Goal: Task Accomplishment & Management: Use online tool/utility

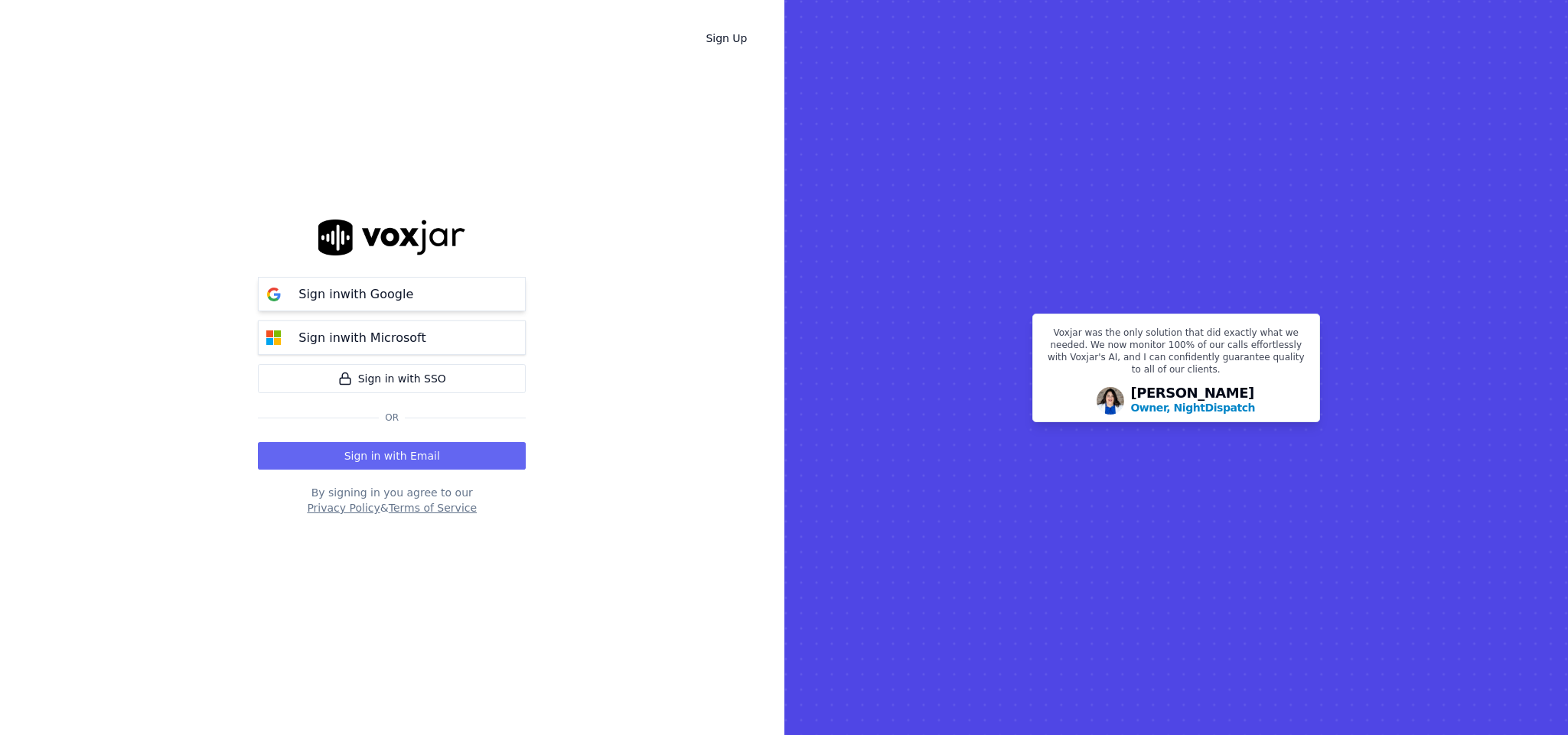
click at [395, 291] on p "Sign in with Google" at bounding box center [356, 294] width 115 height 18
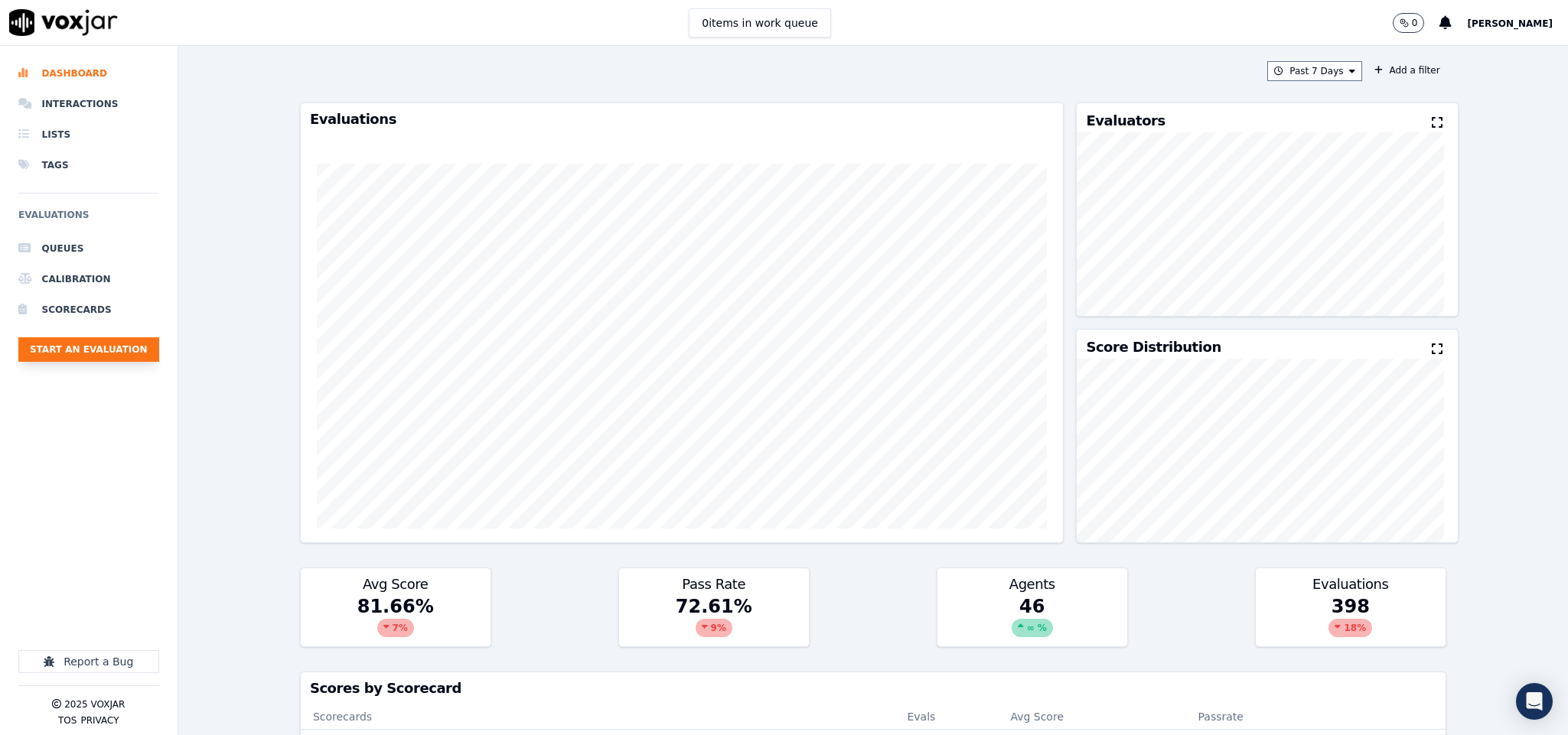
click at [100, 348] on button "Start an Evaluation" at bounding box center [89, 349] width 141 height 25
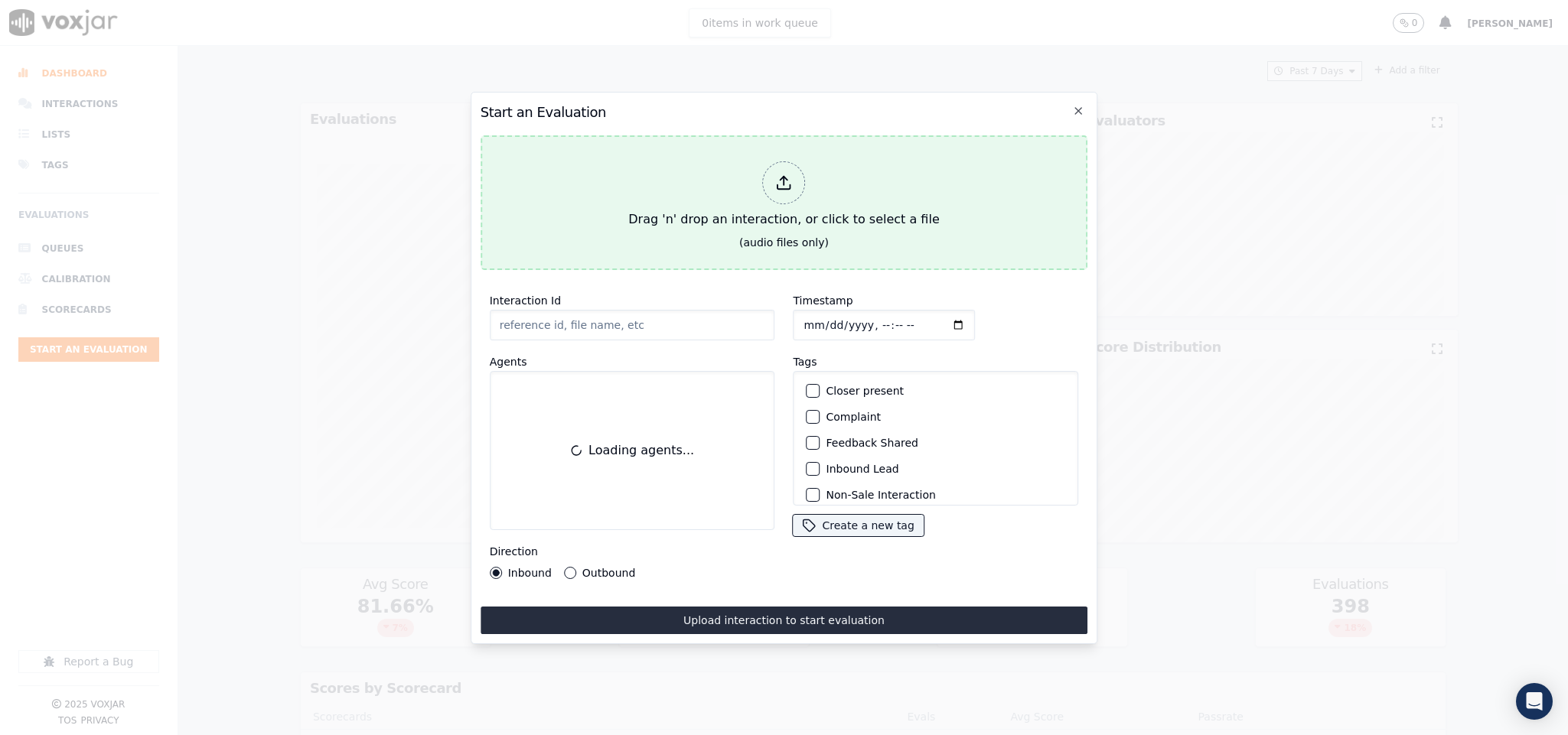
click at [798, 178] on div at bounding box center [784, 183] width 43 height 43
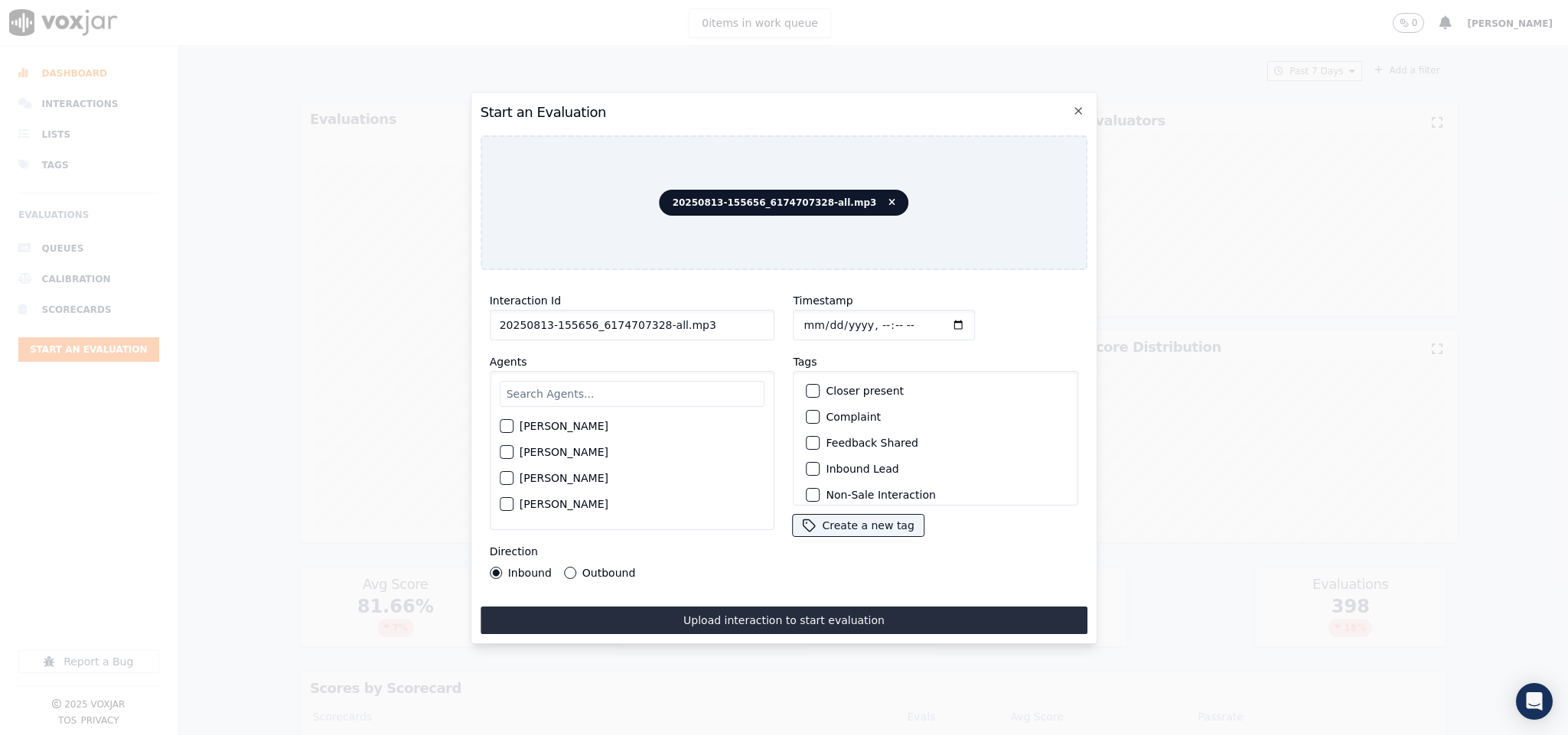
drag, startPoint x: 652, startPoint y: 314, endPoint x: 762, endPoint y: 314, distance: 110.0
click at [762, 314] on input "20250813-155656_6174707328-all.mp3" at bounding box center [632, 325] width 286 height 30
type input "20250813-155656_6174707328-C1"
click at [802, 319] on input "Timestamp" at bounding box center [884, 325] width 182 height 30
type input "[DATE]T15:05"
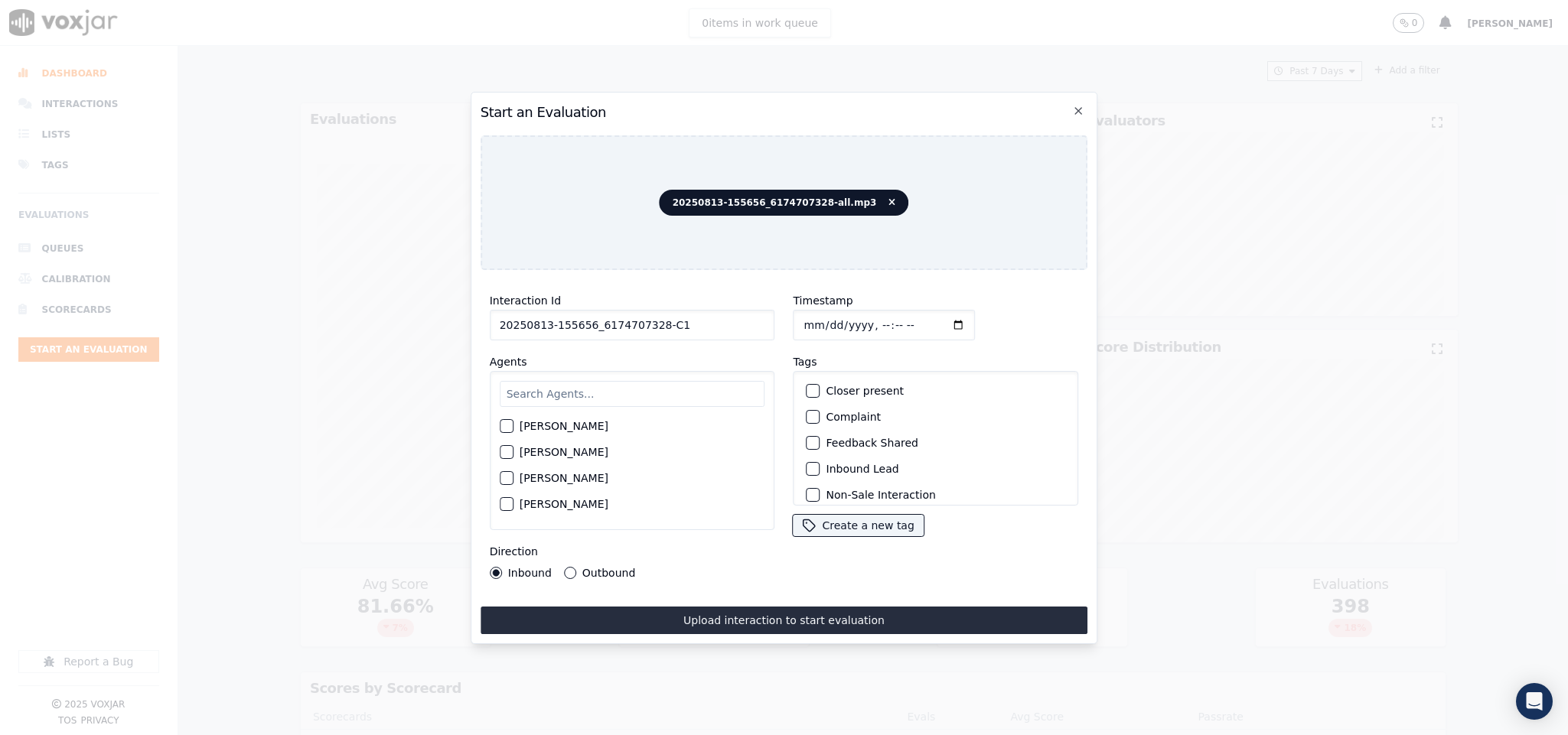
click at [809, 463] on div "button" at bounding box center [812, 468] width 10 height 10
click at [808, 480] on div "button" at bounding box center [812, 485] width 10 height 10
click at [602, 392] on input "text" at bounding box center [632, 394] width 266 height 26
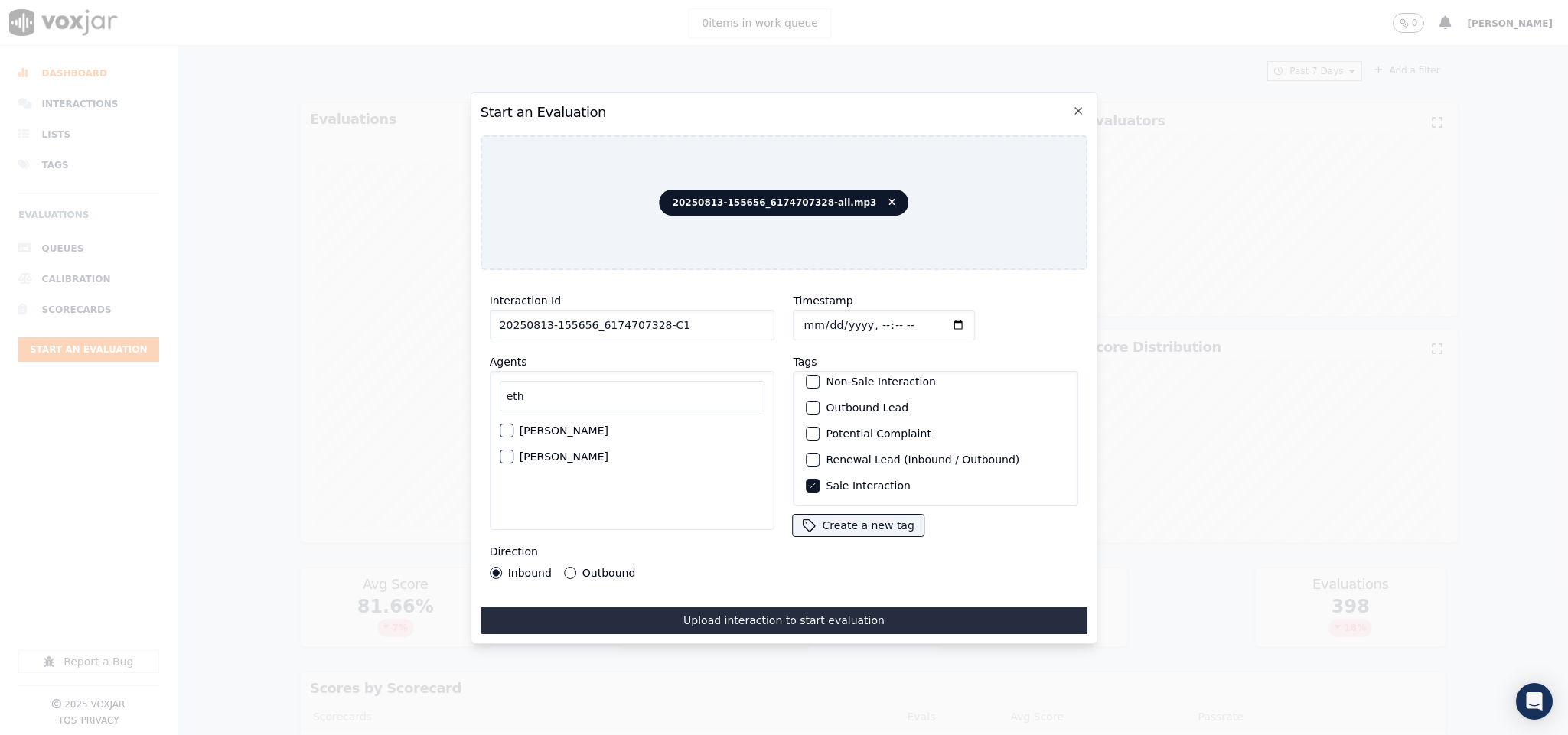
type input "eth"
click at [507, 425] on div "button" at bounding box center [505, 430] width 10 height 10
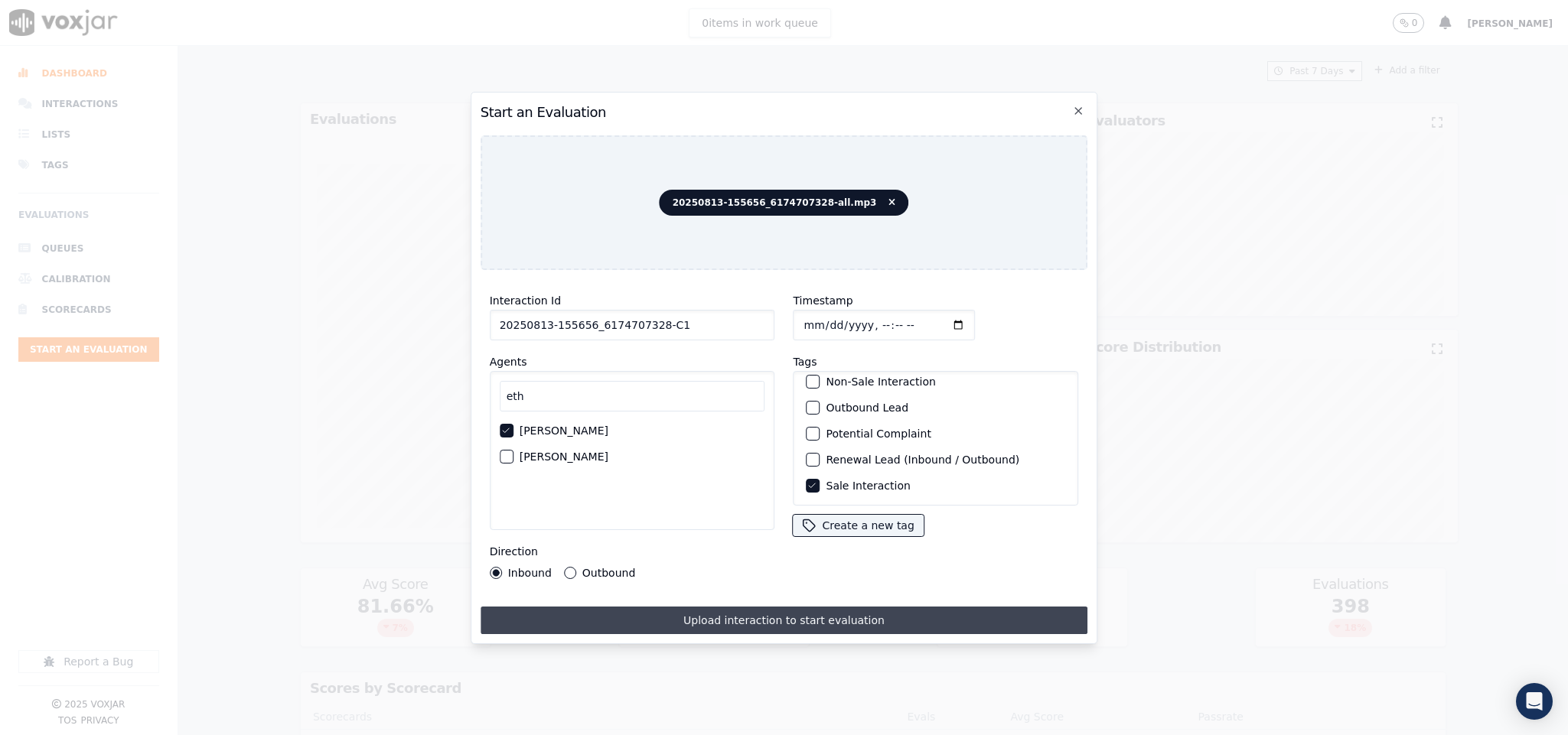
click at [660, 611] on button "Upload interaction to start evaluation" at bounding box center [784, 620] width 608 height 28
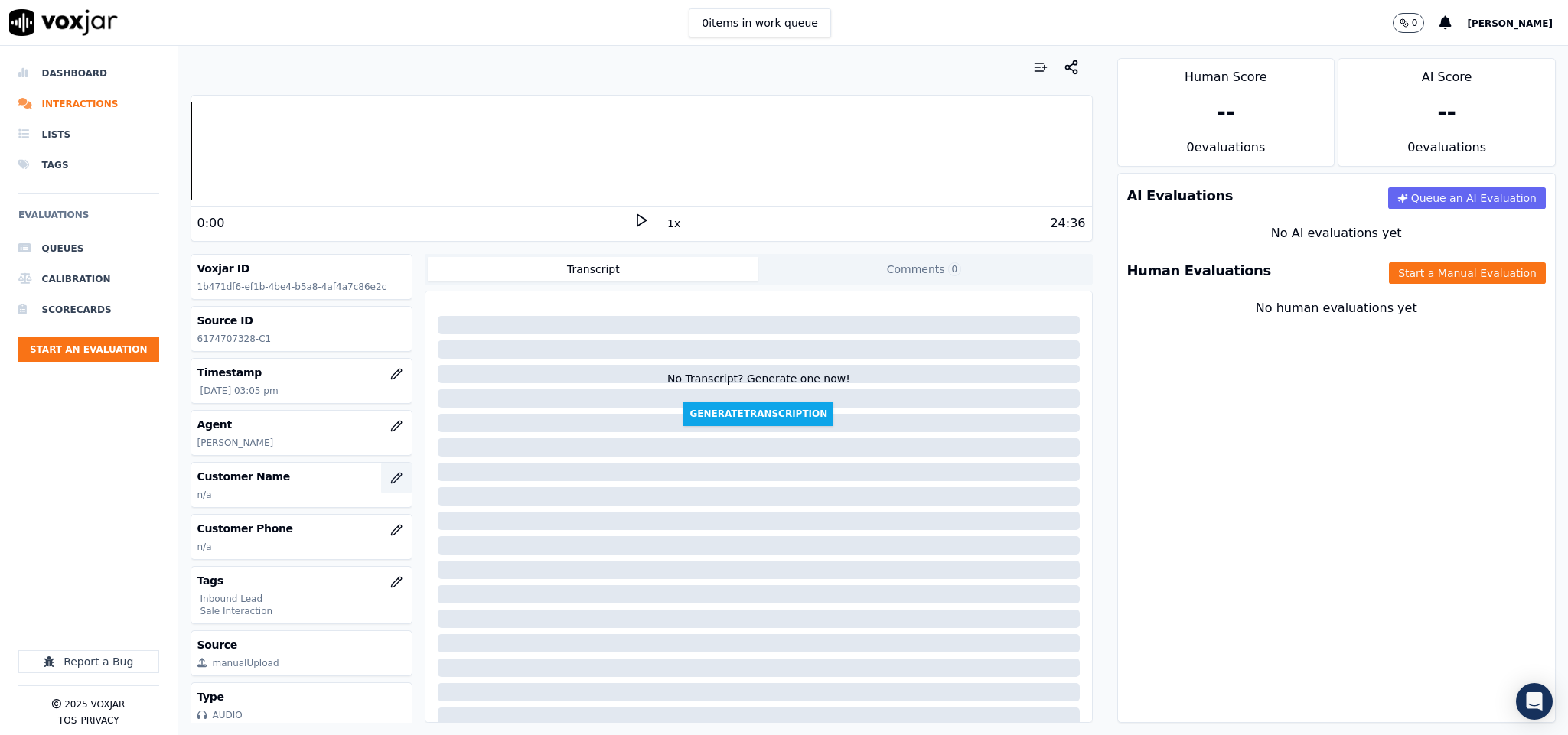
click at [390, 481] on icon "button" at bounding box center [396, 478] width 12 height 12
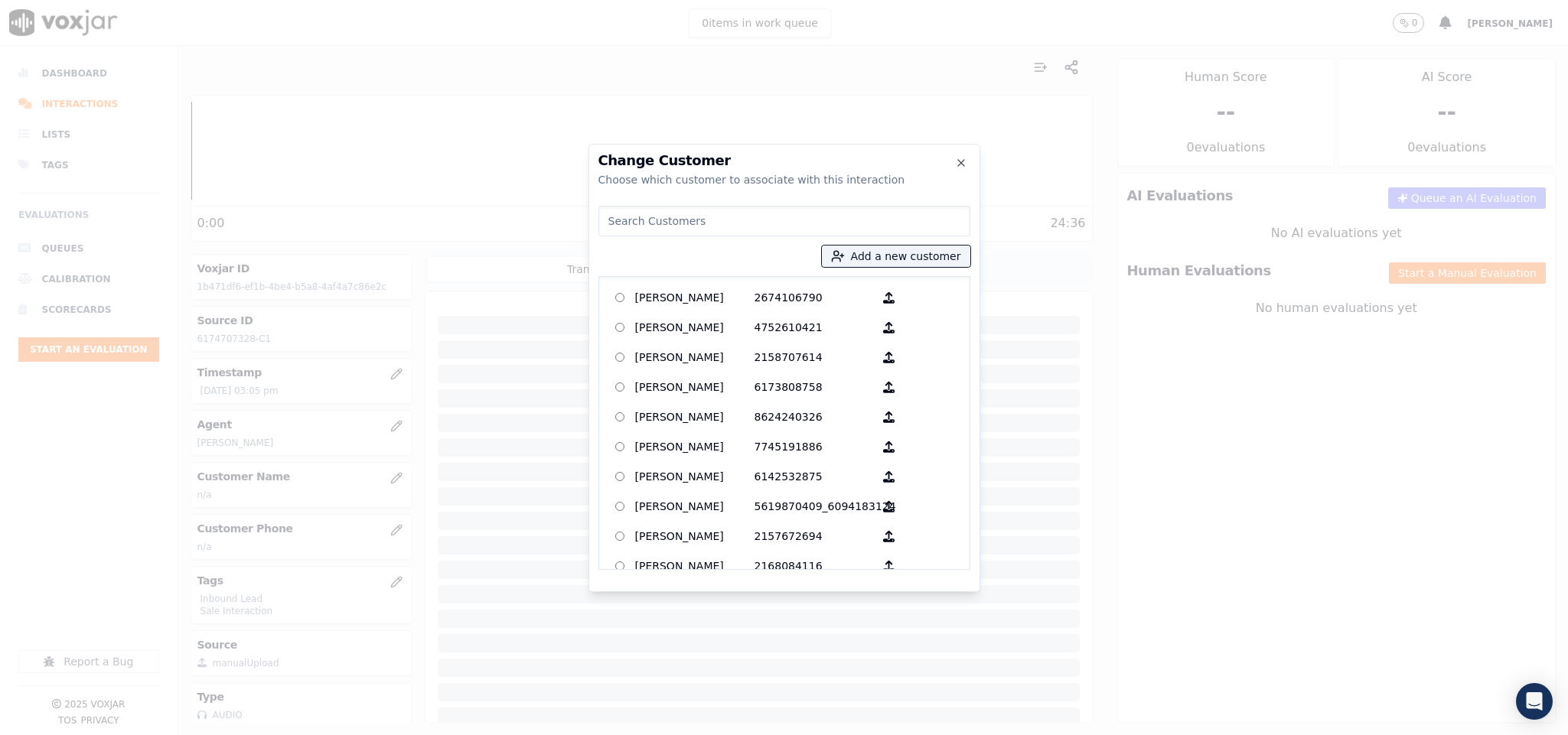
type input "[PERSON_NAME]"
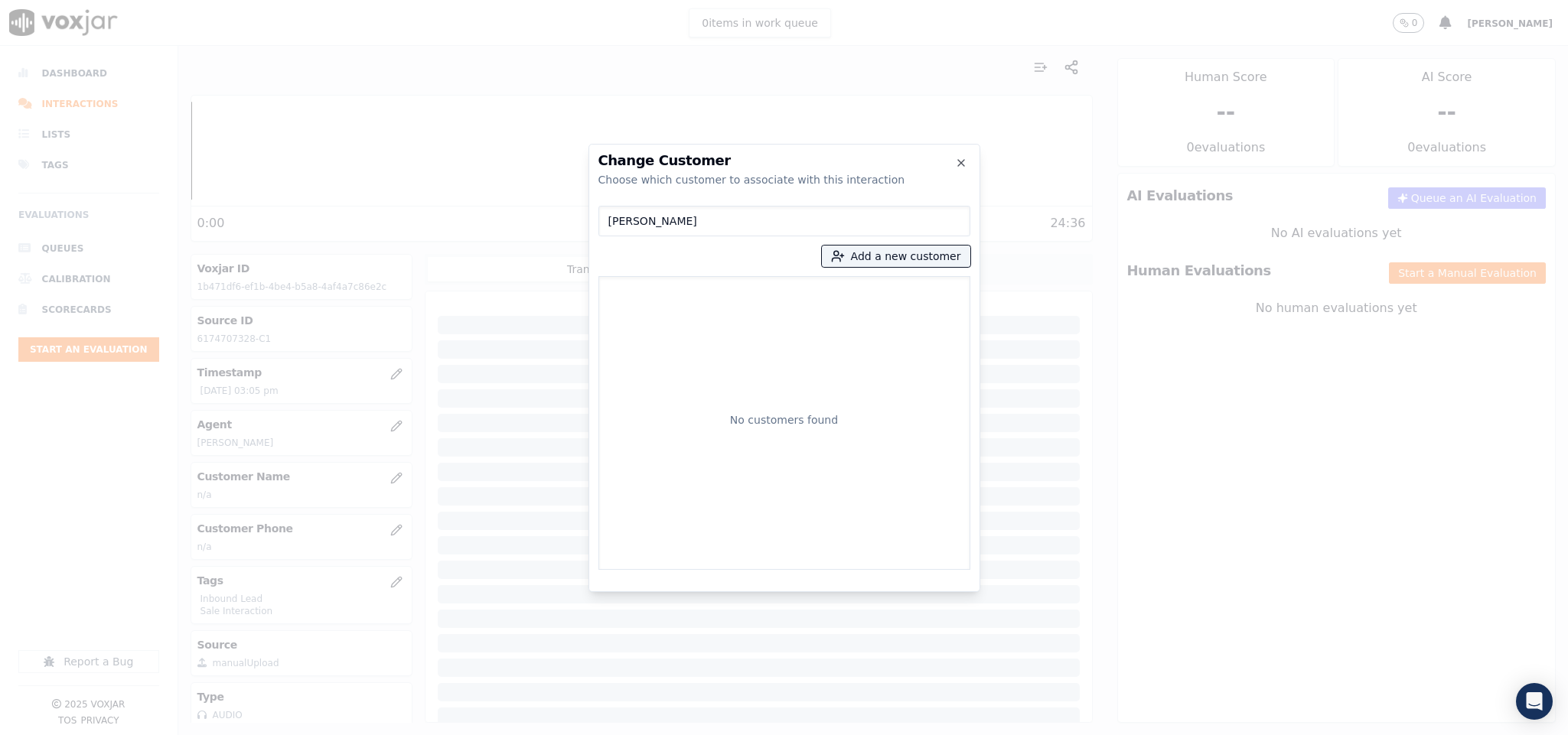
drag, startPoint x: 686, startPoint y: 218, endPoint x: 533, endPoint y: 236, distance: 154.1
click at [533, 734] on div "Change Customer Choose which customer to associate with this interaction [PERSO…" at bounding box center [784, 735] width 1568 height 0
click at [908, 262] on button "Add a new customer" at bounding box center [896, 256] width 148 height 22
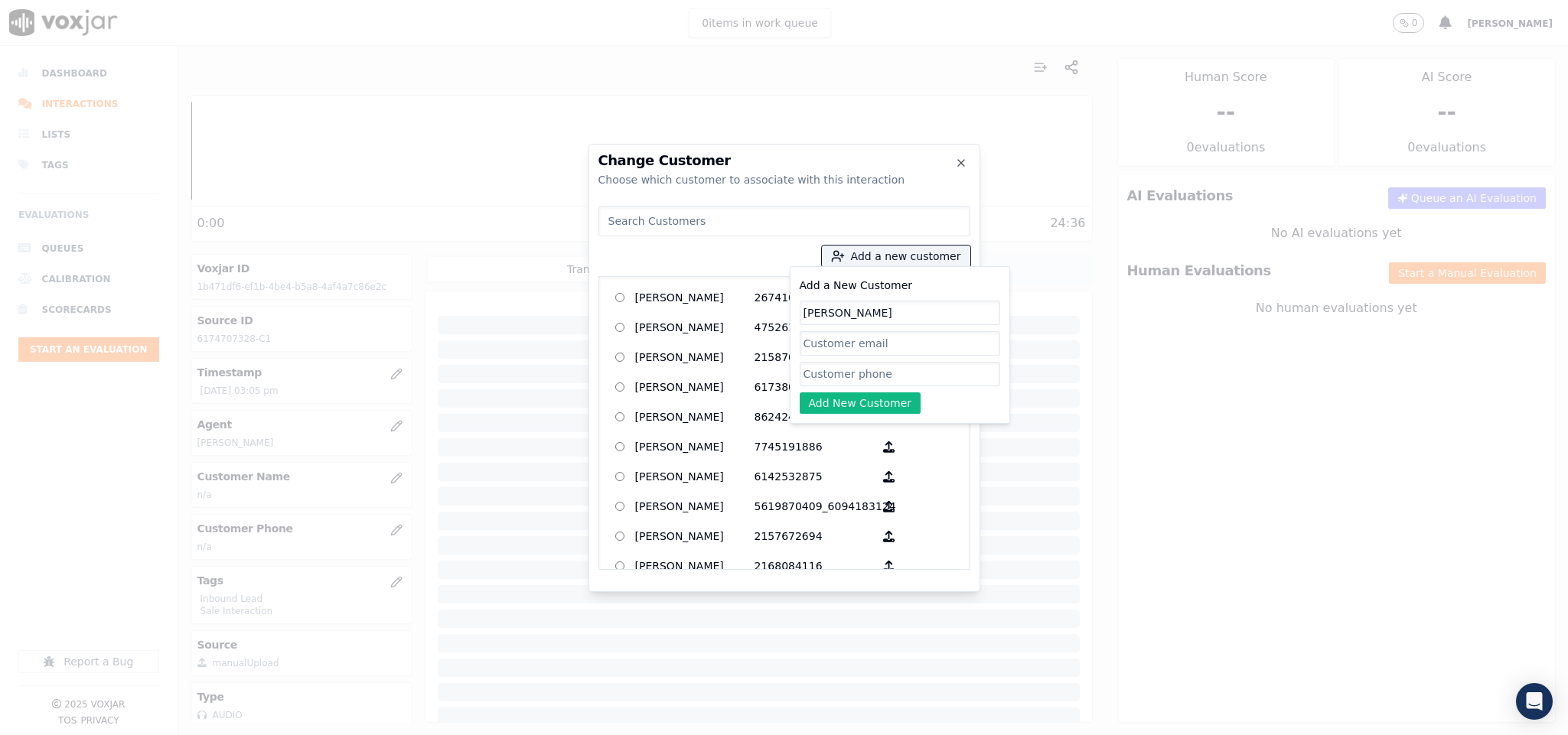
type input "[PERSON_NAME]"
click at [863, 368] on input "Add a New Customer" at bounding box center [899, 374] width 200 height 25
paste input "6174707328"
type input "6174707328"
click at [833, 402] on button "Add New Customer" at bounding box center [860, 403] width 122 height 22
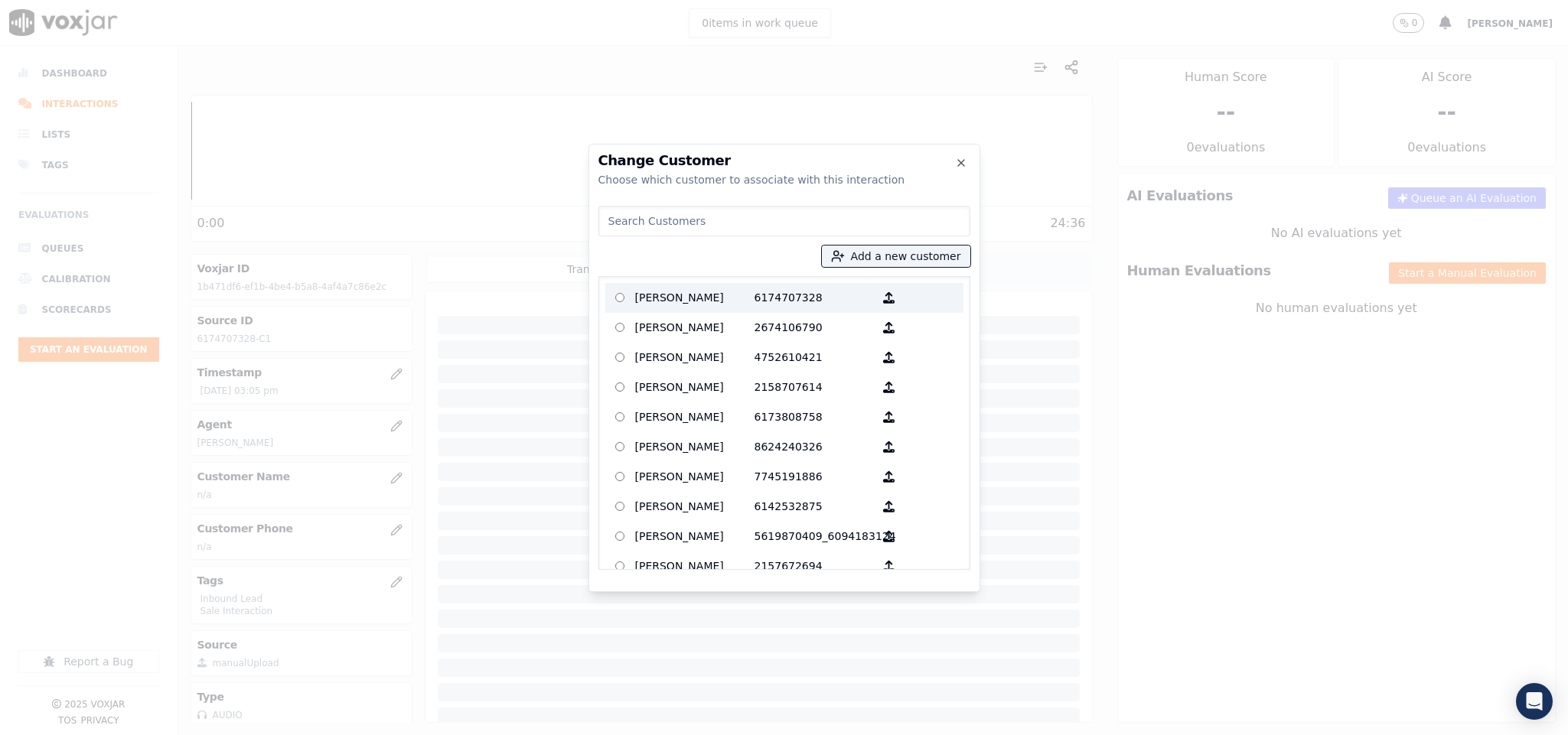
click at [723, 308] on p "[PERSON_NAME]" at bounding box center [695, 298] width 120 height 24
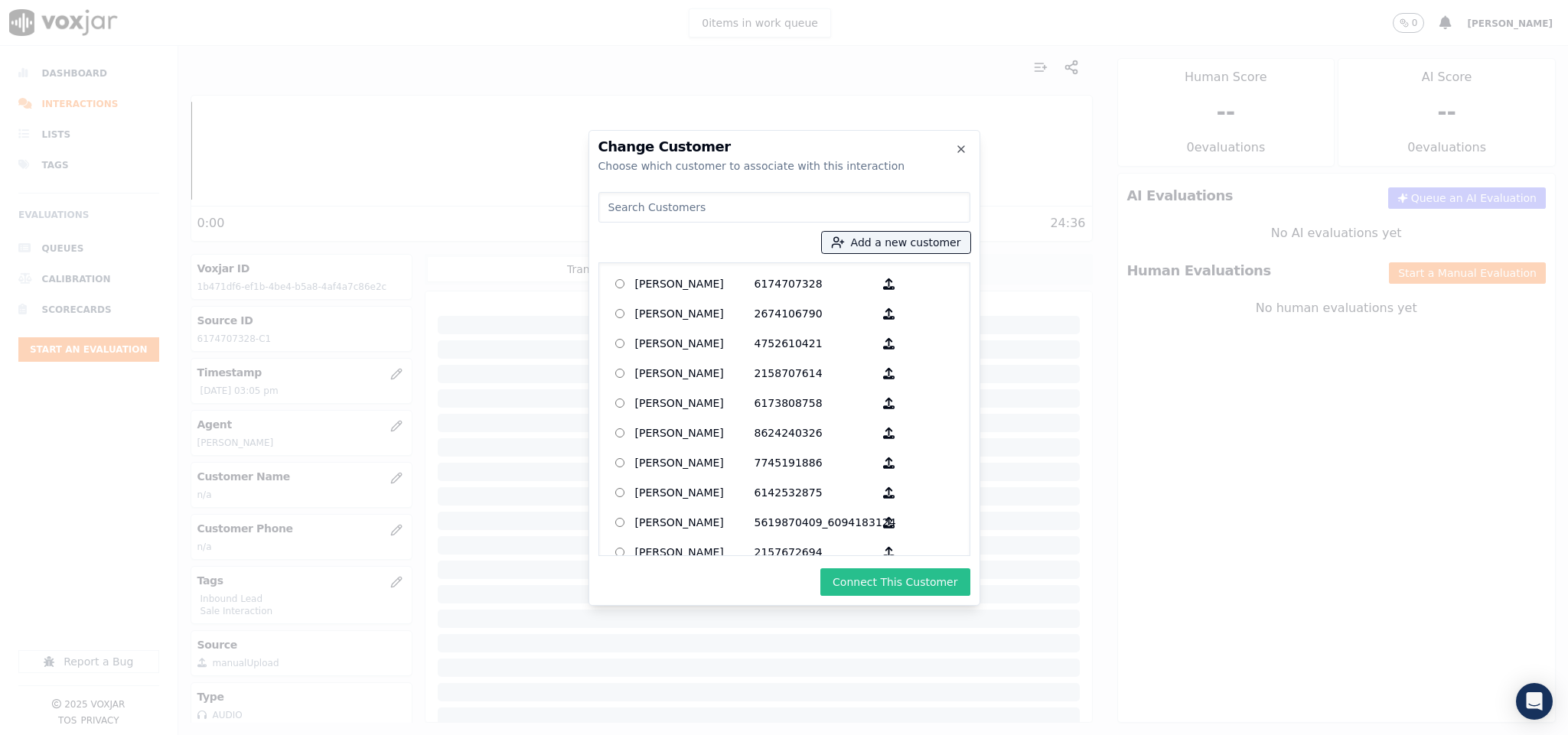
click at [877, 578] on button "Connect This Customer" at bounding box center [894, 582] width 149 height 28
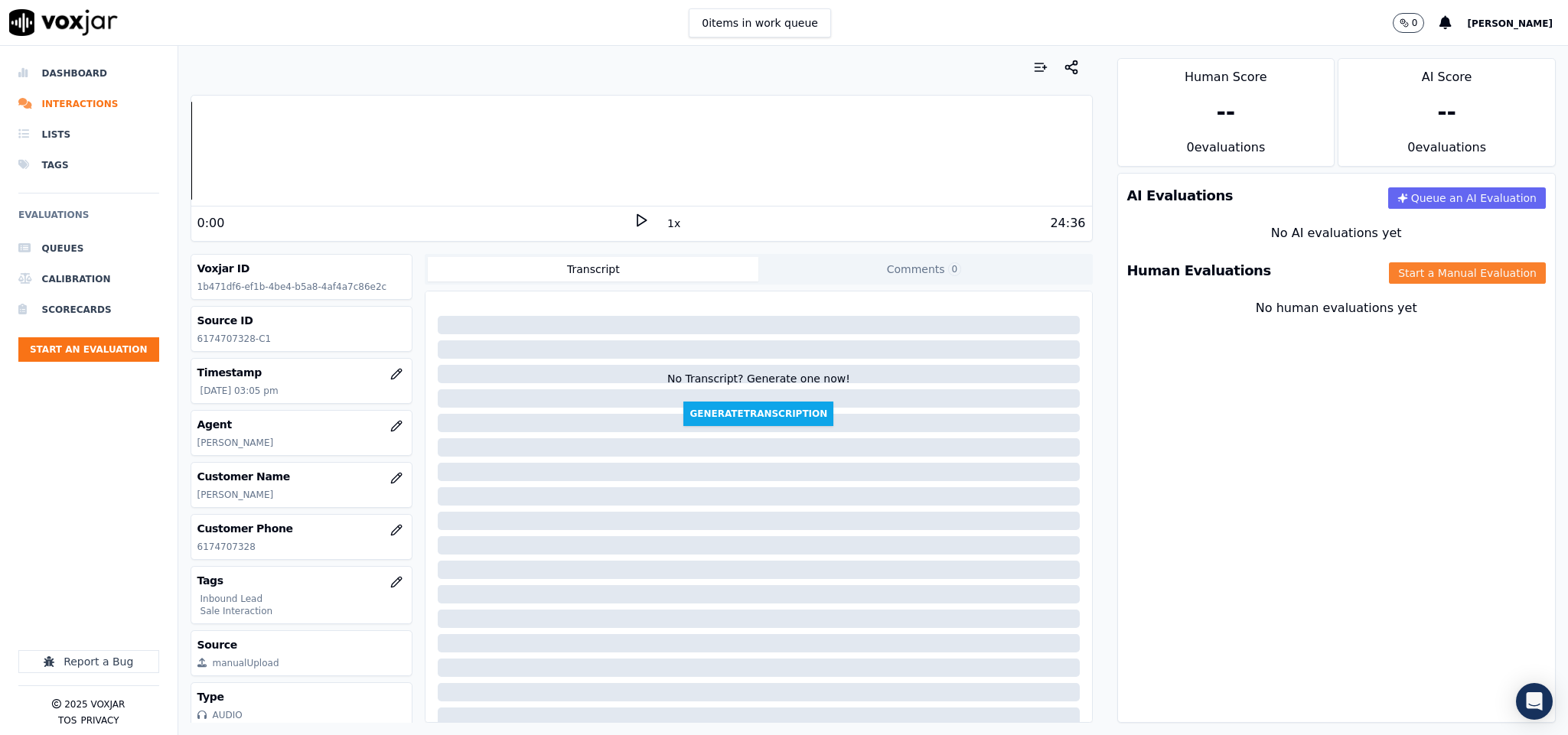
click at [1402, 273] on button "Start a Manual Evaluation" at bounding box center [1467, 273] width 157 height 22
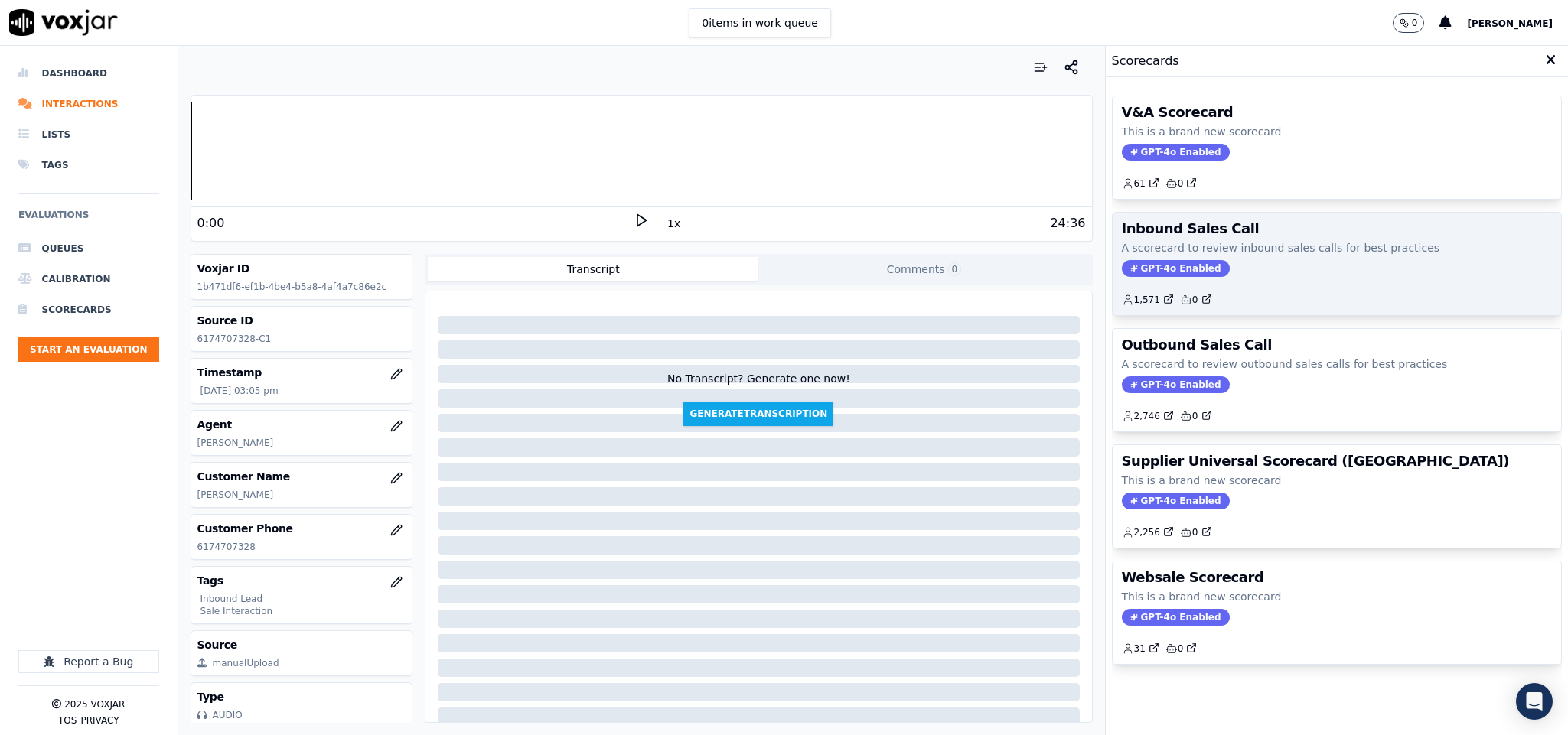
click at [1125, 273] on span "GPT-4o Enabled" at bounding box center [1175, 268] width 108 height 17
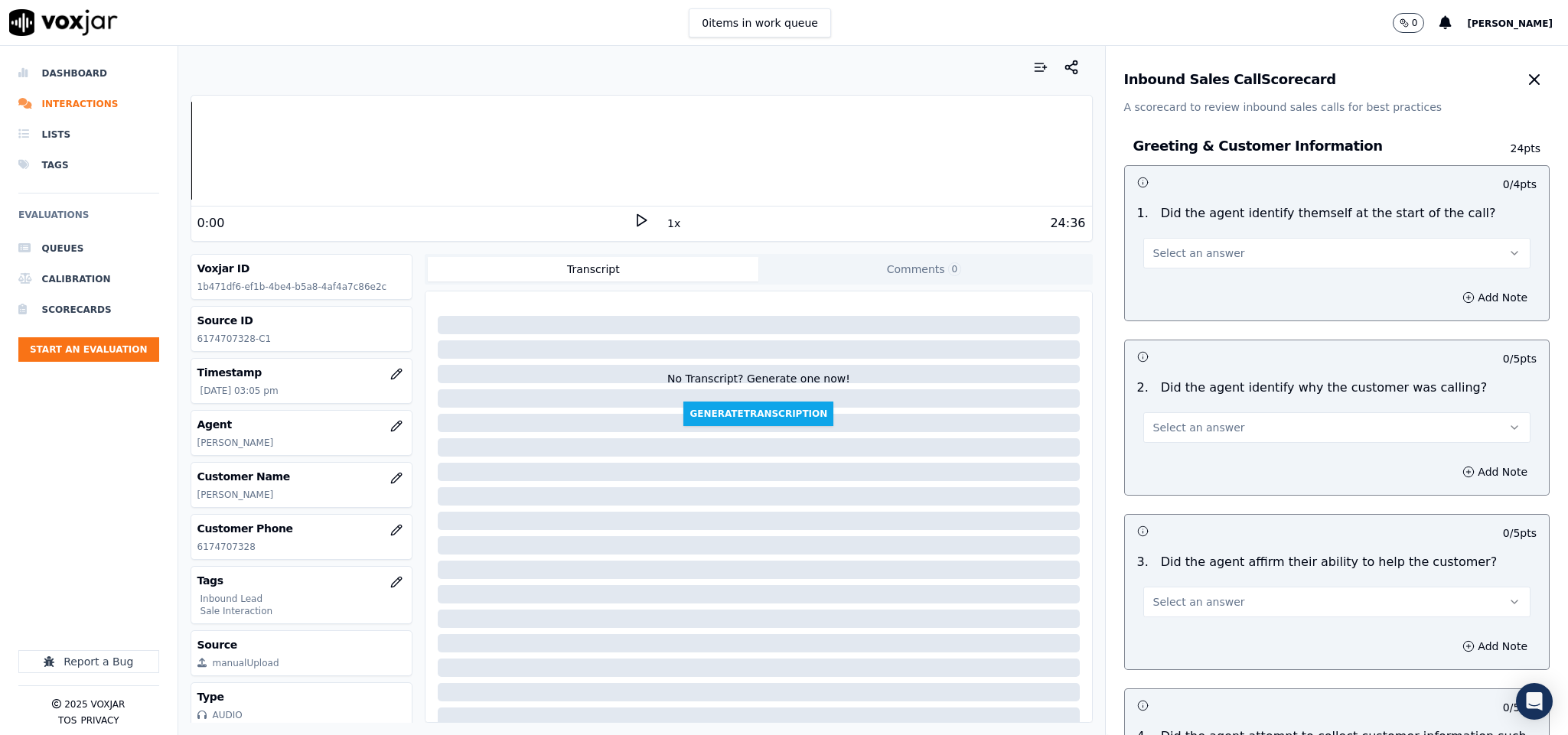
click at [1174, 239] on button "Select an answer" at bounding box center [1337, 253] width 388 height 30
click at [1157, 283] on div "Yes" at bounding box center [1298, 288] width 350 height 25
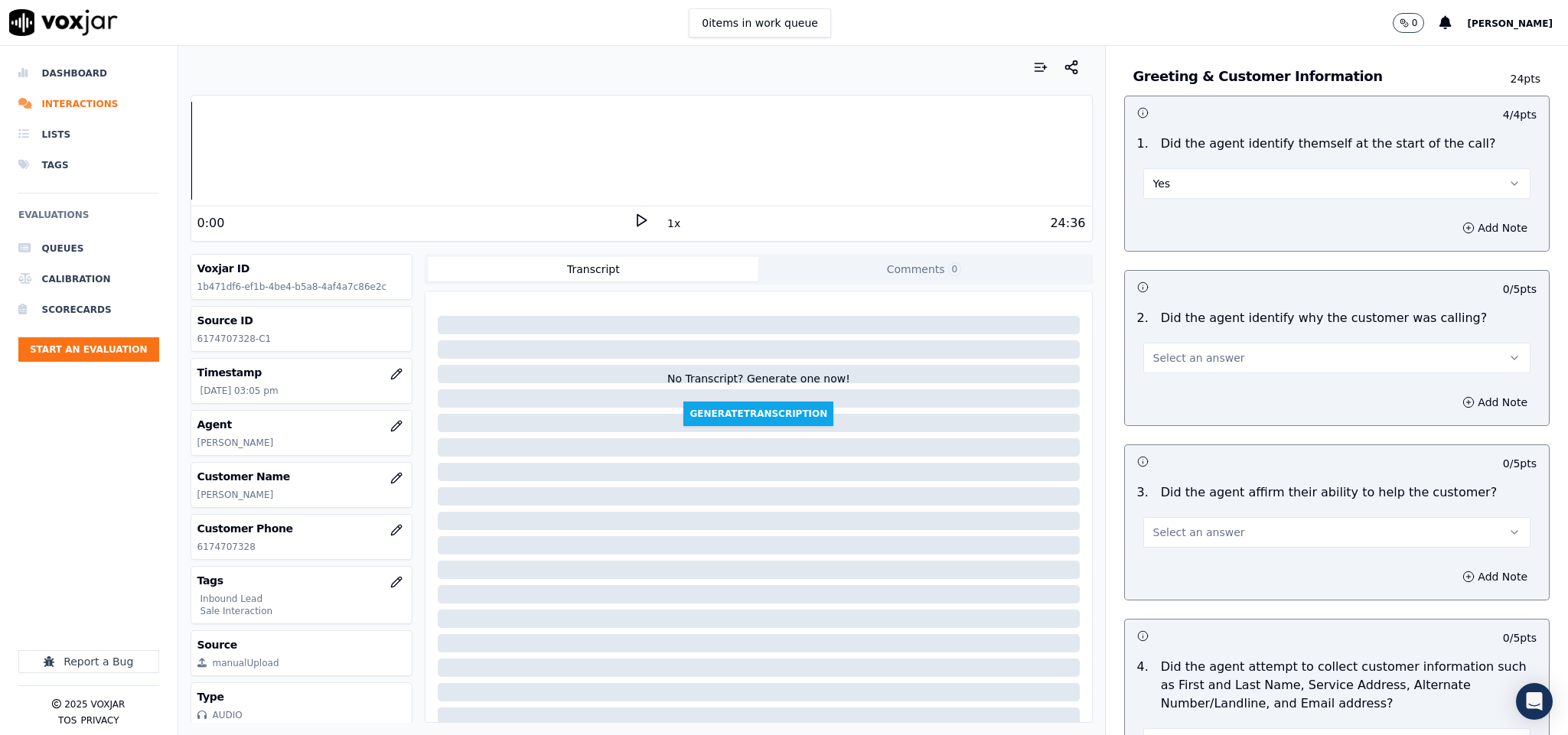
scroll to position [115, 0]
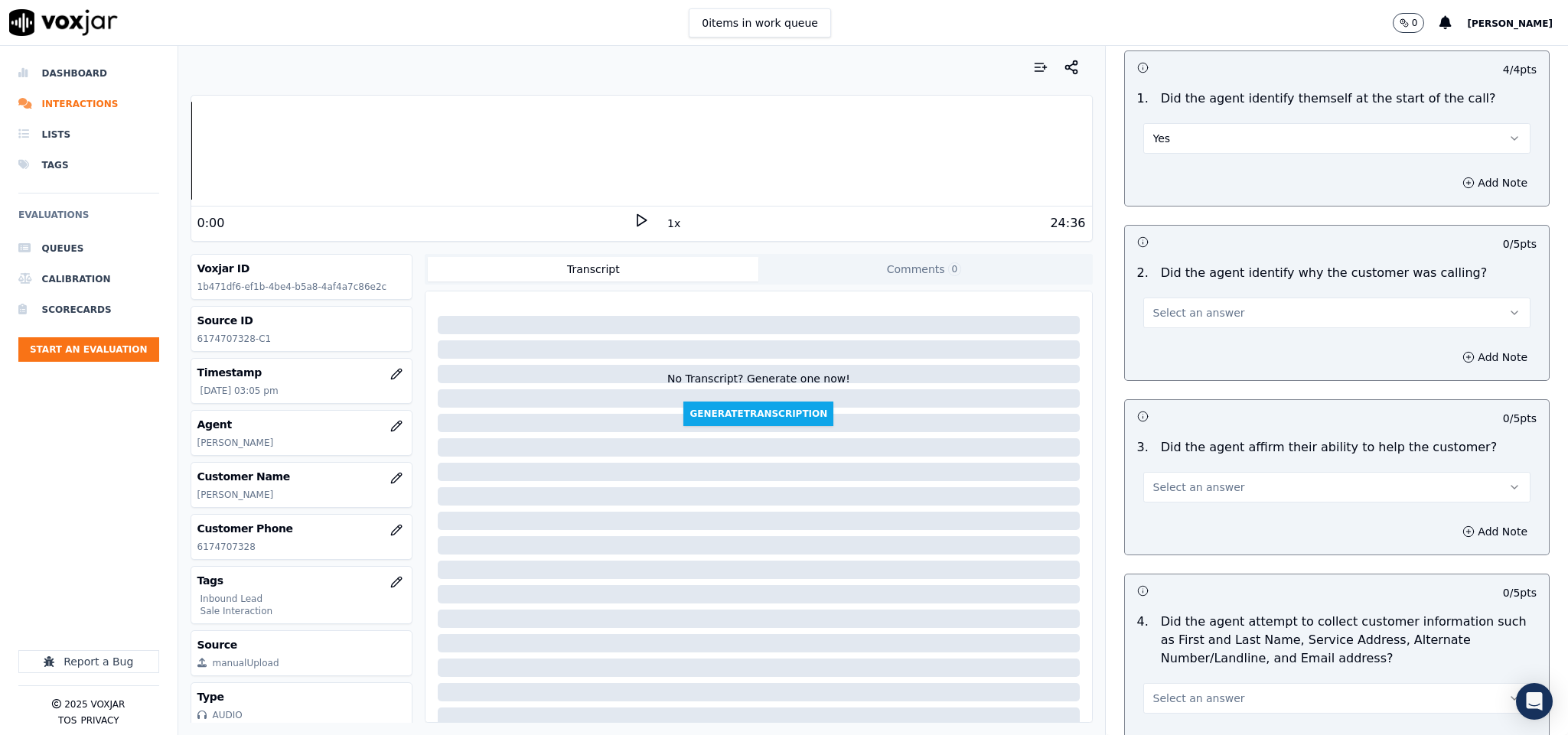
click at [1168, 322] on button "Select an answer" at bounding box center [1337, 312] width 388 height 30
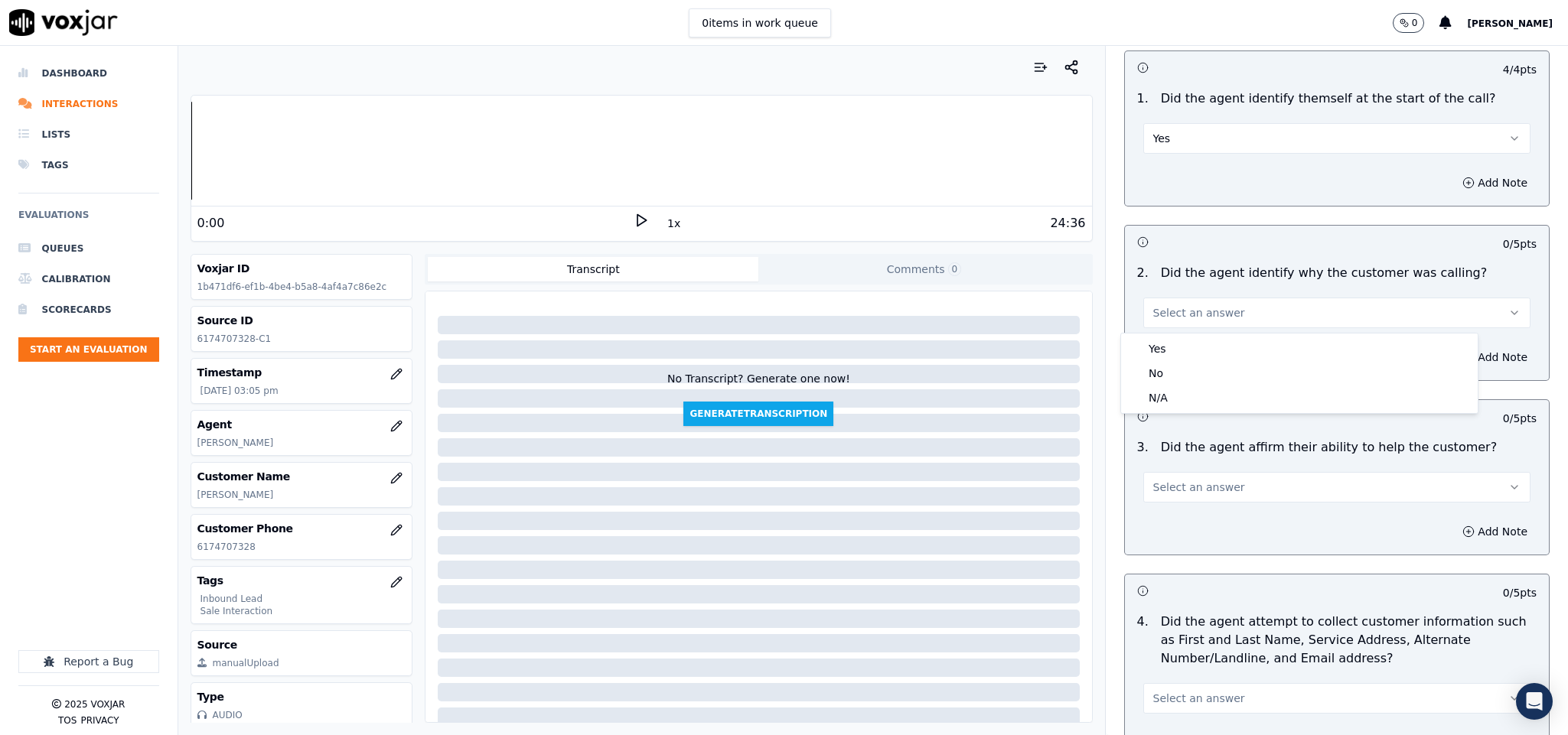
click at [1164, 344] on div "Yes" at bounding box center [1298, 348] width 350 height 25
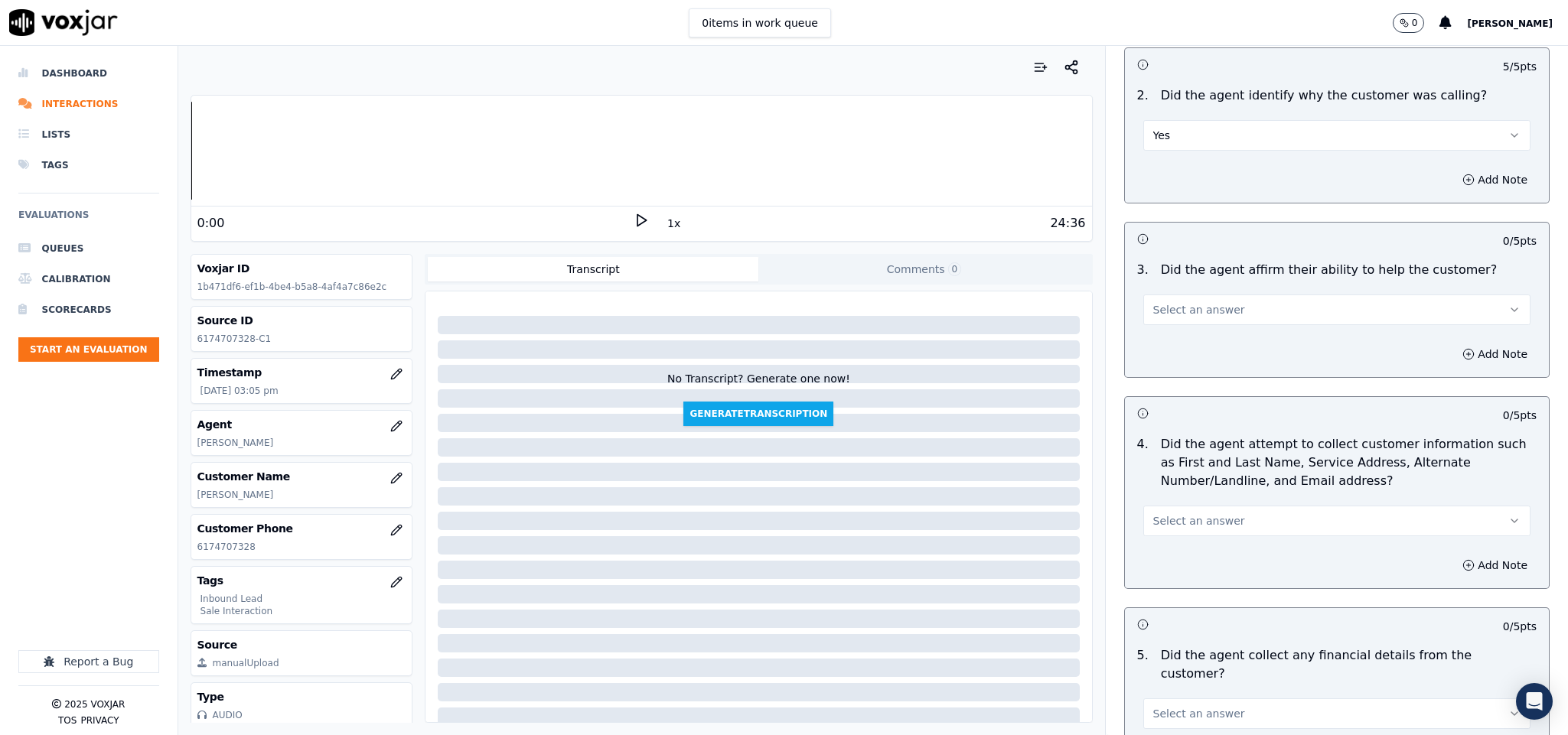
scroll to position [344, 0]
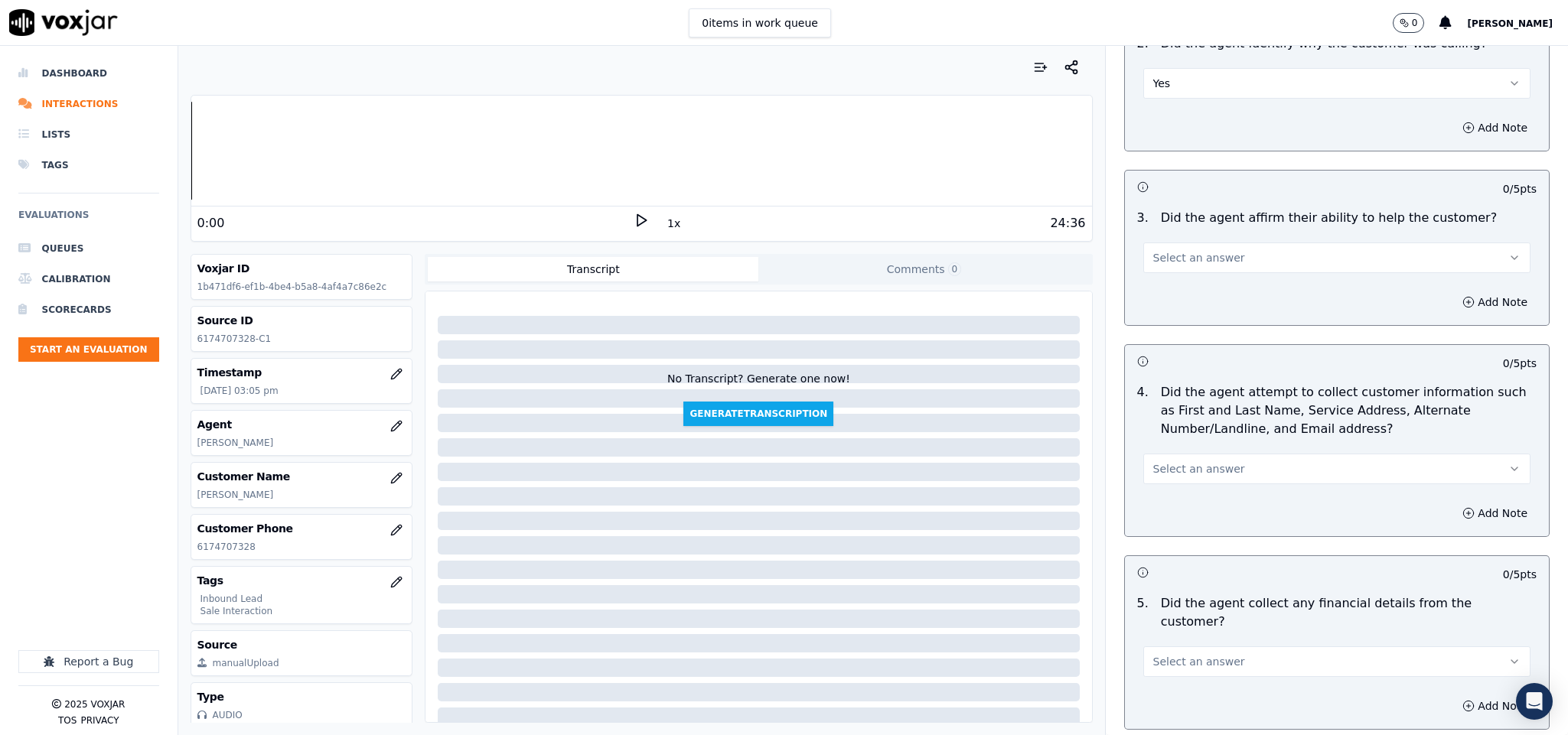
click at [1194, 273] on button "Select an answer" at bounding box center [1337, 257] width 388 height 30
click at [1175, 297] on div "Yes" at bounding box center [1298, 294] width 350 height 25
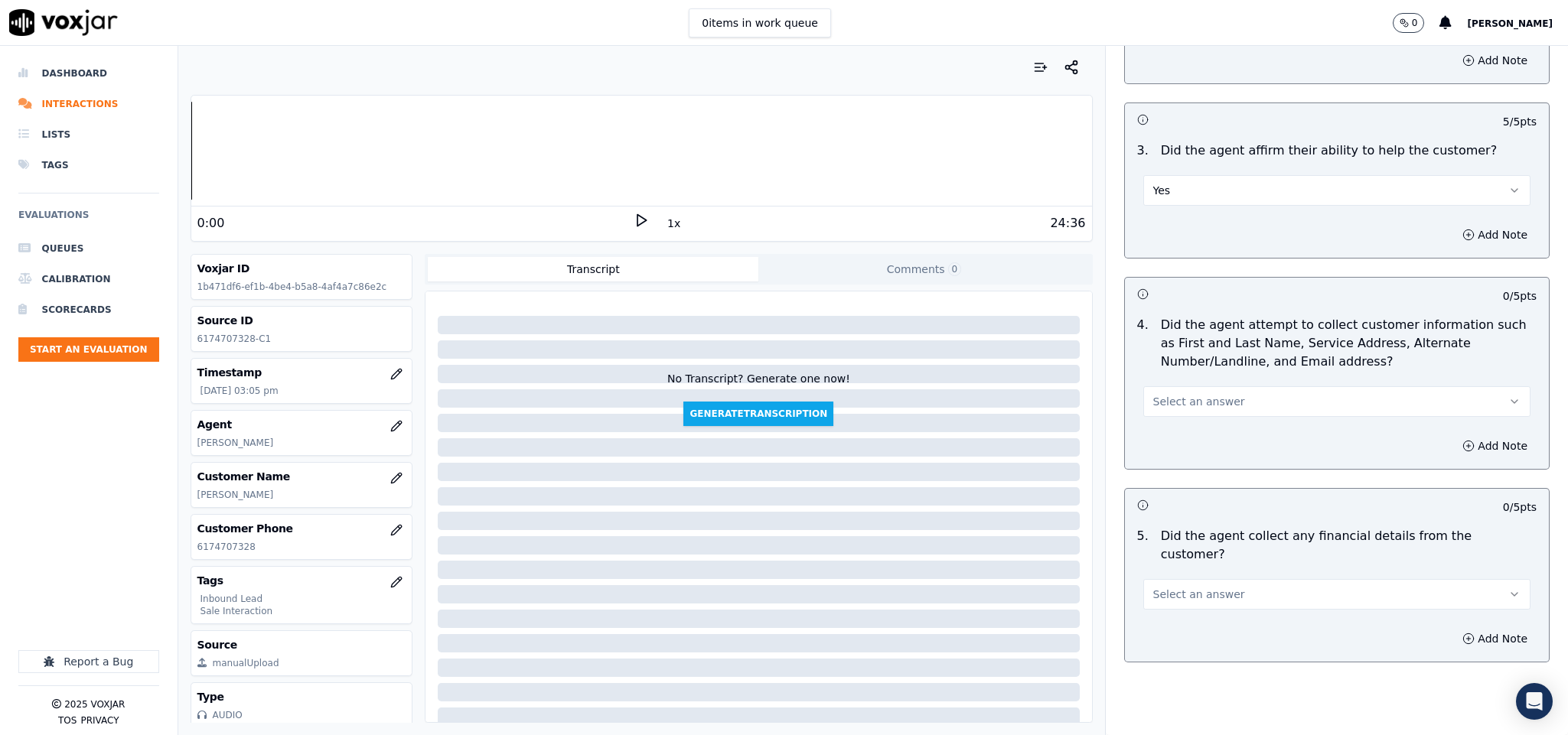
scroll to position [459, 0]
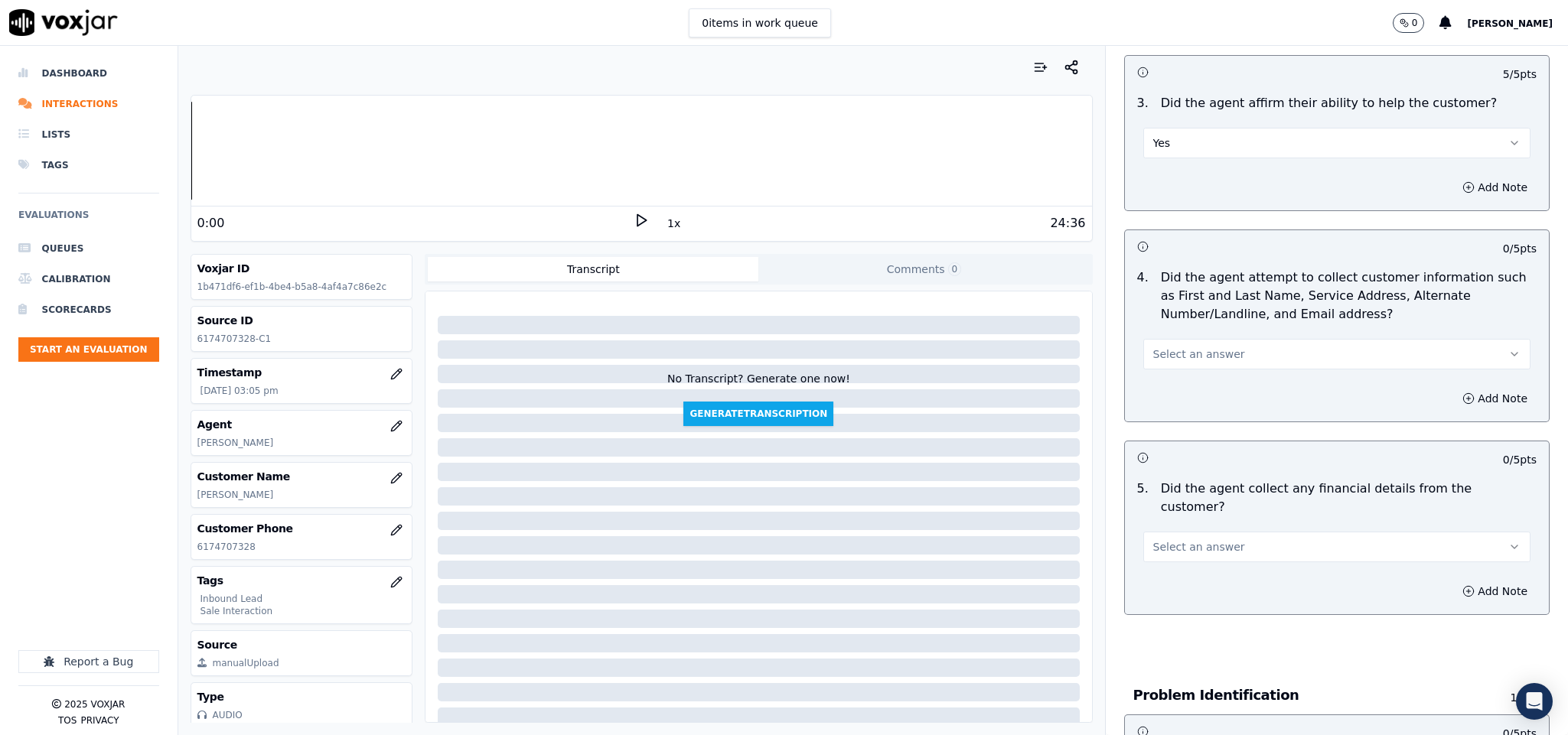
click at [1161, 356] on span "Select an answer" at bounding box center [1199, 354] width 92 height 15
click at [1152, 383] on div "Yes" at bounding box center [1298, 391] width 350 height 25
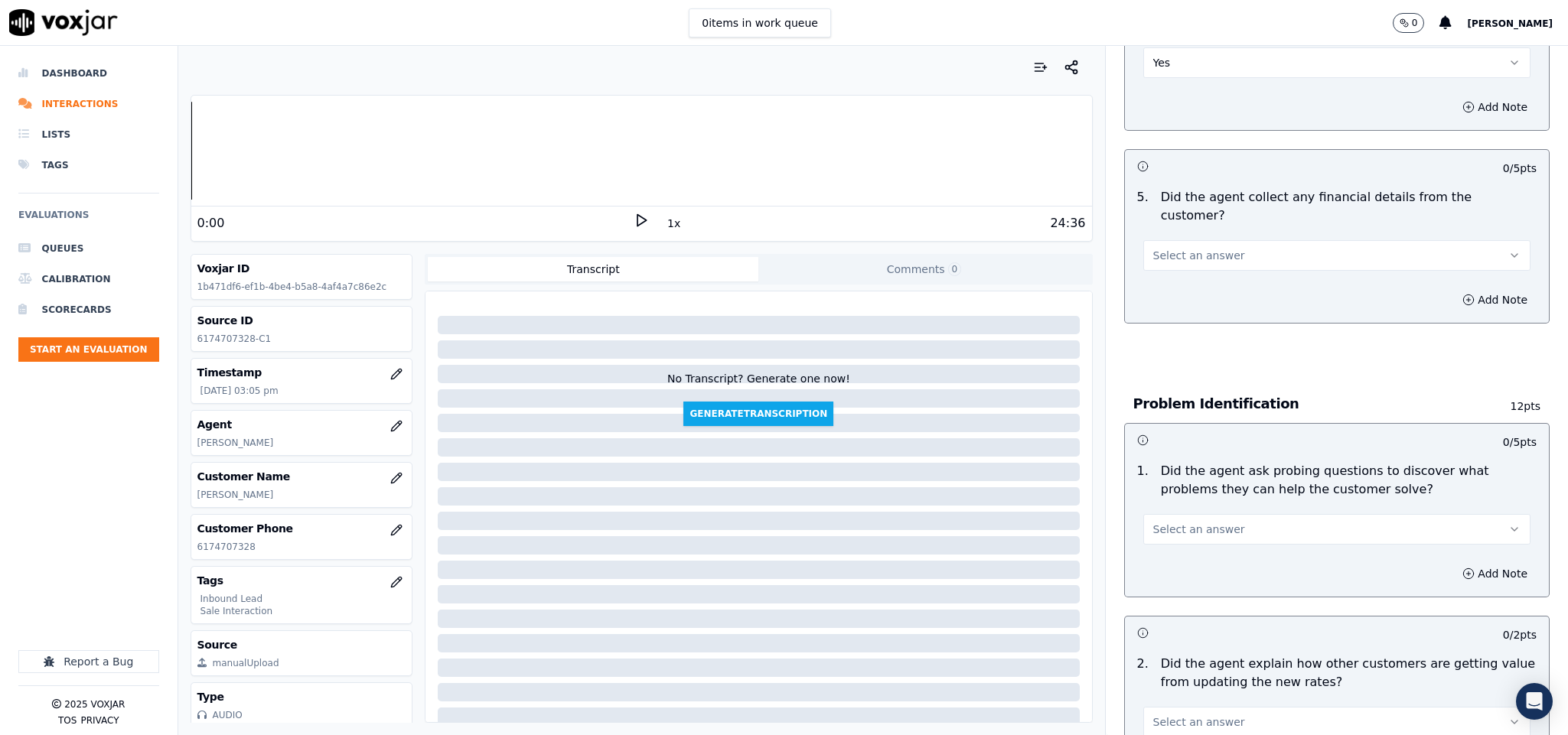
scroll to position [803, 0]
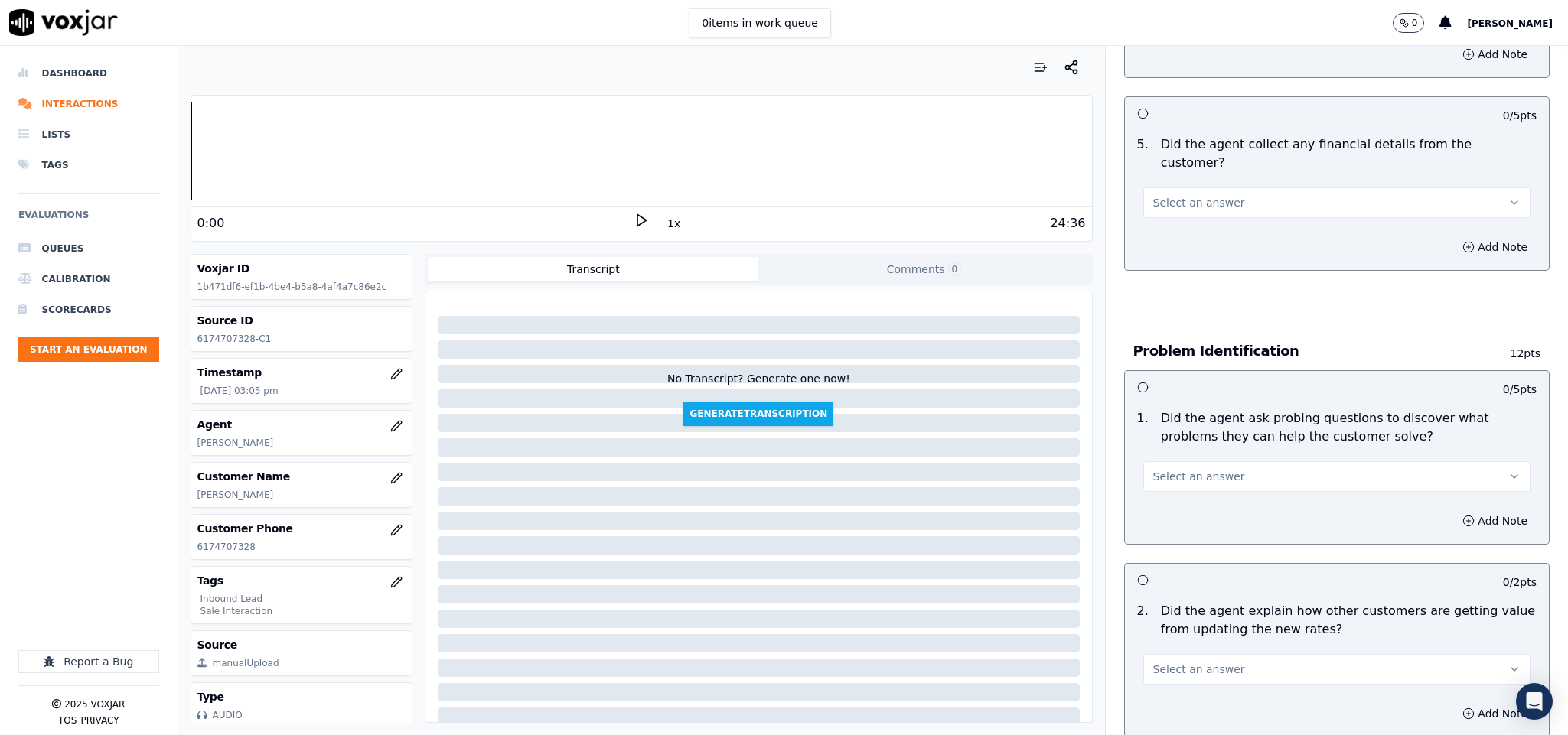
click at [1210, 187] on button "Select an answer" at bounding box center [1337, 202] width 388 height 30
click at [1192, 230] on div "Yes" at bounding box center [1298, 222] width 350 height 25
click at [1187, 187] on button "Yes" at bounding box center [1337, 202] width 388 height 30
click at [1187, 246] on div "No" at bounding box center [1298, 246] width 350 height 25
click at [1192, 469] on span "Select an answer" at bounding box center [1199, 476] width 92 height 15
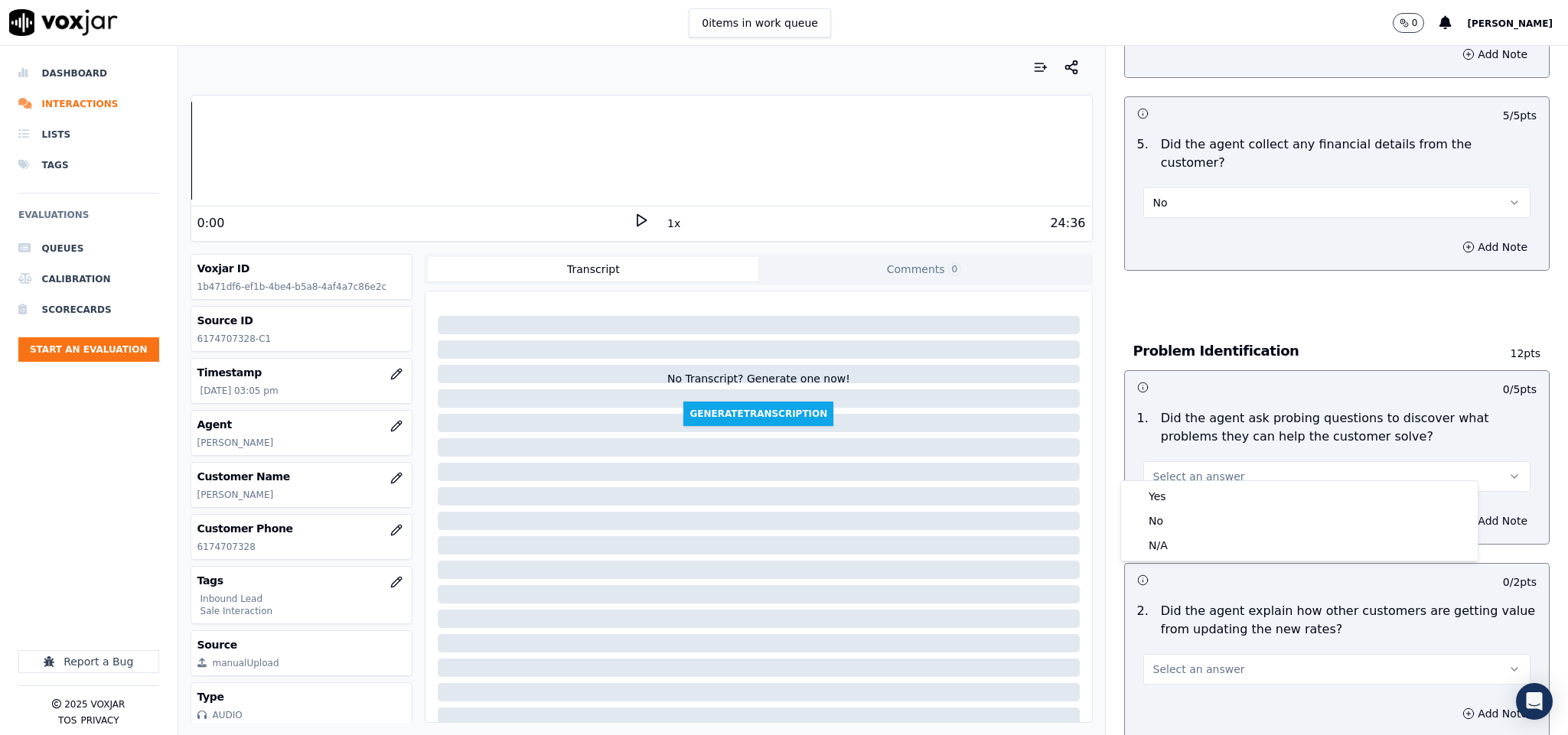
click at [1176, 475] on button "Select an answer" at bounding box center [1337, 476] width 388 height 30
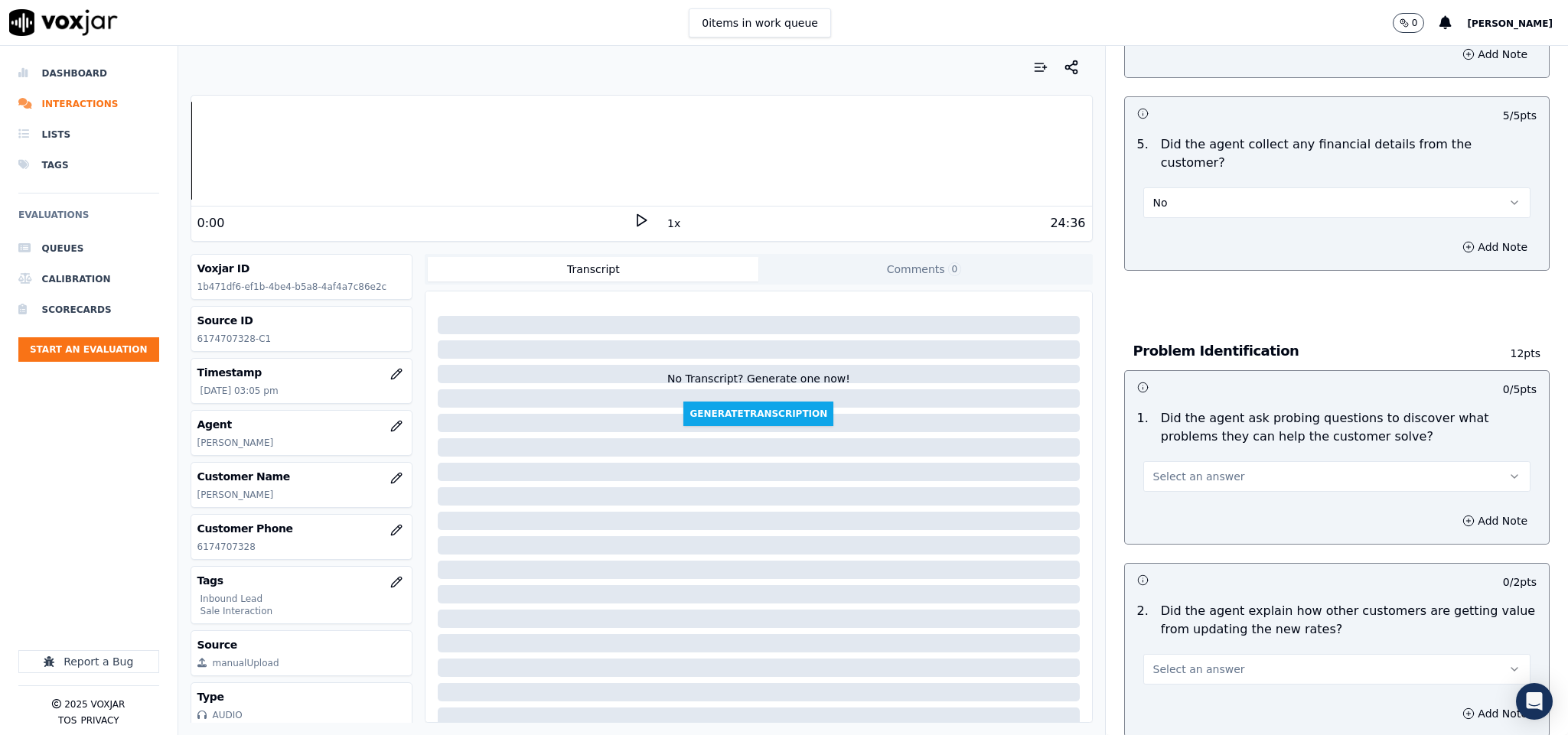
click at [1171, 498] on div "Add Note" at bounding box center [1337, 521] width 424 height 46
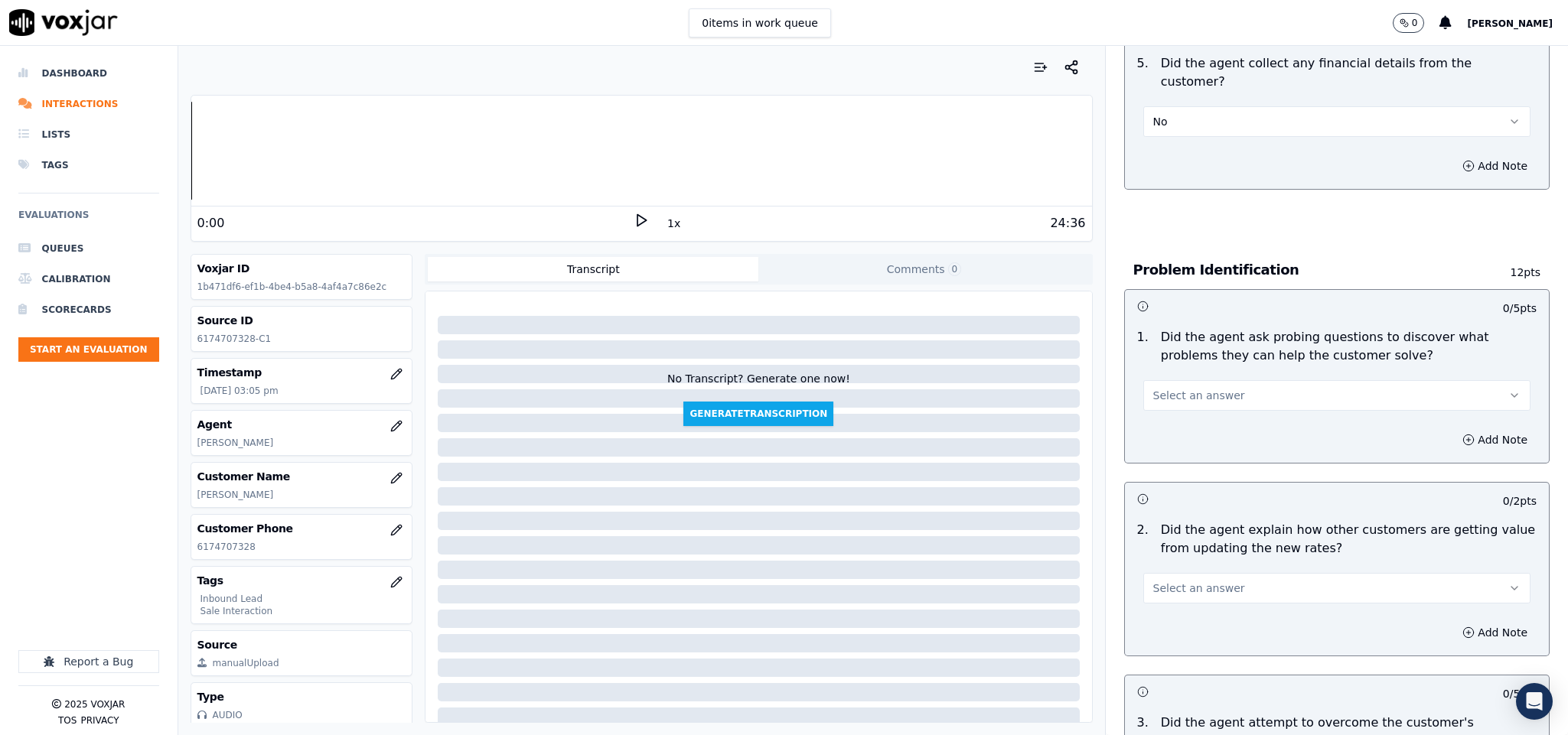
scroll to position [1032, 0]
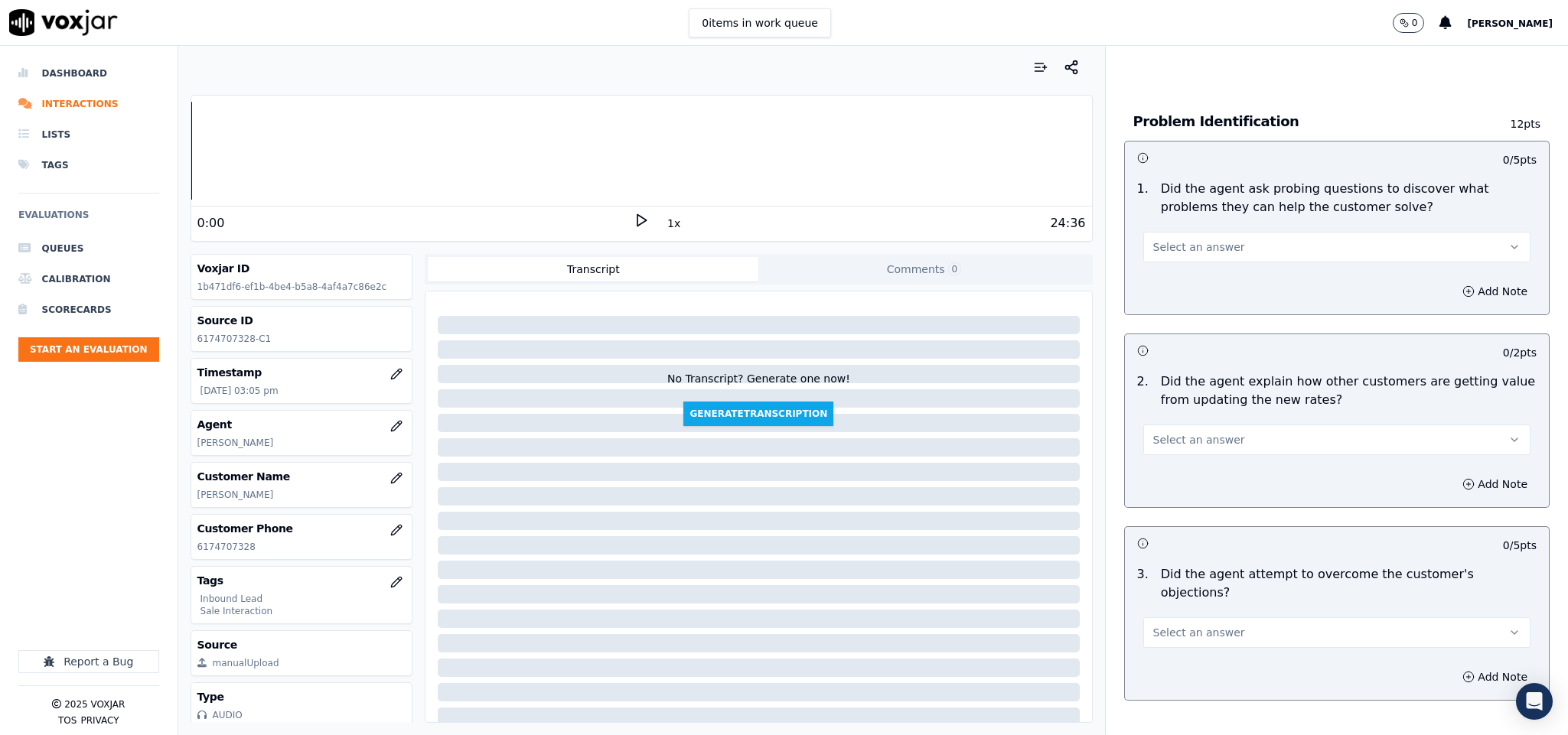
click at [1174, 239] on span "Select an answer" at bounding box center [1199, 246] width 92 height 15
drag, startPoint x: 1174, startPoint y: 244, endPoint x: 1162, endPoint y: 277, distance: 35.1
click at [1162, 275] on div "Yes" at bounding box center [1298, 266] width 350 height 25
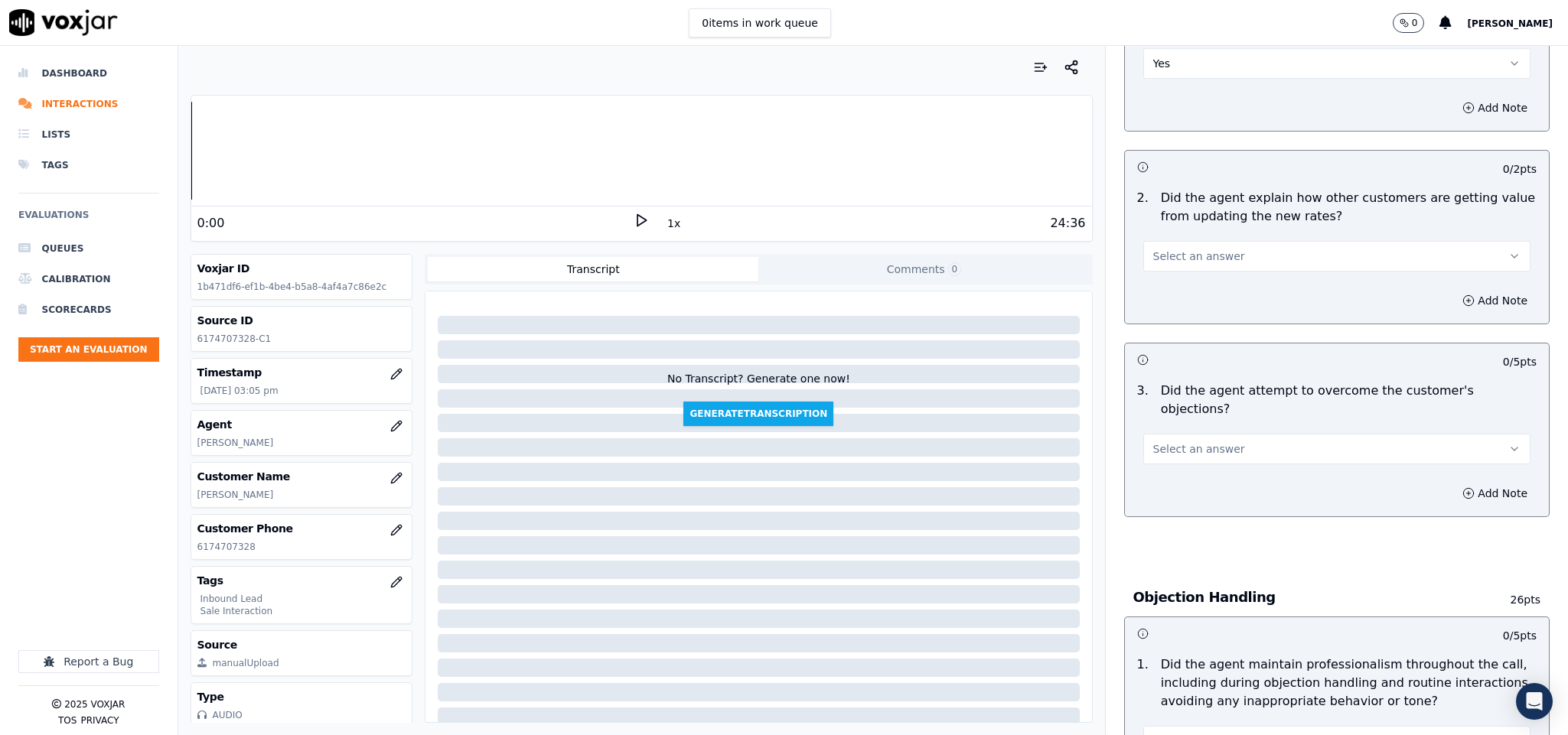
scroll to position [1262, 0]
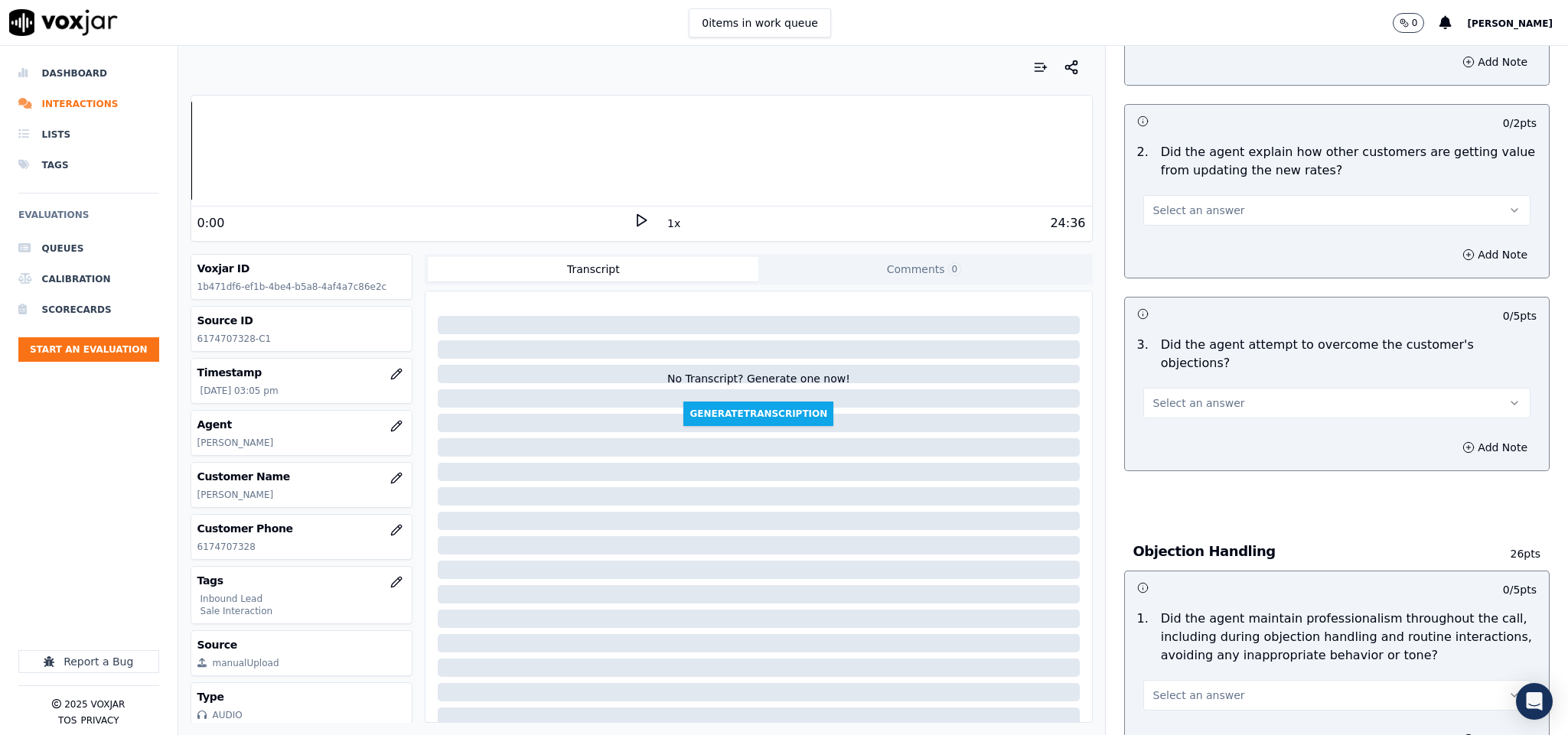
click at [1215, 195] on button "Select an answer" at bounding box center [1337, 210] width 388 height 30
click at [1172, 257] on div "No" at bounding box center [1298, 255] width 350 height 25
click at [1190, 195] on button "No" at bounding box center [1337, 210] width 388 height 30
click at [1152, 285] on div "N/A" at bounding box center [1298, 280] width 350 height 25
click at [1198, 387] on button "Select an answer" at bounding box center [1337, 403] width 388 height 30
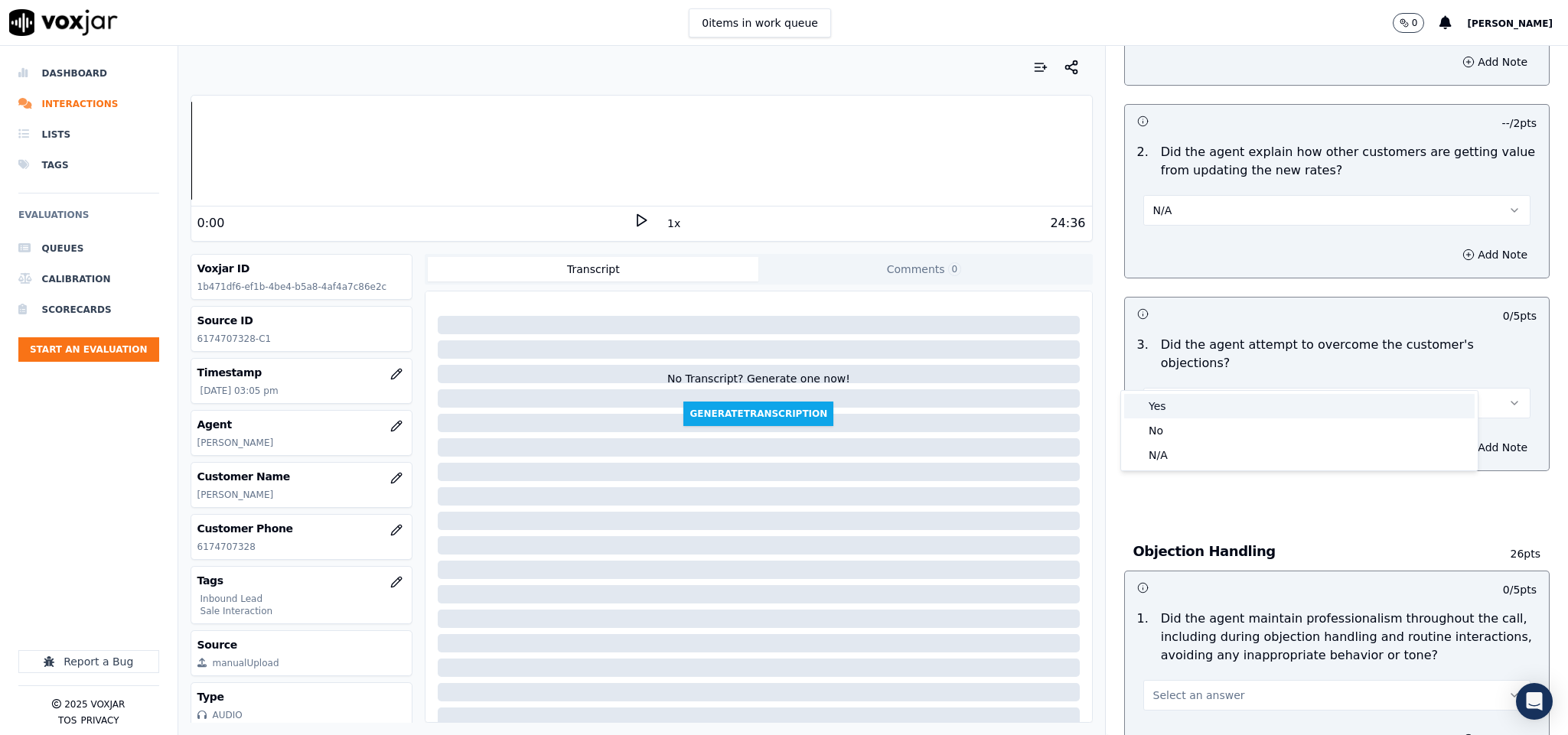
click at [1176, 406] on div "Yes" at bounding box center [1298, 406] width 350 height 25
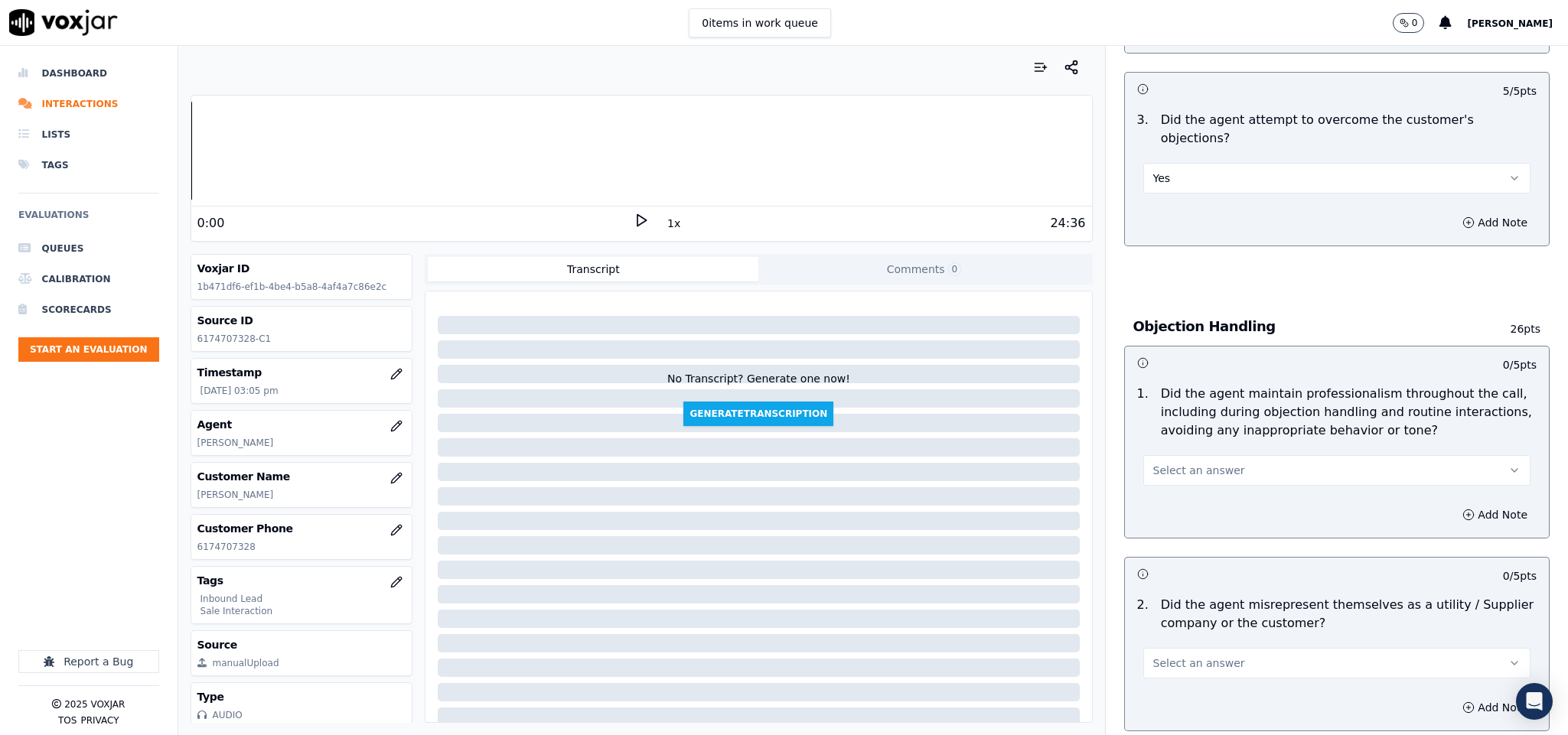
scroll to position [1492, 0]
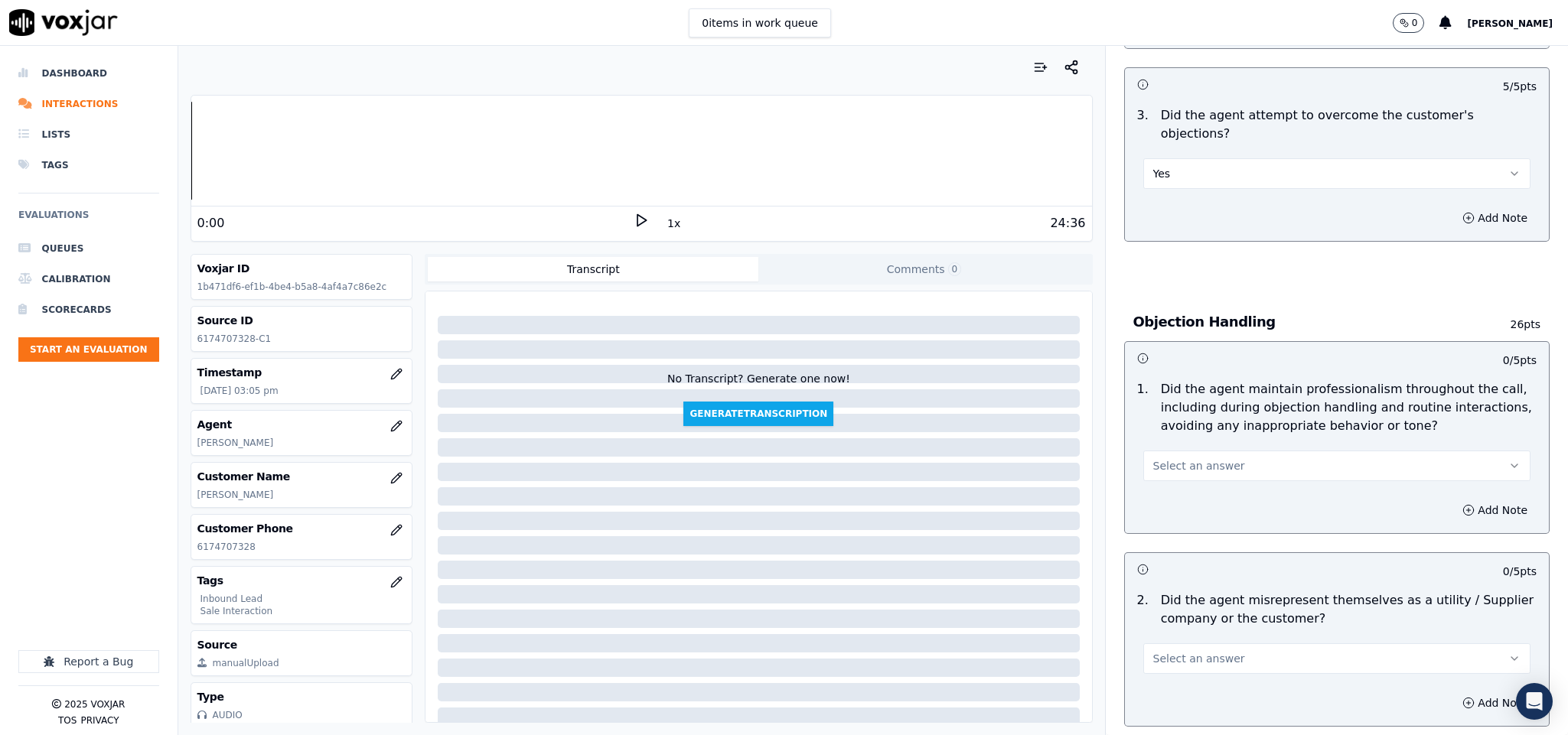
click at [1194, 450] on button "Select an answer" at bounding box center [1337, 466] width 388 height 30
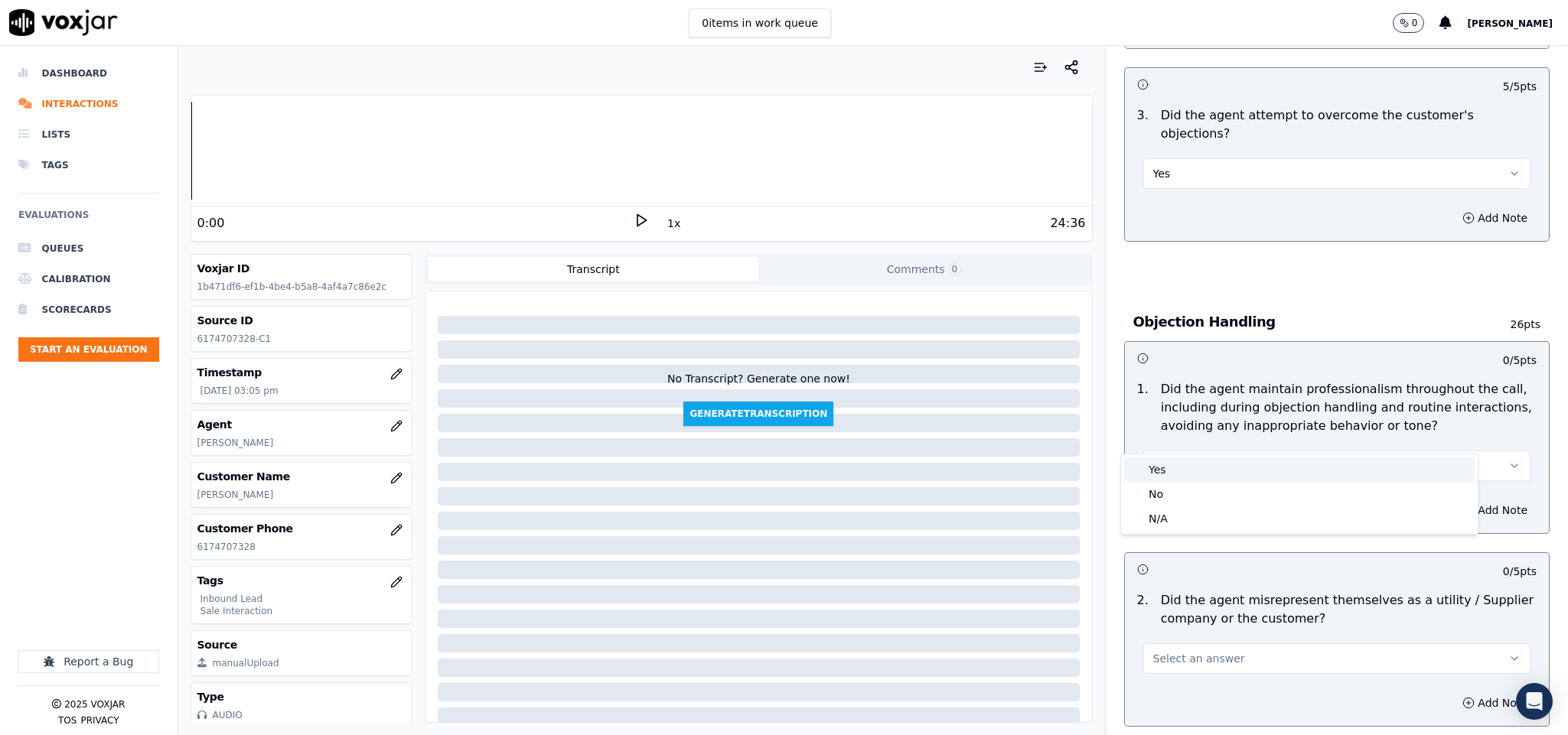
click at [1174, 458] on div "Yes" at bounding box center [1298, 470] width 350 height 25
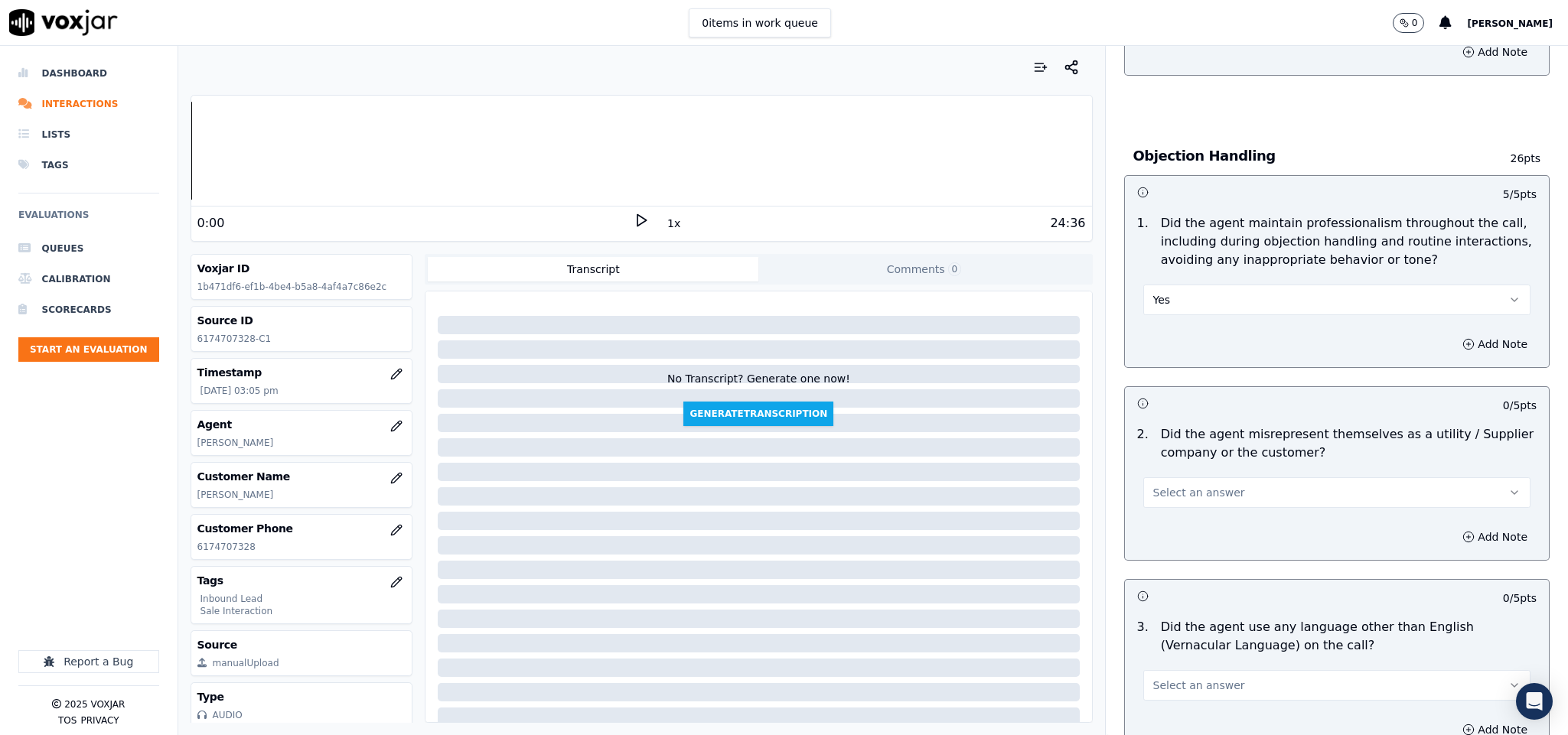
scroll to position [1835, 0]
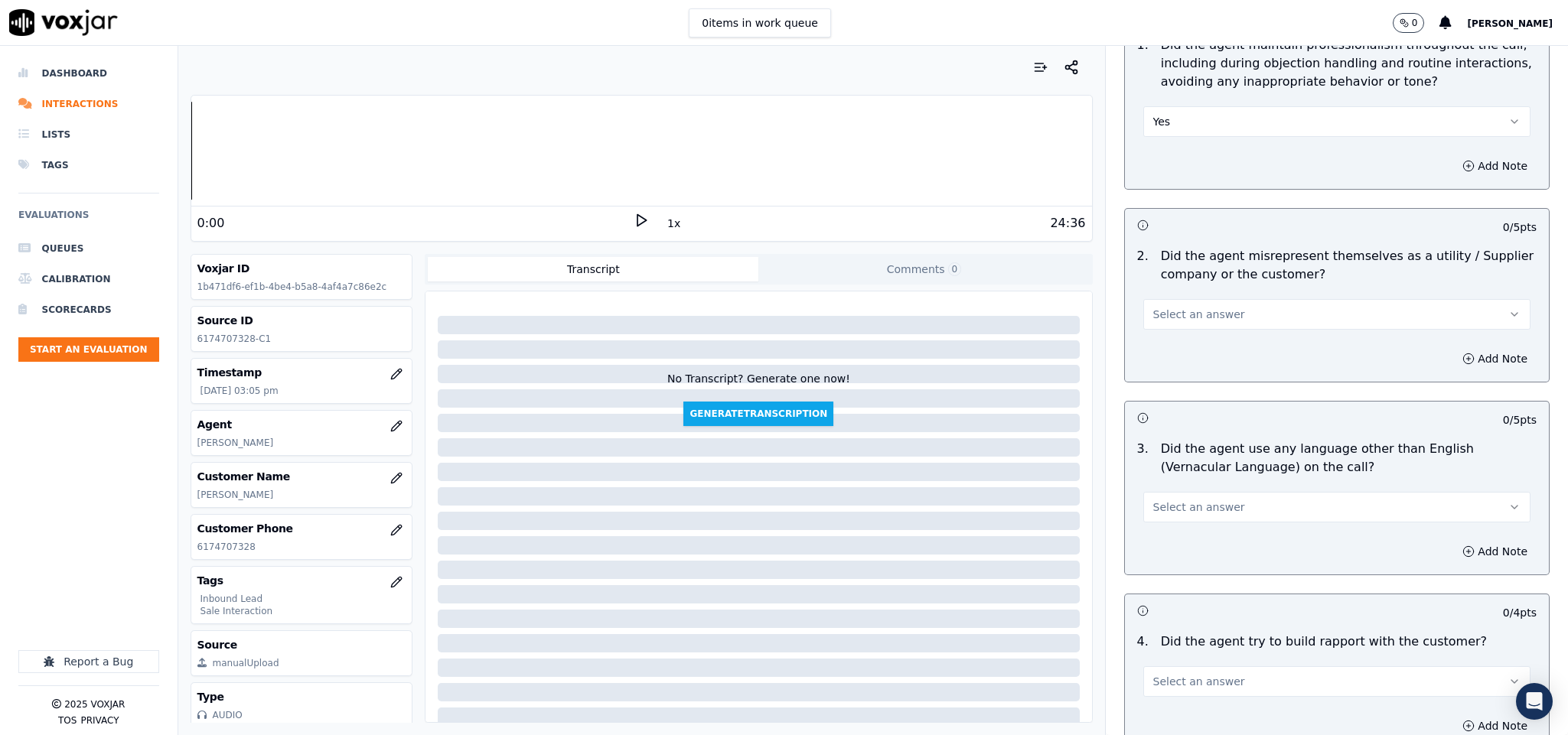
click at [1199, 307] on span "Select an answer" at bounding box center [1199, 314] width 92 height 15
click at [1185, 348] on div "No" at bounding box center [1298, 342] width 350 height 25
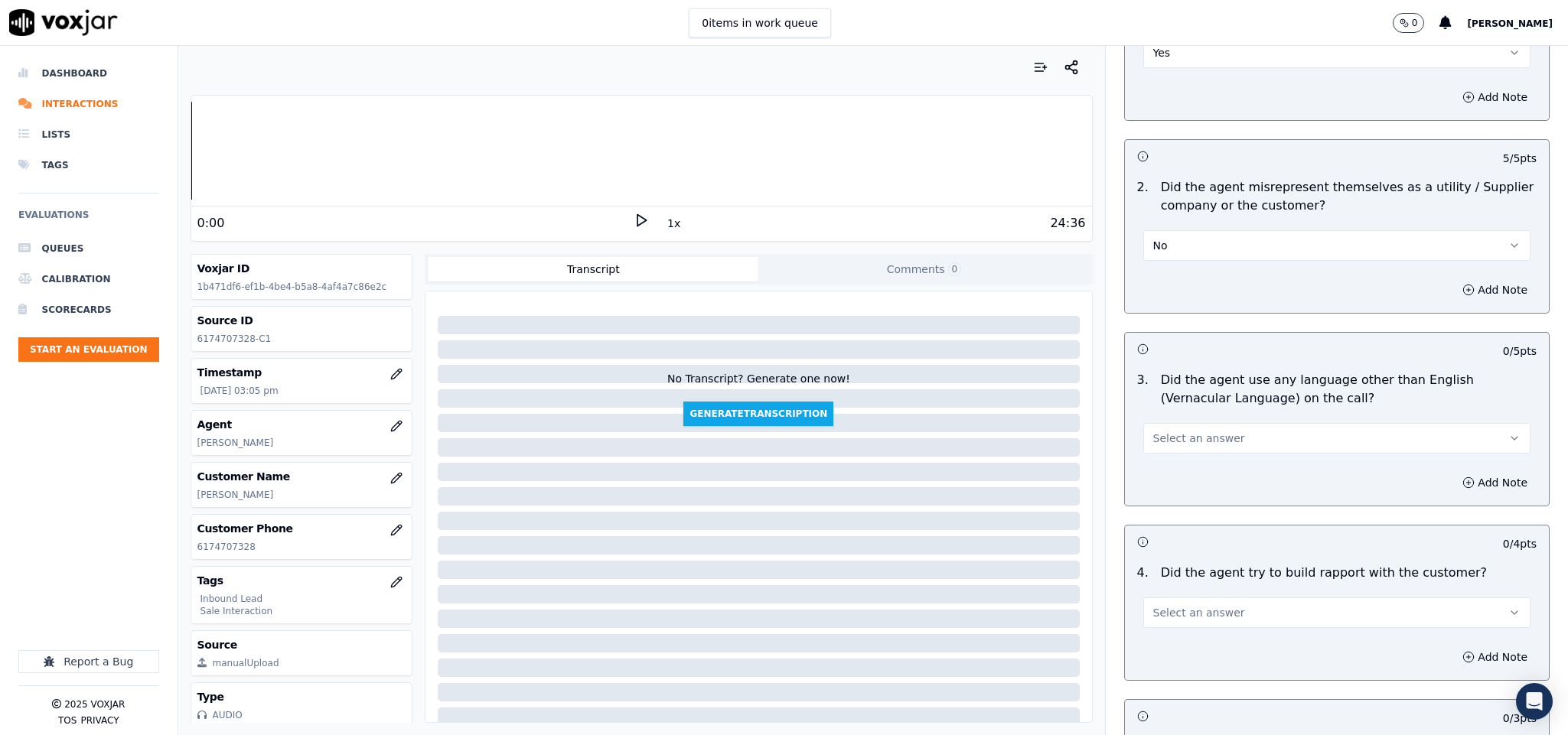
scroll to position [1950, 0]
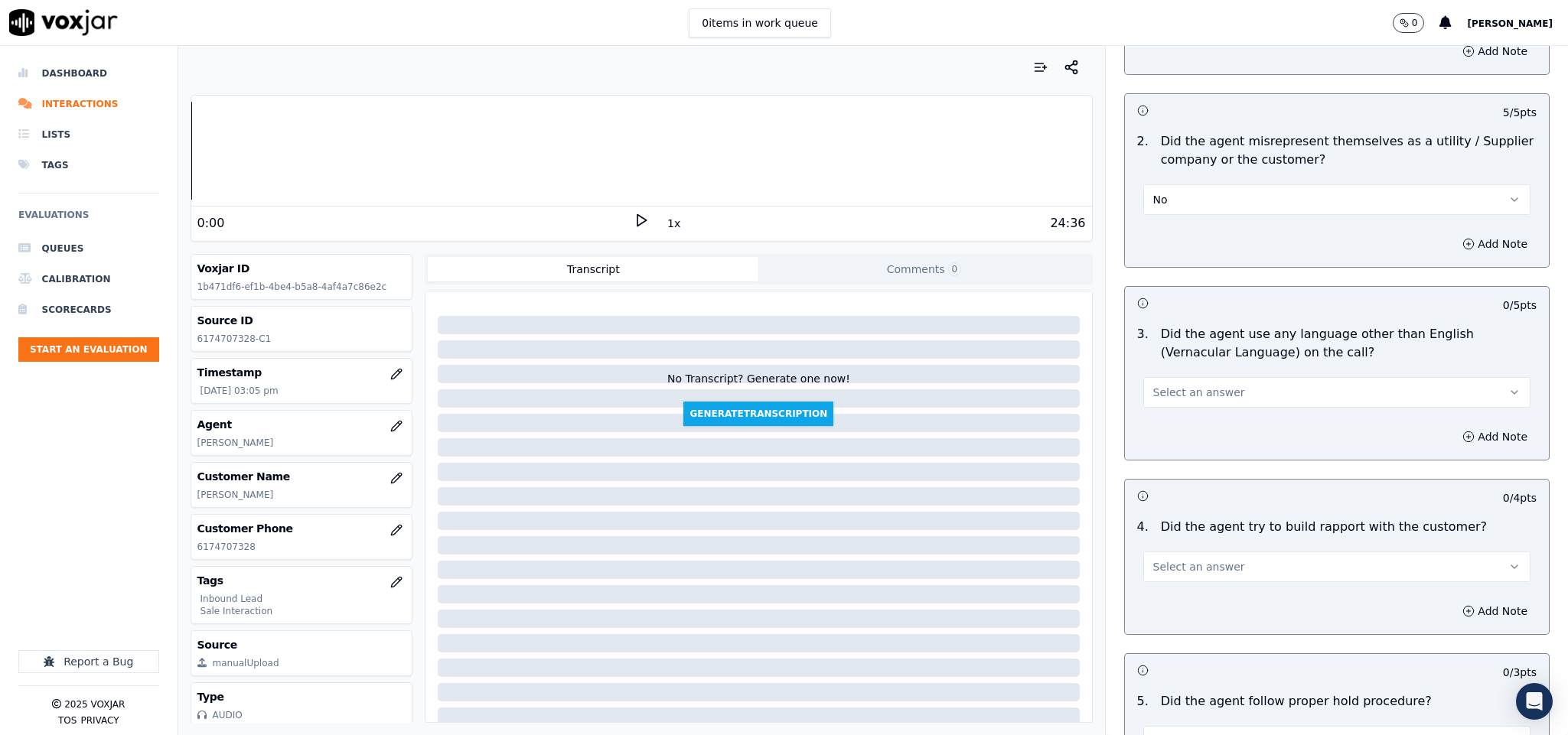
click at [1198, 374] on div "Select an answer" at bounding box center [1337, 391] width 388 height 33
click at [1196, 385] on span "Select an answer" at bounding box center [1199, 392] width 92 height 15
click at [1161, 416] on div "No" at bounding box center [1298, 421] width 350 height 25
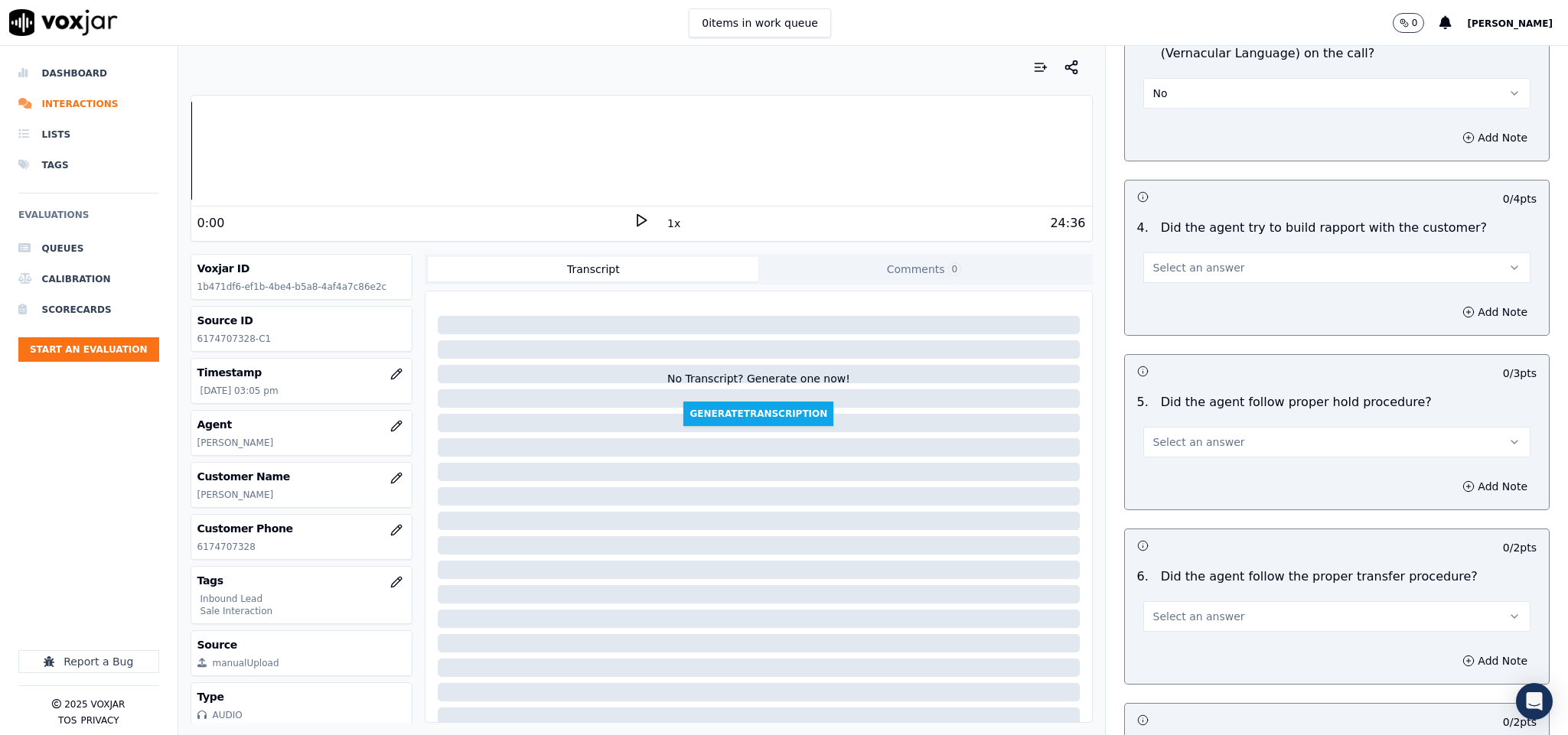
scroll to position [2294, 0]
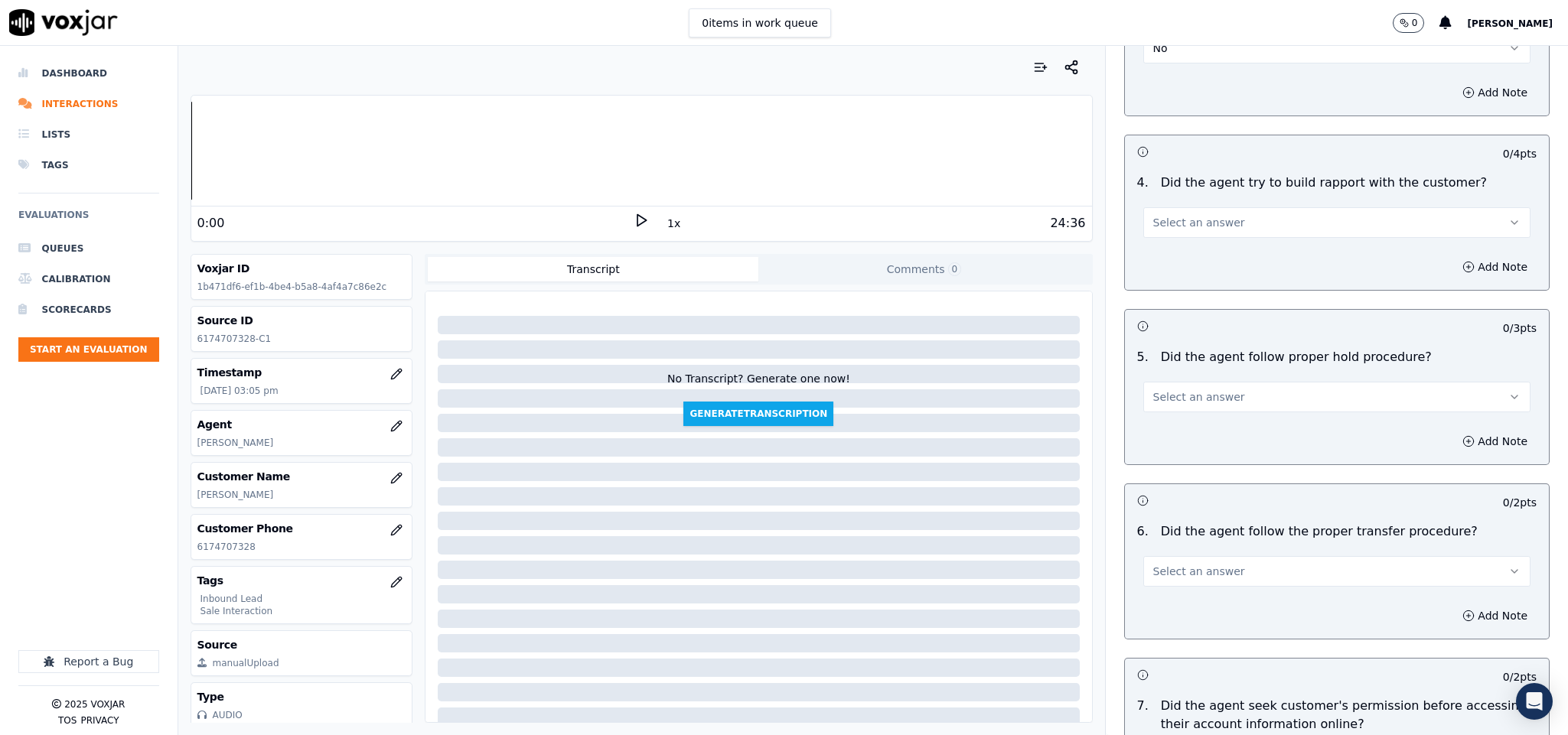
click at [1198, 215] on span "Select an answer" at bounding box center [1199, 222] width 92 height 15
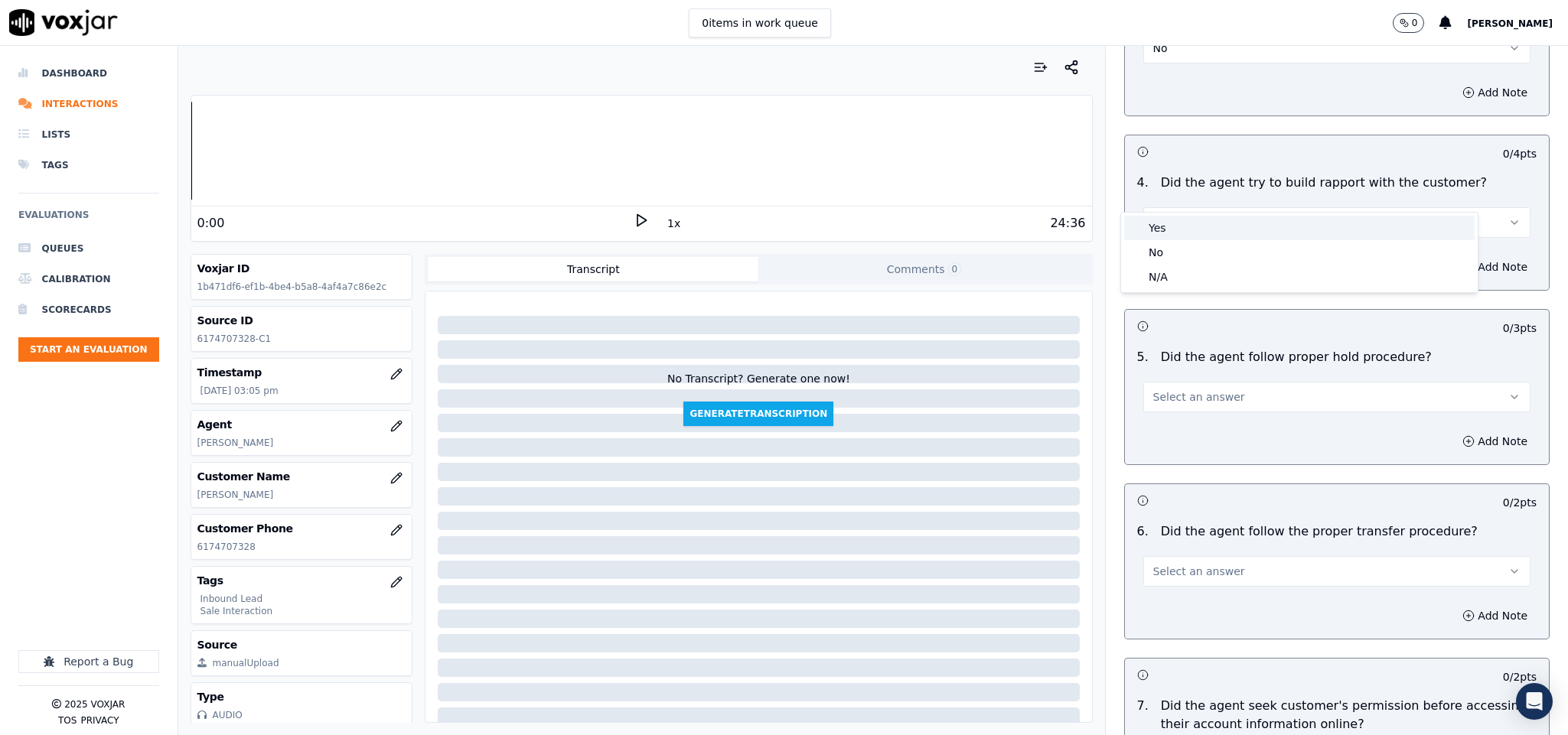
click at [1177, 236] on div "Yes" at bounding box center [1298, 228] width 350 height 25
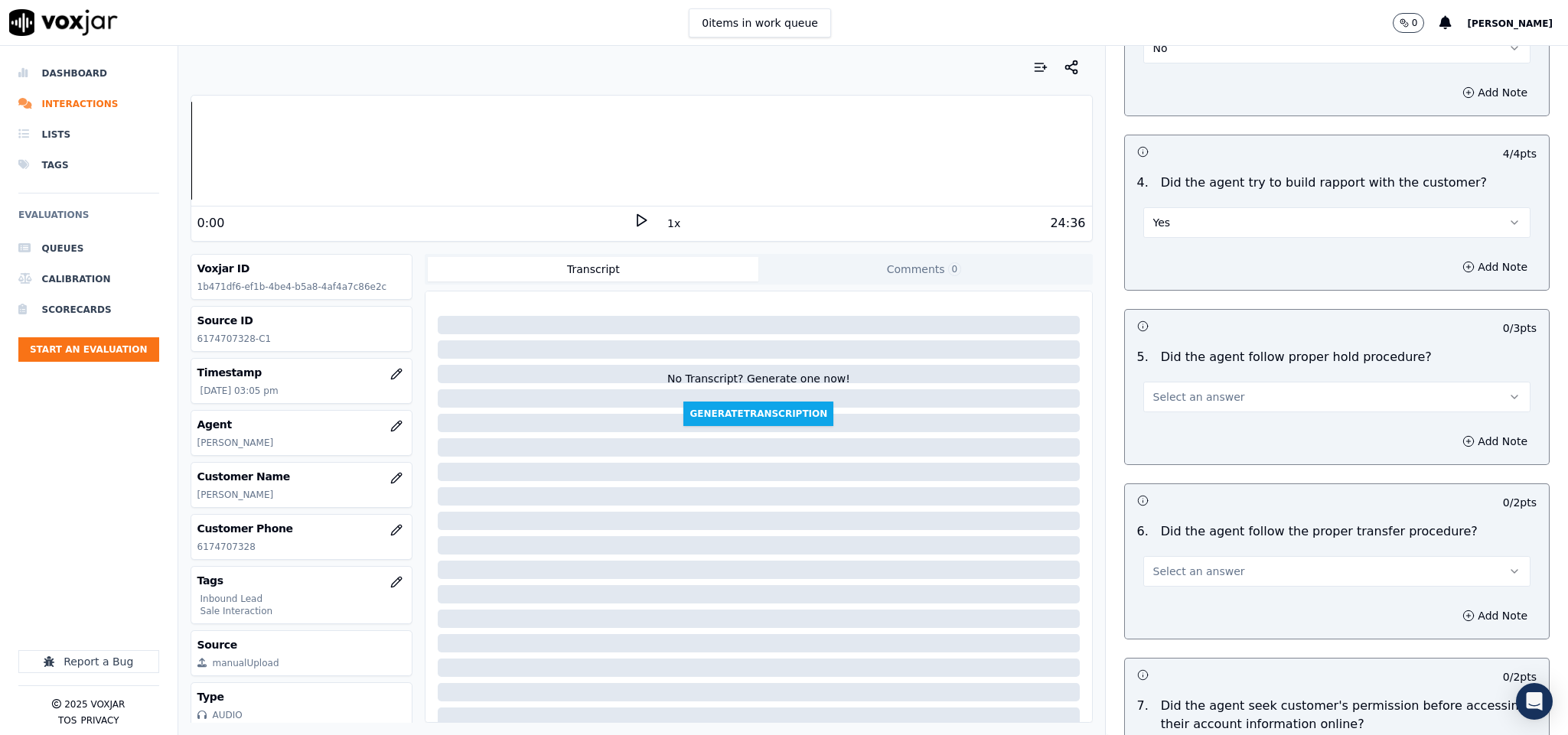
click at [1256, 382] on button "Select an answer" at bounding box center [1337, 397] width 388 height 30
click at [1229, 398] on div "Yes" at bounding box center [1298, 403] width 350 height 25
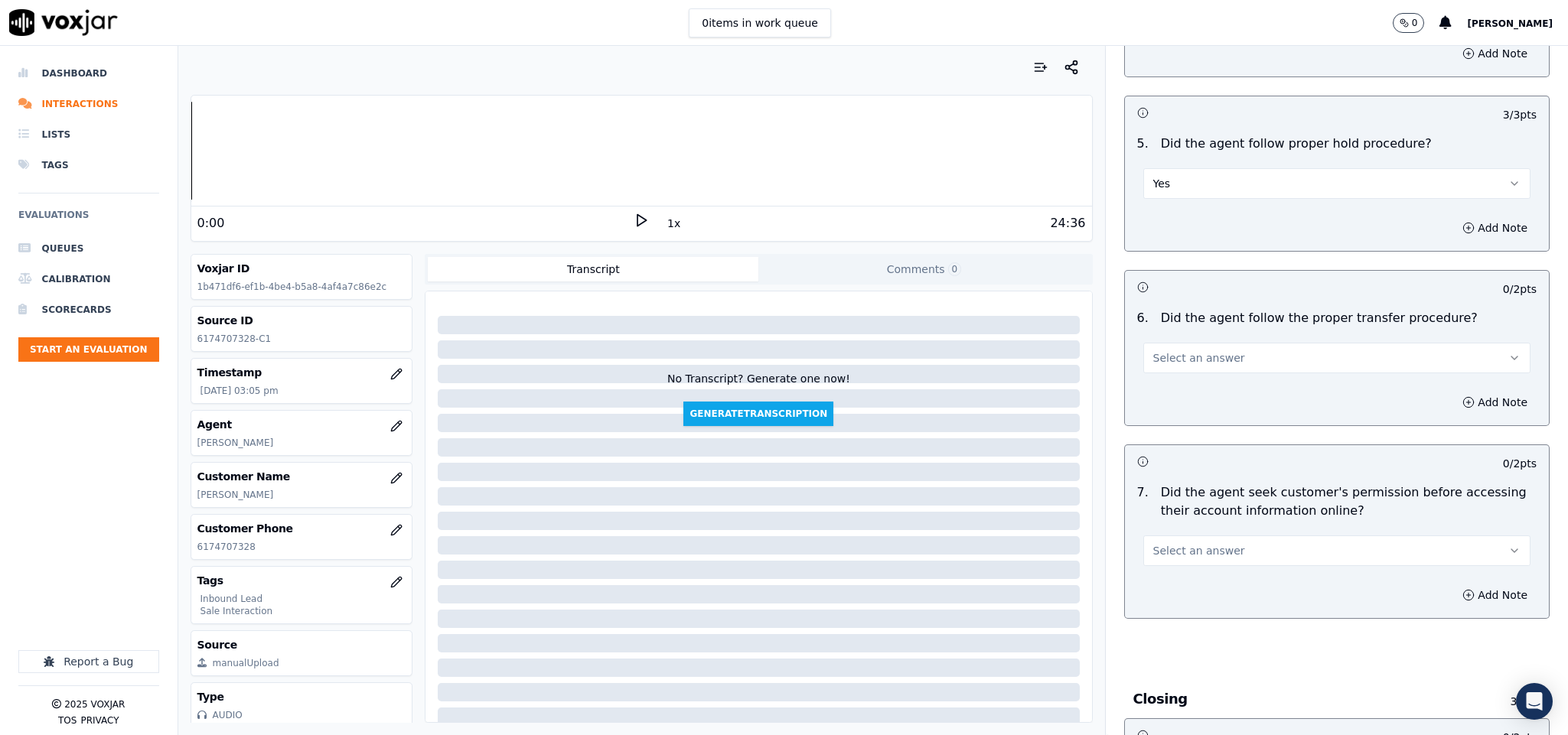
scroll to position [2524, 0]
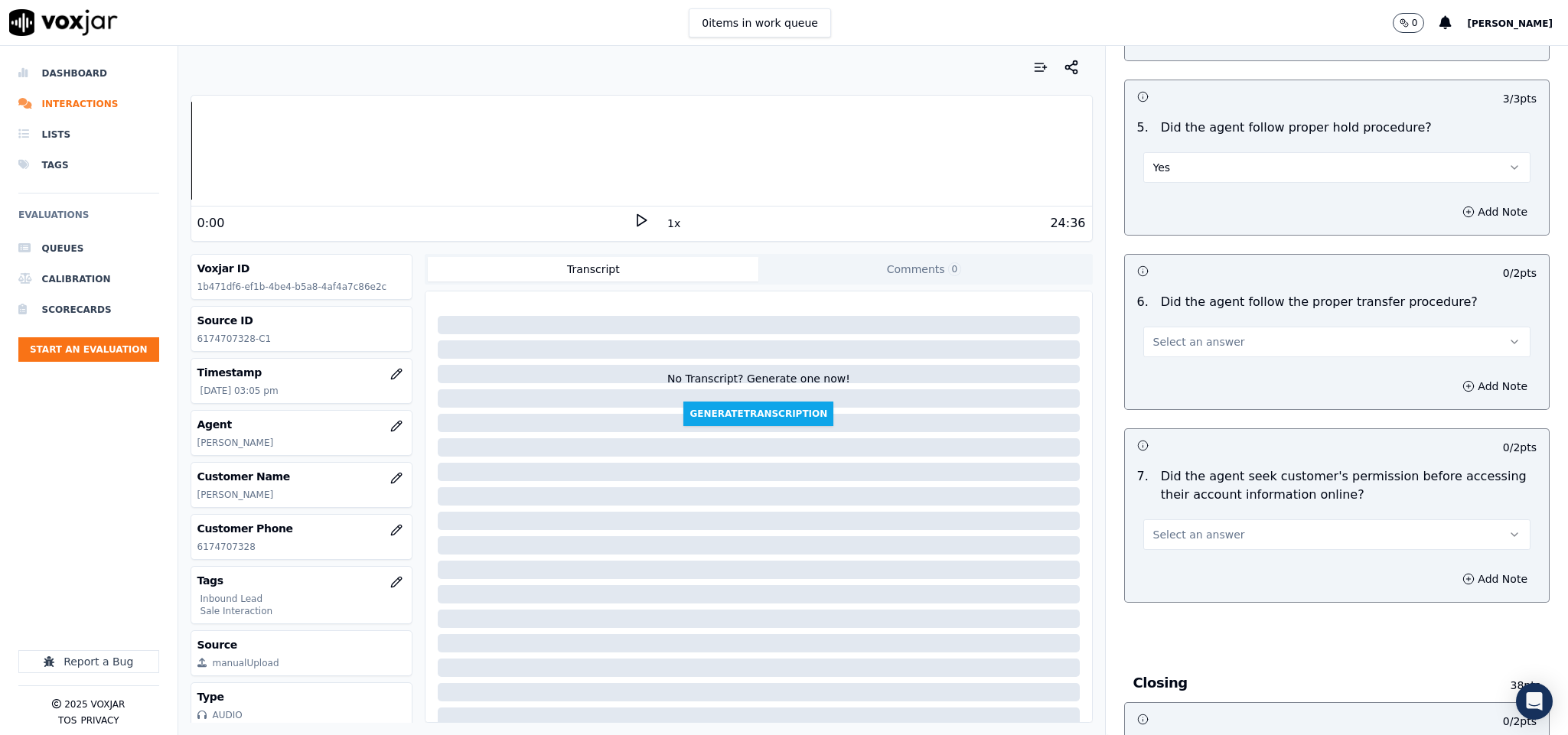
click at [1222, 327] on button "Select an answer" at bounding box center [1337, 342] width 388 height 30
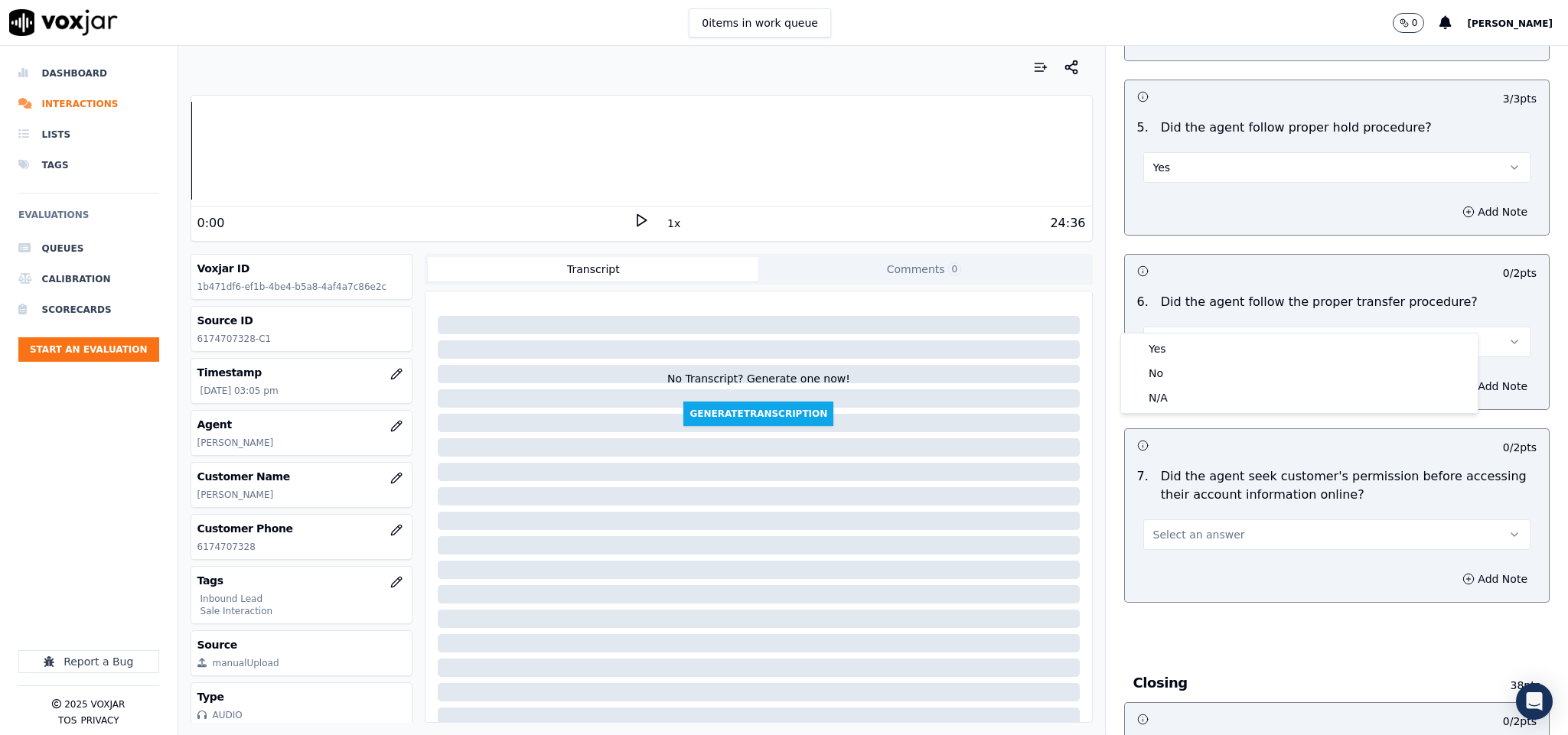
click at [1208, 347] on div "Yes" at bounding box center [1298, 348] width 350 height 25
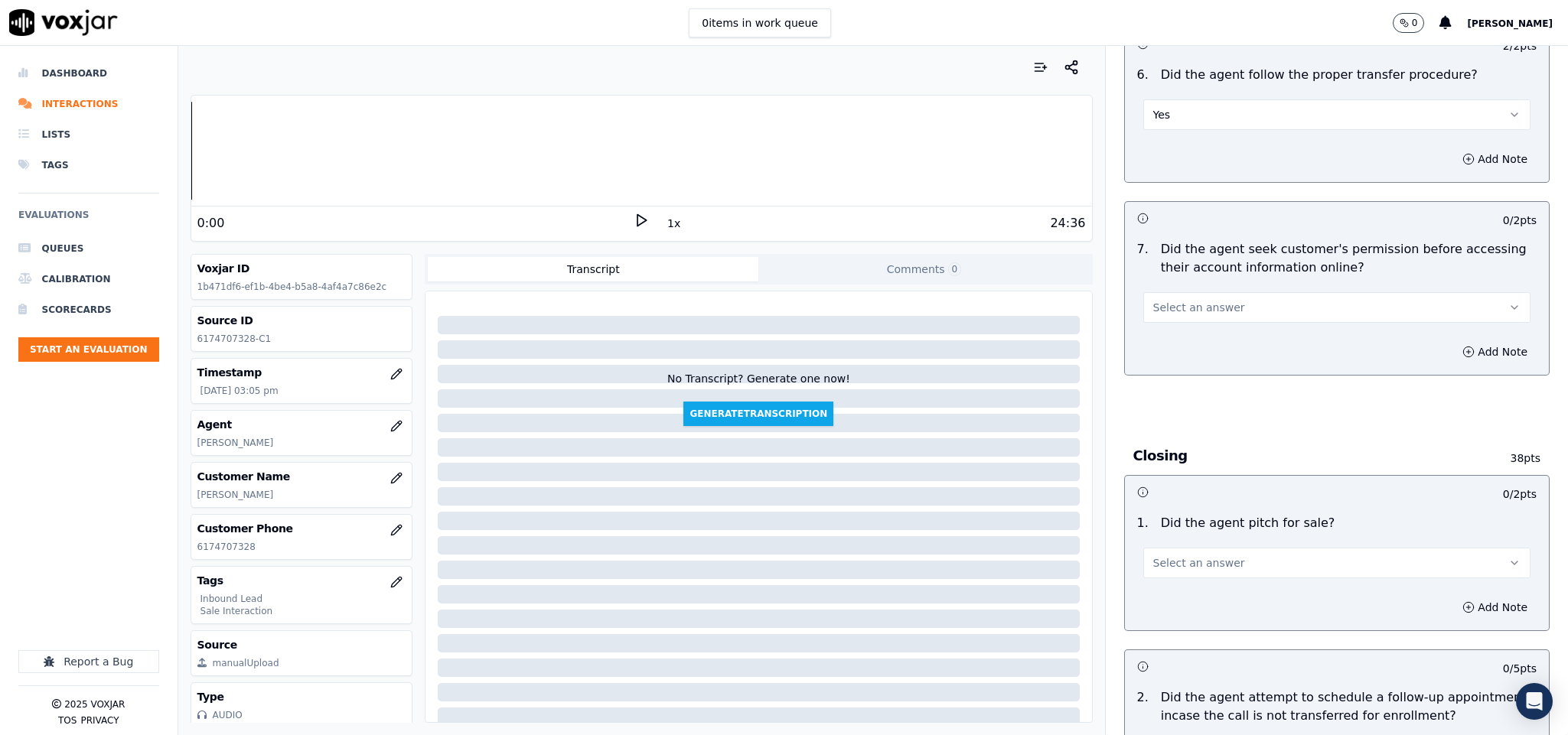
scroll to position [2753, 0]
click at [1214, 290] on button "Select an answer" at bounding box center [1337, 305] width 388 height 30
click at [1184, 315] on div "Yes" at bounding box center [1298, 312] width 350 height 25
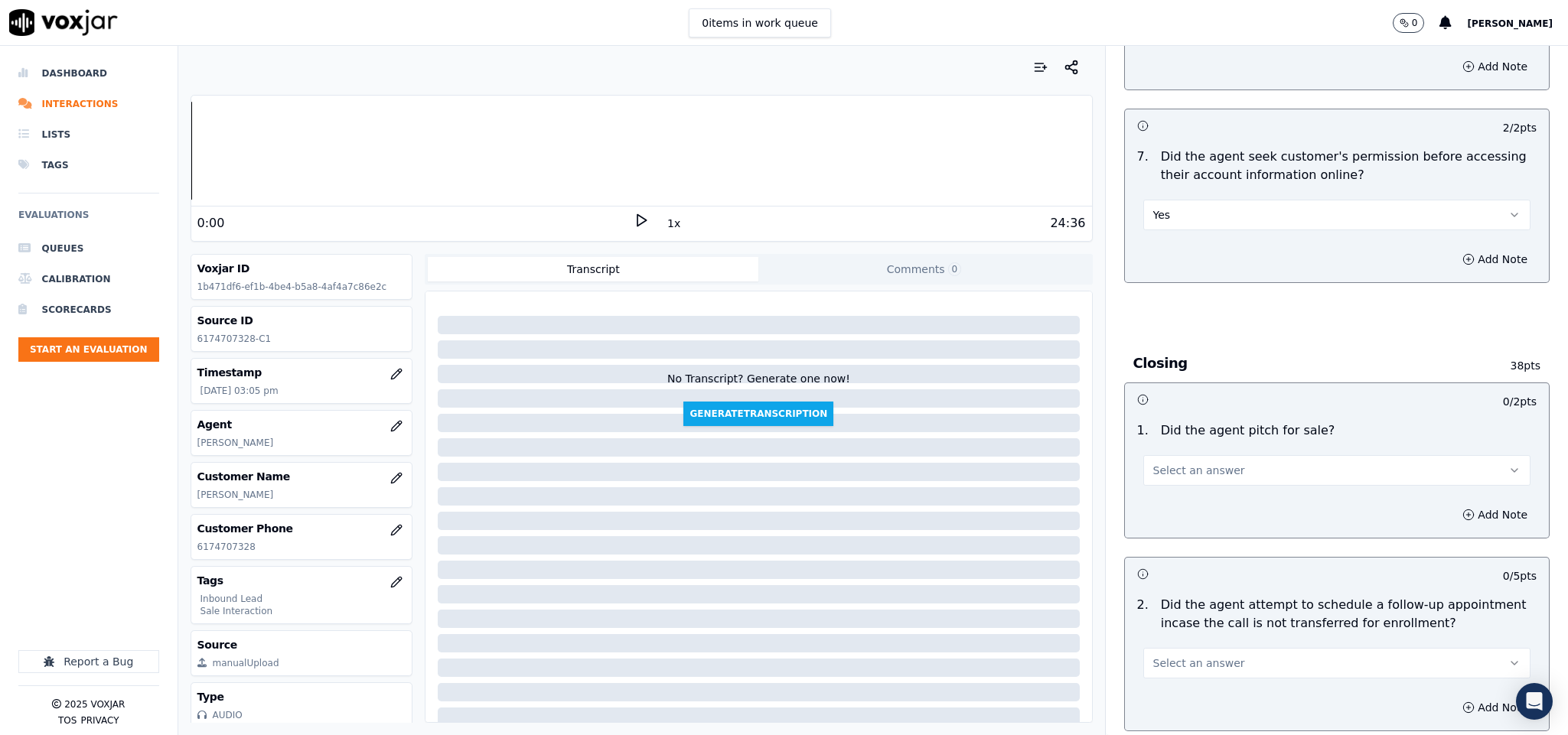
scroll to position [2982, 0]
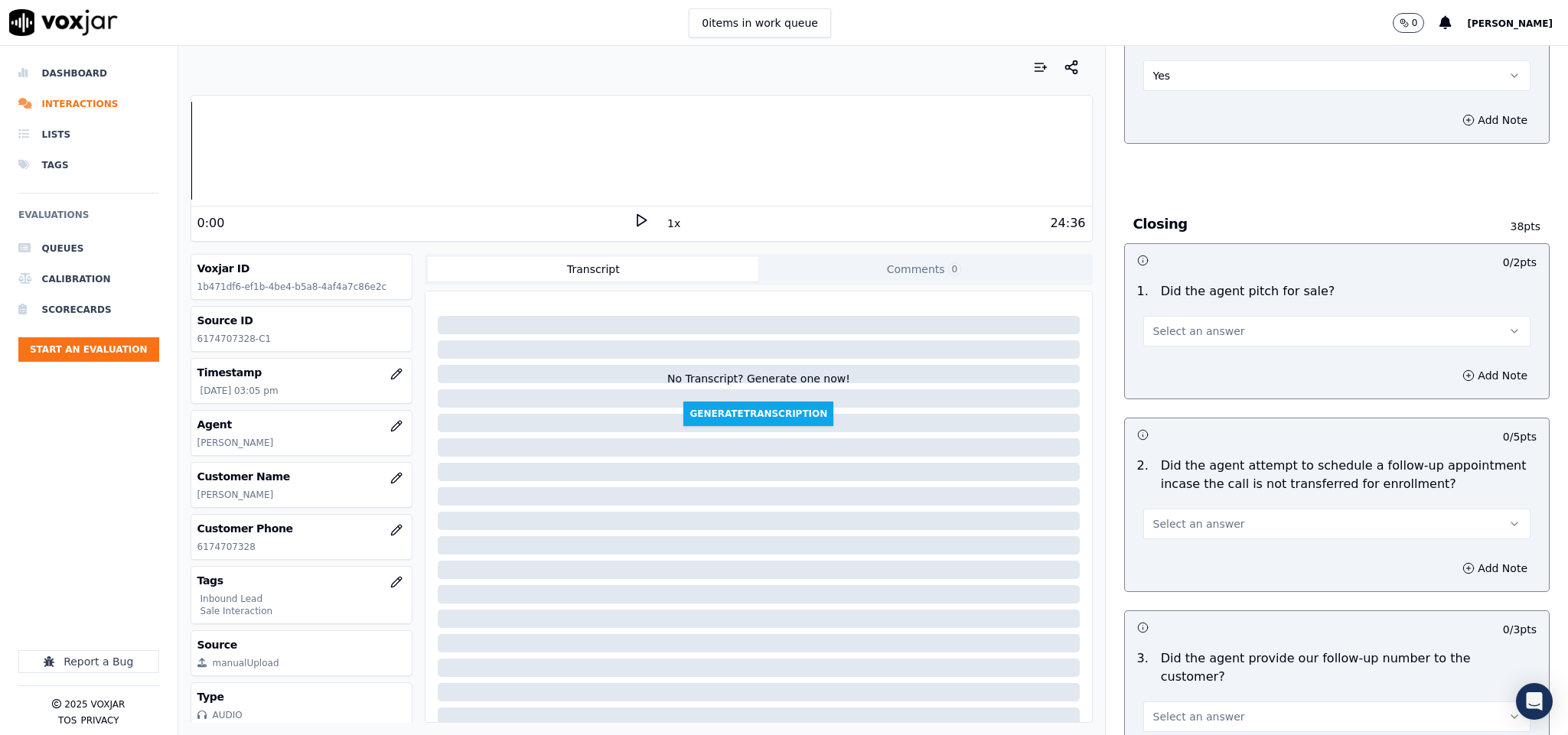
click at [1243, 316] on button "Select an answer" at bounding box center [1337, 331] width 388 height 30
click at [1205, 337] on div "Yes" at bounding box center [1298, 339] width 350 height 25
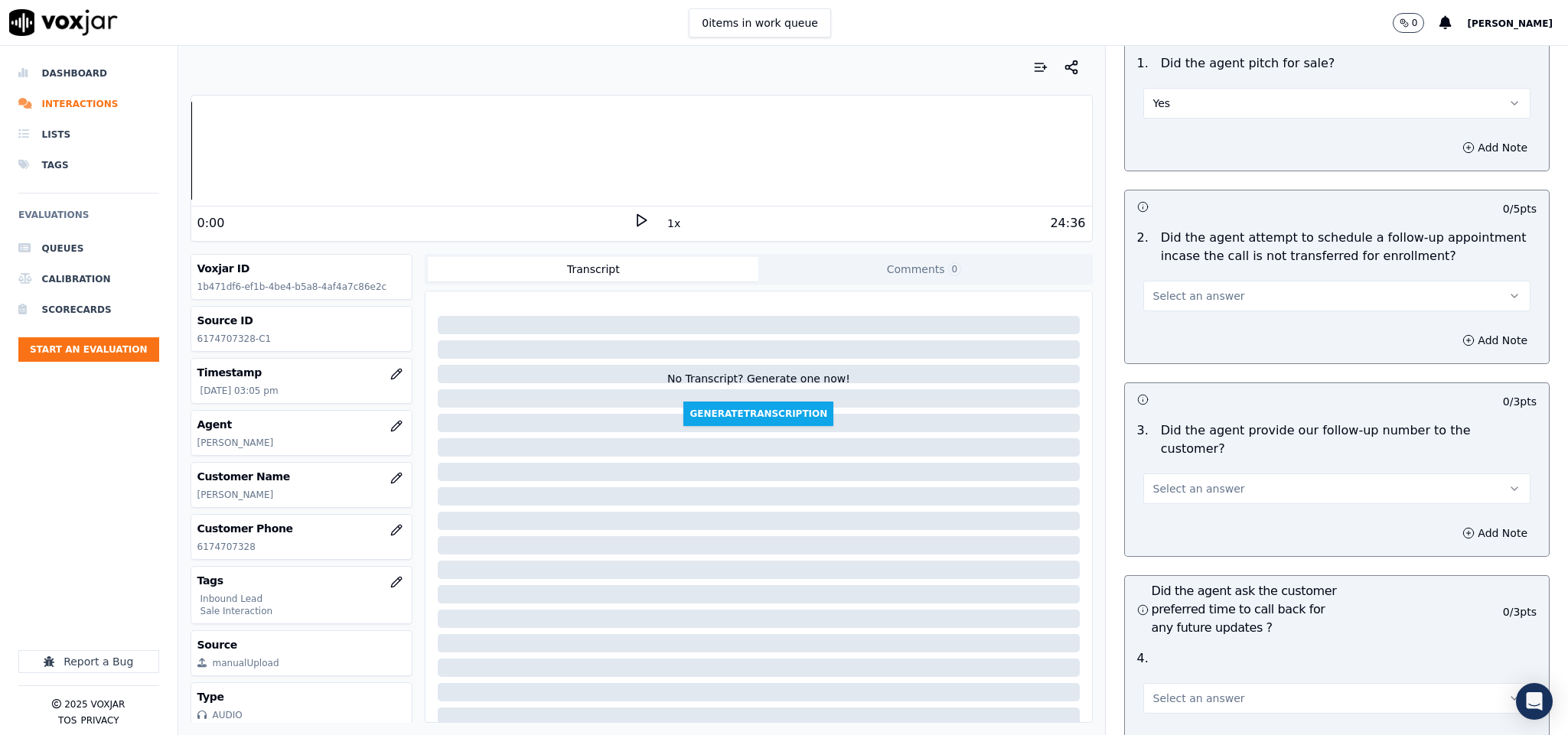
scroll to position [3212, 0]
click at [1208, 287] on span "Select an answer" at bounding box center [1199, 294] width 92 height 15
click at [1189, 303] on div "Yes" at bounding box center [1298, 303] width 350 height 25
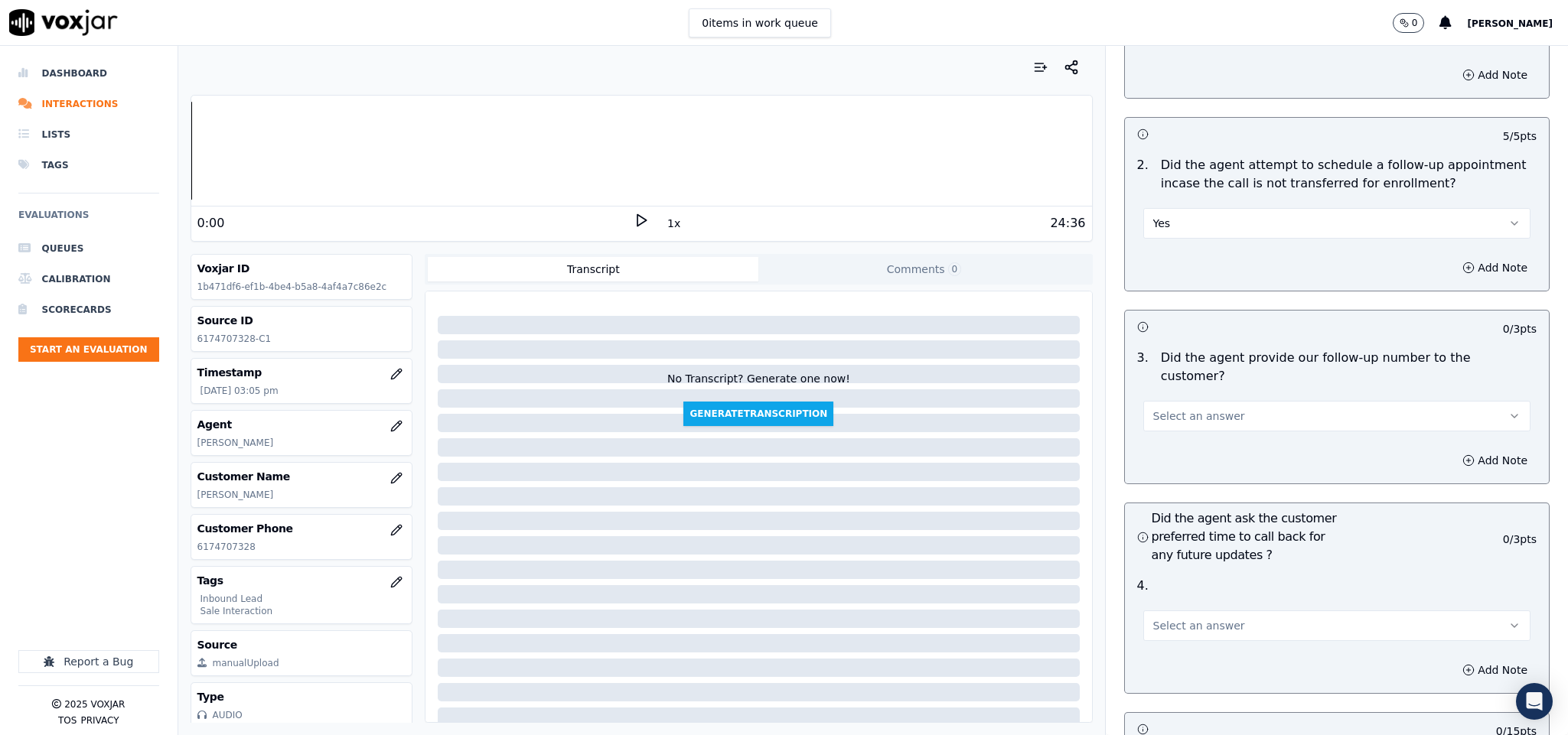
scroll to position [3327, 0]
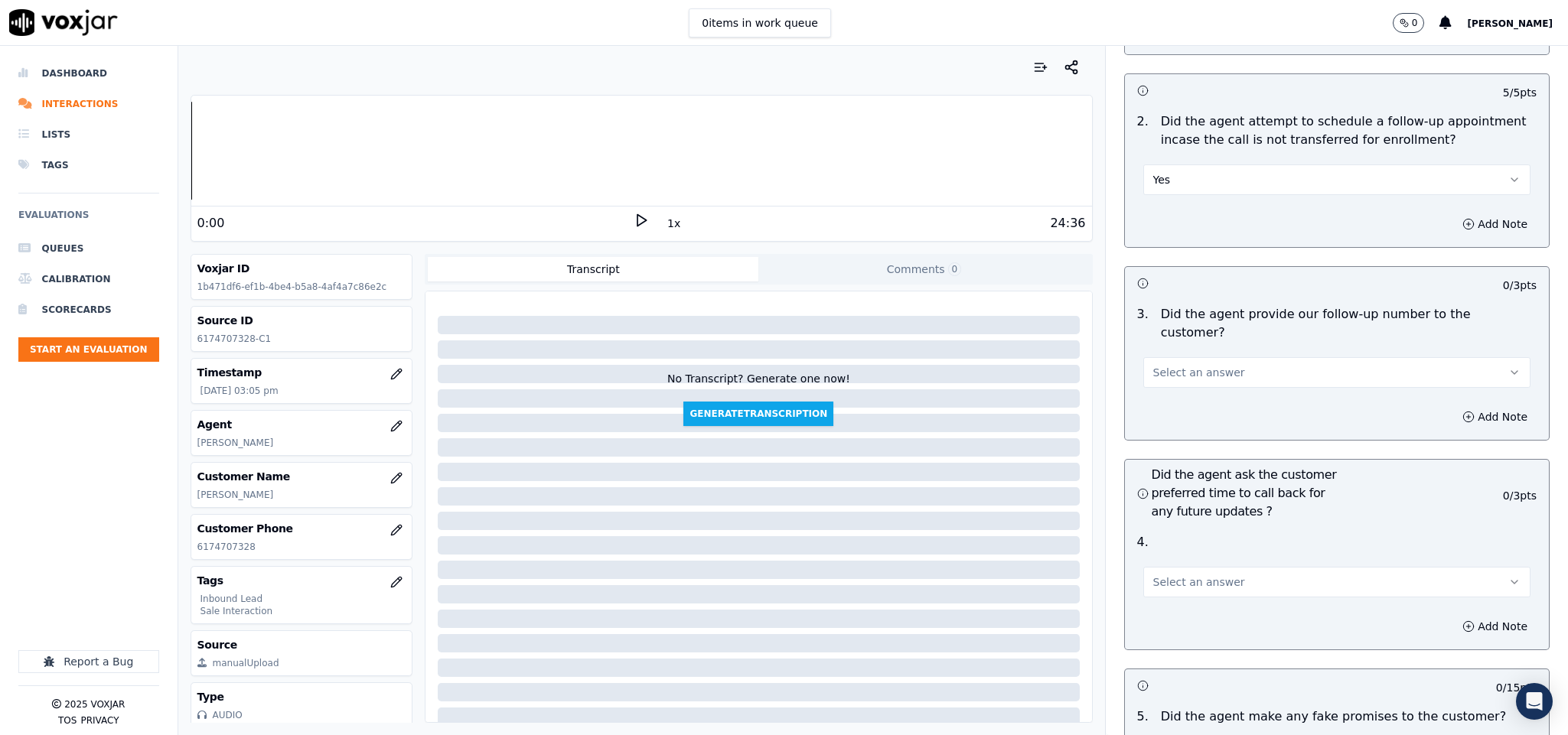
click at [1205, 164] on button "Yes" at bounding box center [1337, 179] width 388 height 30
click at [1172, 232] on div "N/A" at bounding box center [1298, 237] width 350 height 25
click at [1201, 357] on button "Select an answer" at bounding box center [1337, 372] width 388 height 30
click at [1183, 360] on div "Yes" at bounding box center [1298, 363] width 350 height 25
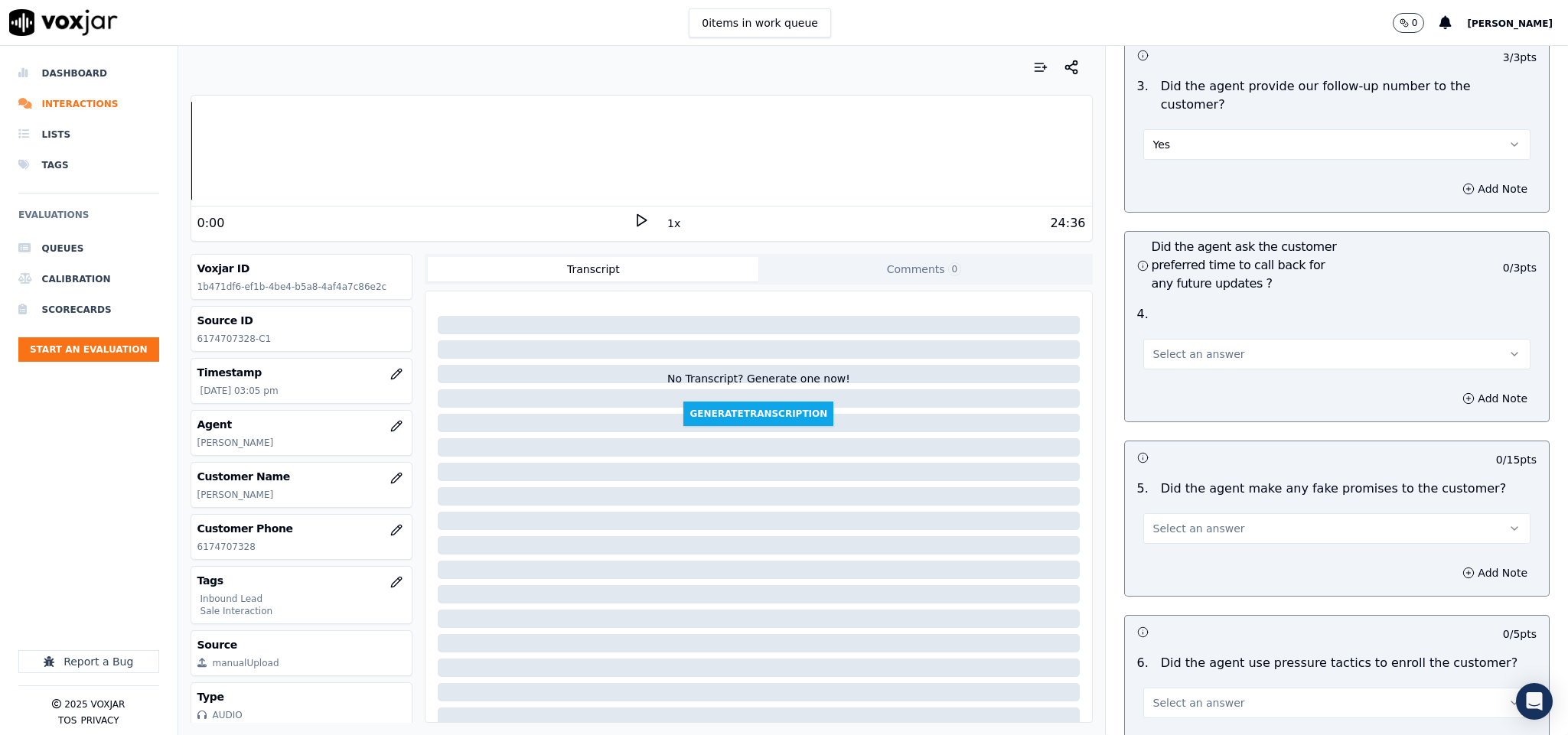
scroll to position [3556, 0]
click at [1196, 345] on span "Select an answer" at bounding box center [1199, 352] width 92 height 15
click at [1167, 397] on div "N/A" at bounding box center [1298, 393] width 350 height 25
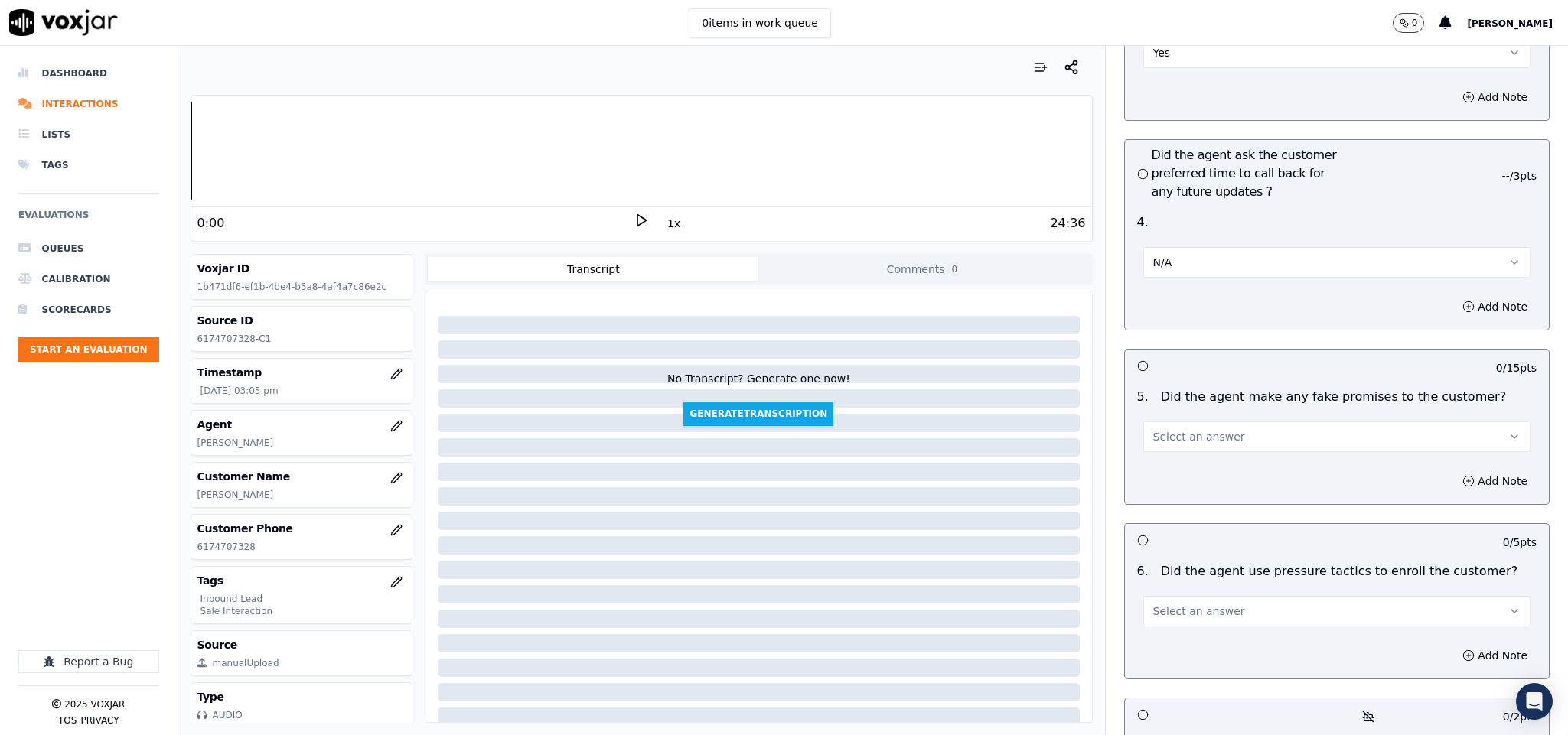
scroll to position [3786, 0]
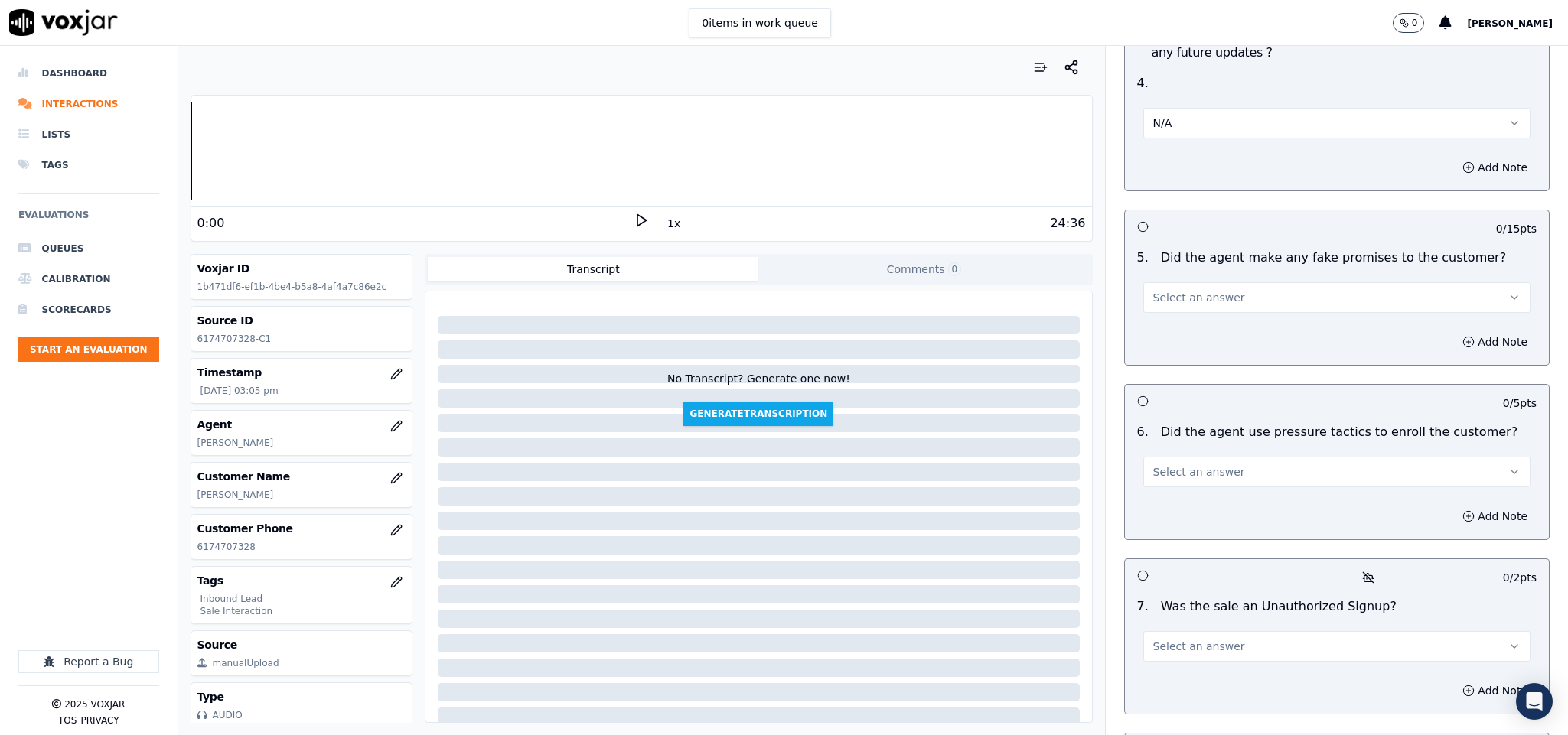
click at [1180, 290] on span "Select an answer" at bounding box center [1199, 297] width 92 height 15
click at [1167, 298] on div "Yes" at bounding box center [1298, 289] width 350 height 25
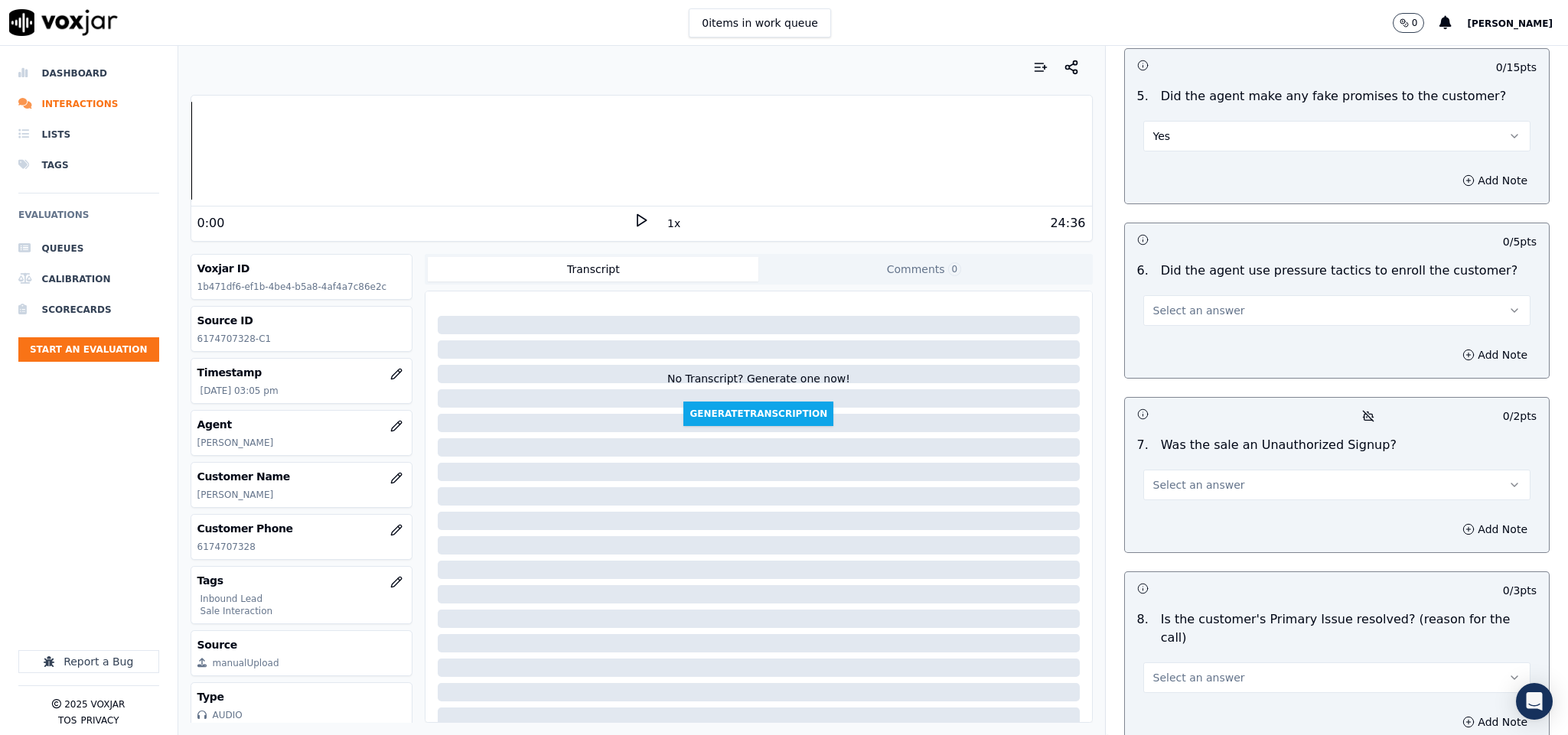
scroll to position [3900, 0]
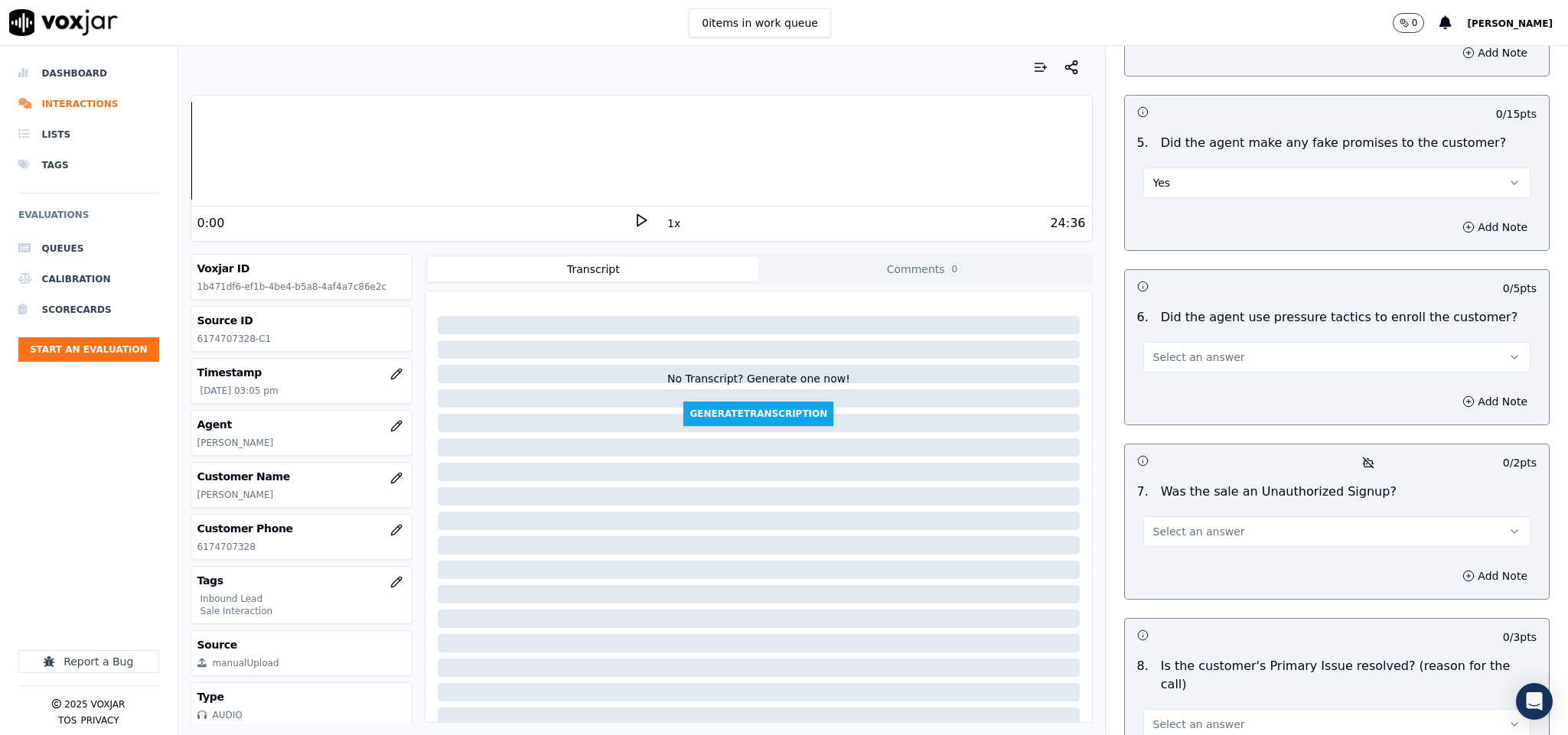
click at [1177, 167] on button "Yes" at bounding box center [1337, 183] width 388 height 30
click at [1164, 204] on div "No" at bounding box center [1298, 199] width 350 height 25
click at [1187, 349] on span "Select an answer" at bounding box center [1199, 356] width 92 height 15
click at [1148, 369] on div "No" at bounding box center [1298, 375] width 350 height 25
click at [1196, 524] on span "Select an answer" at bounding box center [1199, 531] width 92 height 15
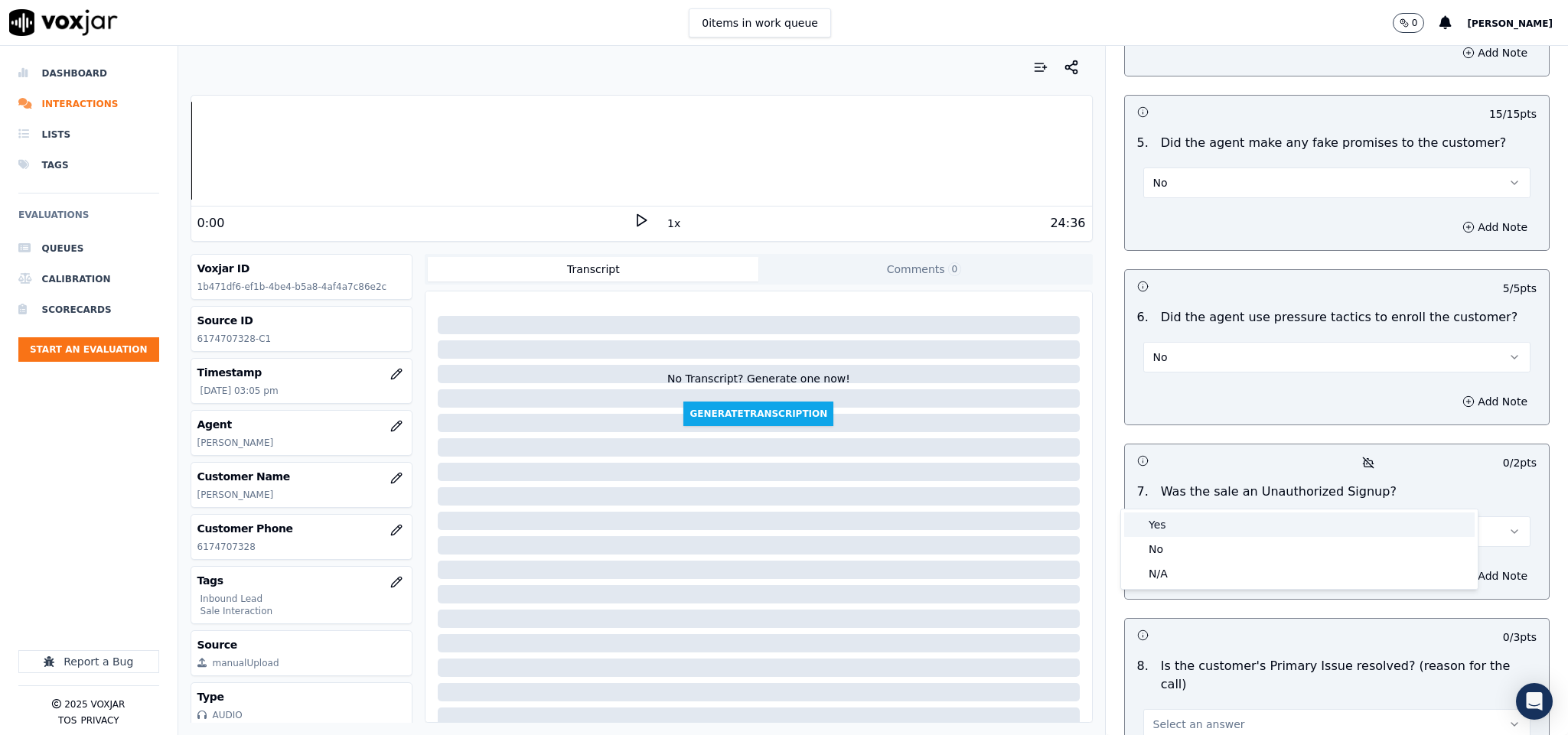
click at [1166, 539] on div "No" at bounding box center [1298, 548] width 350 height 25
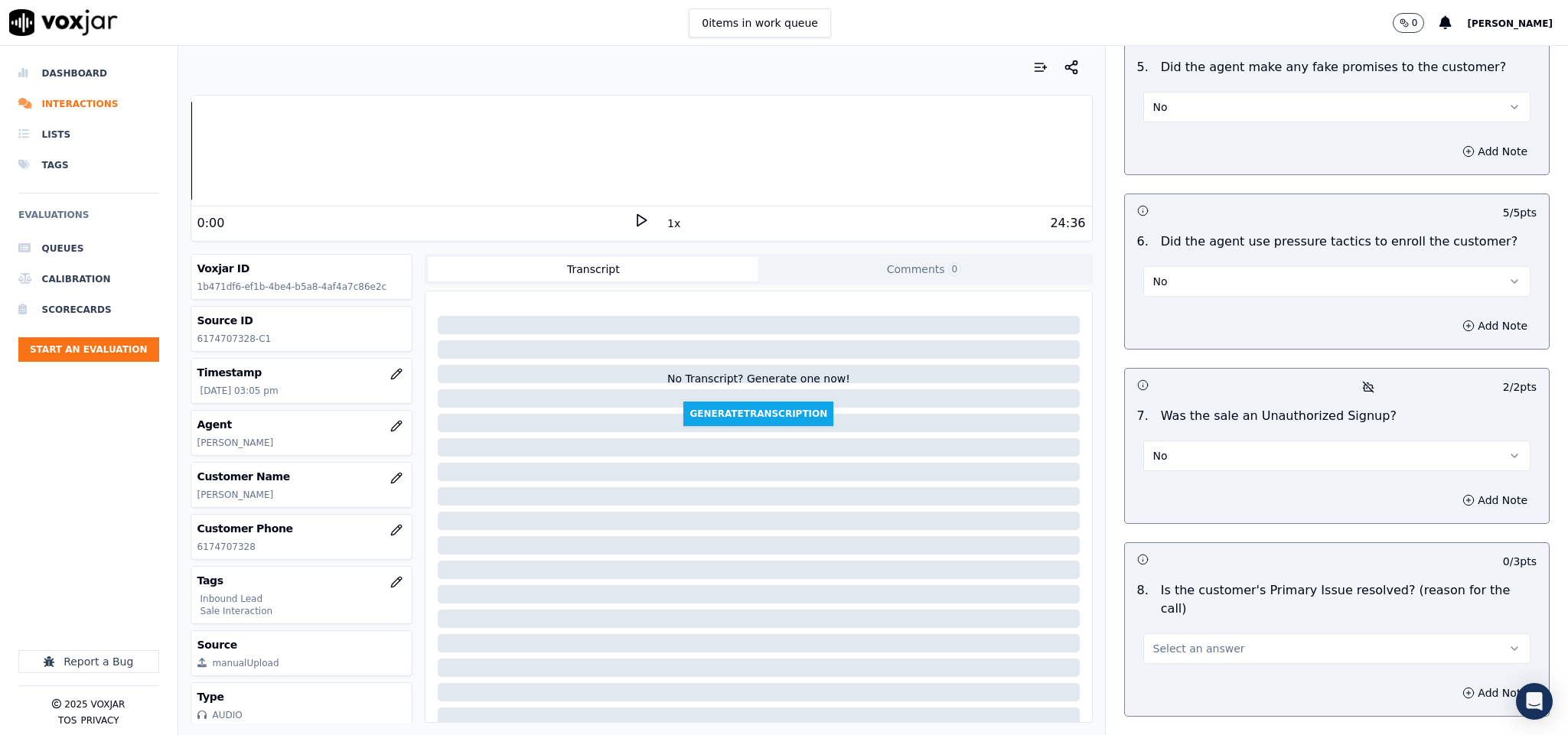
scroll to position [4041, 0]
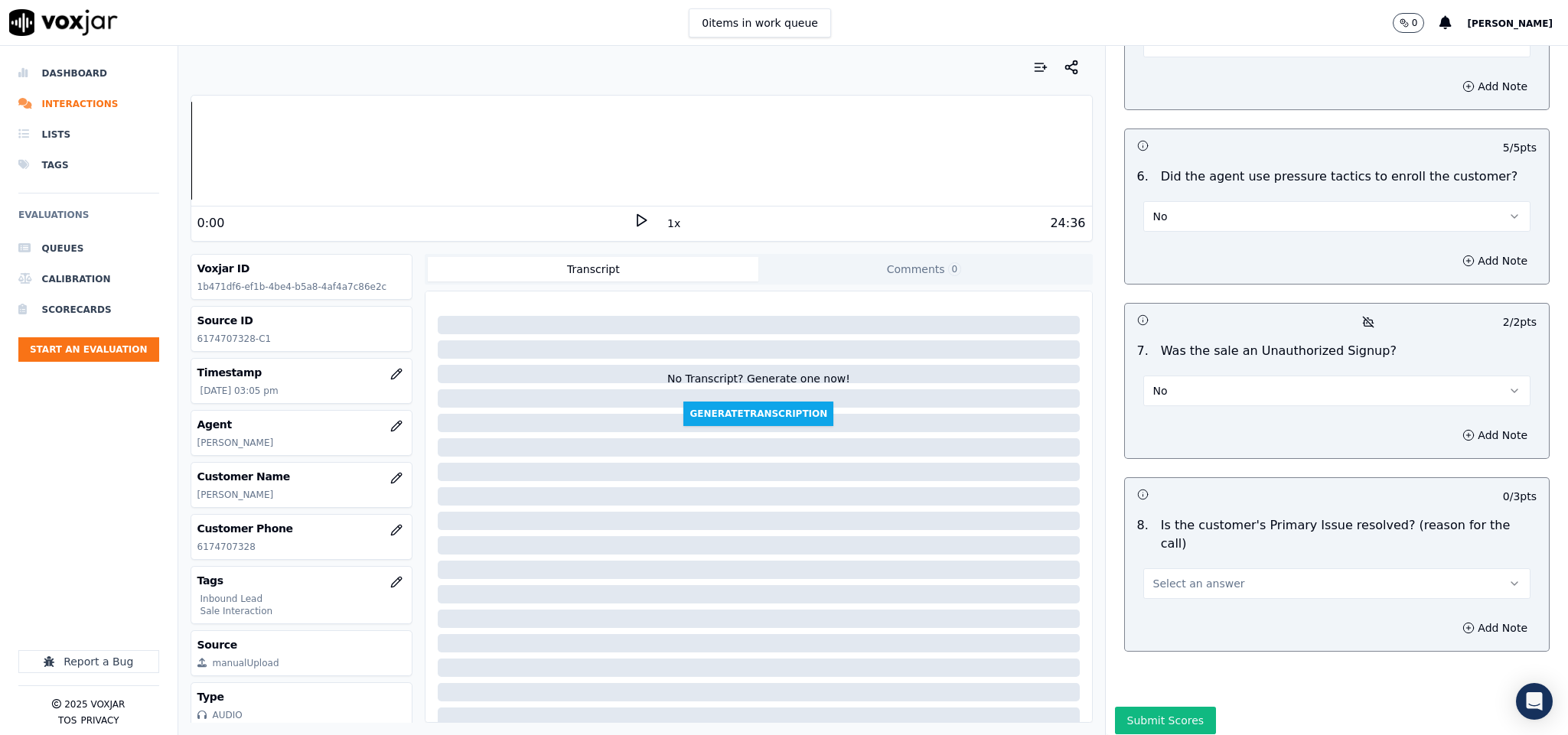
click at [1196, 576] on span "Select an answer" at bounding box center [1199, 583] width 92 height 15
drag, startPoint x: 1169, startPoint y: 552, endPoint x: 1176, endPoint y: 526, distance: 26.9
click at [1169, 553] on div "Yes" at bounding box center [1298, 559] width 350 height 25
click at [1152, 706] on button "Submit Scores" at bounding box center [1166, 720] width 102 height 28
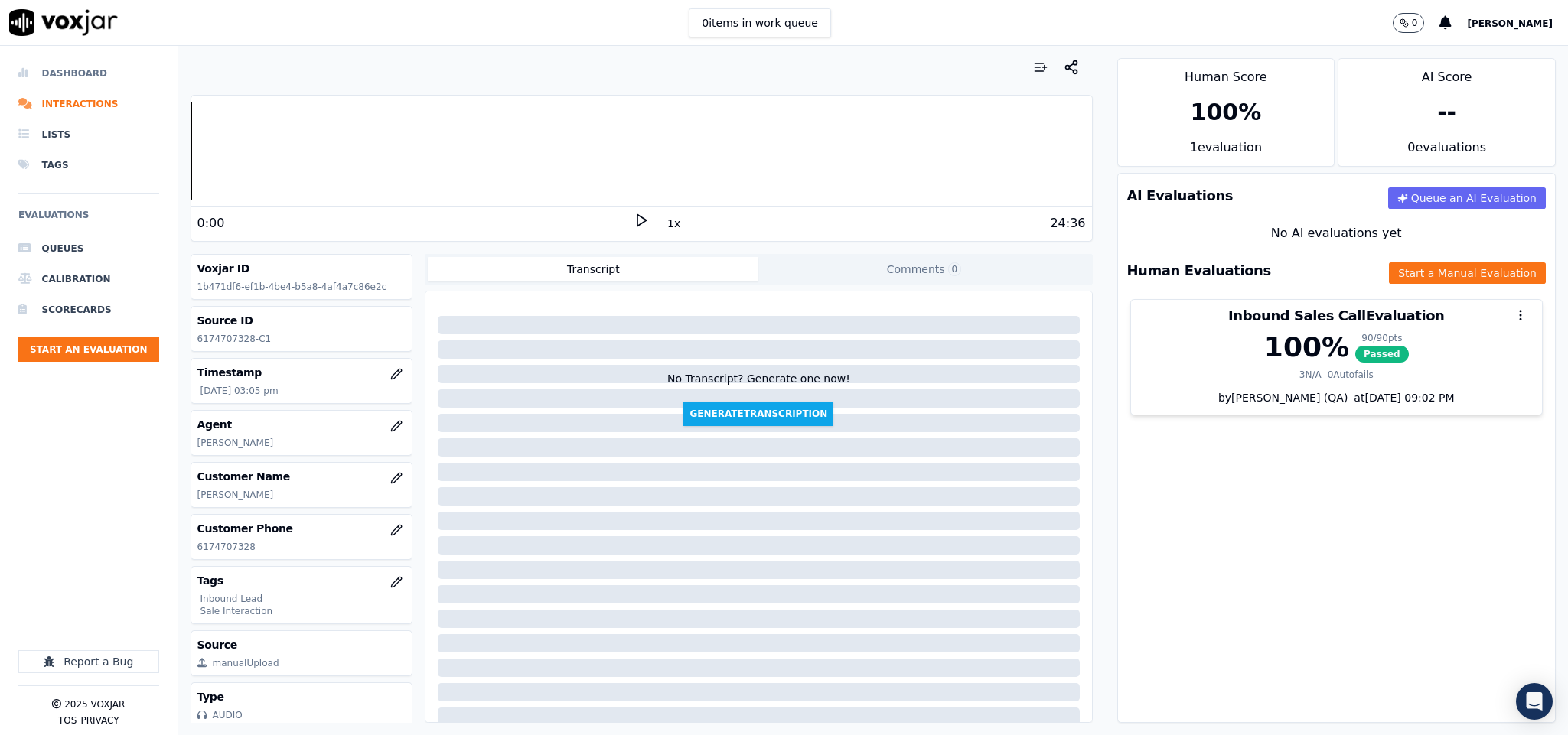
click at [89, 74] on li "Dashboard" at bounding box center [89, 73] width 141 height 30
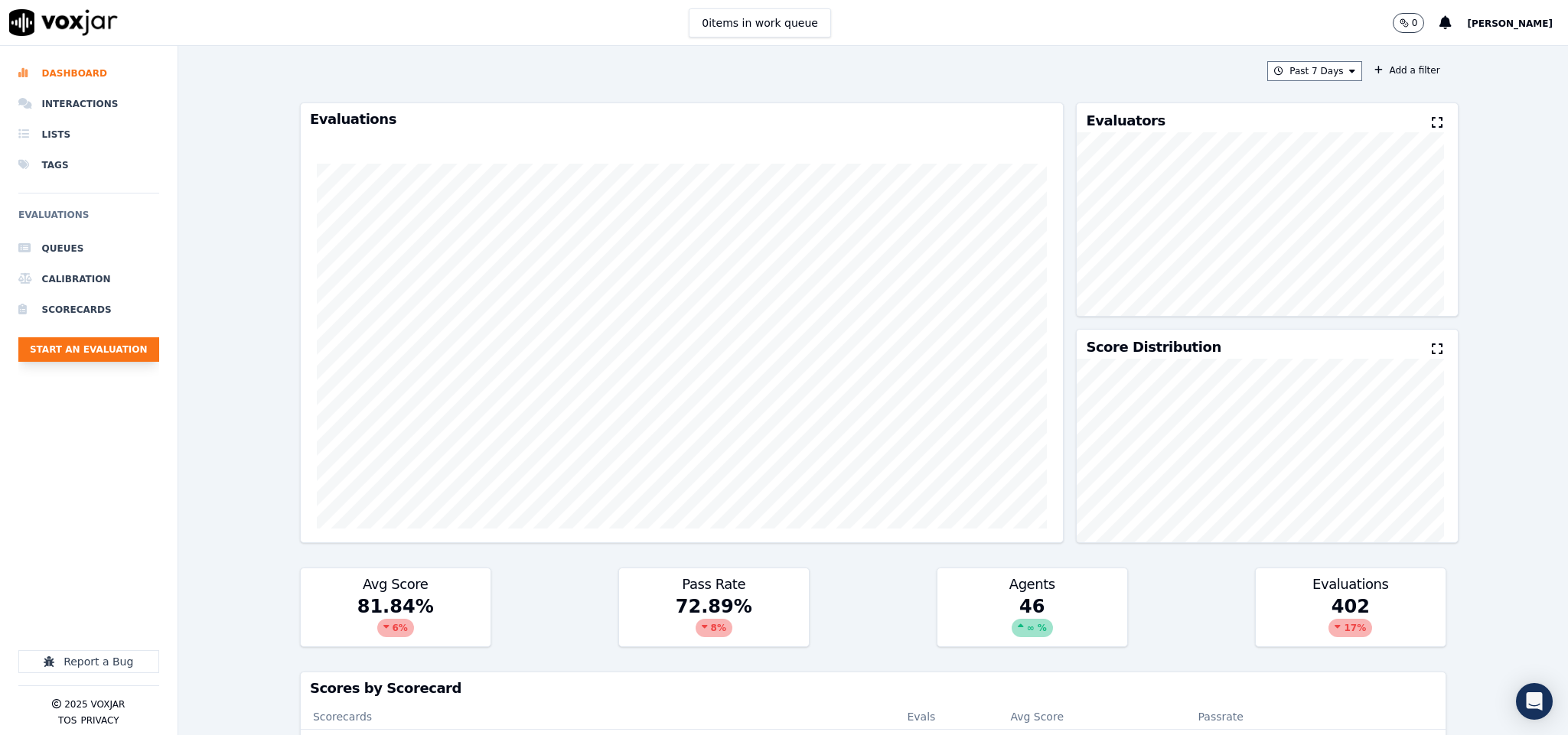
click at [136, 351] on button "Start an Evaluation" at bounding box center [89, 349] width 141 height 25
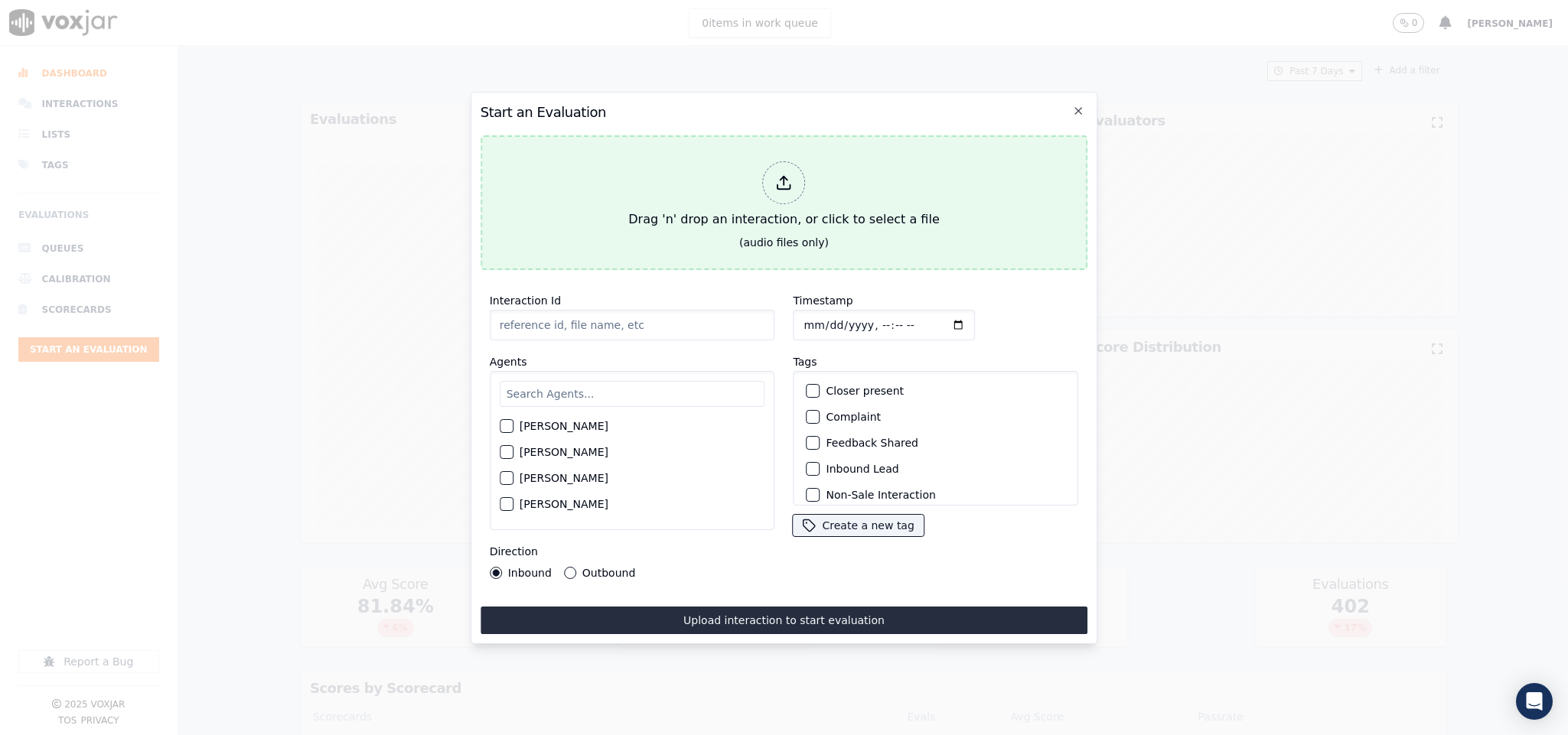
click at [767, 168] on div at bounding box center [784, 183] width 43 height 43
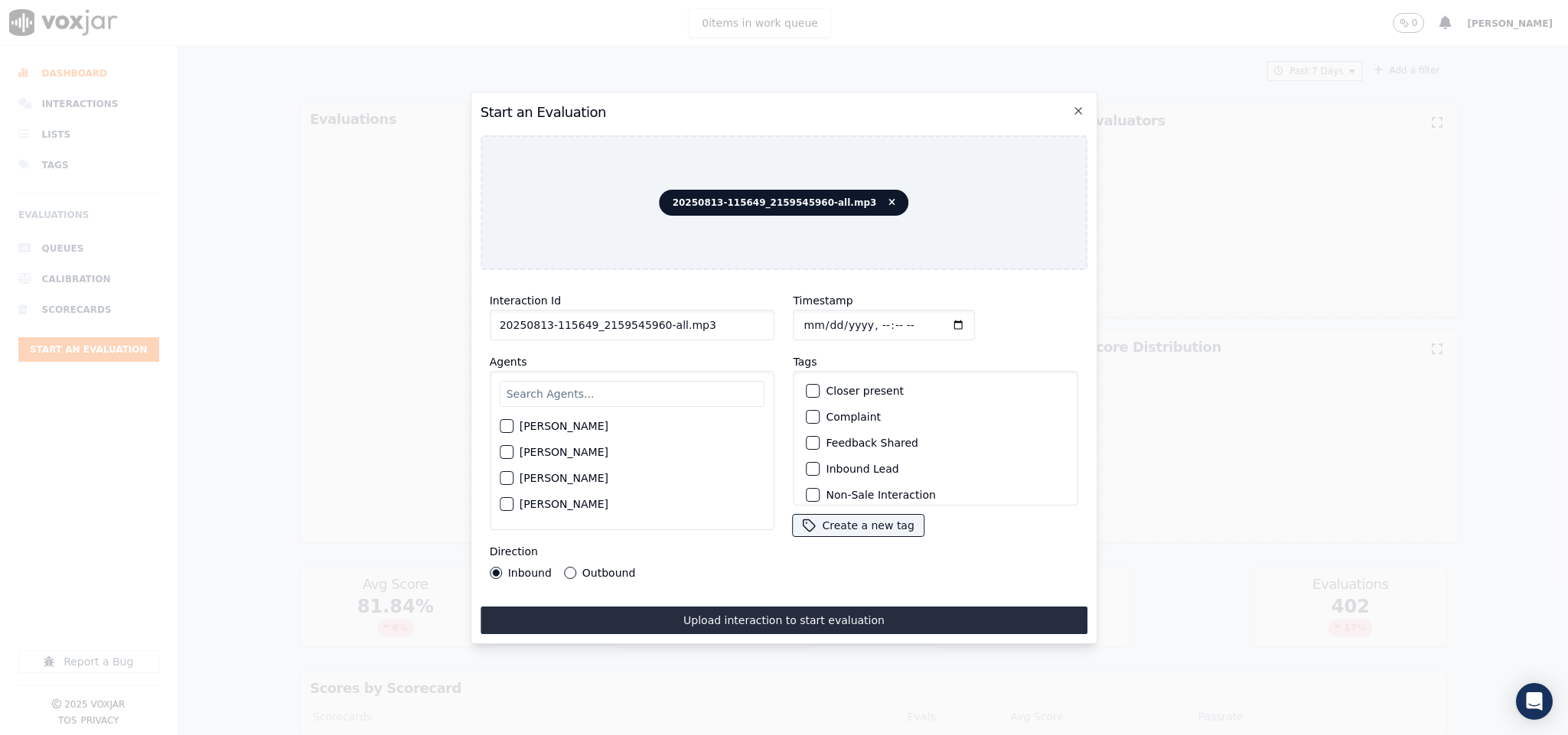
drag, startPoint x: 650, startPoint y: 316, endPoint x: 762, endPoint y: 321, distance: 112.1
click at [762, 321] on input "20250813-115649_2159545960-all.mp3" at bounding box center [632, 325] width 286 height 30
type input "20250813-115649_2159545960-C1"
click at [519, 387] on input "text" at bounding box center [632, 394] width 266 height 26
type input "[PERSON_NAME]"
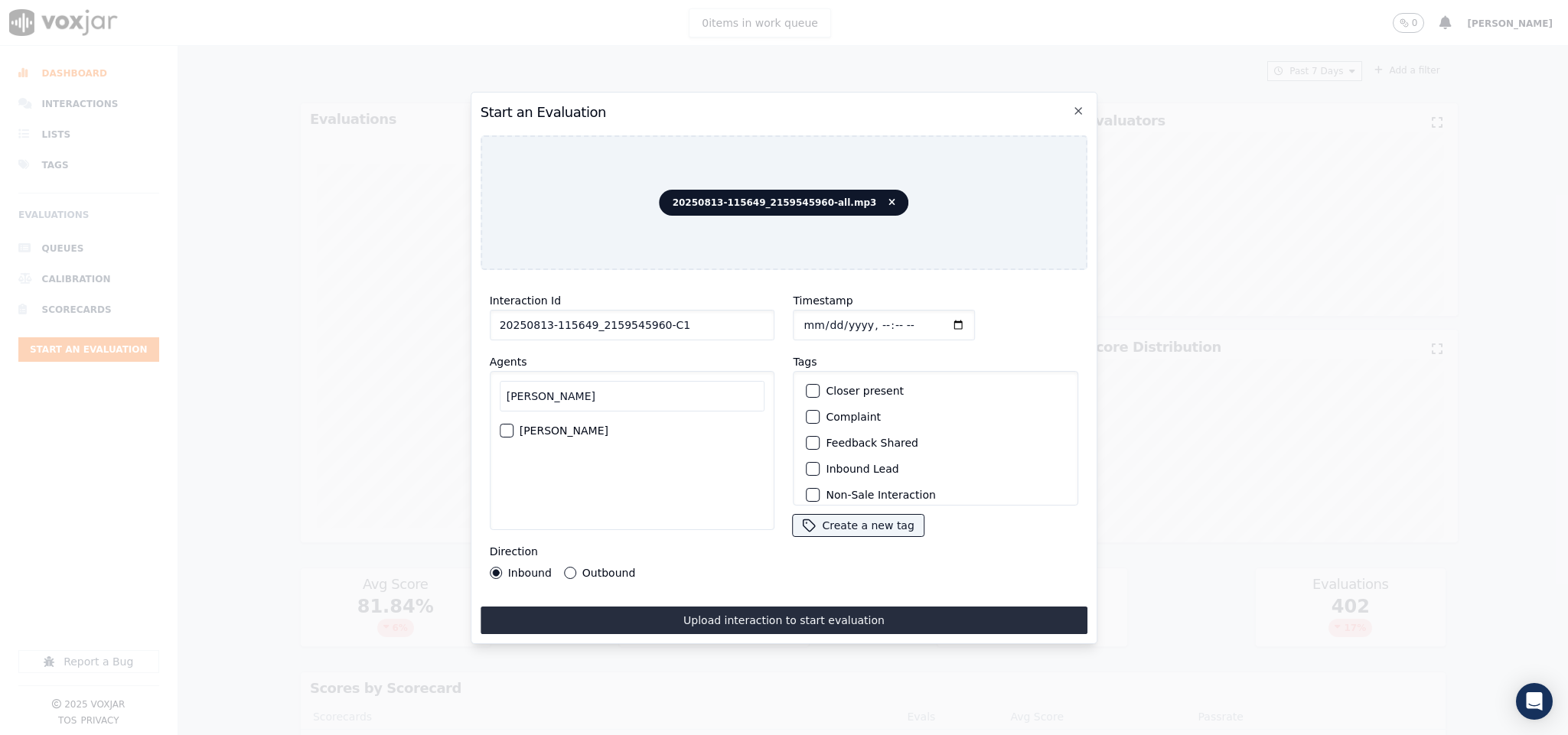
click at [514, 425] on button "[PERSON_NAME]" at bounding box center [506, 430] width 14 height 14
click at [568, 567] on button "Outbound" at bounding box center [569, 572] width 12 height 12
click at [804, 314] on input "Timestamp" at bounding box center [884, 325] width 182 height 30
type input "[DATE]T15:41"
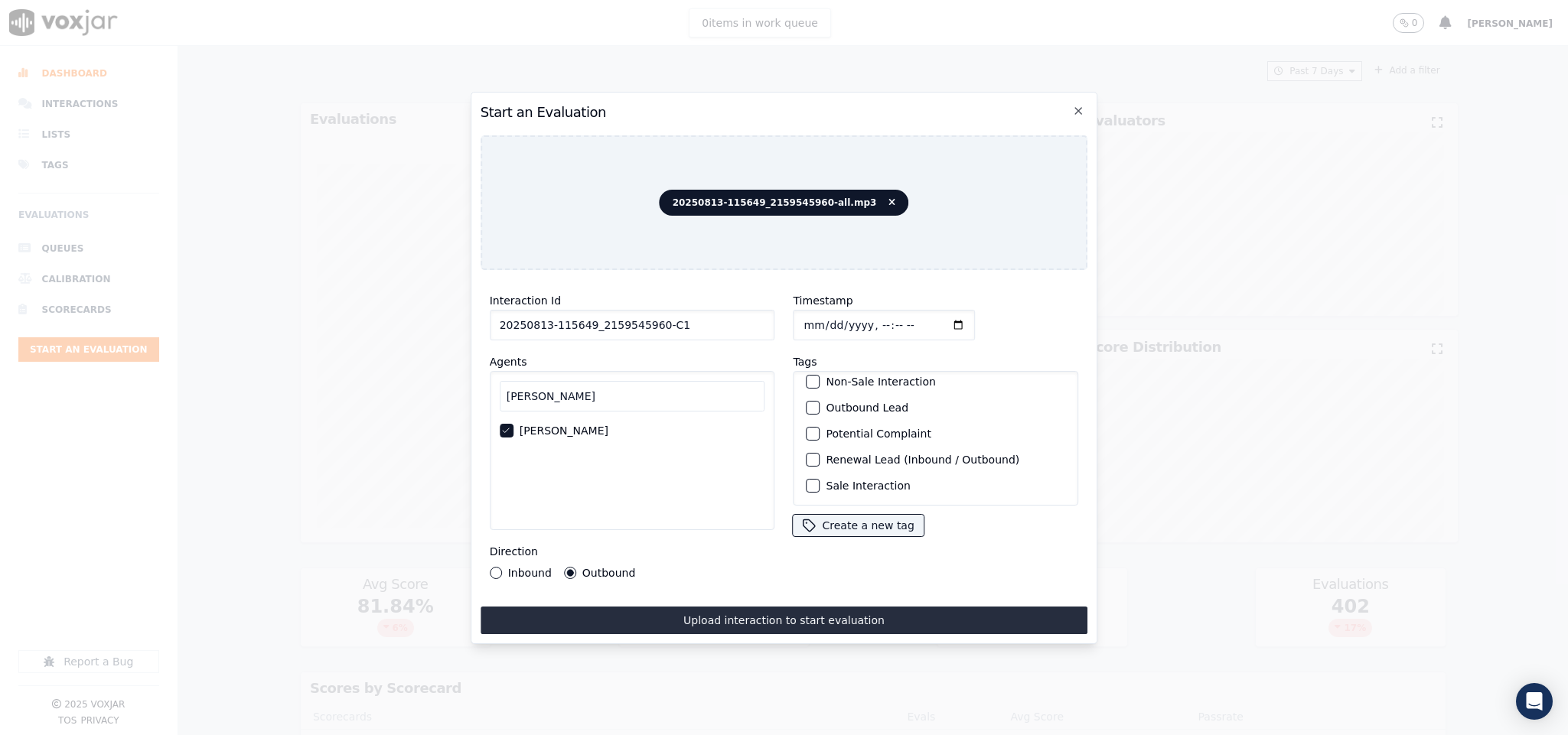
click at [800, 395] on div "Outbound Lead" at bounding box center [936, 407] width 272 height 26
click at [807, 403] on div "button" at bounding box center [812, 407] width 10 height 10
click at [813, 473] on div "Sale Interaction" at bounding box center [936, 485] width 272 height 26
click at [807, 480] on div "button" at bounding box center [812, 485] width 10 height 10
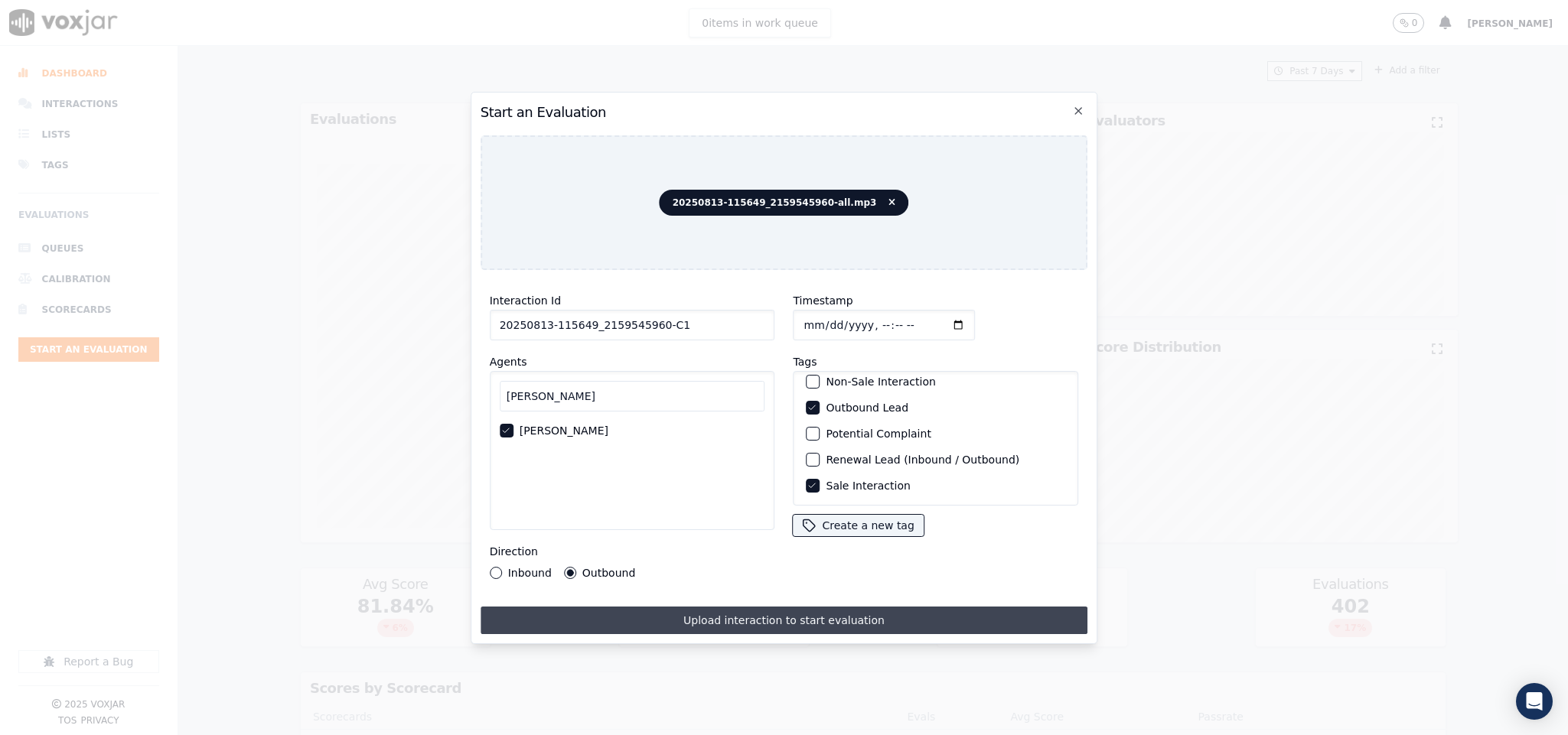
click at [802, 611] on button "Upload interaction to start evaluation" at bounding box center [784, 620] width 608 height 28
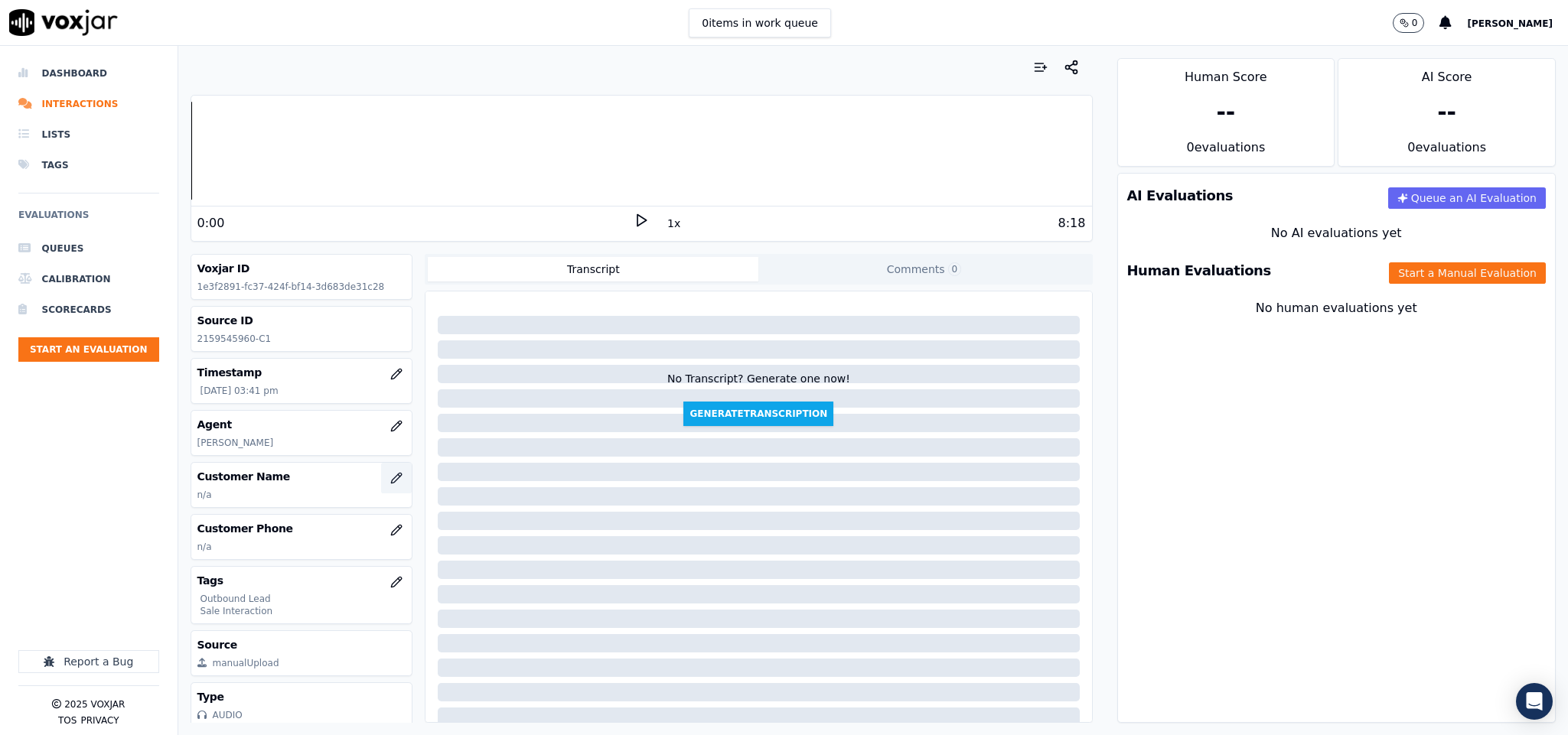
click at [390, 479] on icon "button" at bounding box center [396, 478] width 12 height 12
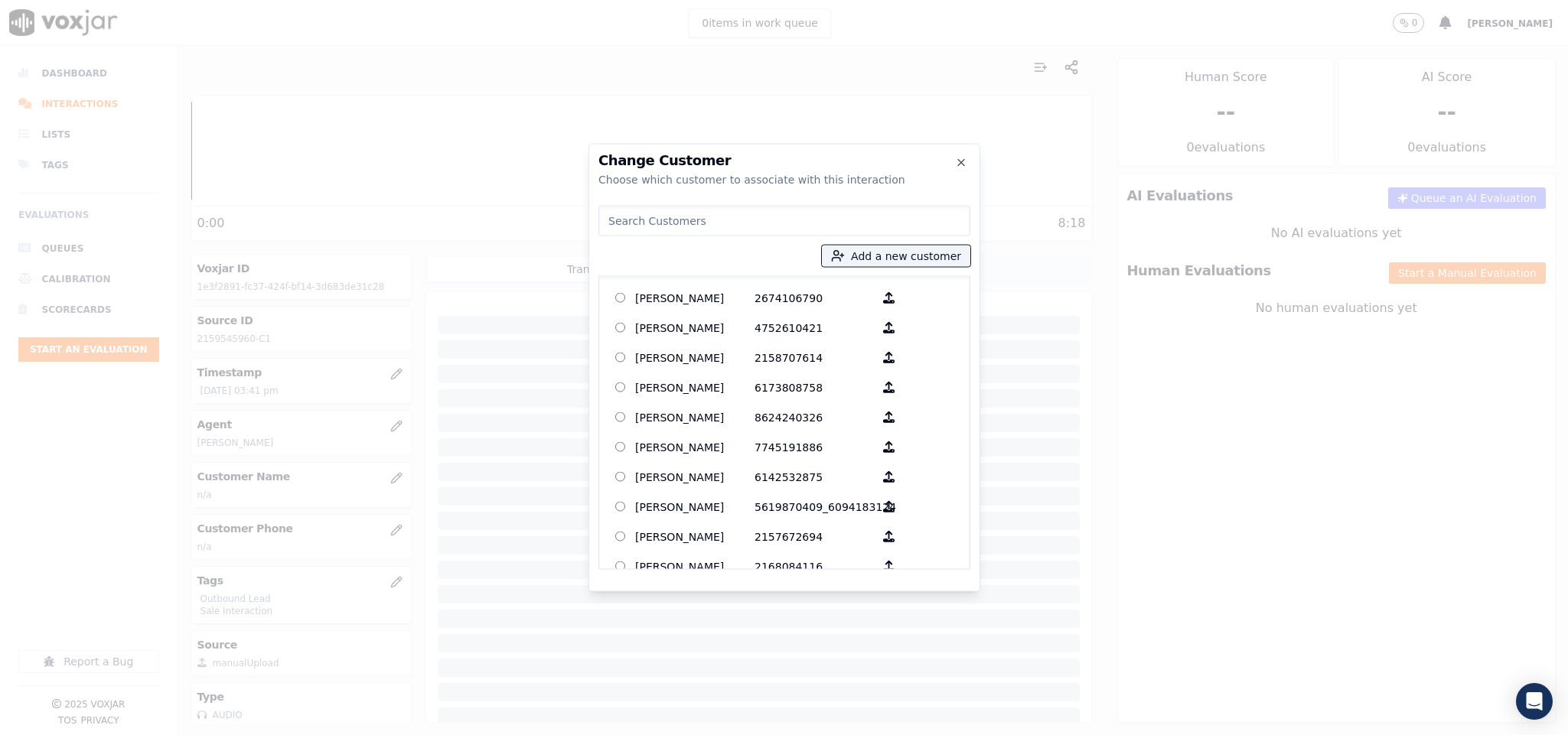
type input "[PERSON_NAME]"
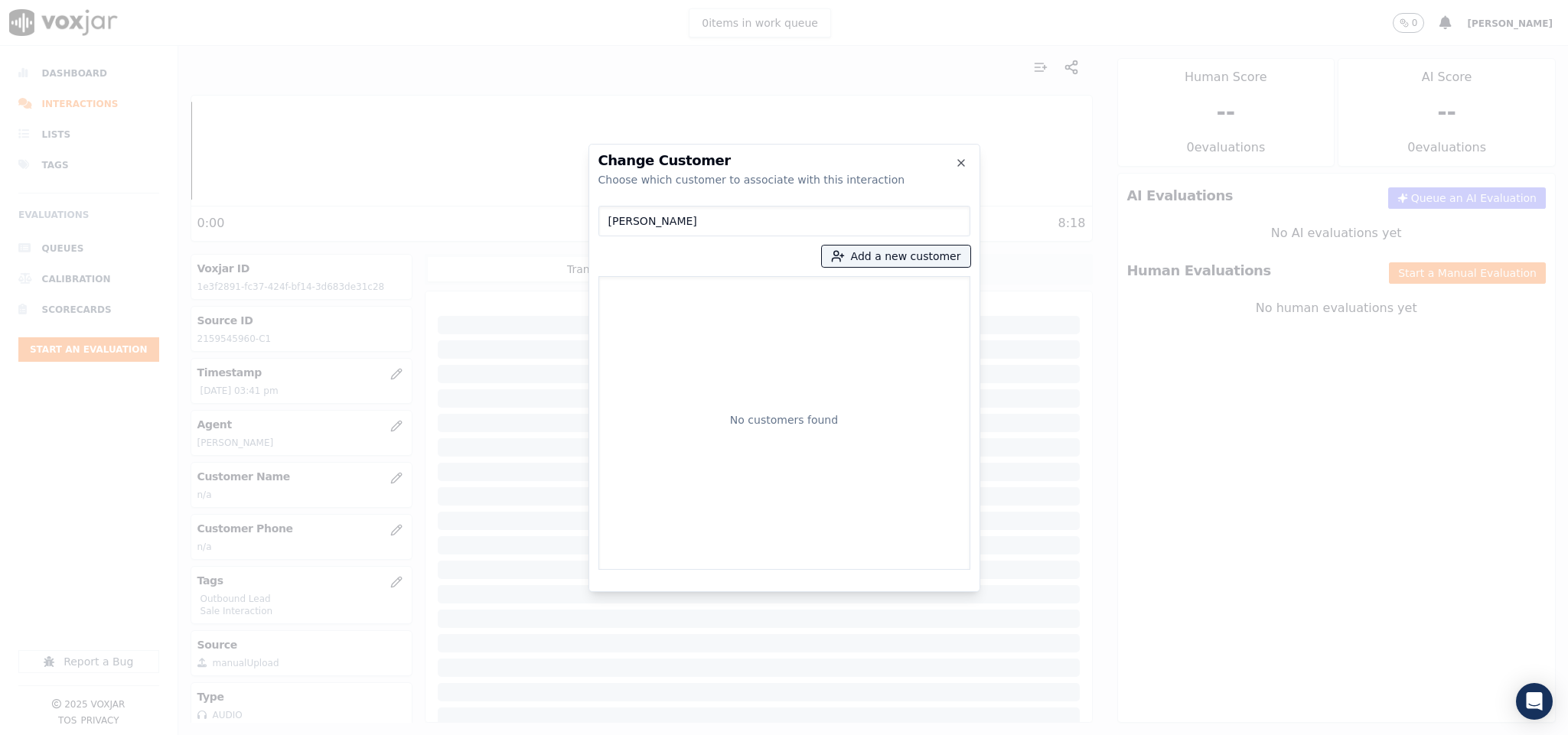
drag, startPoint x: 646, startPoint y: 218, endPoint x: 510, endPoint y: 241, distance: 137.9
click at [510, 734] on div "Change Customer Choose which customer to associate with this interaction [PERSO…" at bounding box center [784, 735] width 1568 height 0
click at [866, 257] on button "Add a new customer" at bounding box center [896, 256] width 148 height 22
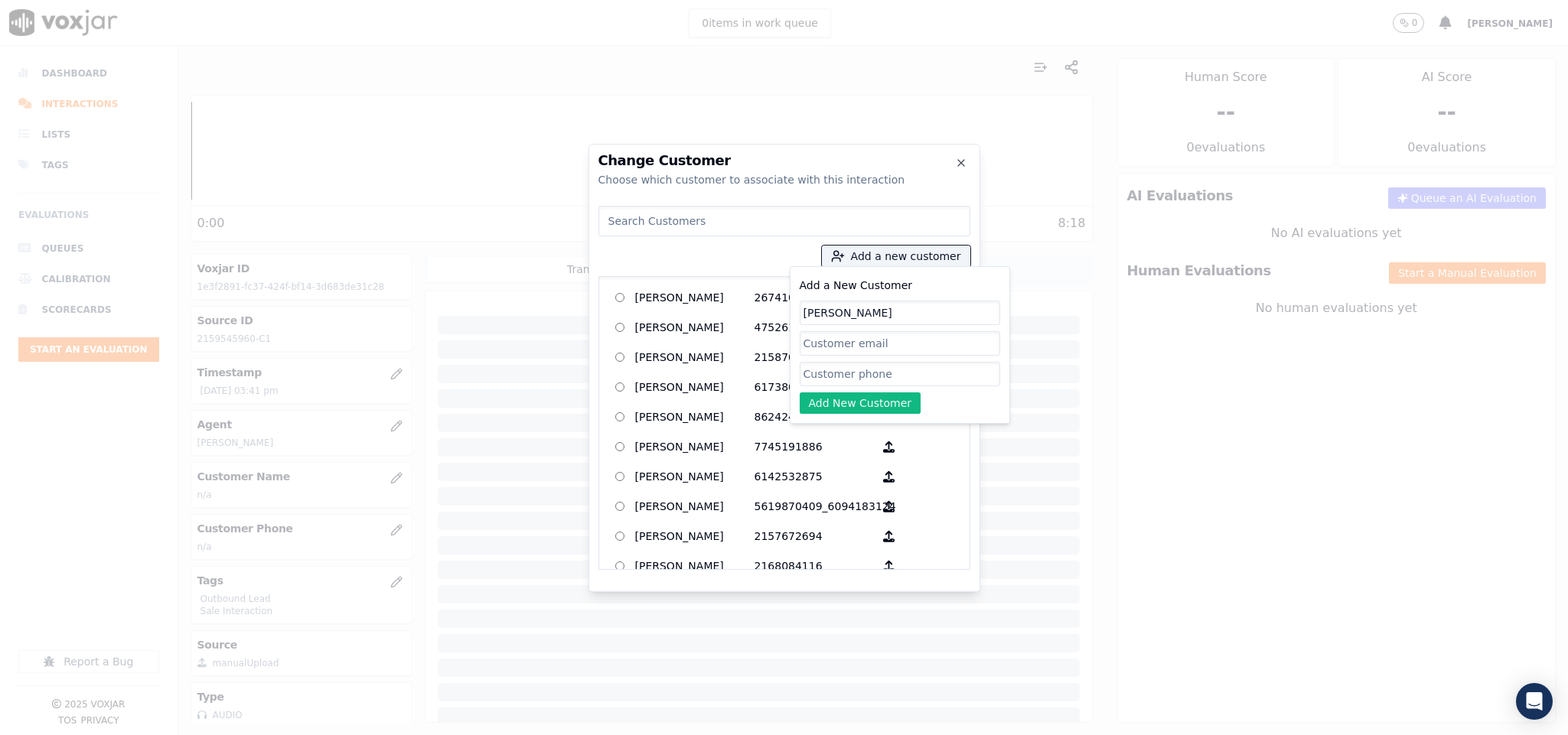
click at [806, 316] on input "[PERSON_NAME]" at bounding box center [899, 312] width 200 height 25
type input "[PERSON_NAME]"
click at [827, 374] on input "Add a New Customer" at bounding box center [899, 374] width 200 height 25
paste input "2159545960"
type input "2159545960"
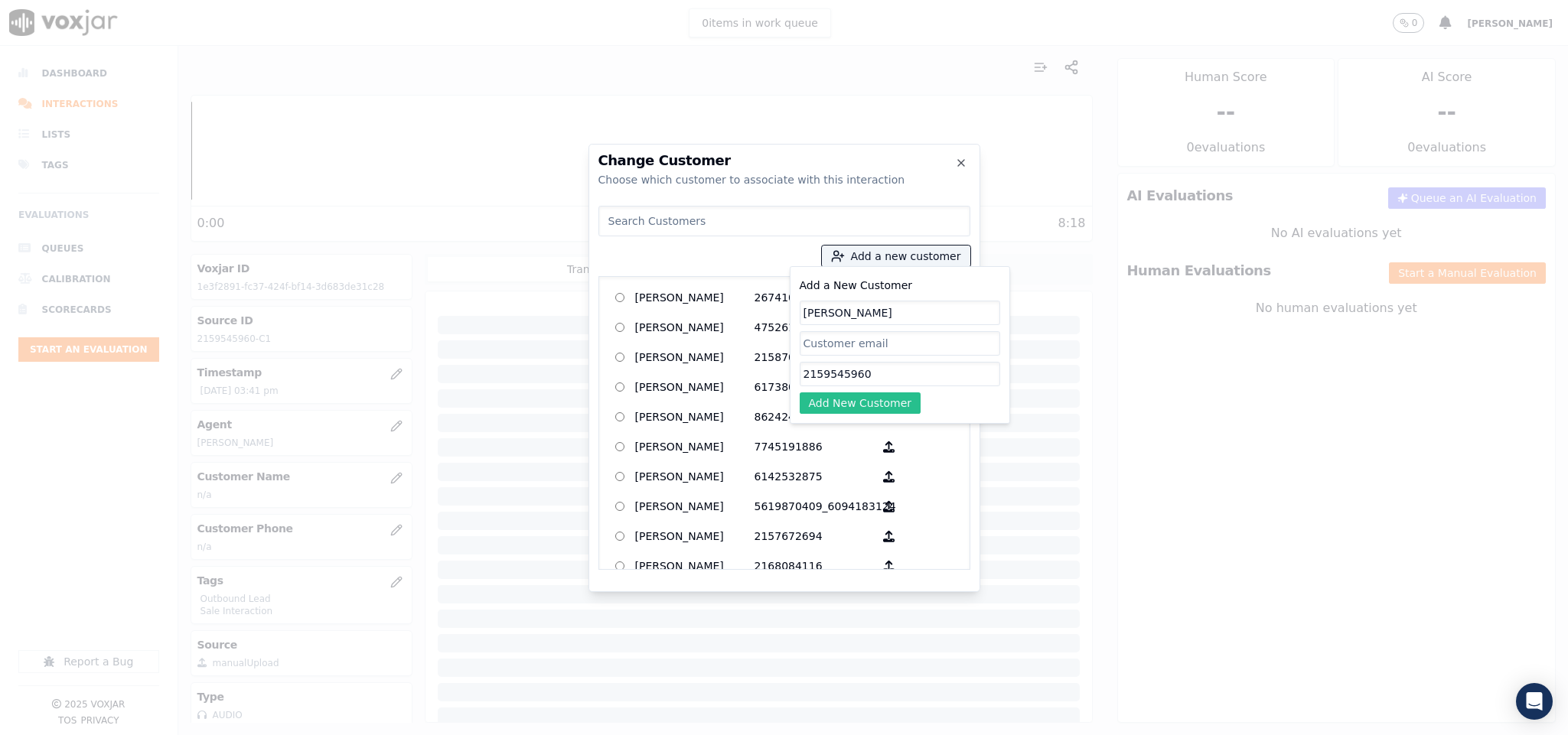
click at [834, 402] on button "Add New Customer" at bounding box center [860, 403] width 122 height 22
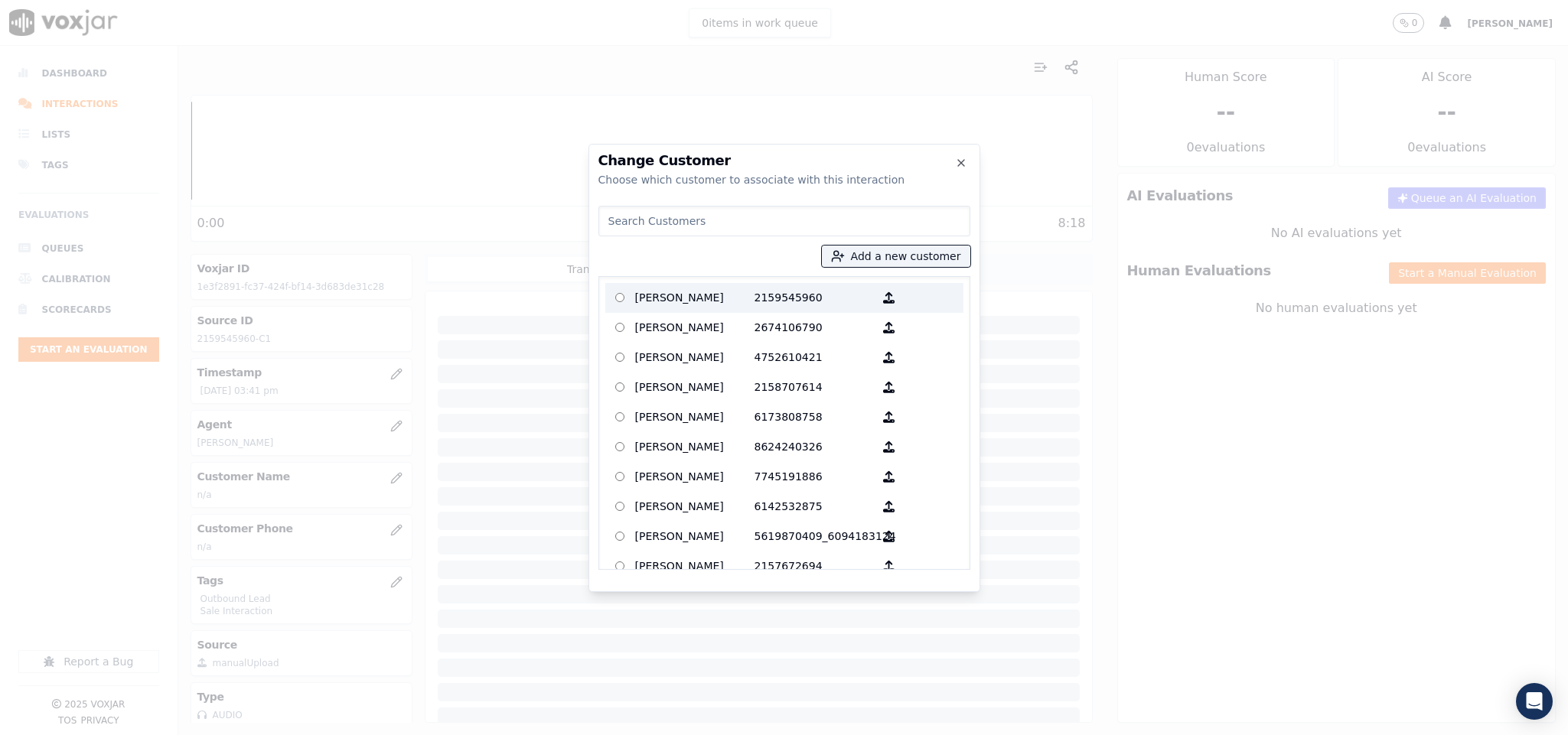
click at [645, 298] on p "[PERSON_NAME]" at bounding box center [695, 298] width 120 height 24
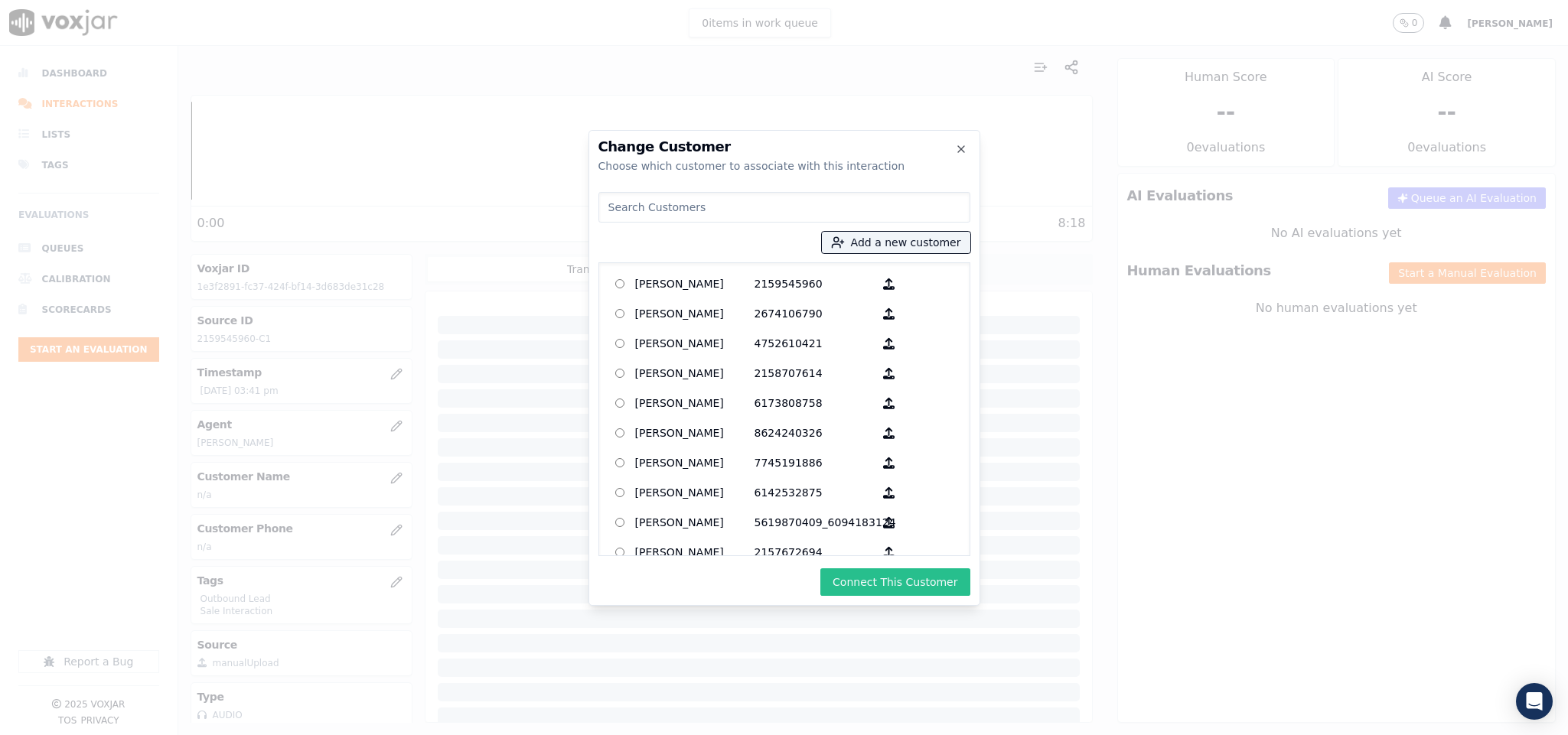
click at [887, 584] on button "Connect This Customer" at bounding box center [894, 582] width 149 height 28
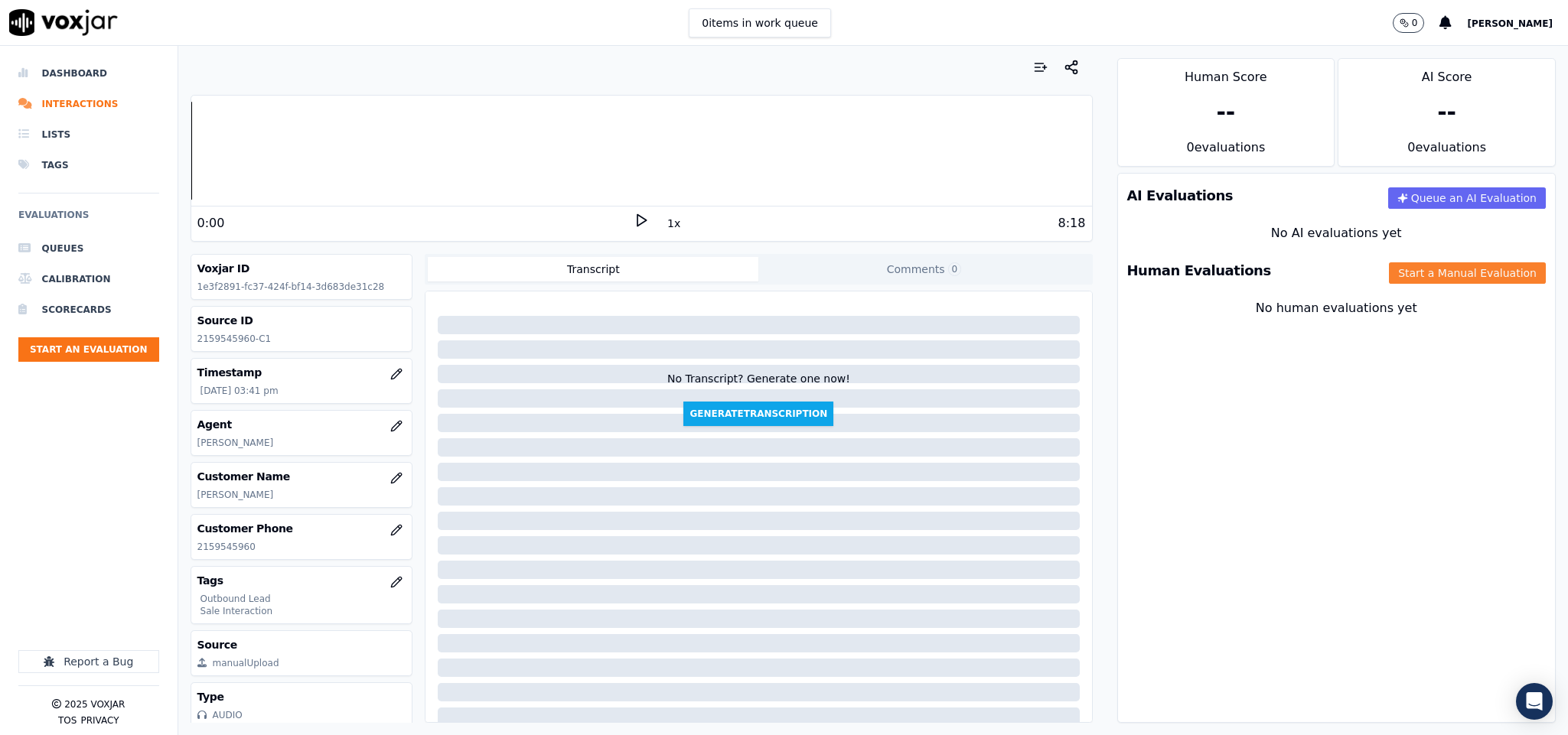
click at [1389, 272] on button "Start a Manual Evaluation" at bounding box center [1467, 273] width 157 height 22
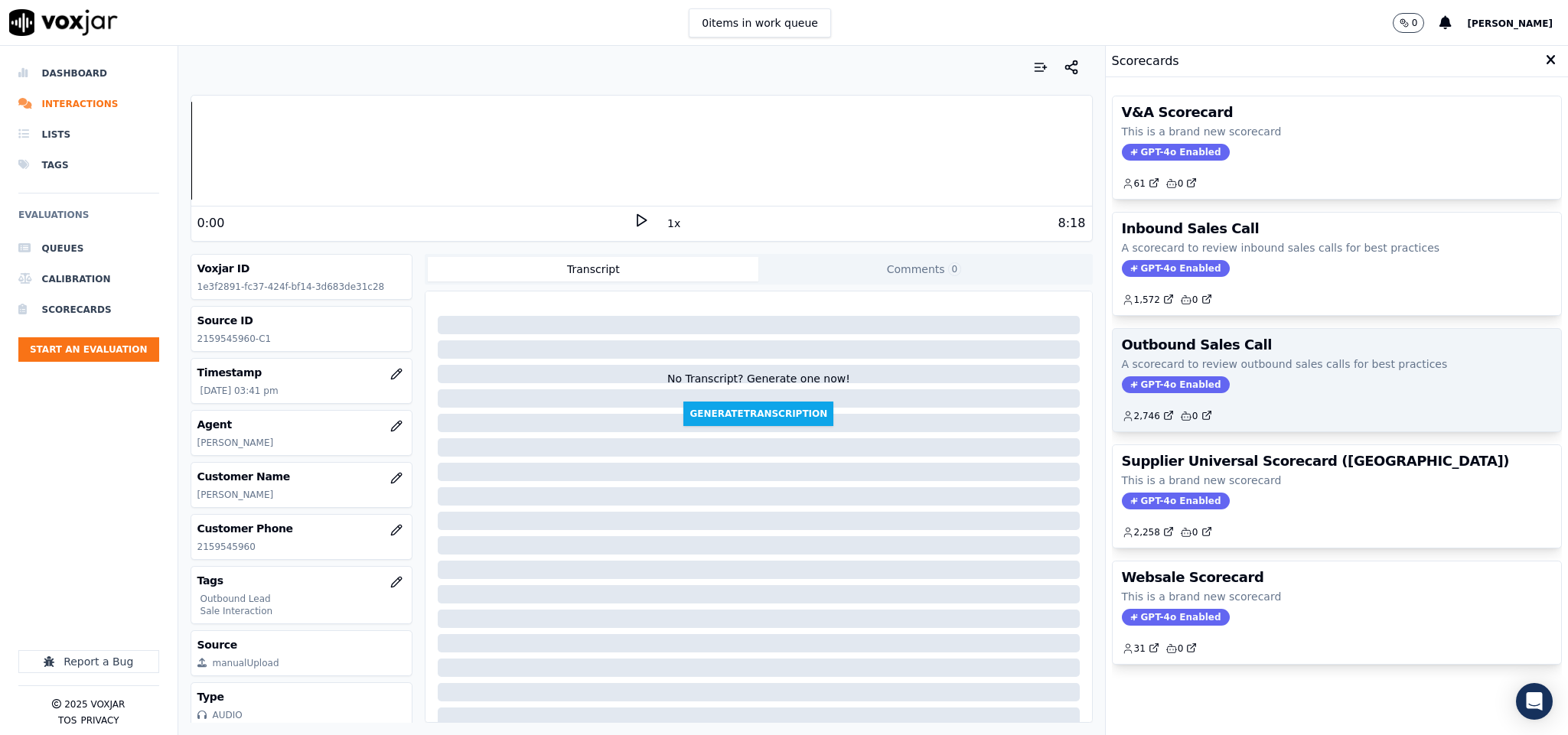
click at [1148, 379] on span "GPT-4o Enabled" at bounding box center [1175, 384] width 108 height 17
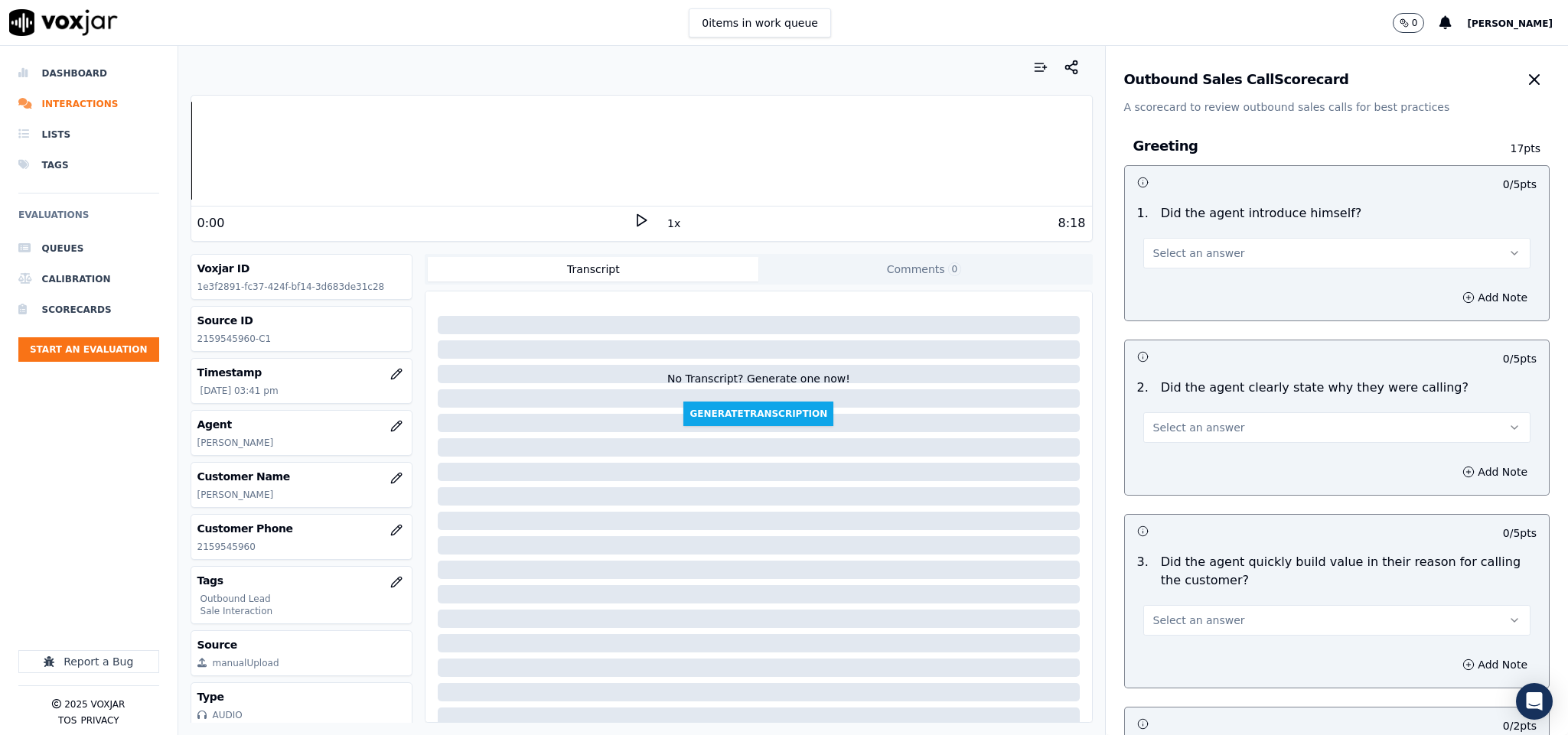
click at [1214, 250] on button "Select an answer" at bounding box center [1337, 253] width 388 height 30
click at [1196, 290] on div "Yes" at bounding box center [1298, 288] width 350 height 25
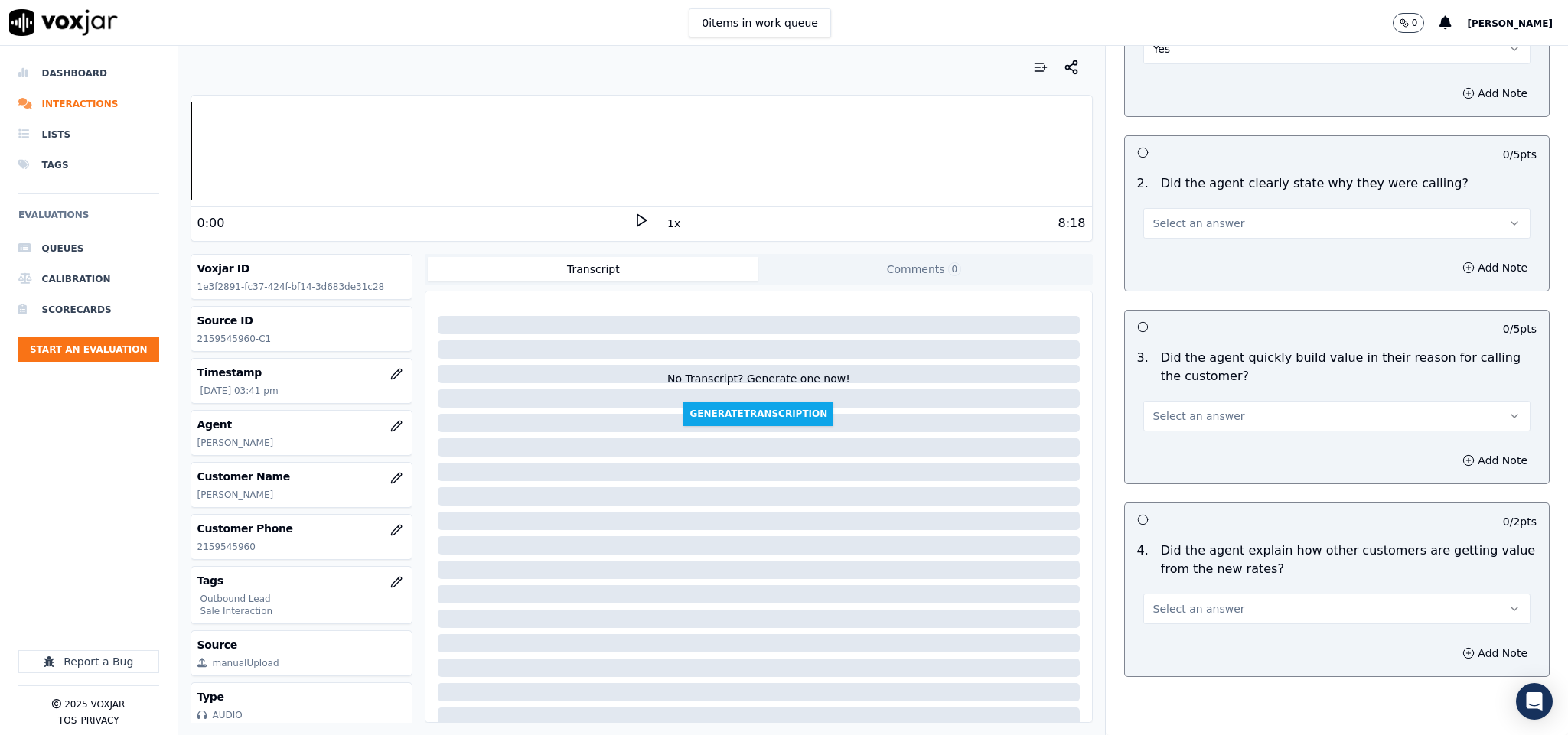
scroll to position [230, 0]
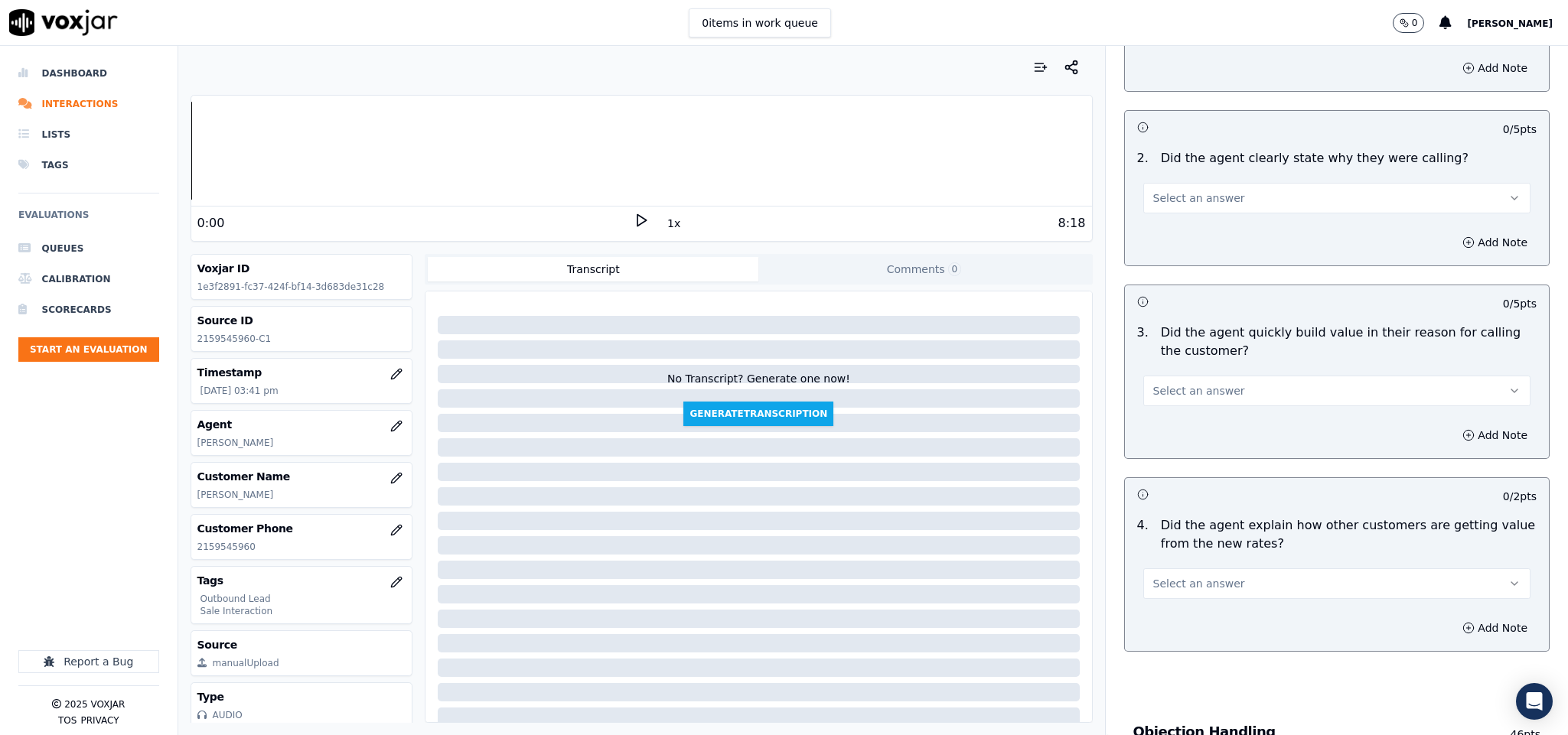
click at [1194, 198] on span "Select an answer" at bounding box center [1199, 198] width 92 height 15
click at [1190, 230] on div "Yes" at bounding box center [1298, 234] width 350 height 25
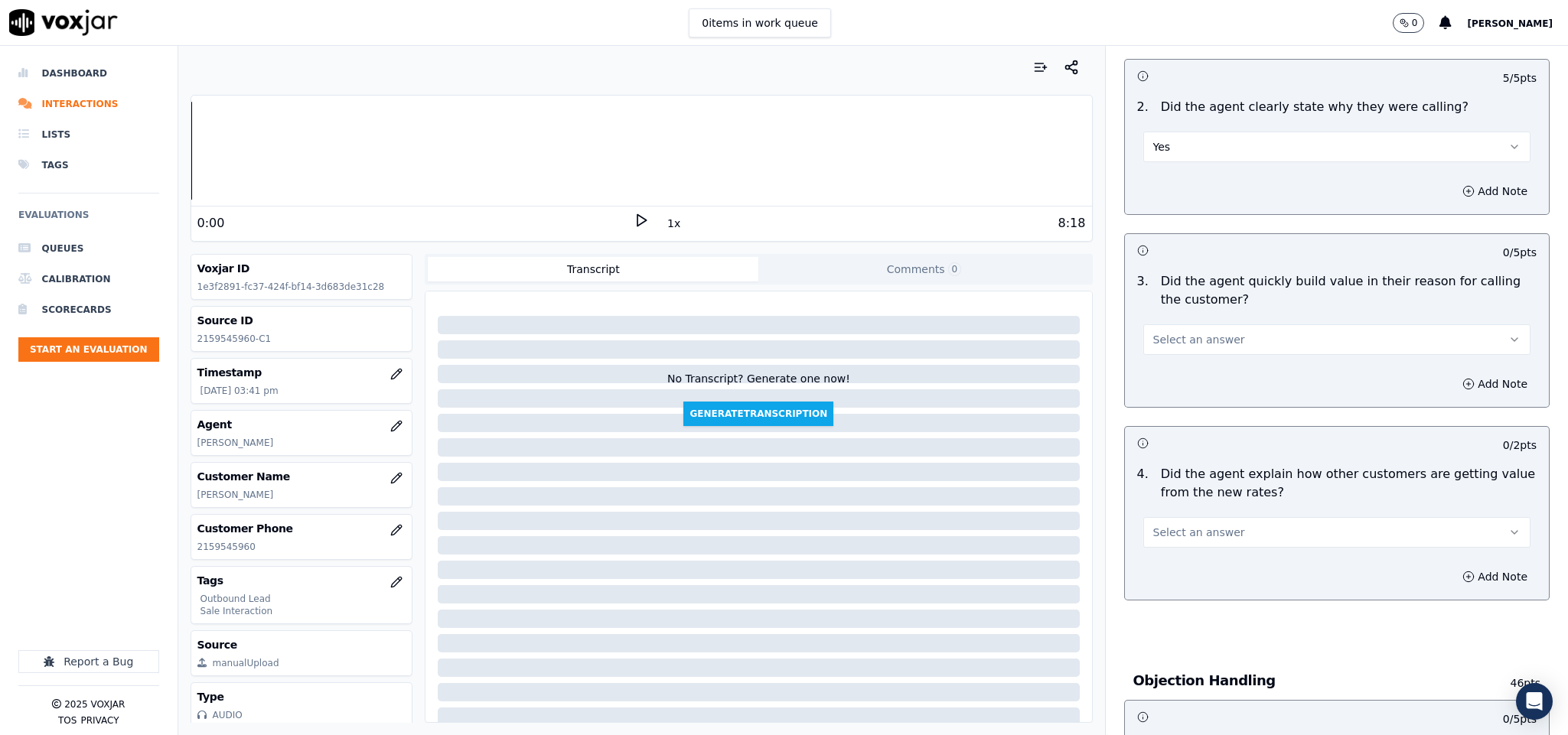
scroll to position [344, 0]
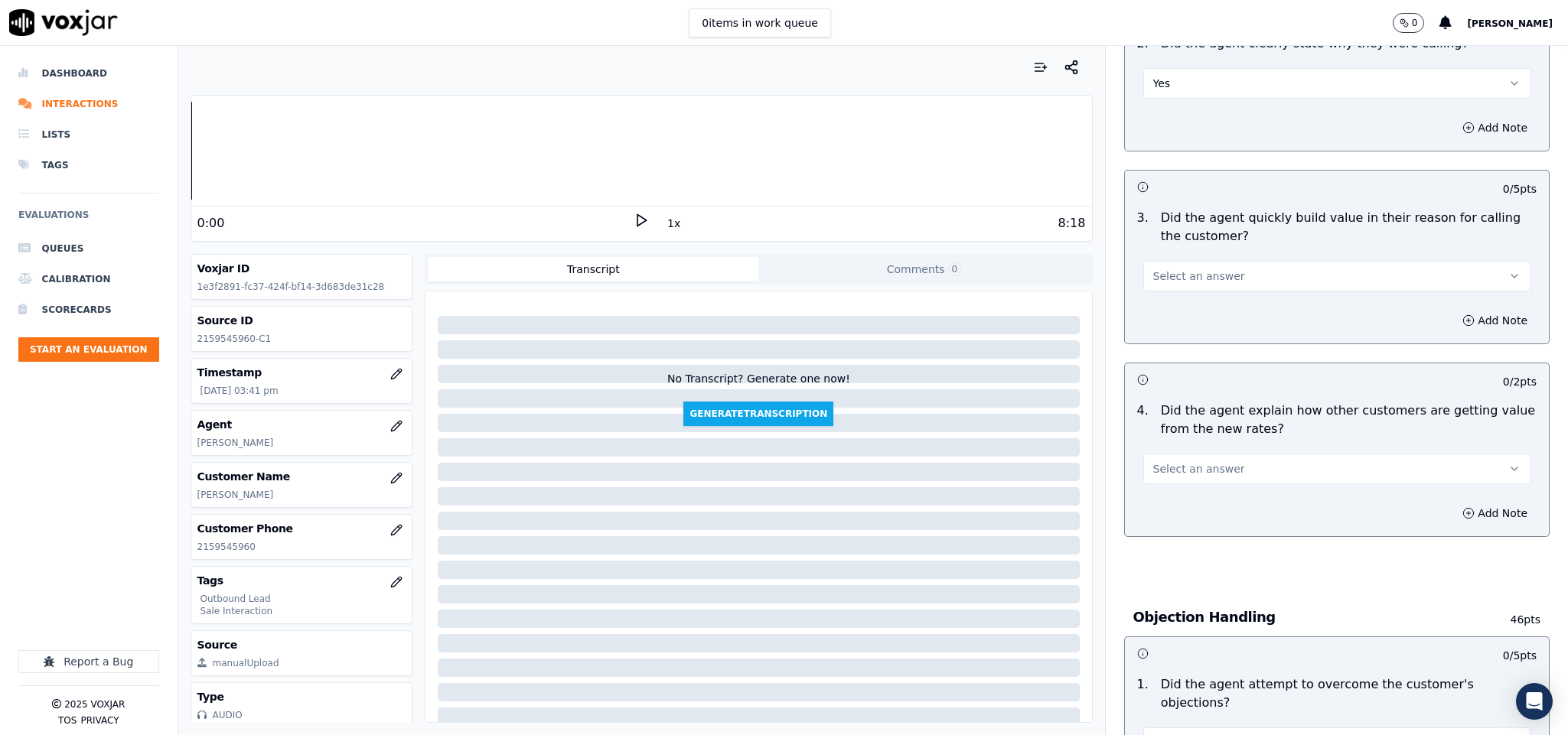
click at [1206, 265] on button "Select an answer" at bounding box center [1337, 276] width 388 height 30
drag, startPoint x: 1192, startPoint y: 309, endPoint x: 1184, endPoint y: 301, distance: 11.3
click at [1194, 309] on div "Yes" at bounding box center [1298, 312] width 350 height 25
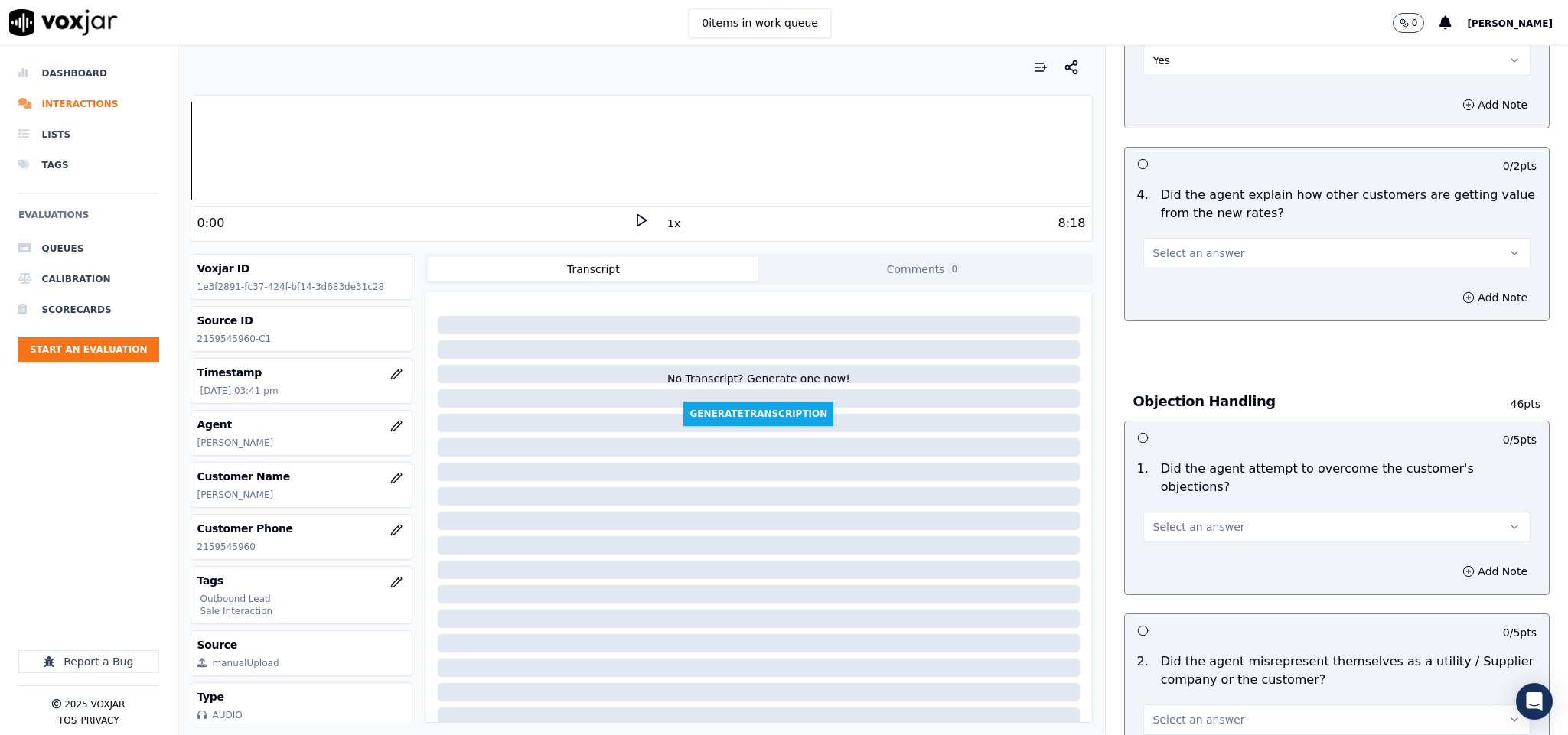
scroll to position [573, 0]
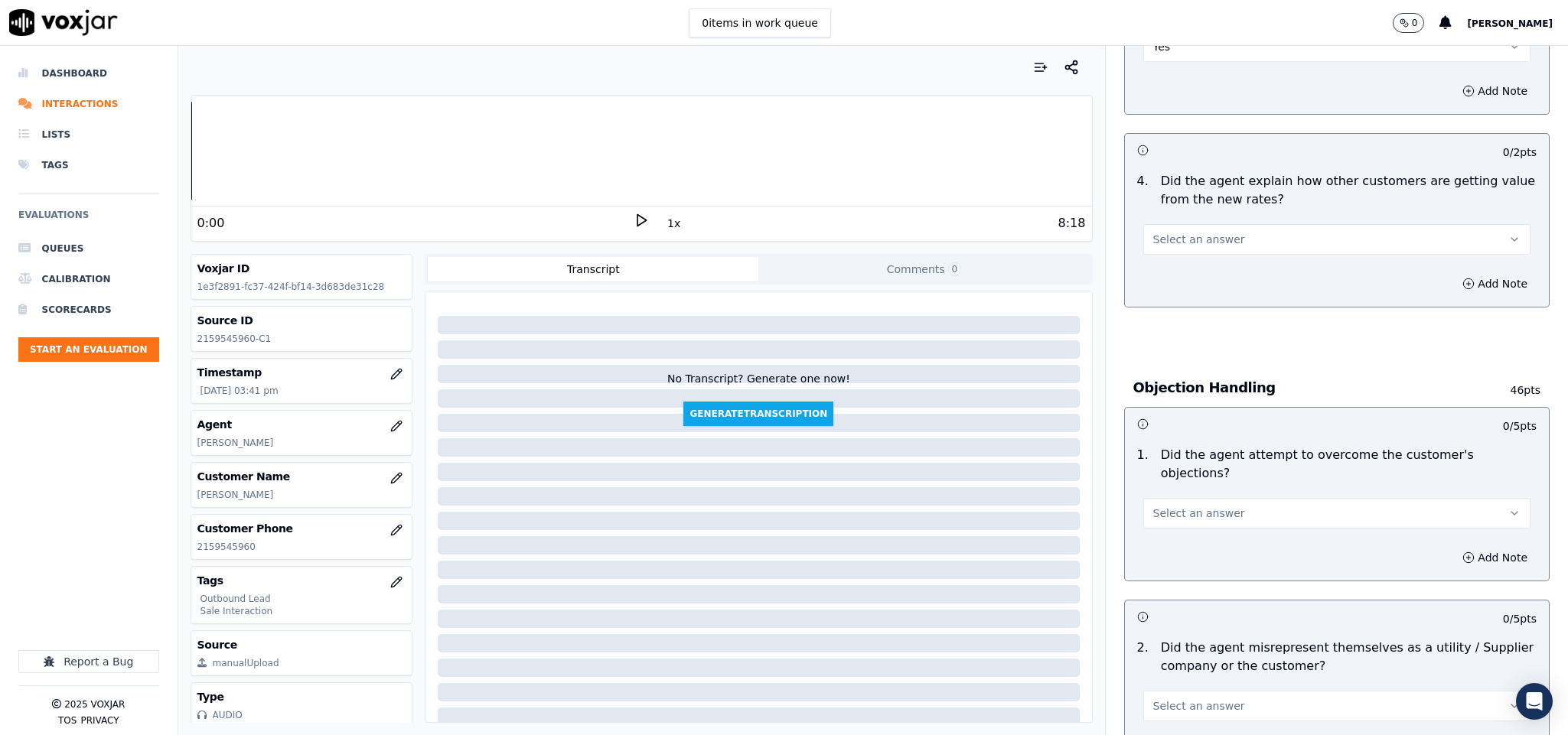
click at [1188, 238] on span "Select an answer" at bounding box center [1199, 239] width 92 height 15
click at [1182, 267] on div "Yes No N/A" at bounding box center [1298, 301] width 357 height 80
click at [1177, 273] on div "Yes" at bounding box center [1298, 276] width 350 height 25
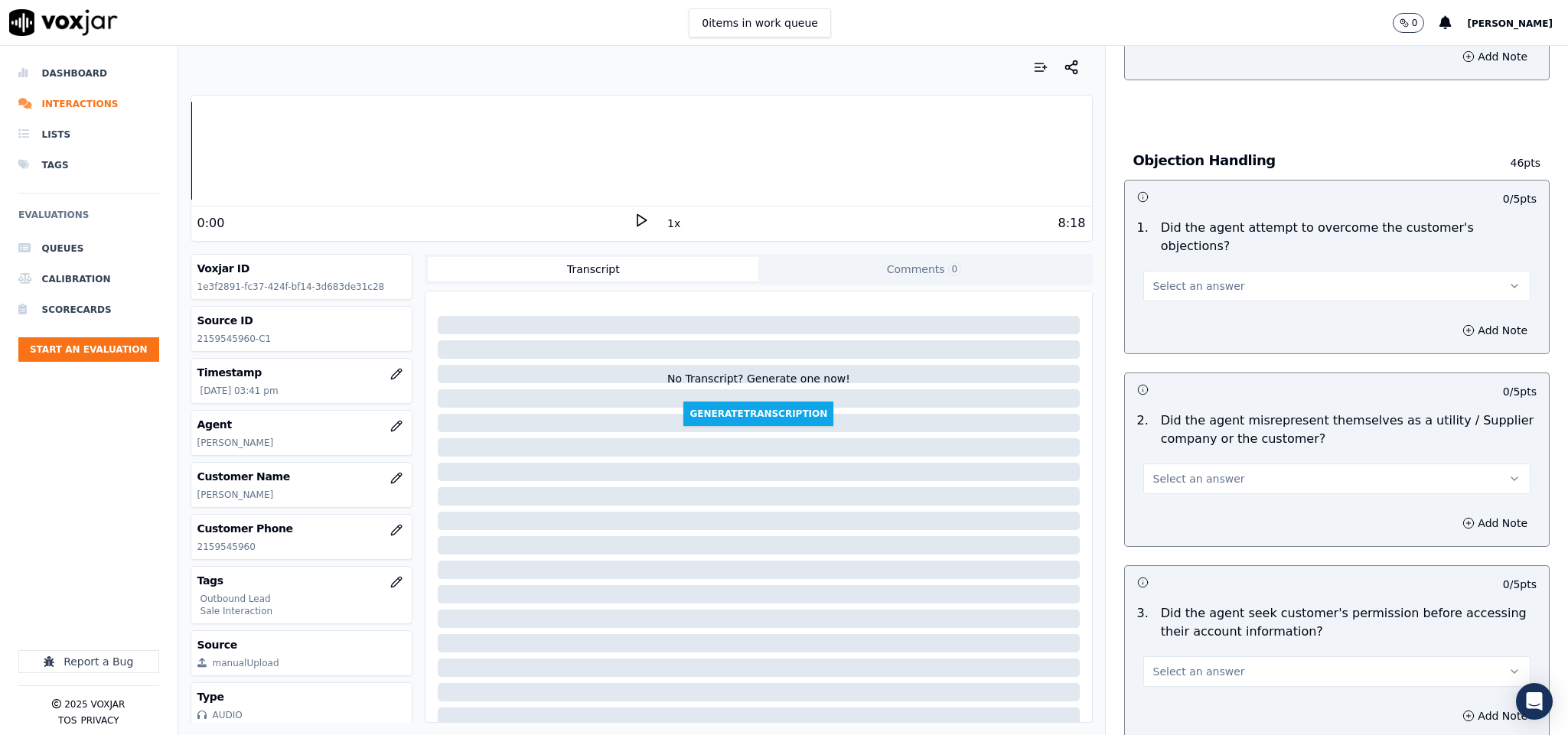
scroll to position [803, 0]
click at [1200, 276] on span "Select an answer" at bounding box center [1199, 283] width 92 height 15
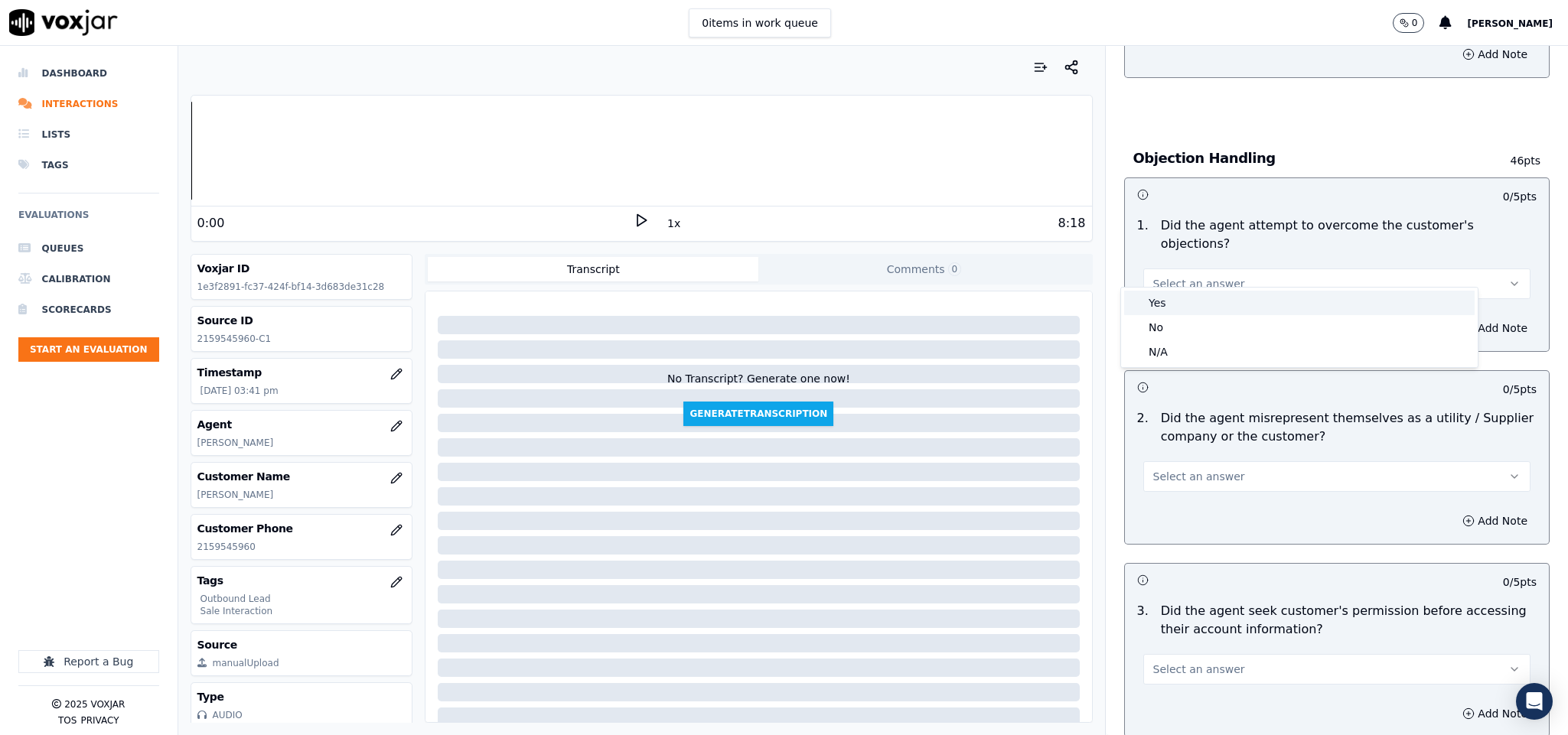
click at [1178, 301] on div "Yes" at bounding box center [1298, 303] width 350 height 25
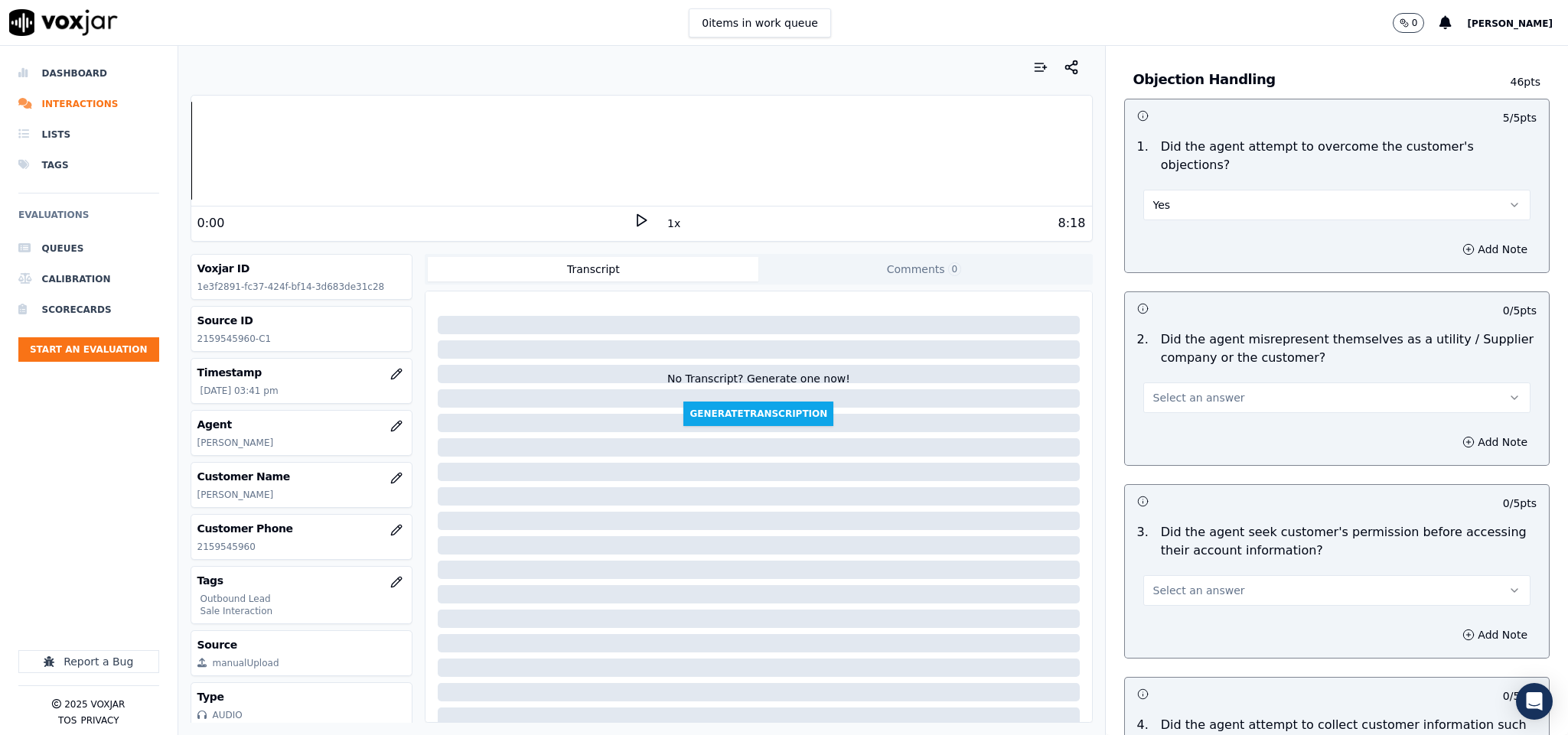
scroll to position [1032, 0]
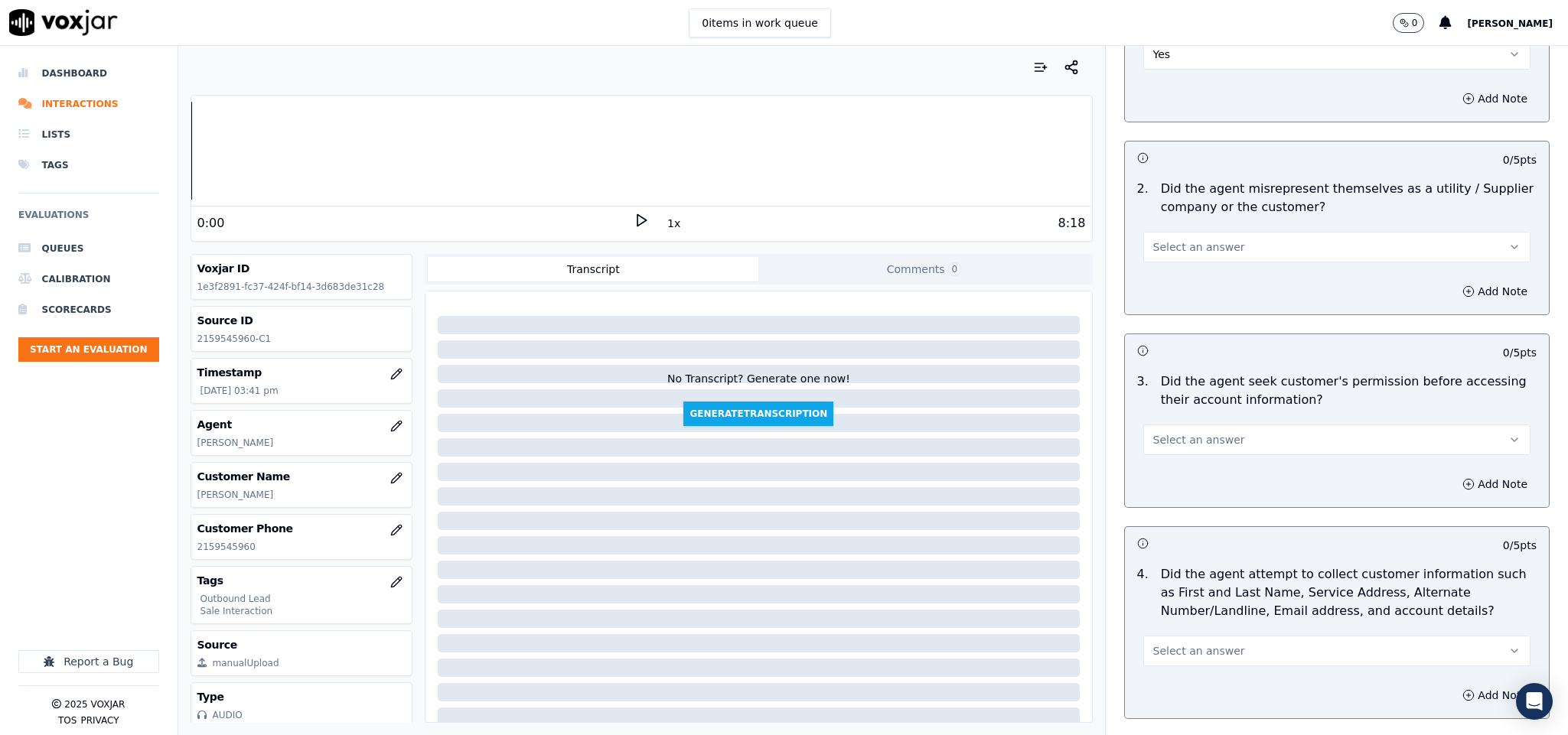
click at [1205, 239] on span "Select an answer" at bounding box center [1199, 246] width 92 height 15
click at [1173, 288] on div "No" at bounding box center [1298, 291] width 350 height 25
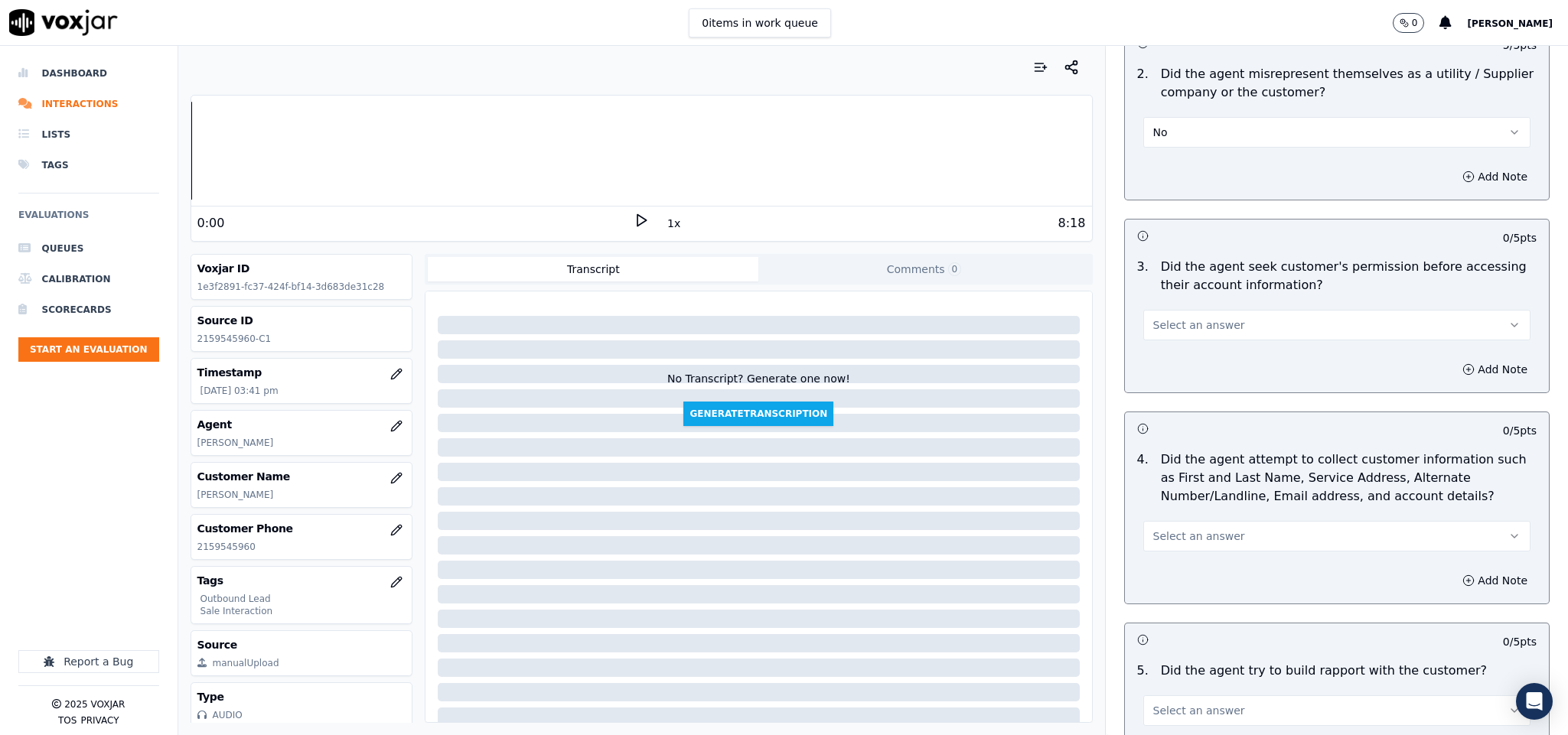
click at [1205, 307] on div "Select an answer" at bounding box center [1337, 324] width 388 height 33
click at [1196, 317] on span "Select an answer" at bounding box center [1199, 324] width 92 height 15
click at [1180, 342] on div "Yes" at bounding box center [1298, 345] width 350 height 25
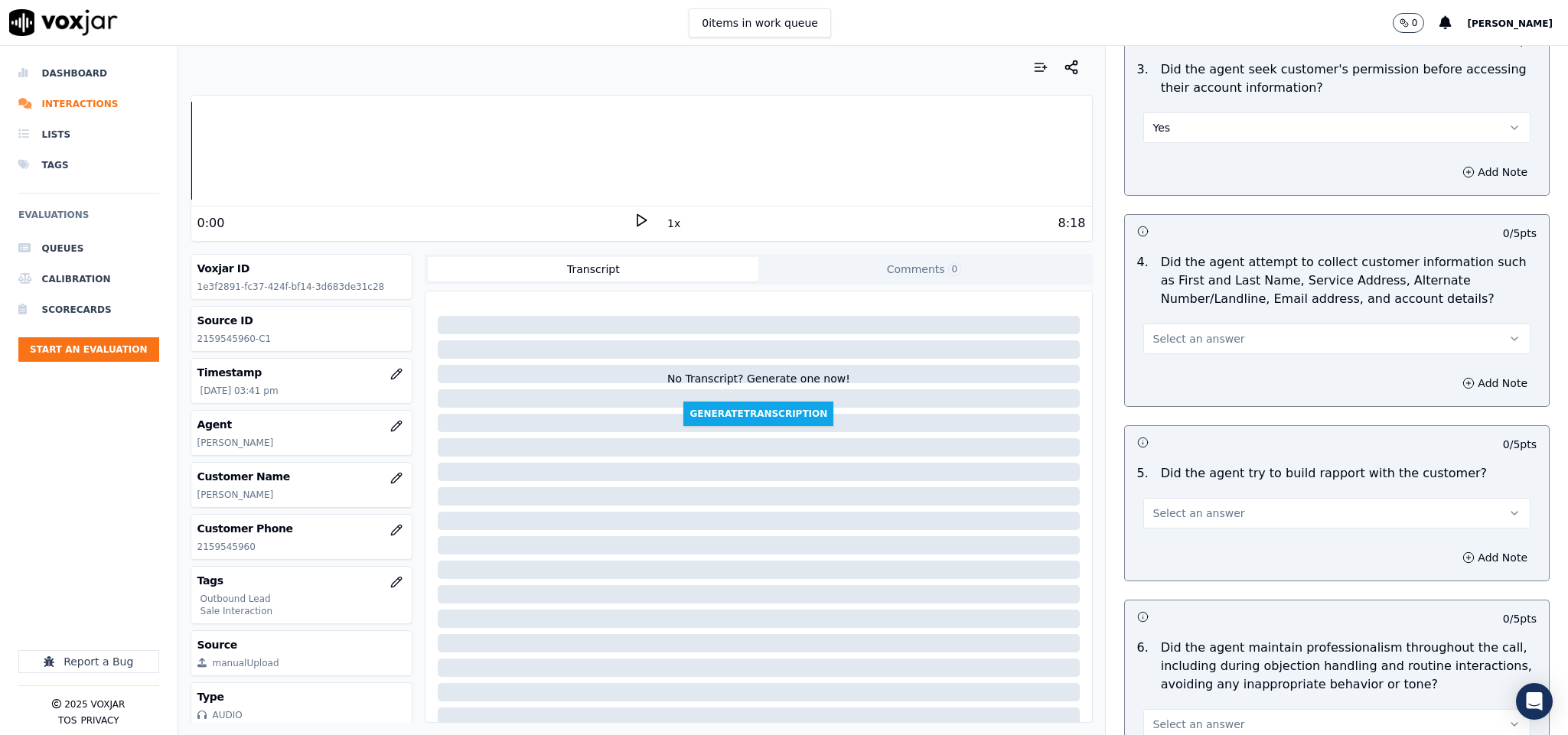
scroll to position [1377, 0]
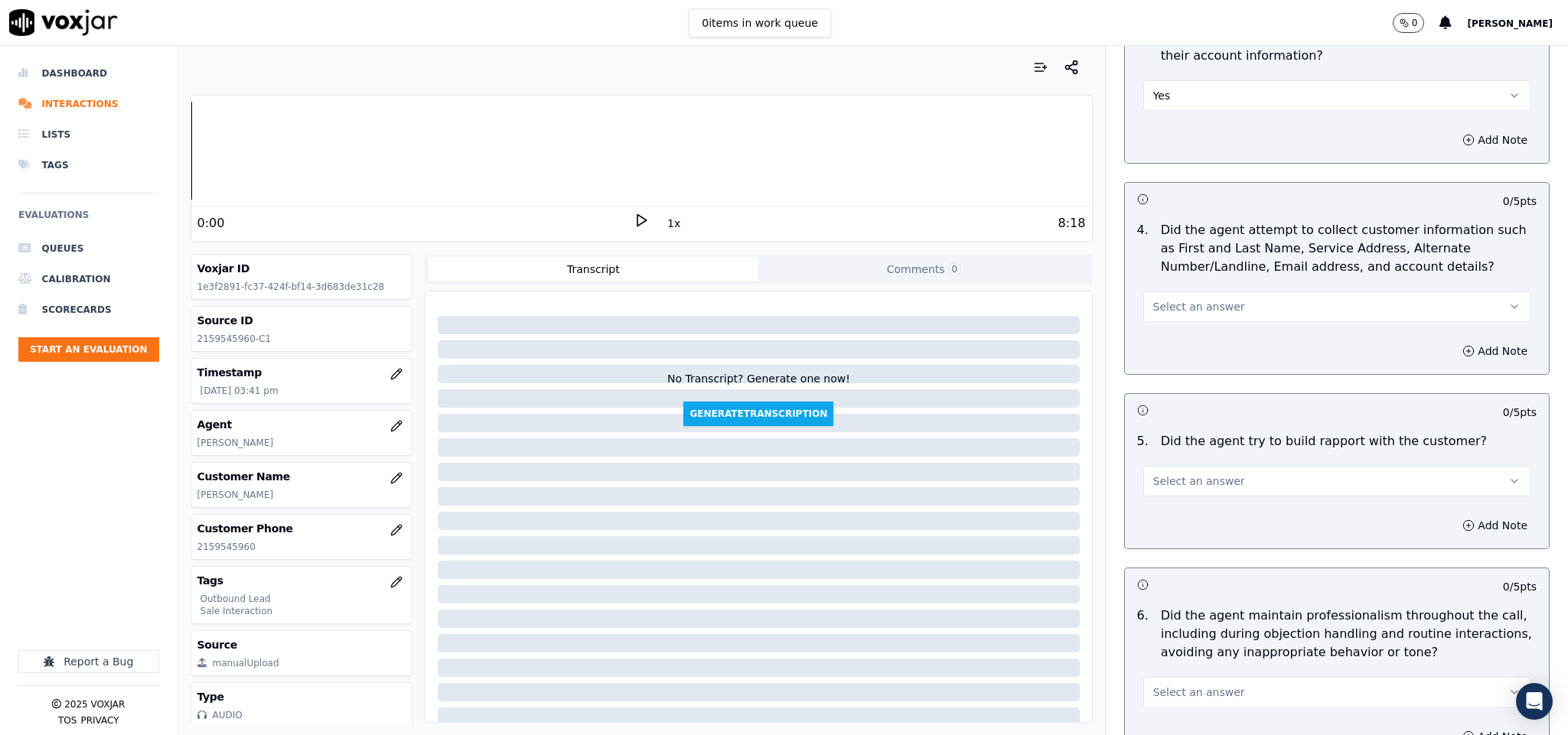
click at [1204, 299] on span "Select an answer" at bounding box center [1199, 306] width 92 height 15
click at [1176, 374] on div "N/A" at bounding box center [1298, 377] width 350 height 25
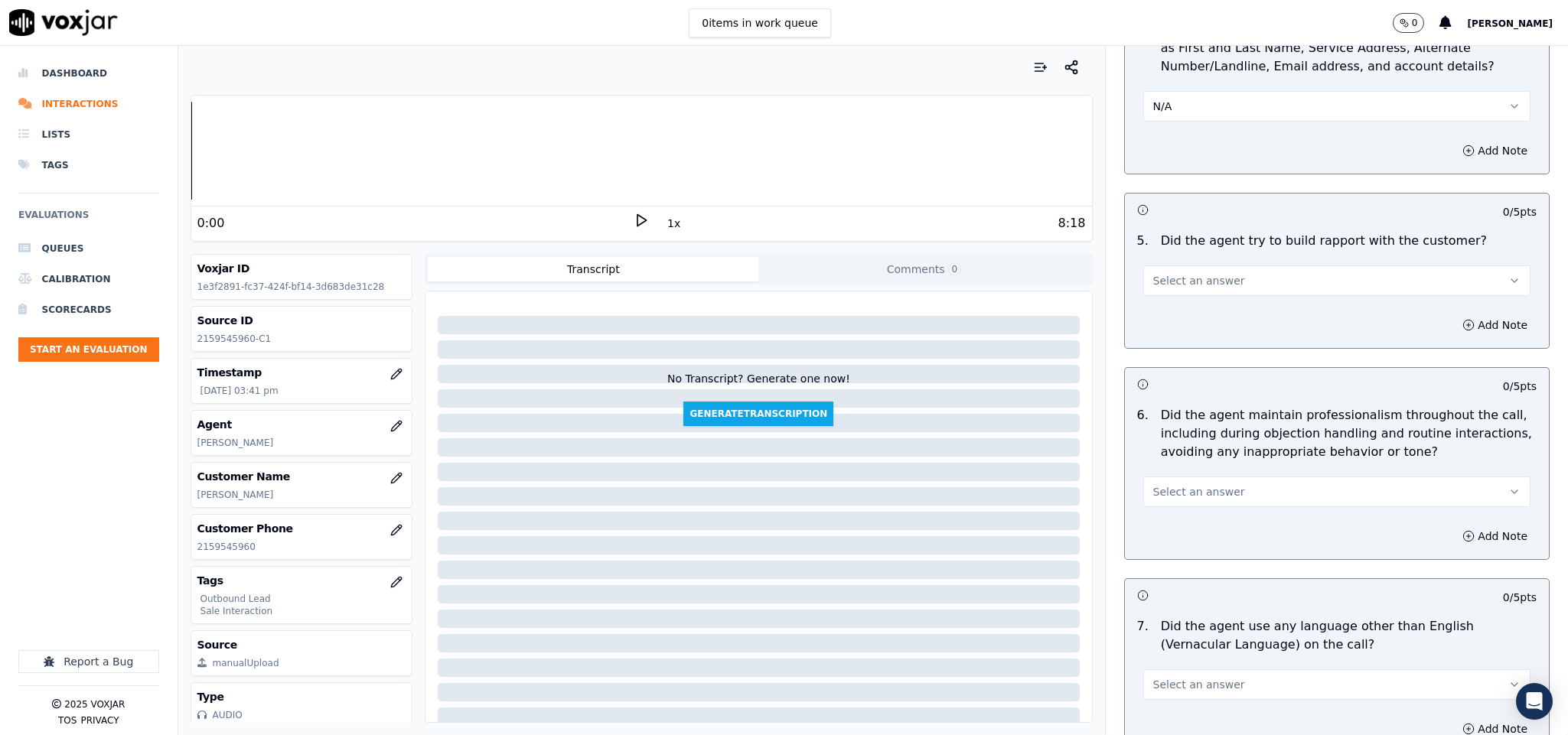
scroll to position [1606, 0]
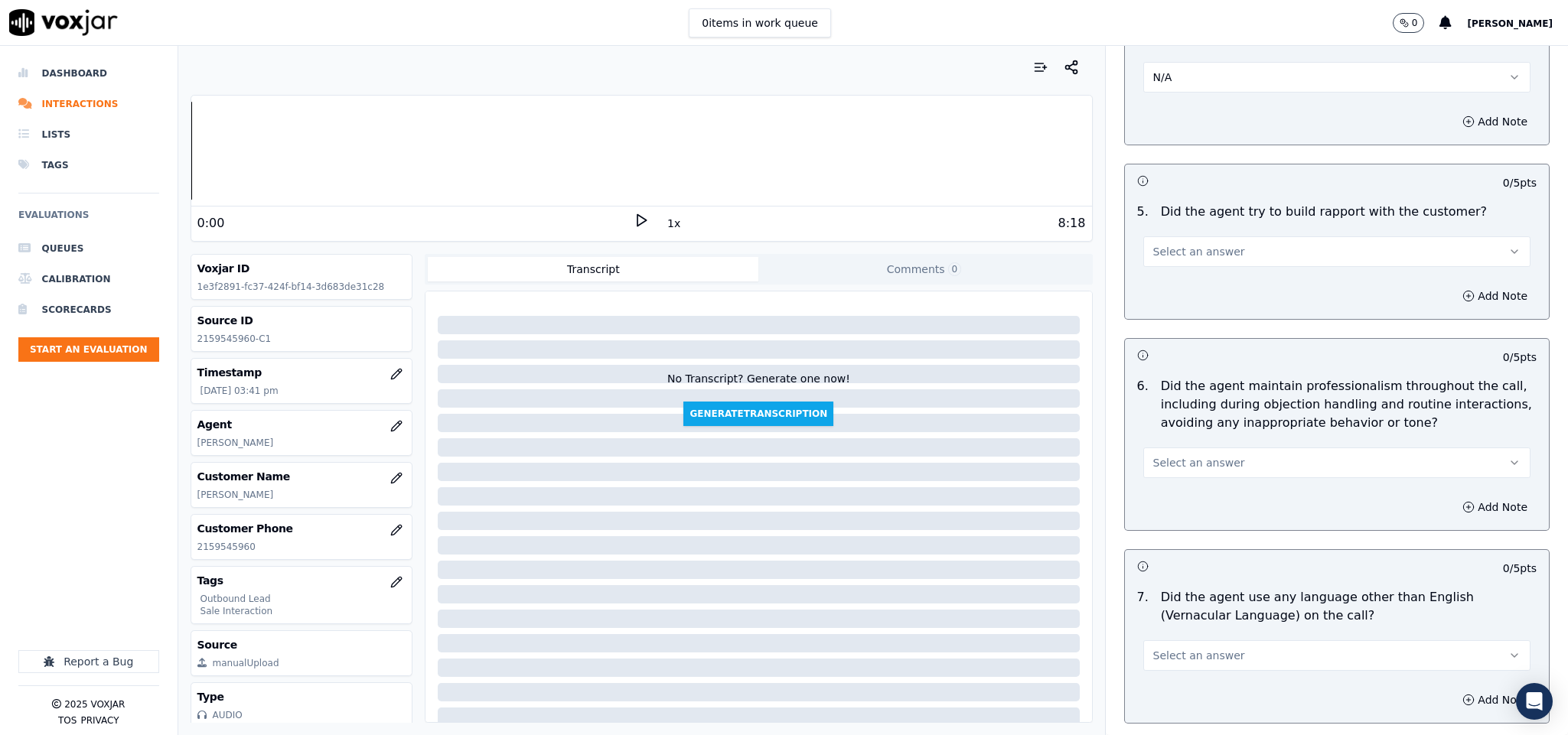
click at [1196, 236] on button "Select an answer" at bounding box center [1337, 251] width 388 height 30
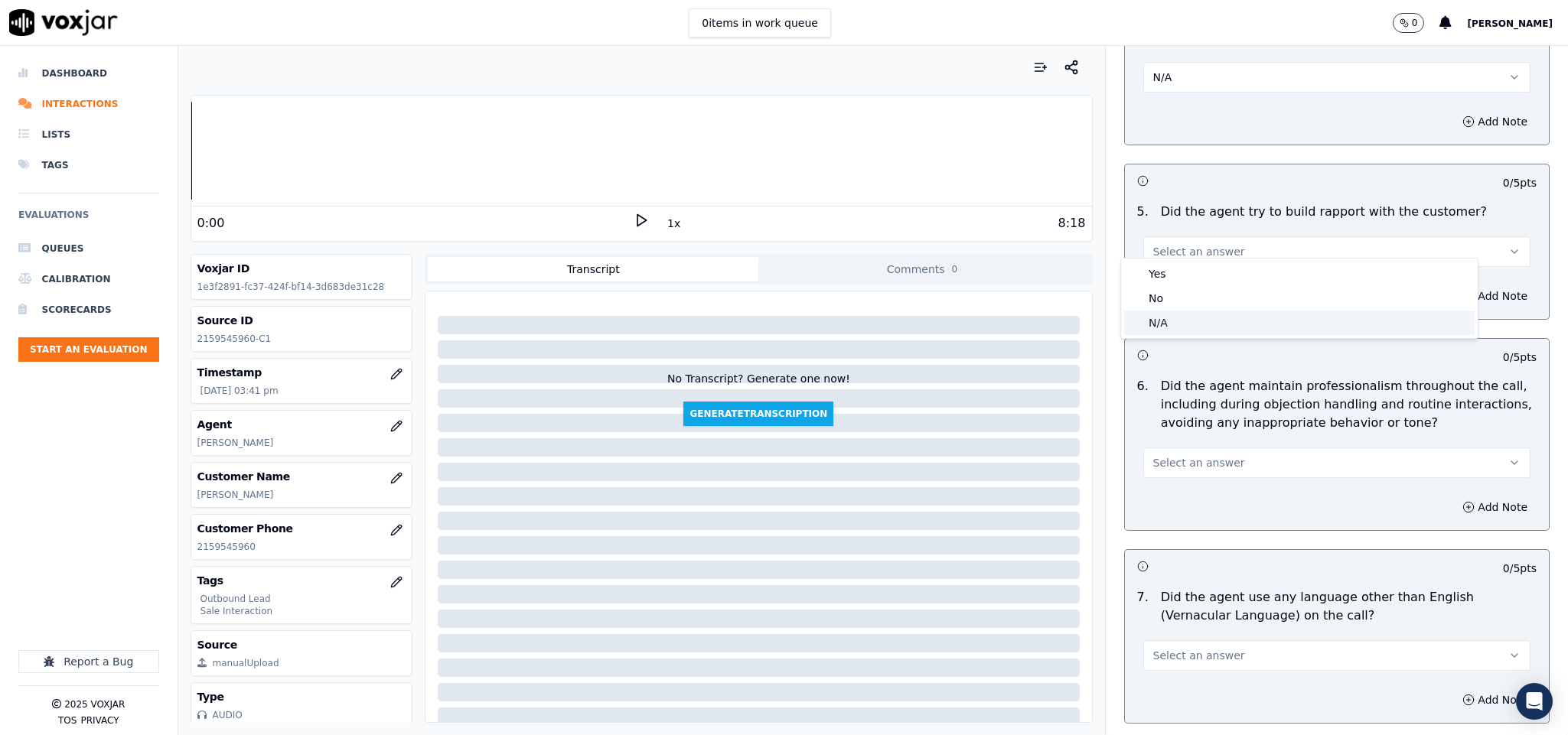
click at [1171, 317] on div "N/A" at bounding box center [1298, 322] width 350 height 25
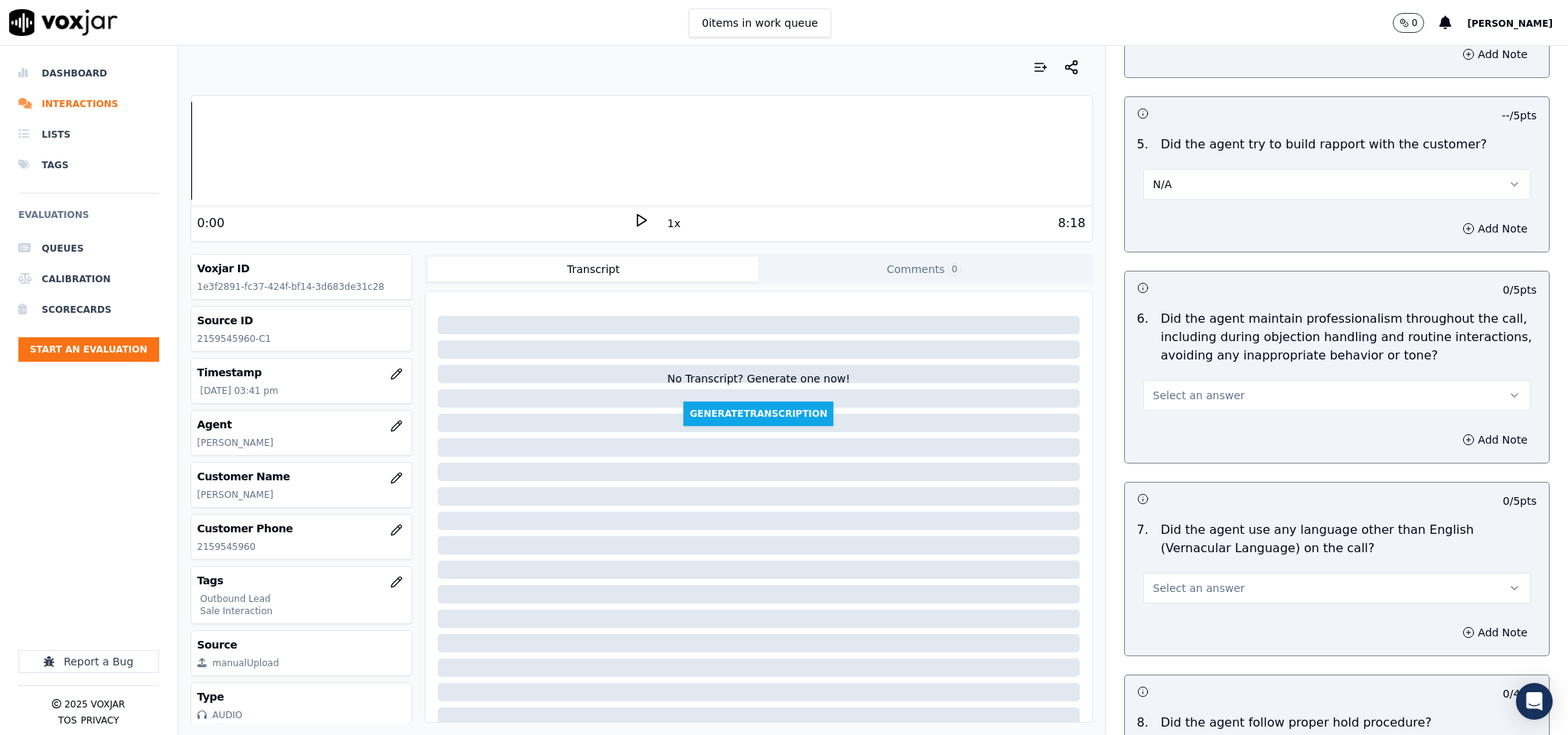
scroll to position [1835, 0]
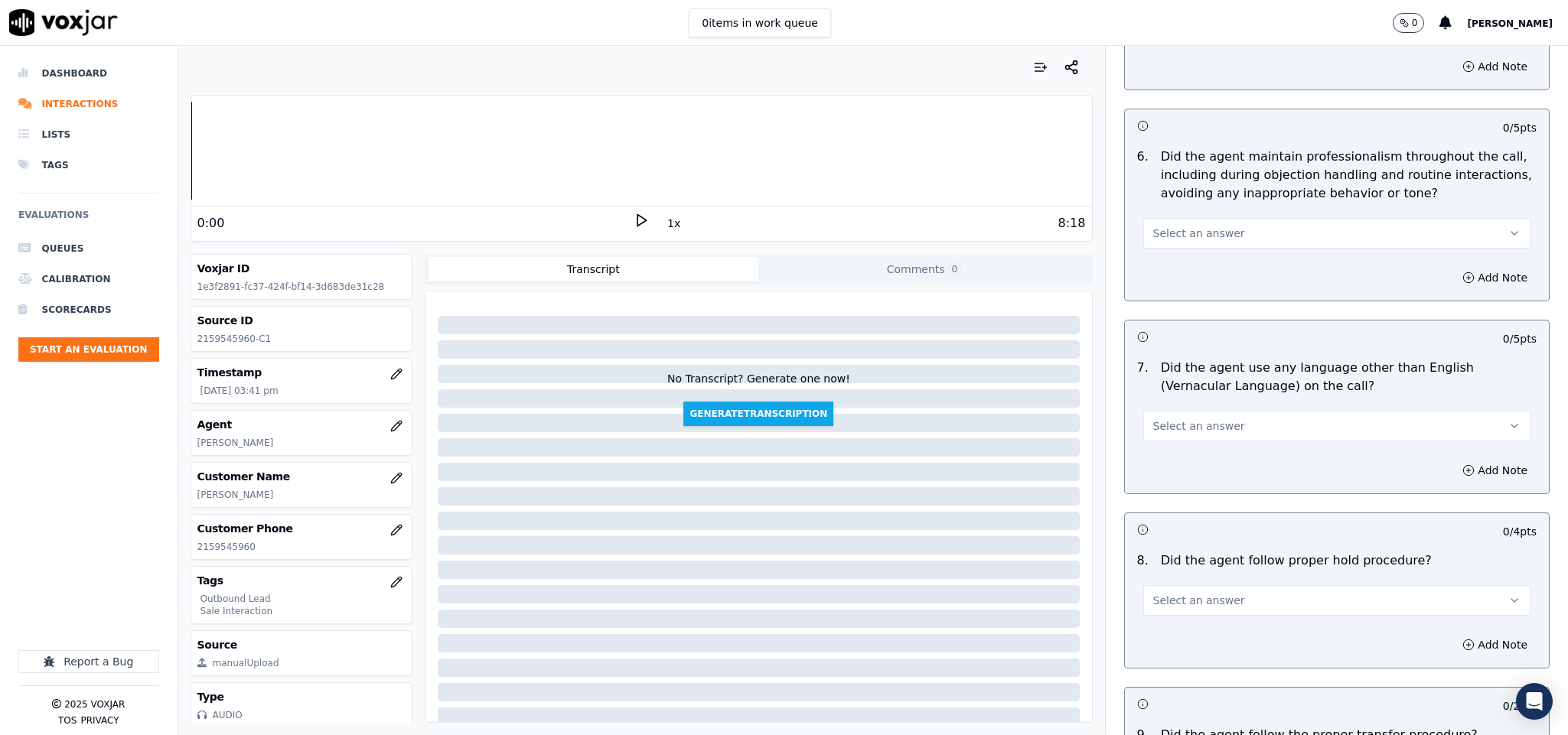
click at [1219, 222] on button "Select an answer" at bounding box center [1337, 233] width 388 height 30
click at [1178, 255] on div "Yes" at bounding box center [1298, 255] width 350 height 25
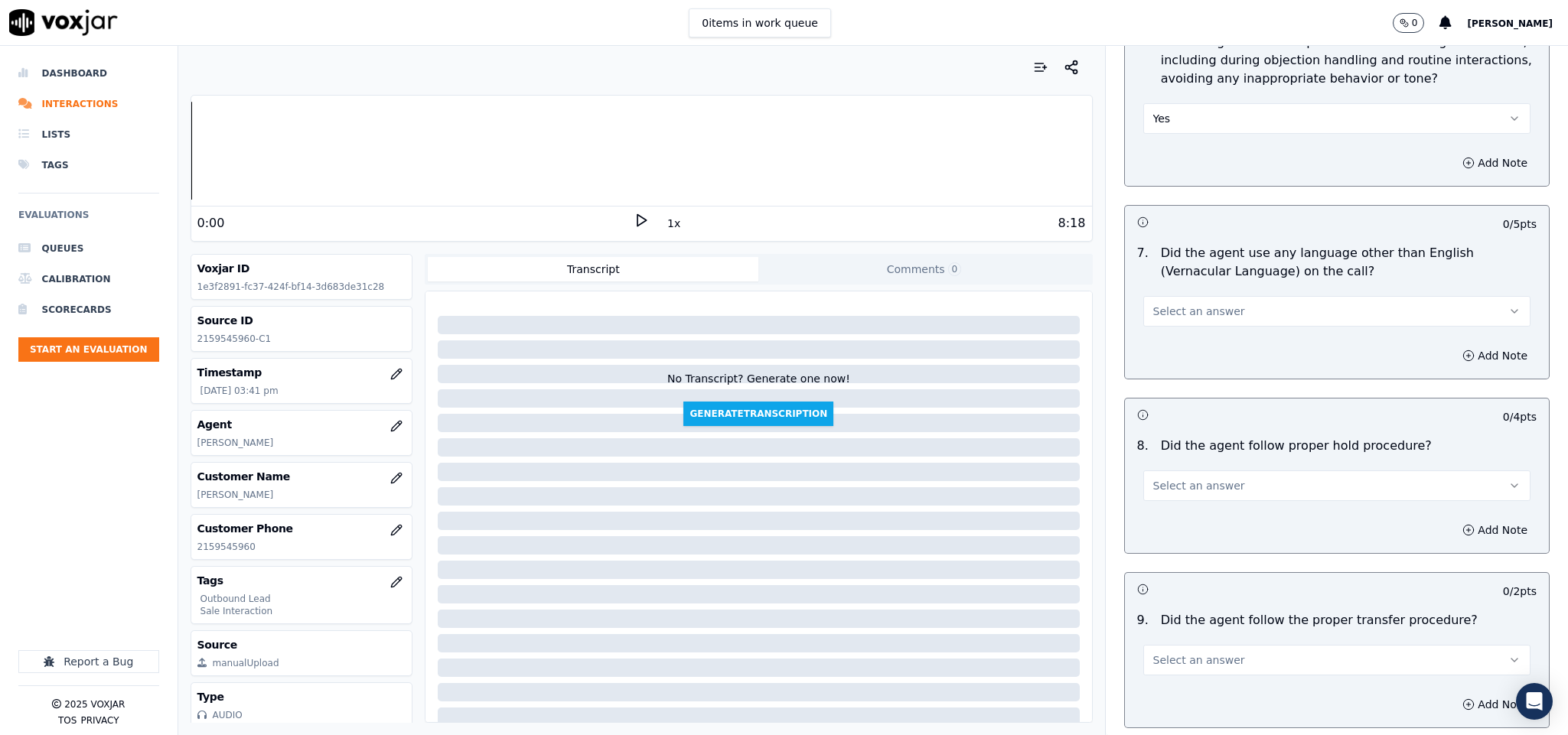
click at [1235, 296] on button "Select an answer" at bounding box center [1337, 311] width 388 height 30
click at [1182, 353] on div "No" at bounding box center [1298, 359] width 350 height 25
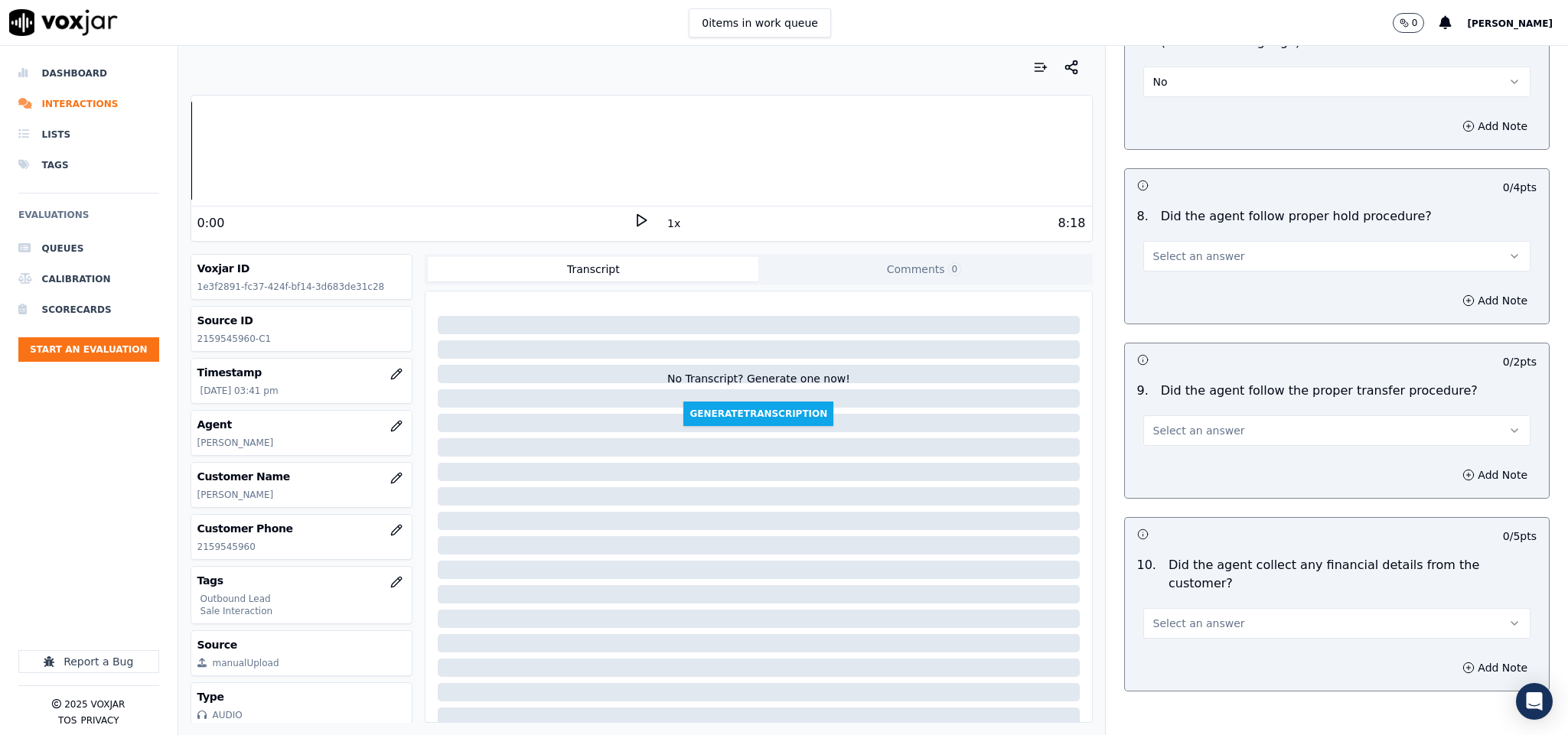
click at [1210, 241] on button "Select an answer" at bounding box center [1337, 256] width 388 height 30
click at [1180, 288] on div "Yes" at bounding box center [1298, 280] width 350 height 25
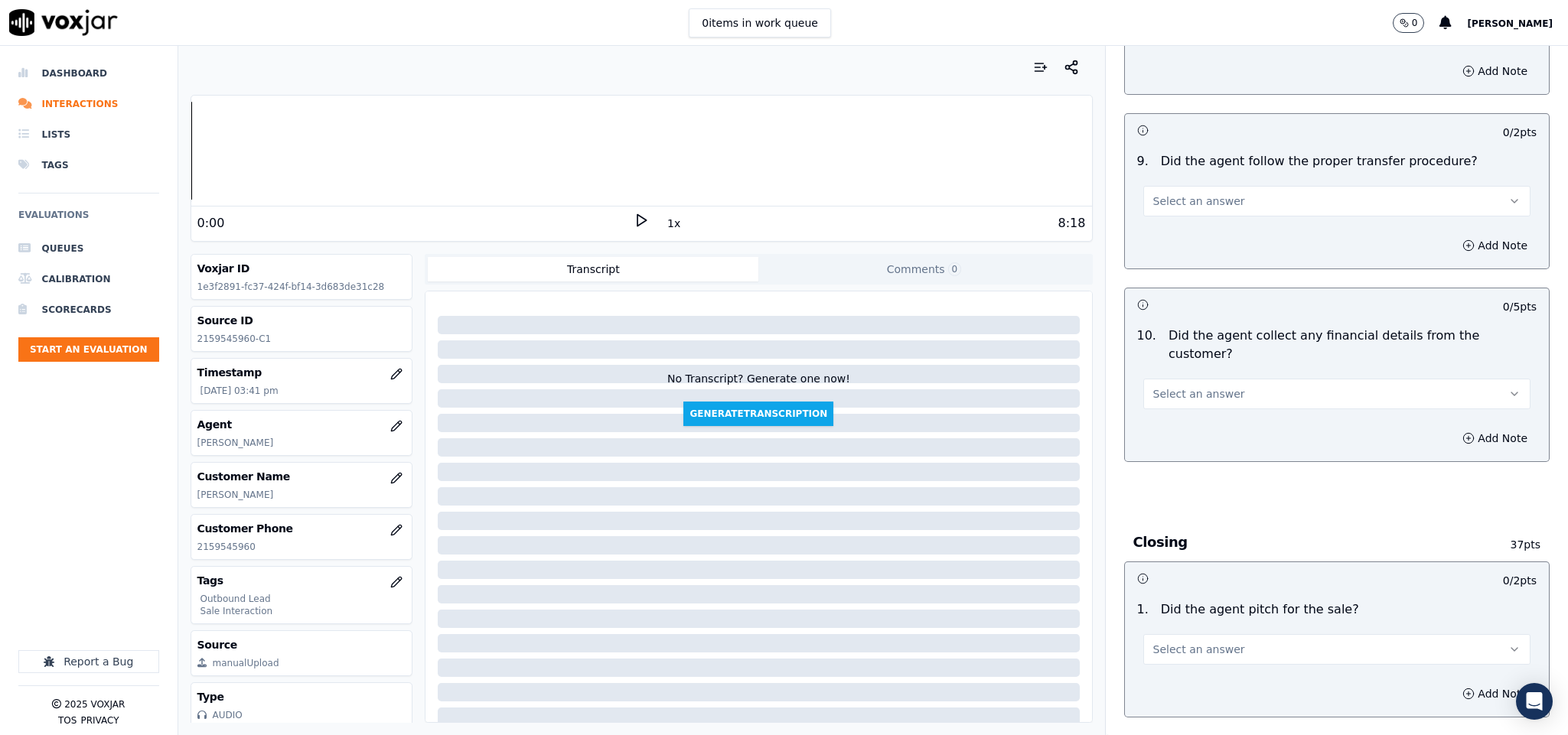
click at [1214, 193] on button "Select an answer" at bounding box center [1337, 201] width 388 height 30
click at [1199, 226] on div "Yes" at bounding box center [1298, 226] width 350 height 25
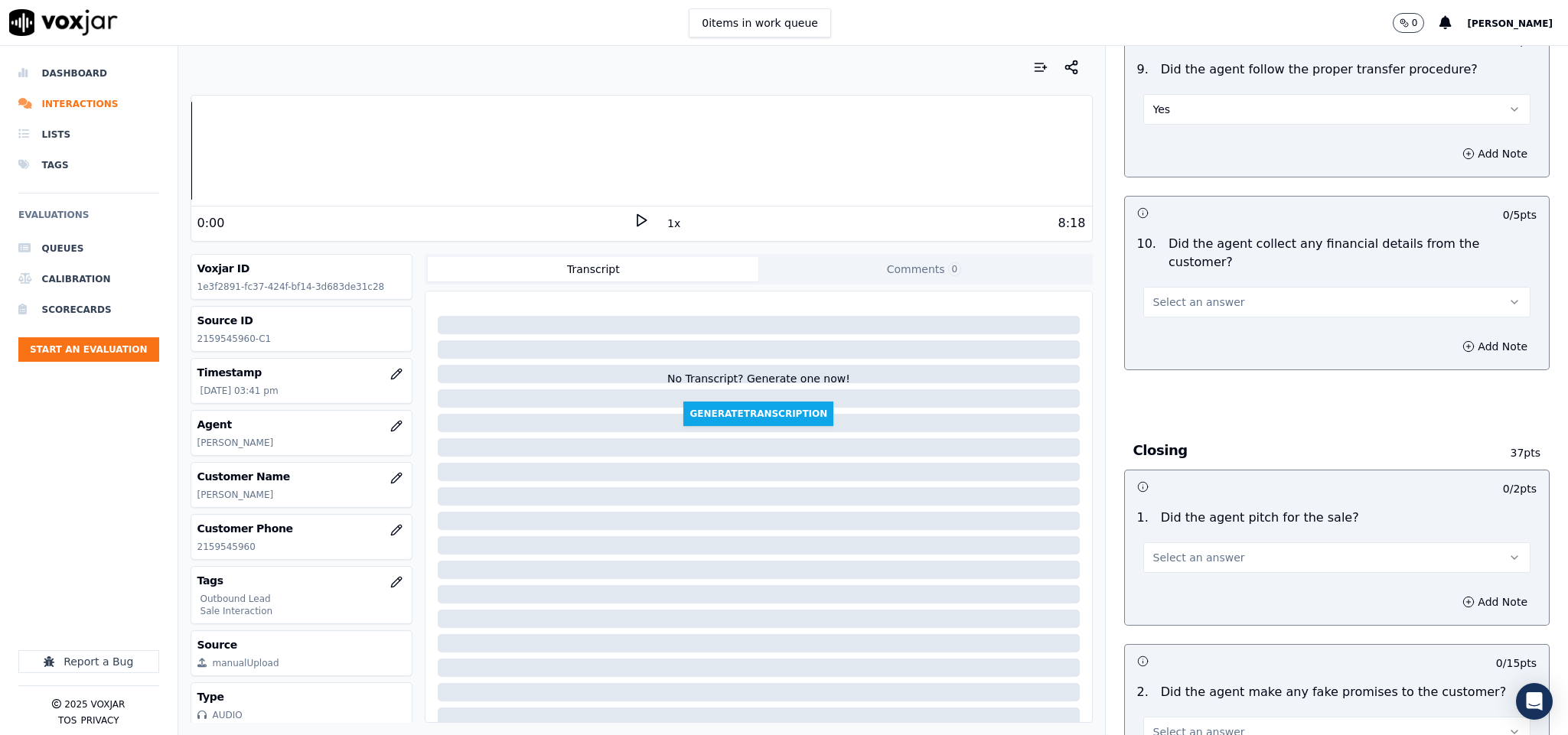
scroll to position [2639, 0]
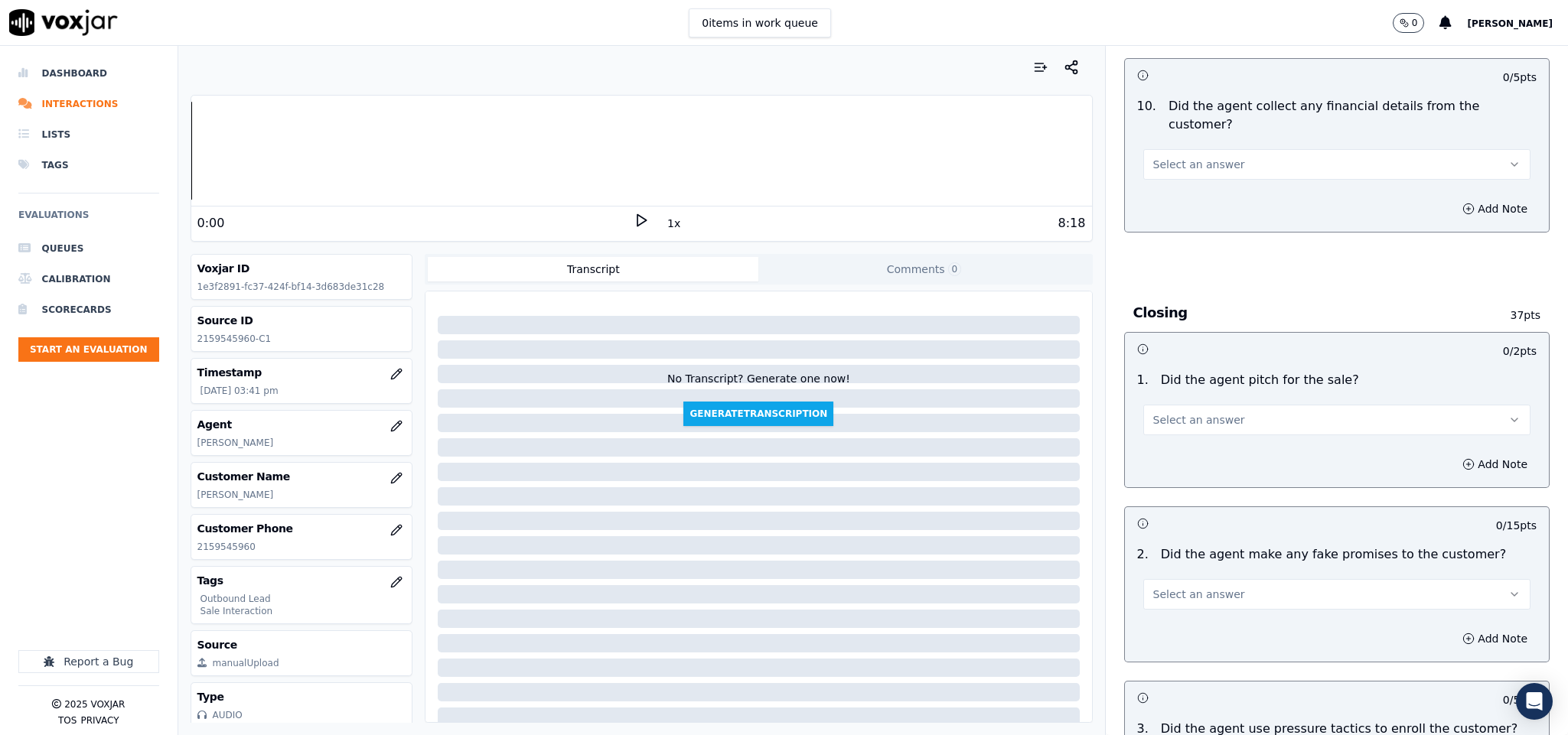
click at [1208, 157] on span "Select an answer" at bounding box center [1199, 164] width 92 height 15
click at [1174, 194] on div "No" at bounding box center [1298, 195] width 350 height 25
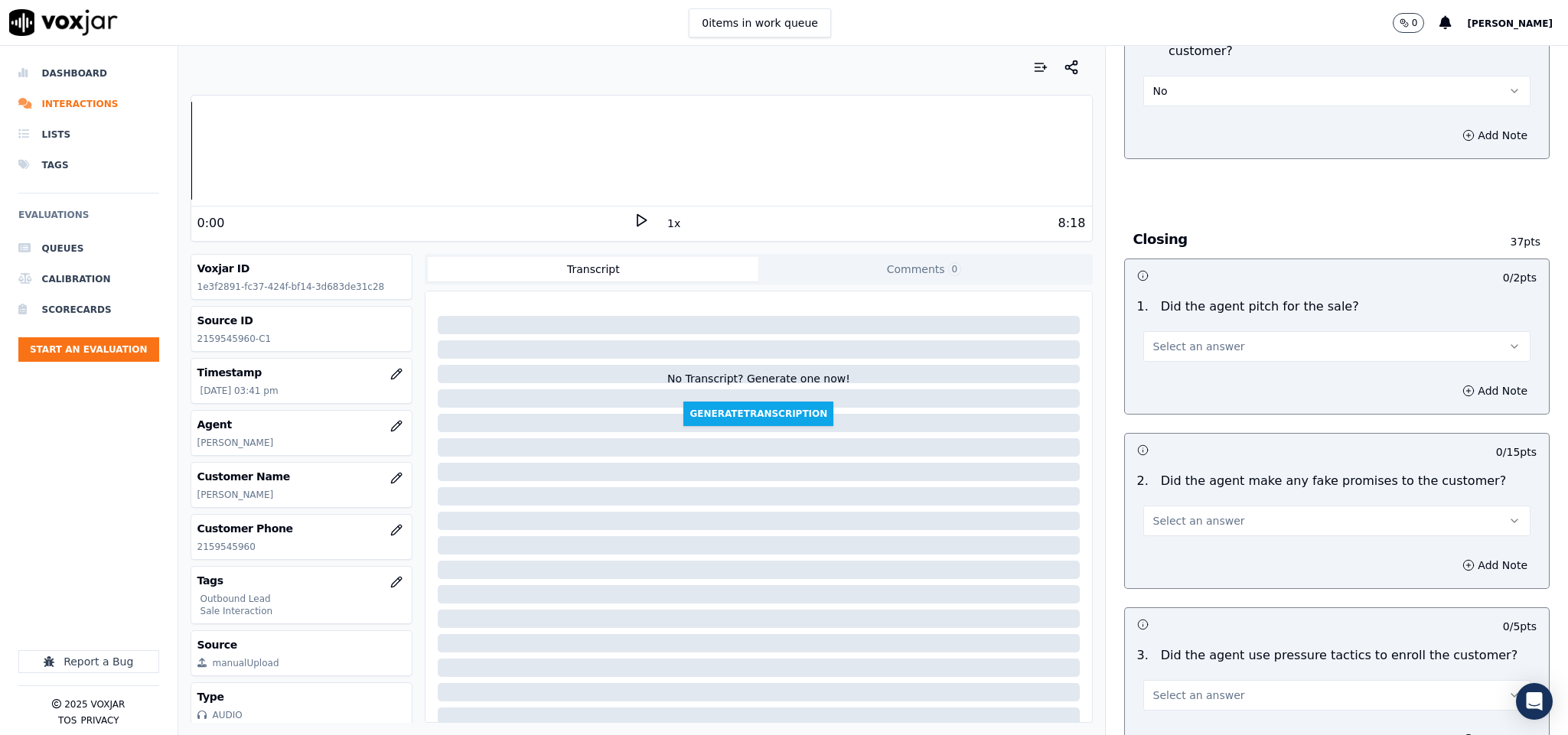
scroll to position [2753, 0]
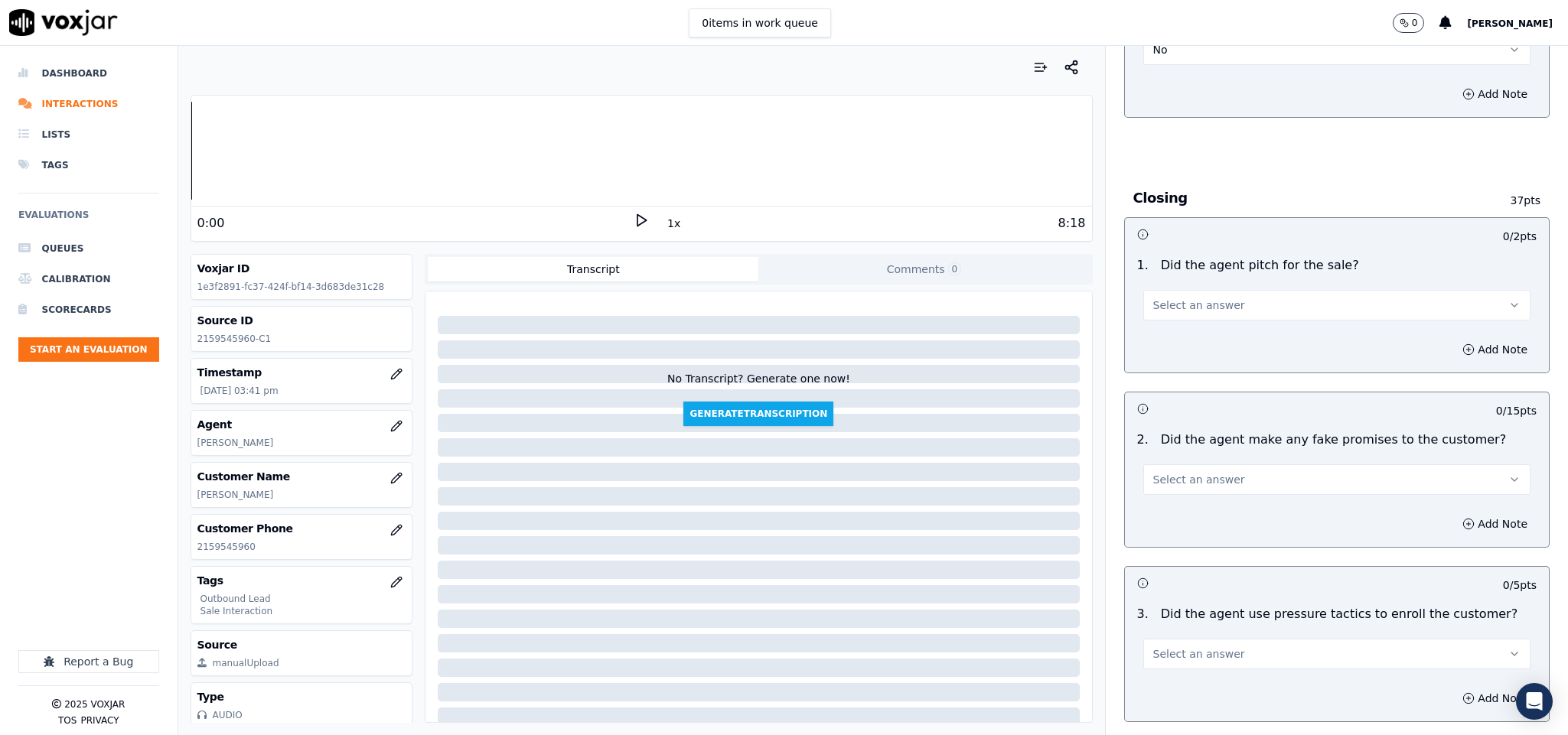
click at [1215, 290] on button "Select an answer" at bounding box center [1337, 305] width 388 height 30
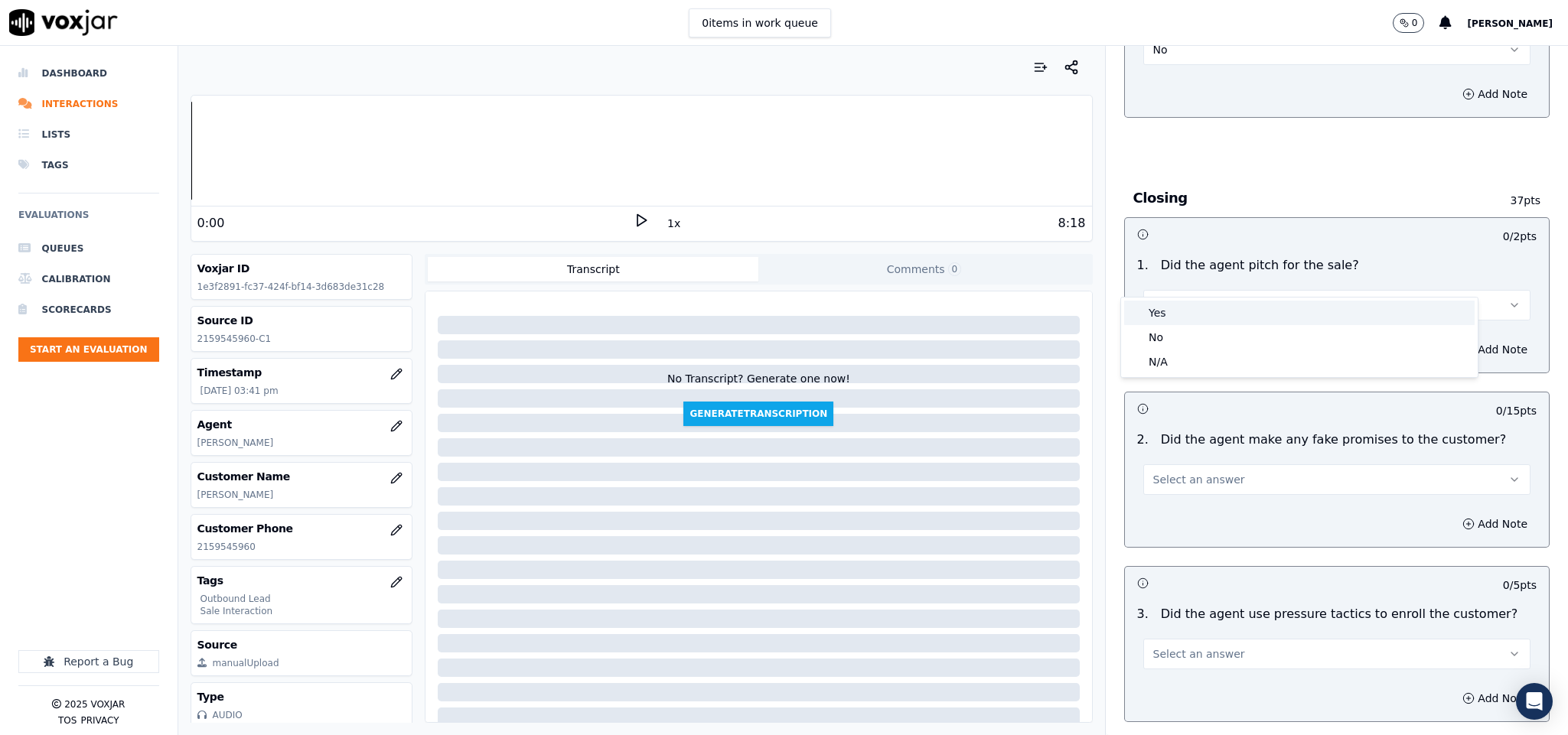
drag, startPoint x: 1188, startPoint y: 304, endPoint x: 1182, endPoint y: 293, distance: 12.5
click at [1188, 306] on div "Yes" at bounding box center [1298, 312] width 350 height 25
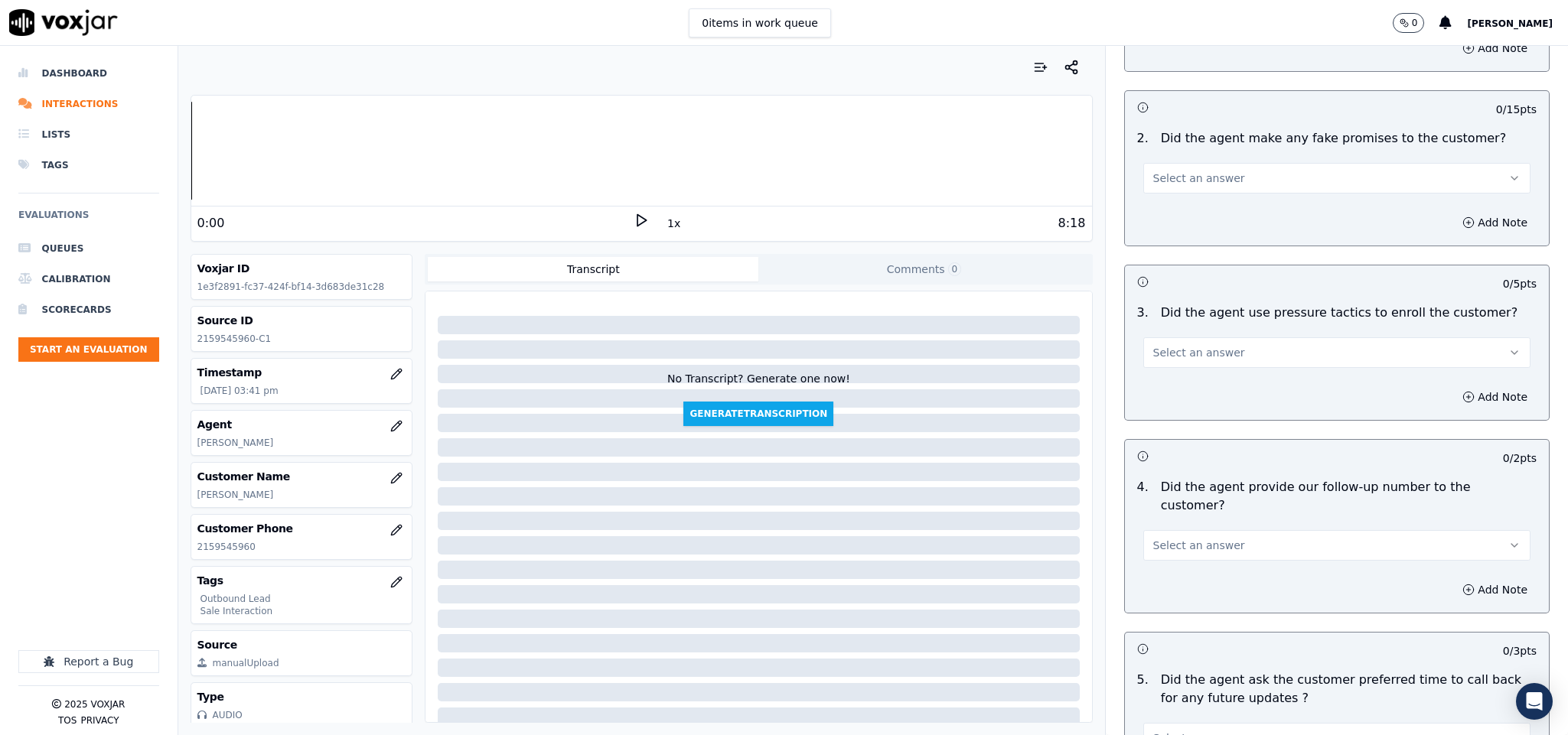
scroll to position [3097, 0]
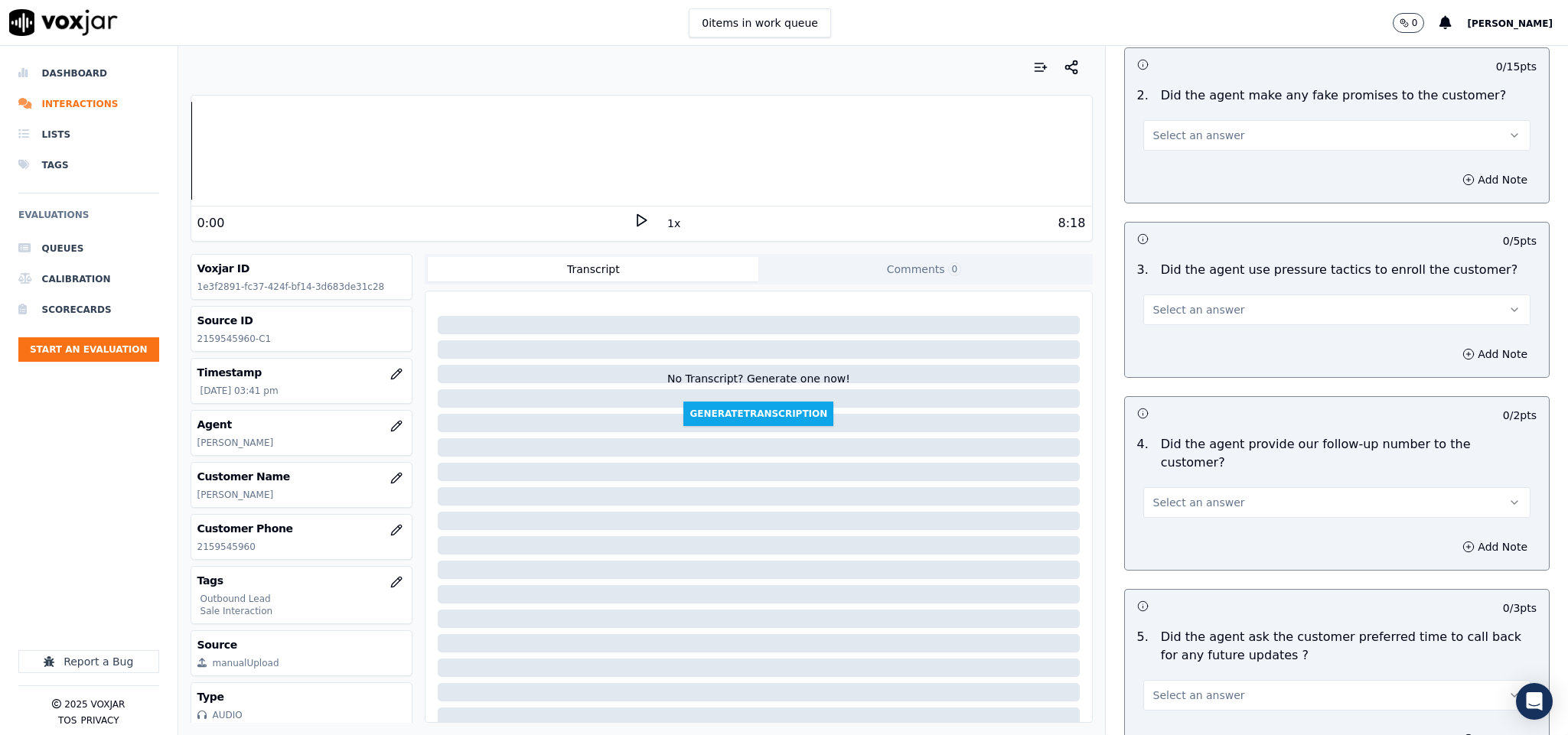
click at [1203, 128] on span "Select an answer" at bounding box center [1199, 135] width 92 height 15
click at [1178, 163] on div "No" at bounding box center [1298, 167] width 350 height 25
click at [1208, 302] on span "Select an answer" at bounding box center [1199, 309] width 92 height 15
click at [1162, 340] on div "No" at bounding box center [1298, 342] width 350 height 25
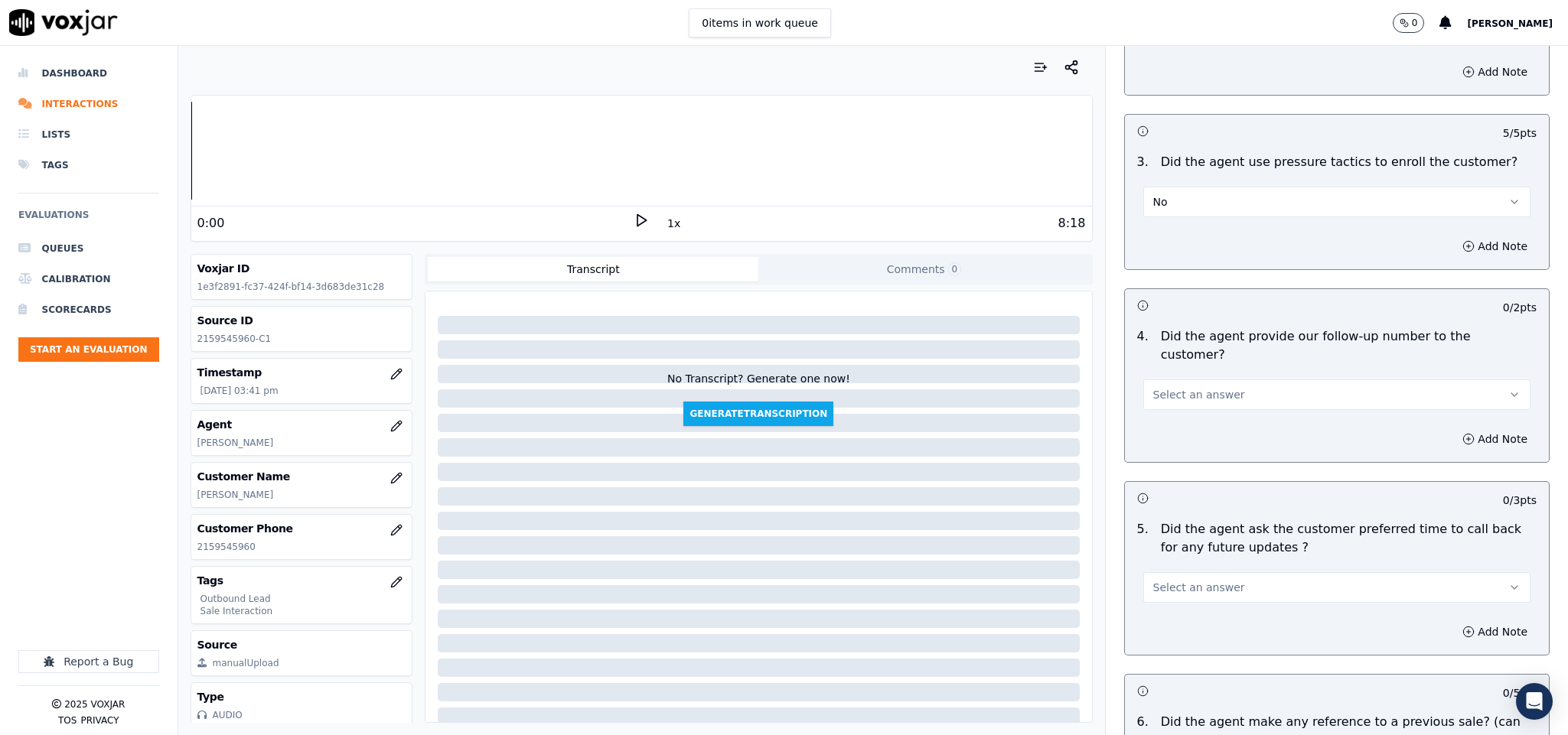
scroll to position [3327, 0]
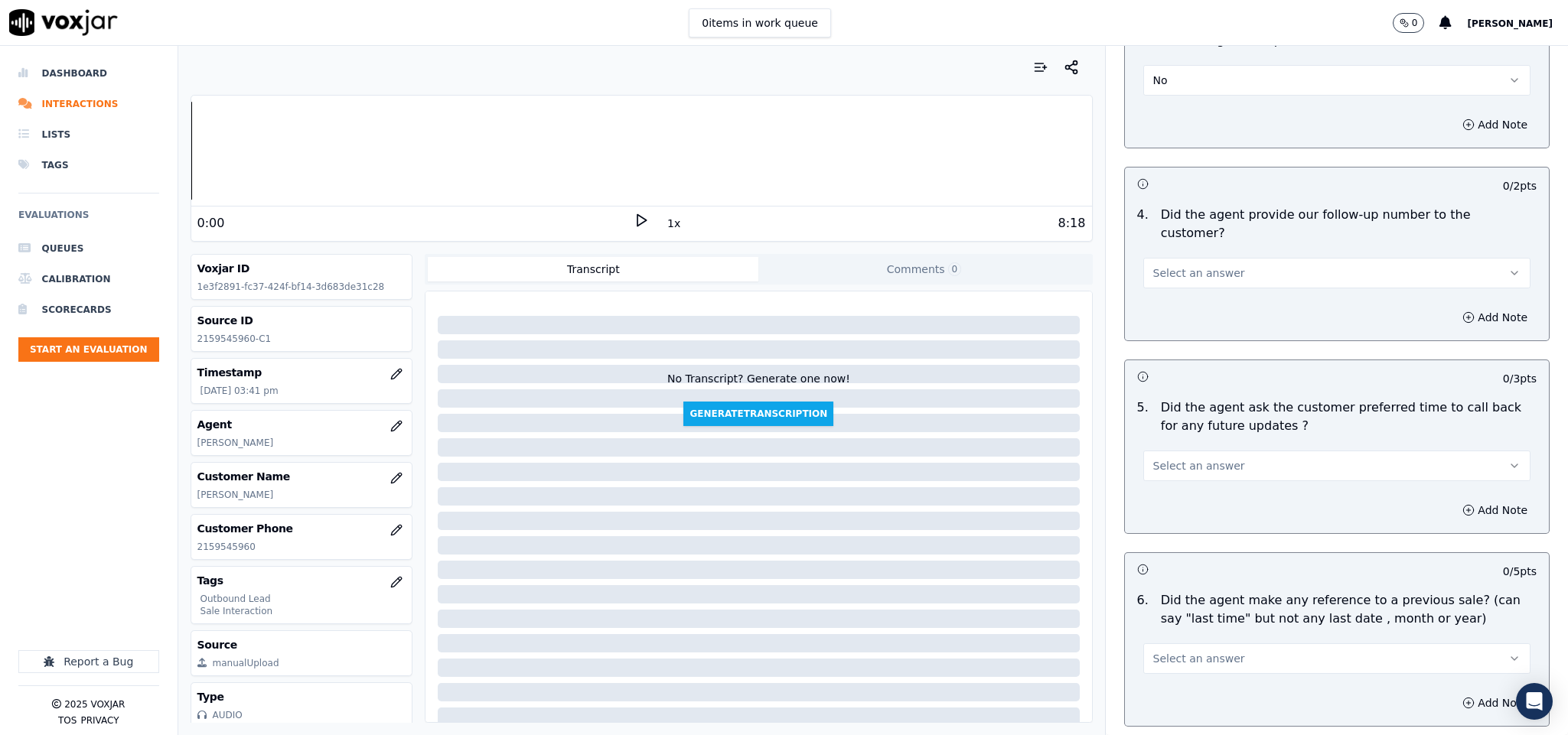
click at [1222, 257] on button "Select an answer" at bounding box center [1337, 273] width 388 height 30
click at [1188, 267] on div "Yes" at bounding box center [1298, 264] width 350 height 25
click at [1203, 458] on span "Select an answer" at bounding box center [1199, 466] width 92 height 15
drag, startPoint x: 1178, startPoint y: 503, endPoint x: 1155, endPoint y: 434, distance: 72.7
click at [1178, 505] on div "N/A" at bounding box center [1298, 506] width 350 height 25
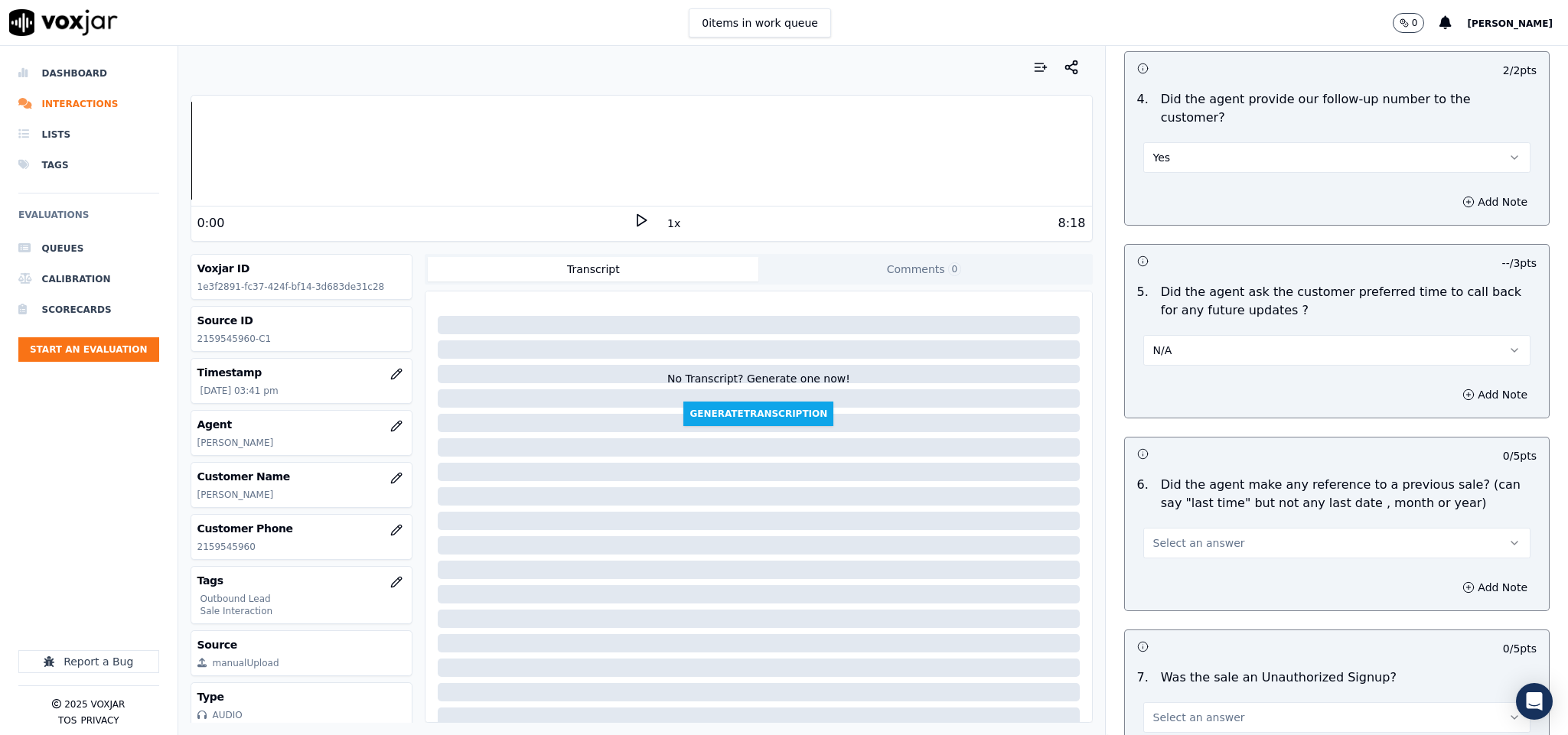
scroll to position [3556, 0]
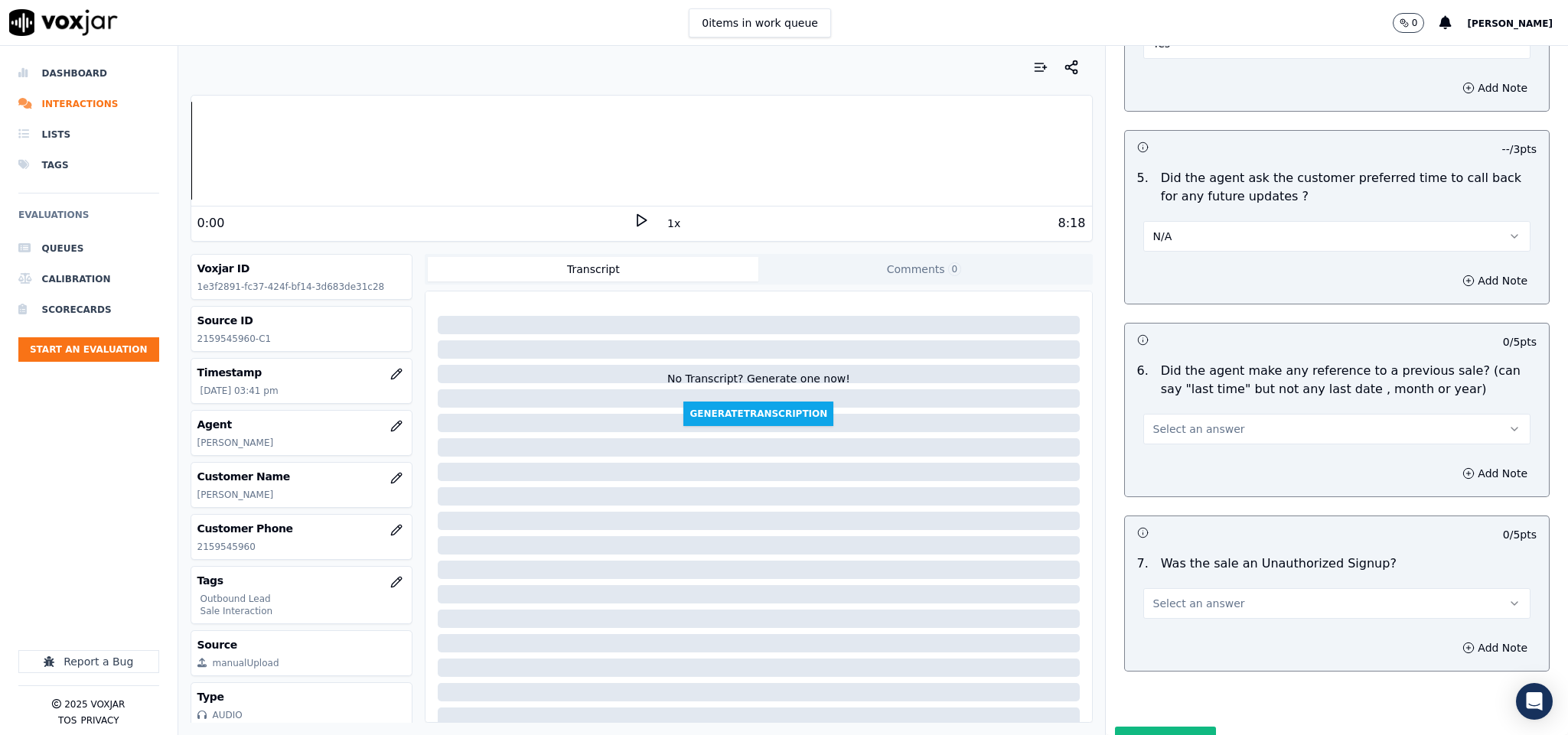
click at [1231, 414] on button "Select an answer" at bounding box center [1337, 429] width 388 height 30
click at [1212, 447] on div "No" at bounding box center [1298, 446] width 350 height 25
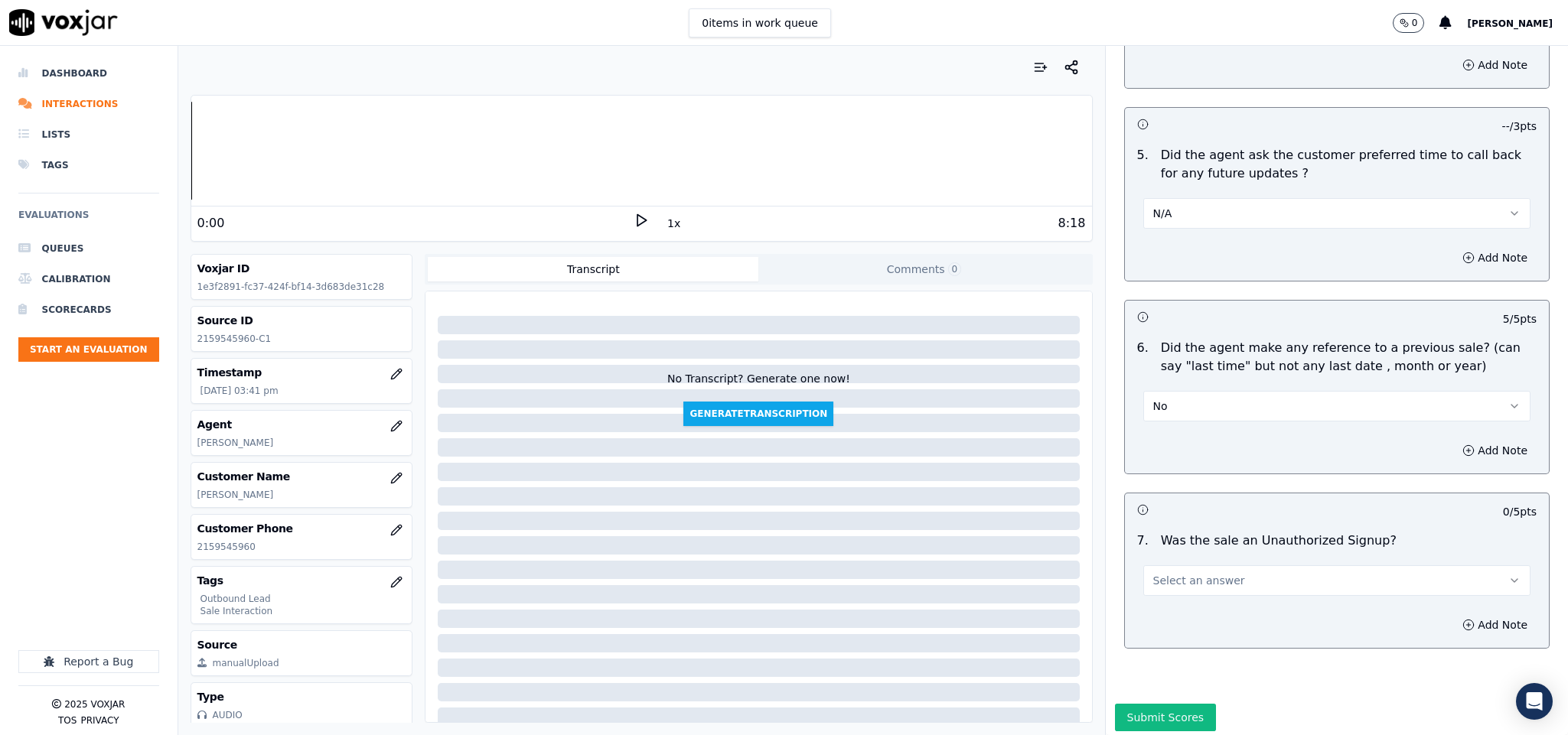
scroll to position [3594, 0]
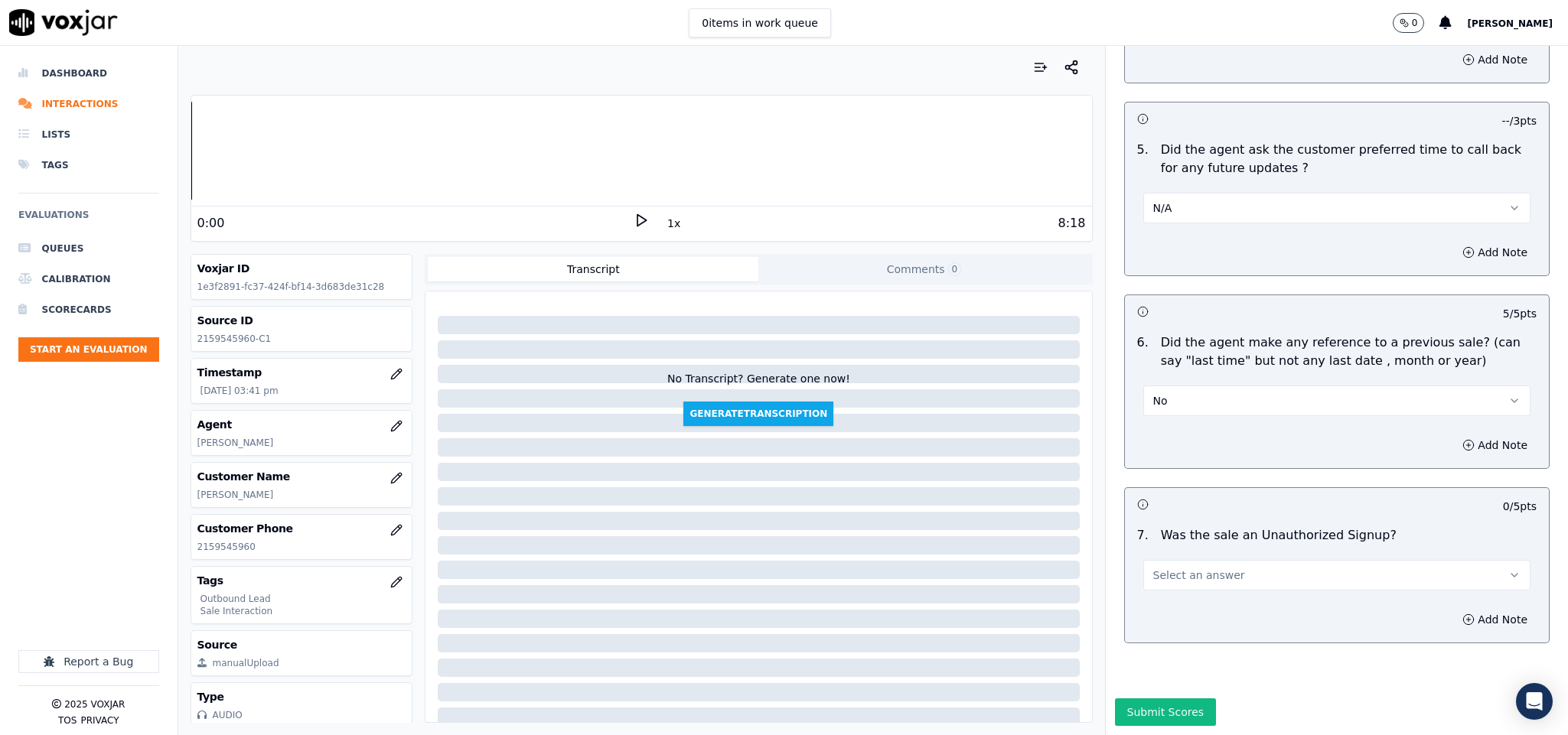
click at [1270, 556] on div "Select an answer" at bounding box center [1337, 573] width 388 height 33
click at [1251, 560] on button "Select an answer" at bounding box center [1337, 575] width 388 height 30
click at [1205, 560] on div "Yes" at bounding box center [1298, 558] width 350 height 25
click at [1227, 556] on div "Yes" at bounding box center [1337, 573] width 388 height 33
click at [1196, 560] on button "Yes" at bounding box center [1337, 575] width 388 height 30
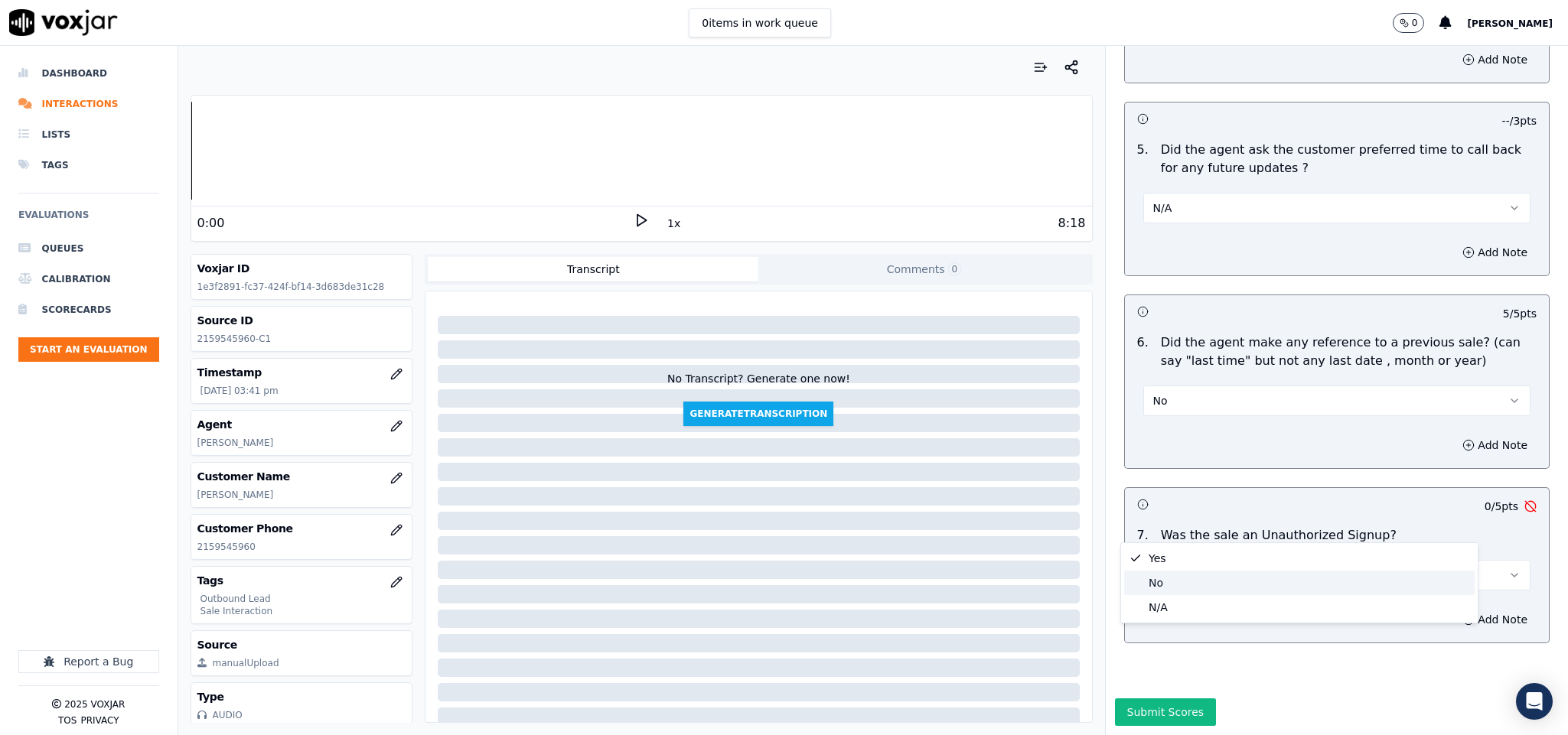
click at [1173, 580] on div "No" at bounding box center [1298, 583] width 350 height 25
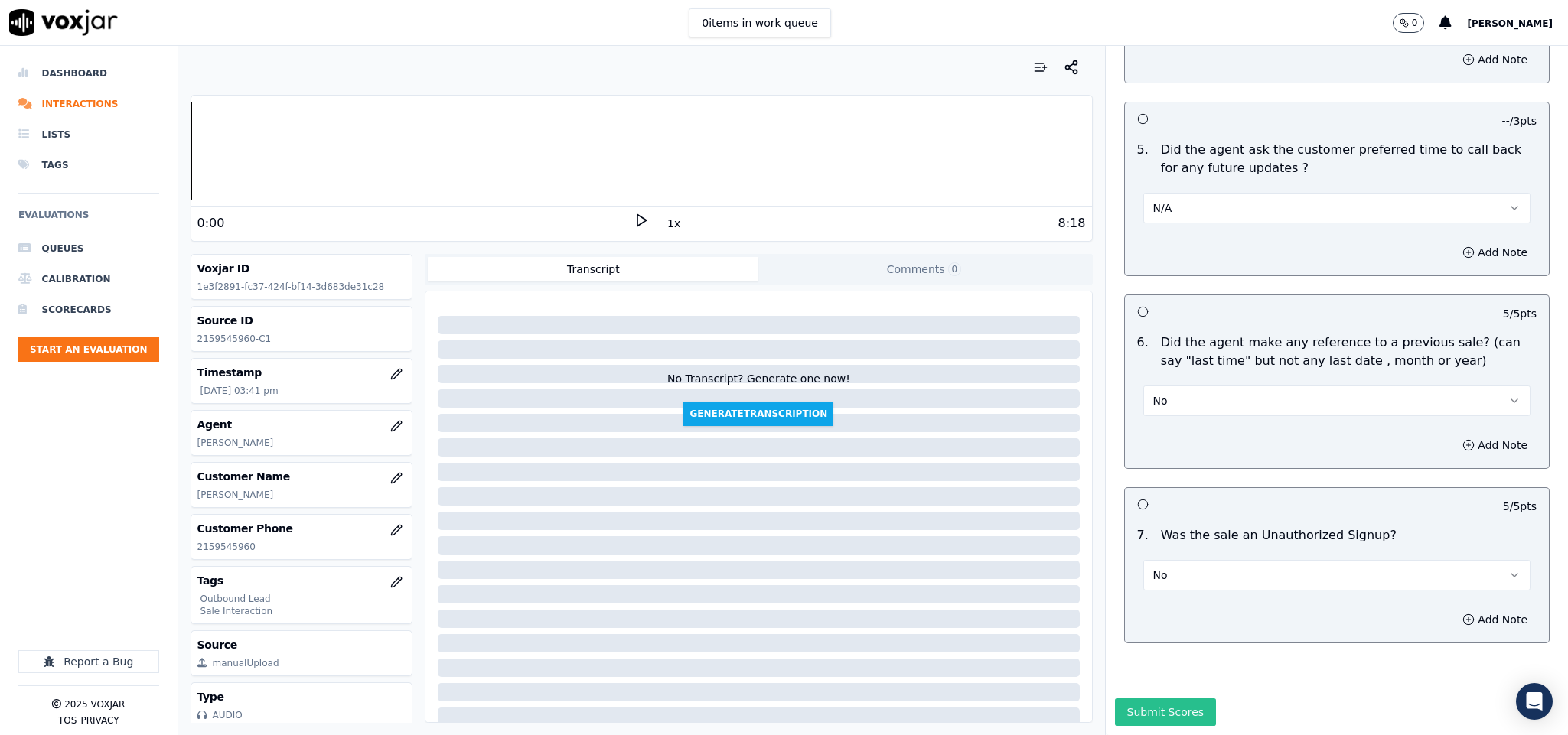
click at [1133, 698] on button "Submit Scores" at bounding box center [1166, 712] width 102 height 28
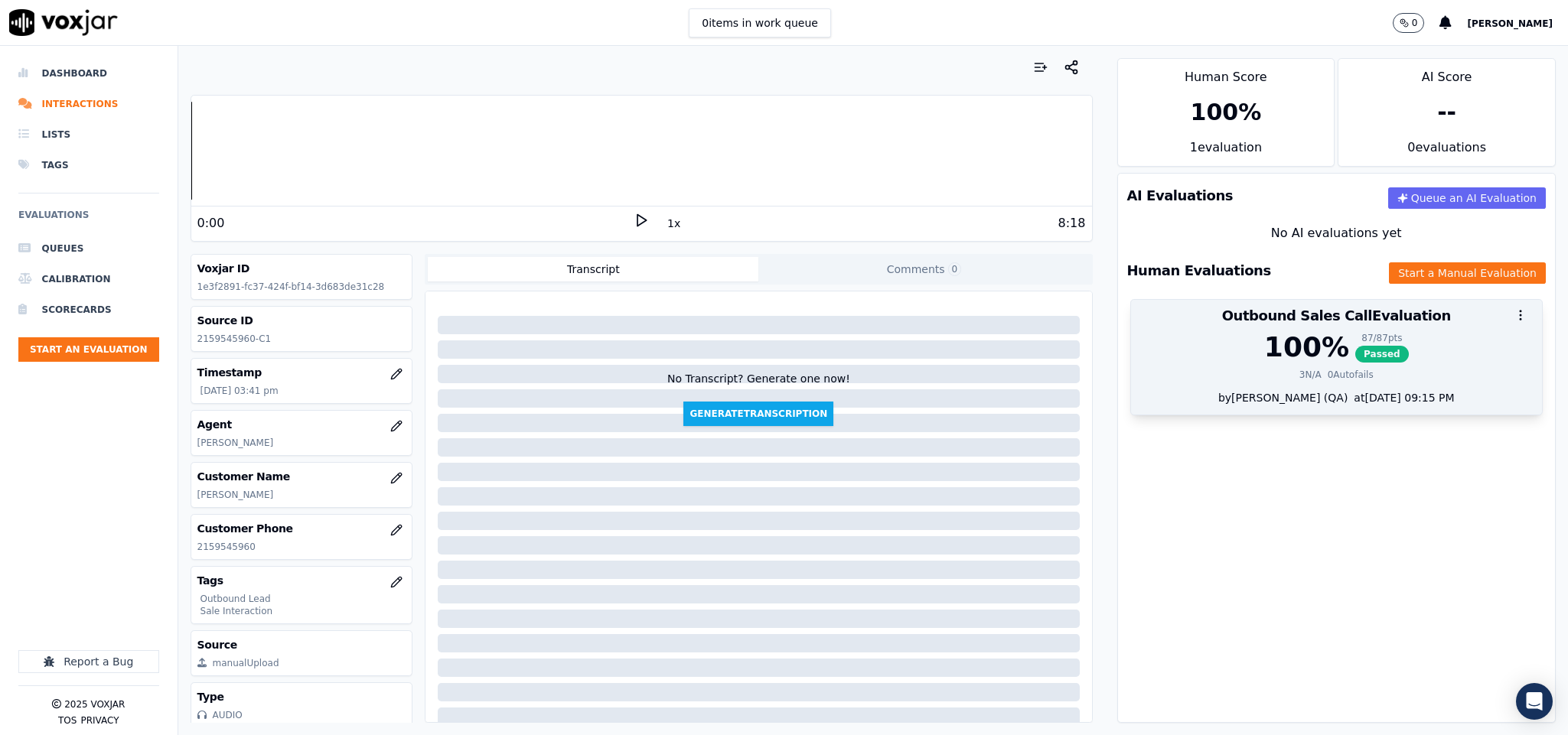
click at [1364, 344] on div "100 % 87 / 87 pts Passed" at bounding box center [1336, 347] width 393 height 30
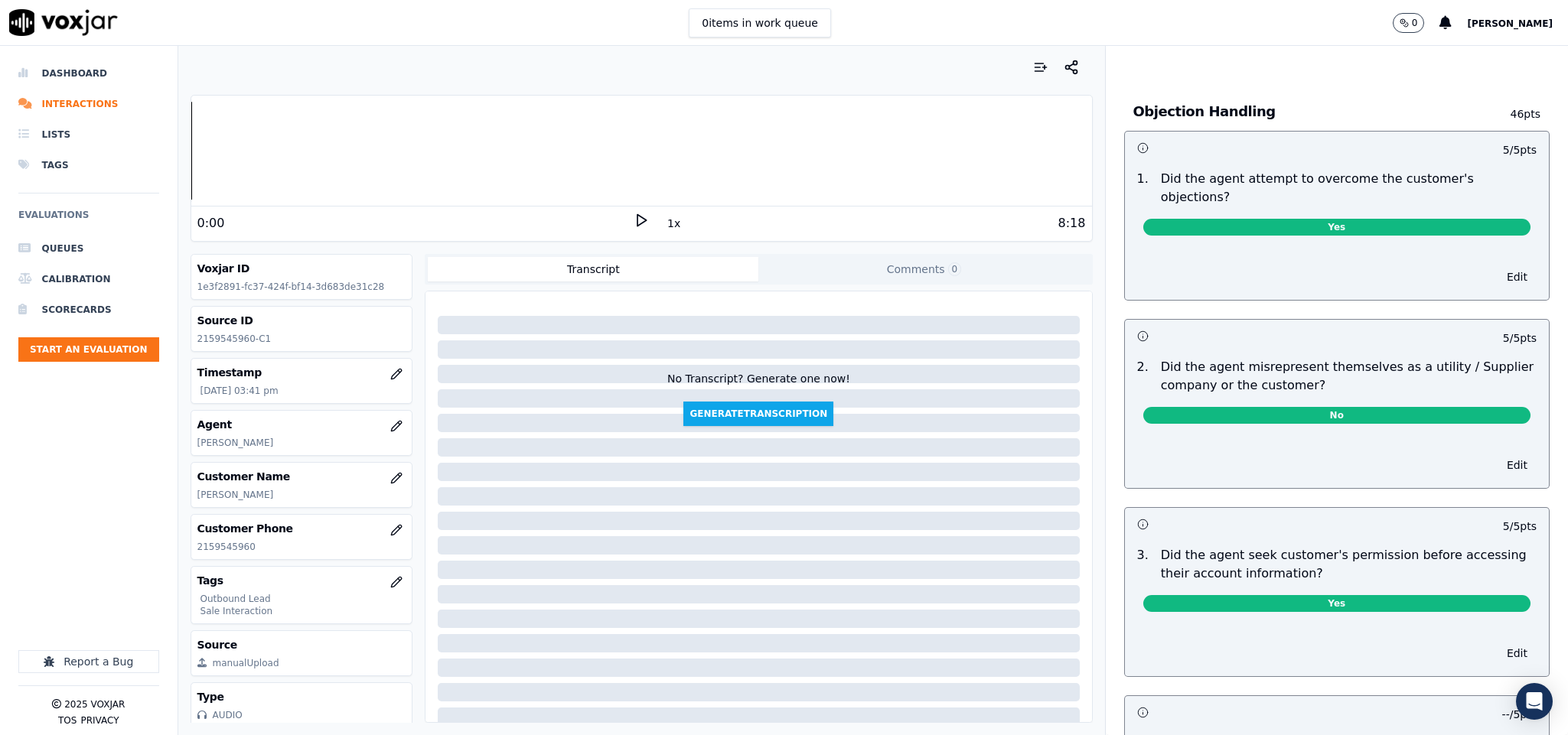
scroll to position [0, 0]
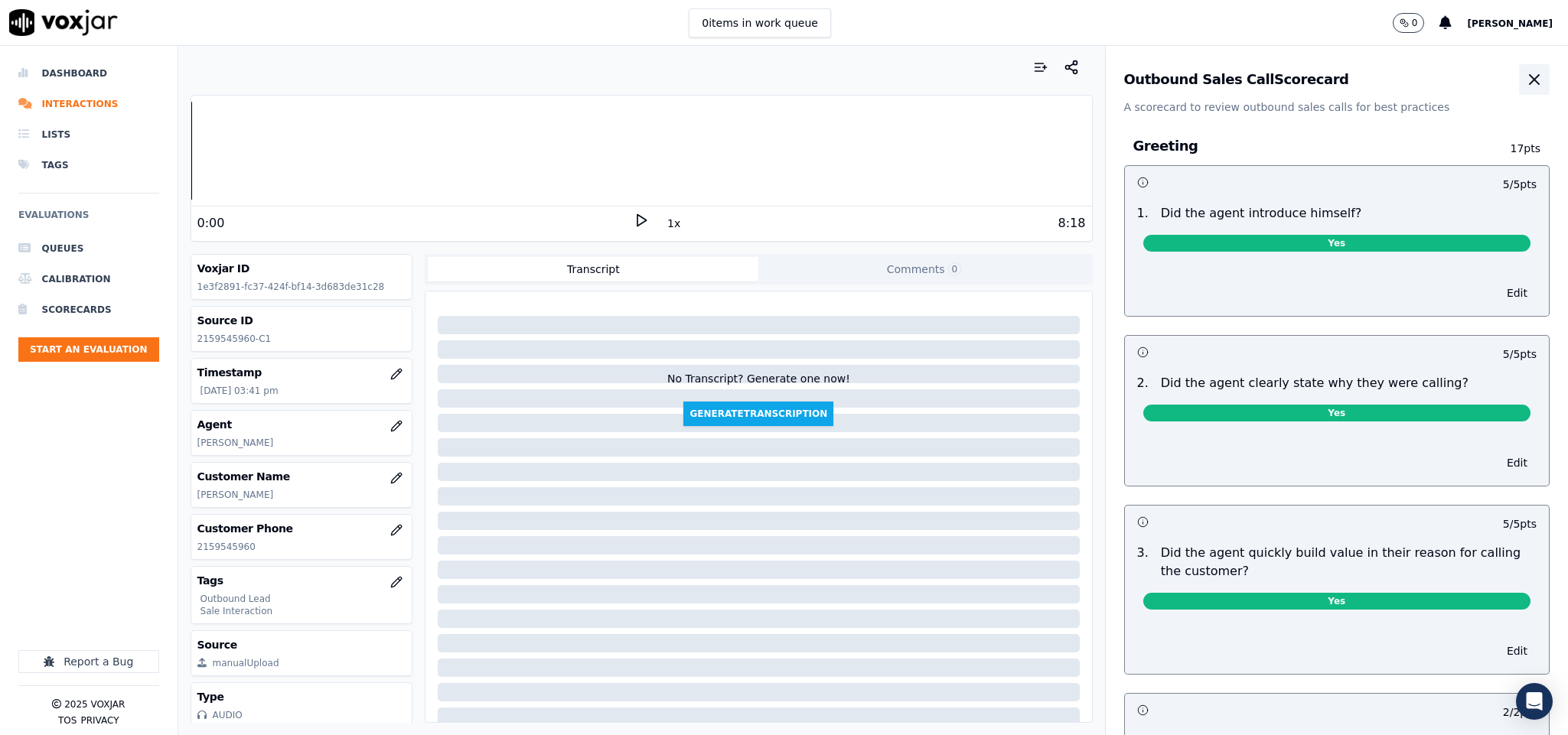
click at [1525, 81] on icon "button" at bounding box center [1534, 79] width 18 height 18
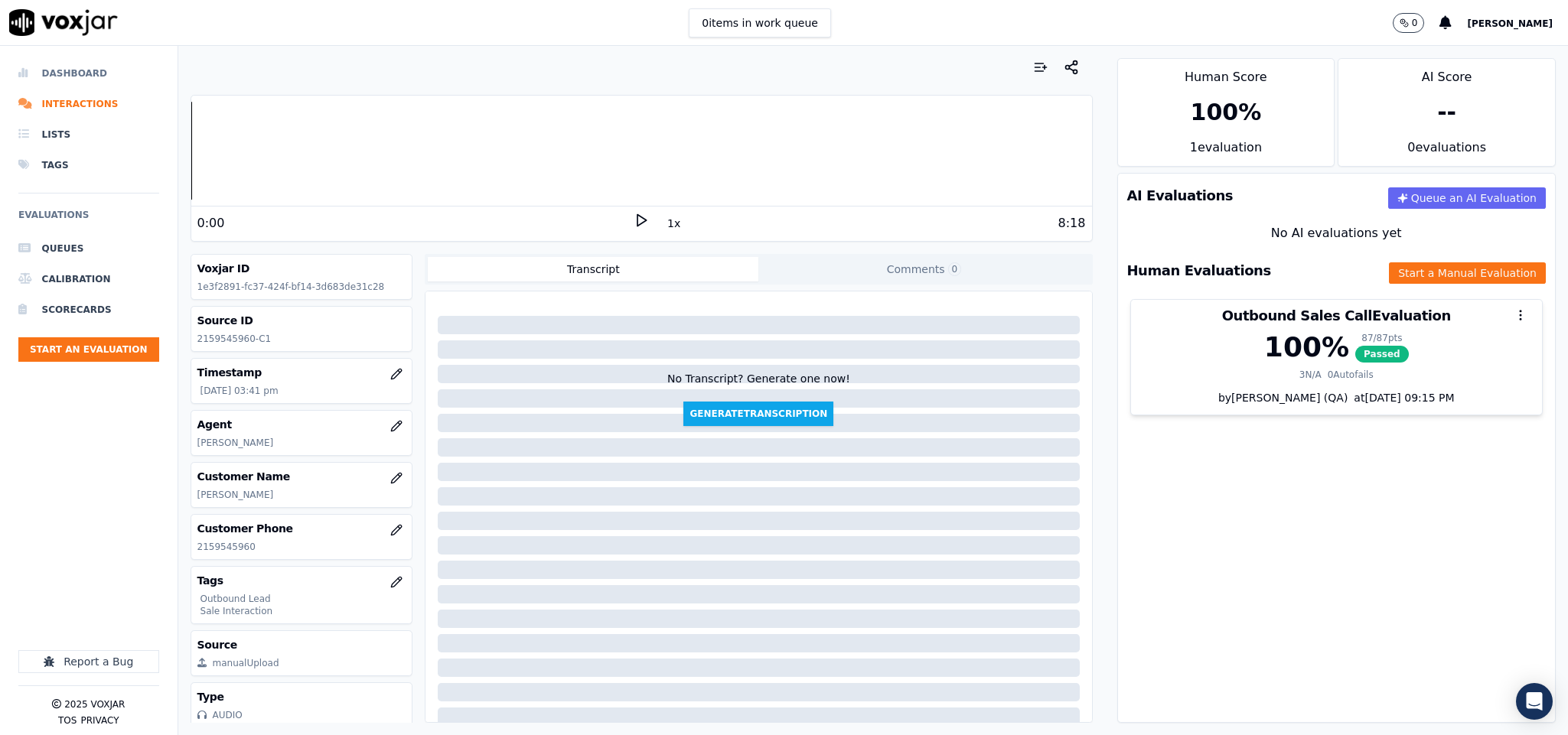
click at [37, 67] on li "Dashboard" at bounding box center [89, 73] width 141 height 30
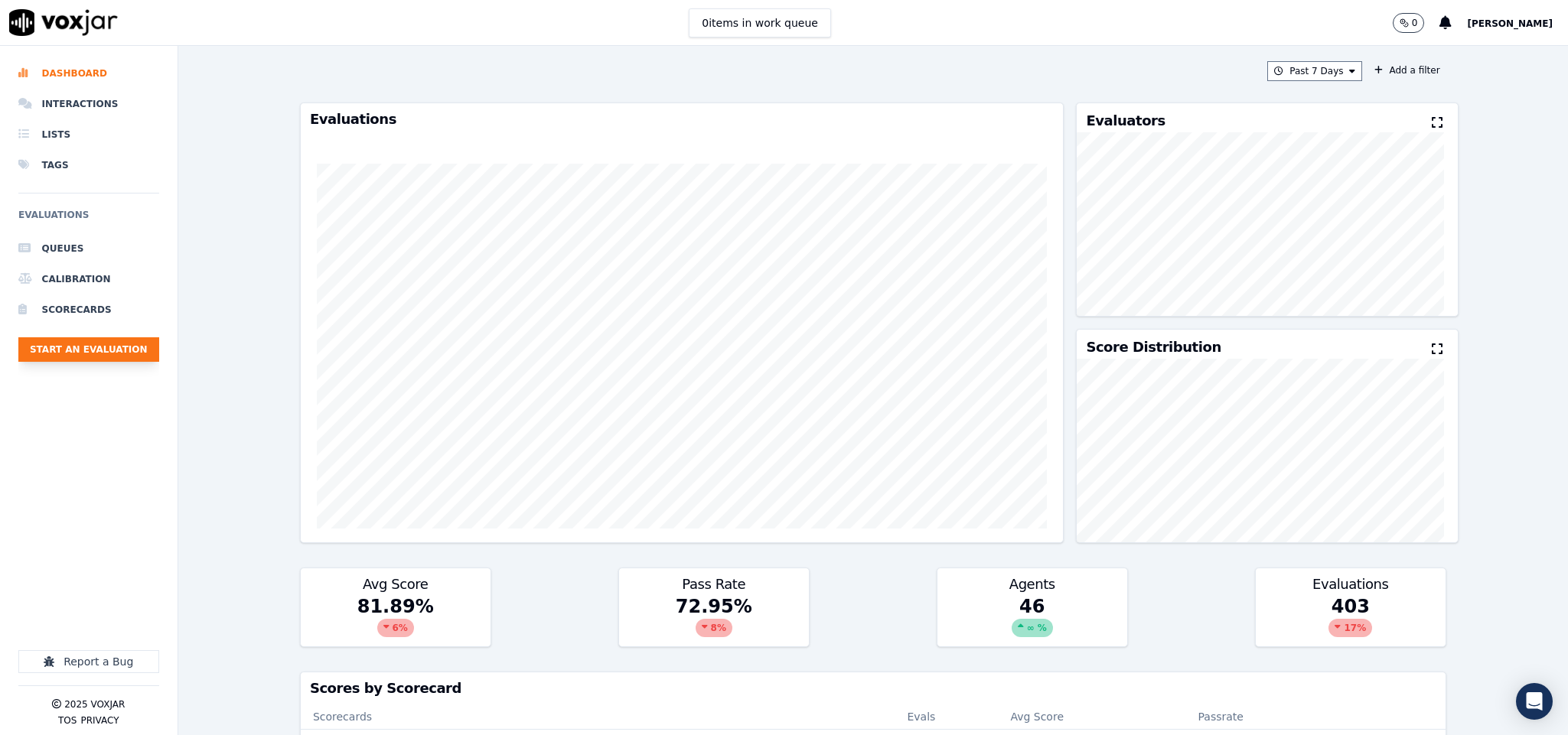
click at [127, 349] on button "Start an Evaluation" at bounding box center [89, 349] width 141 height 25
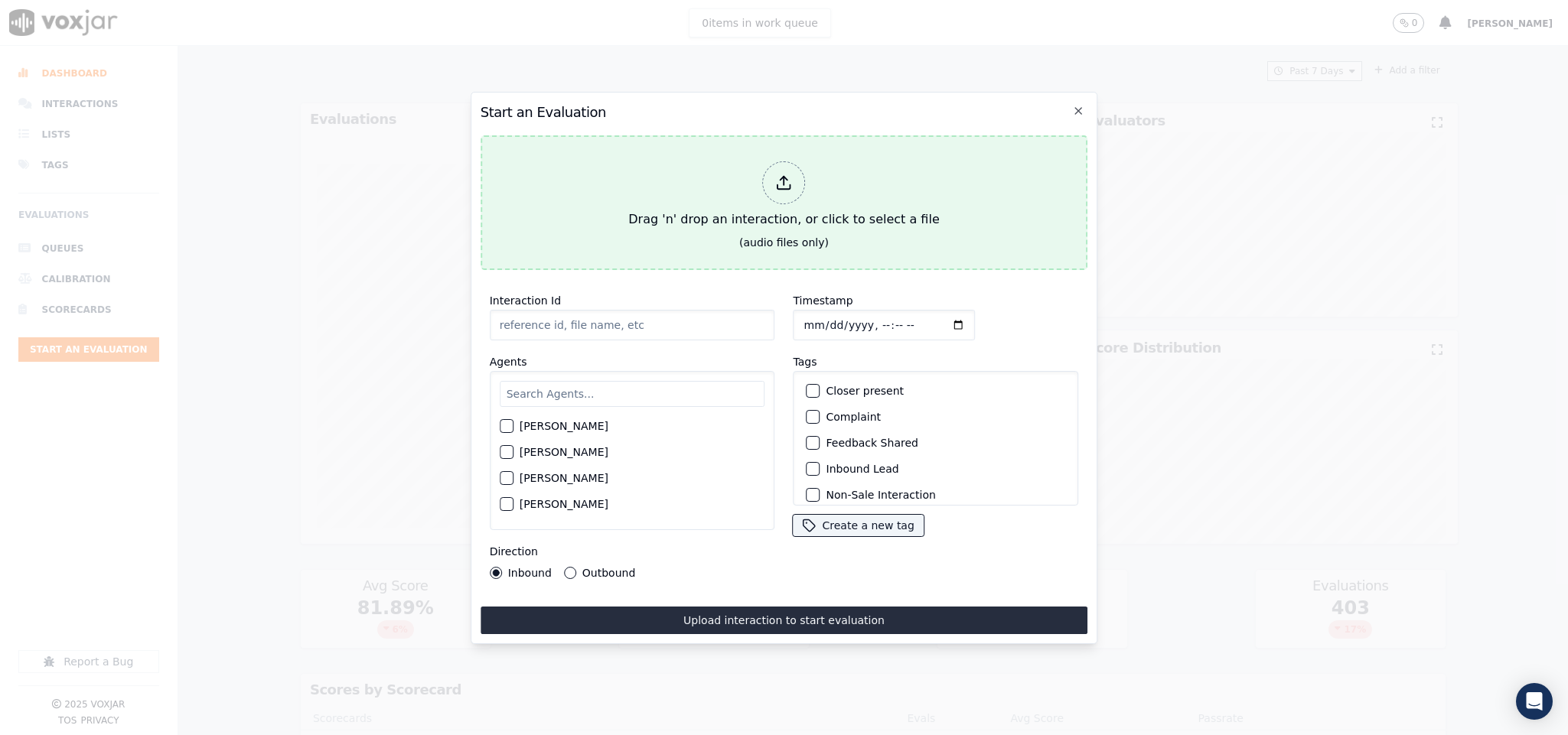
click at [743, 188] on div "Drag 'n' drop an interaction, or click to select a file" at bounding box center [783, 195] width 323 height 80
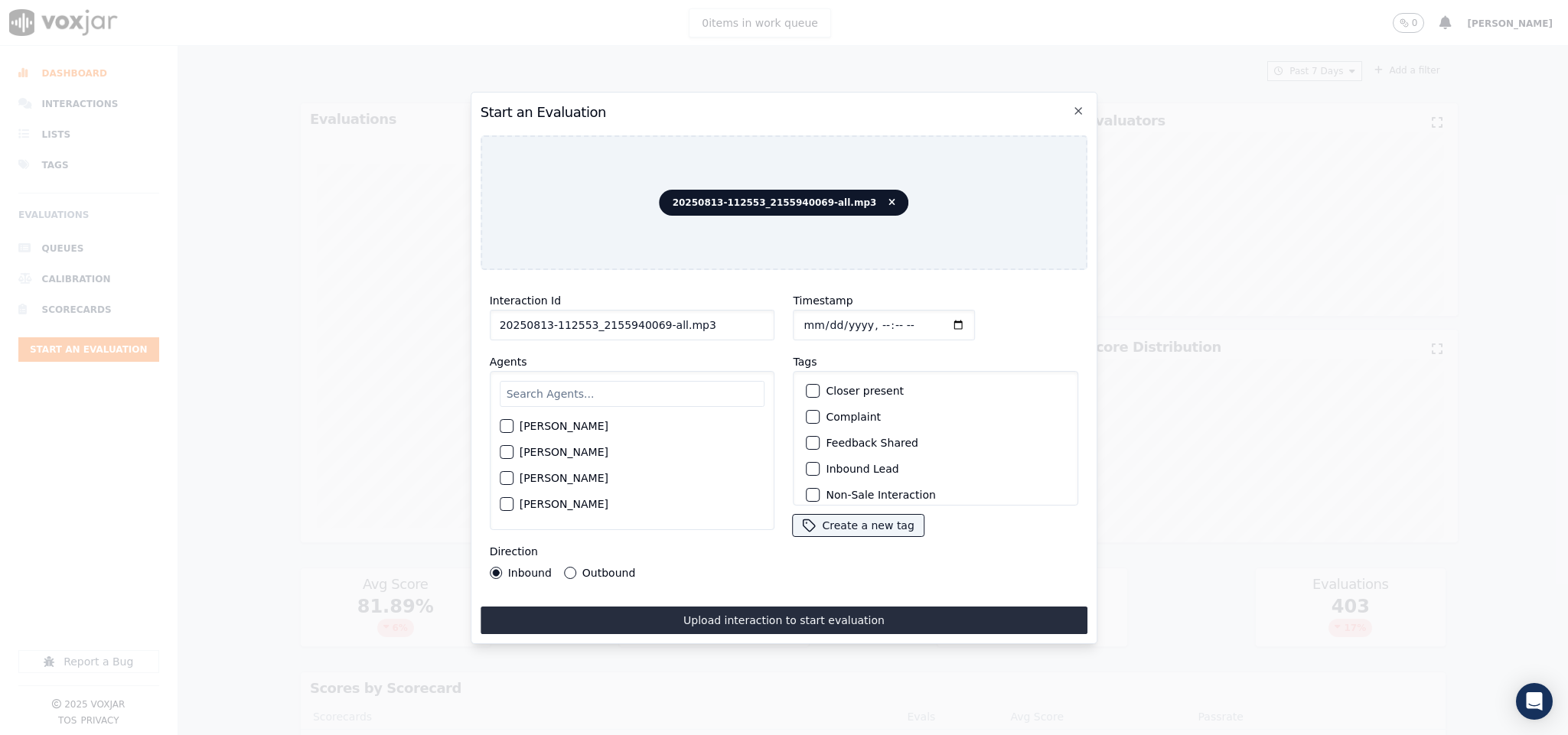
drag, startPoint x: 650, startPoint y: 316, endPoint x: 751, endPoint y: 322, distance: 101.2
click at [751, 319] on input "20250813-112553_2155940069-all.mp3" at bounding box center [632, 325] width 286 height 30
click at [498, 312] on input "20250813-112553_2155940069-C1" at bounding box center [632, 325] width 286 height 30
type input "20250813-112553_2155940069-C1"
click at [568, 391] on input "text" at bounding box center [632, 394] width 266 height 26
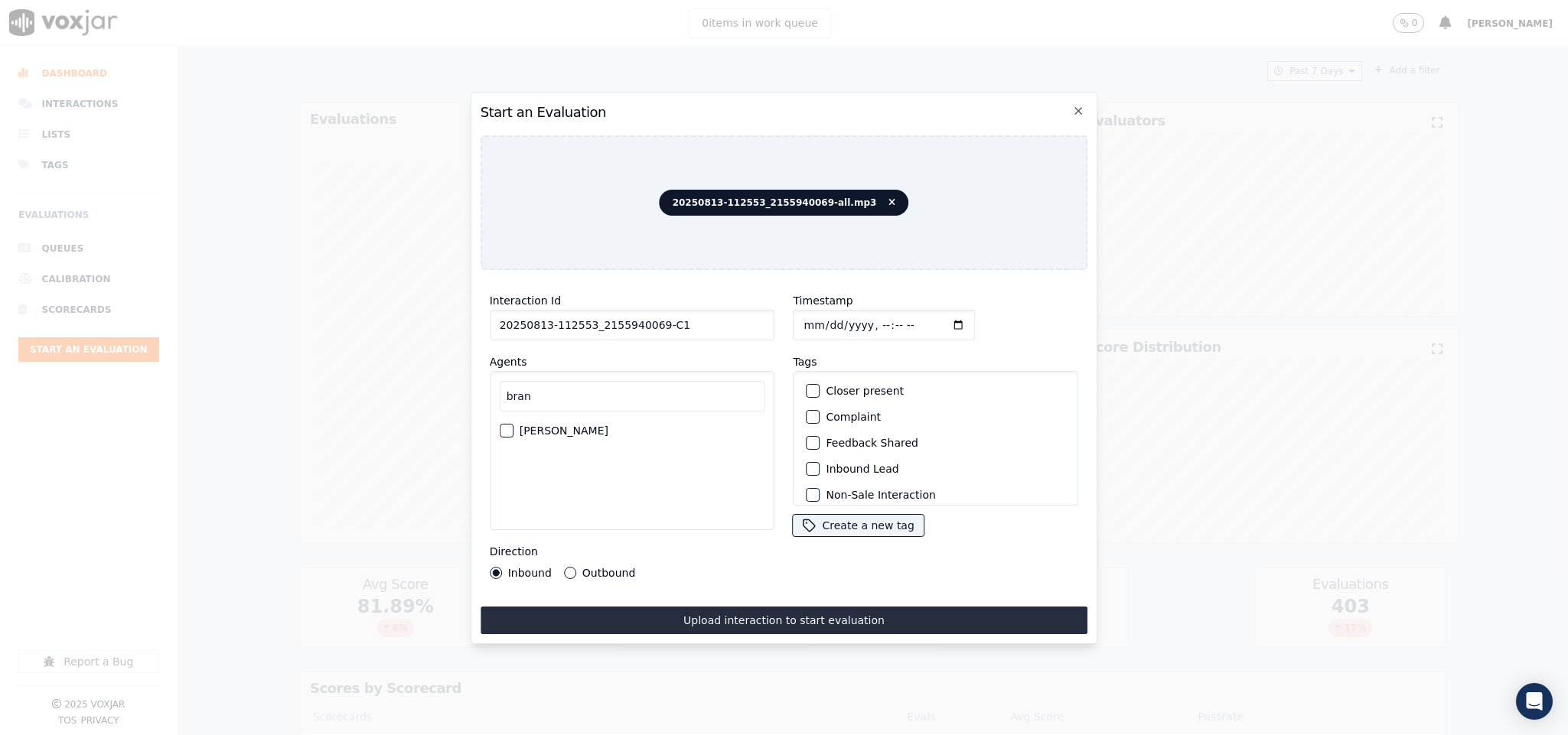
type input "bran"
click at [513, 431] on div "[PERSON_NAME]" at bounding box center [632, 430] width 266 height 26
click at [508, 429] on button "[PERSON_NAME]" at bounding box center [506, 430] width 14 height 14
click at [807, 463] on div "button" at bounding box center [812, 468] width 10 height 10
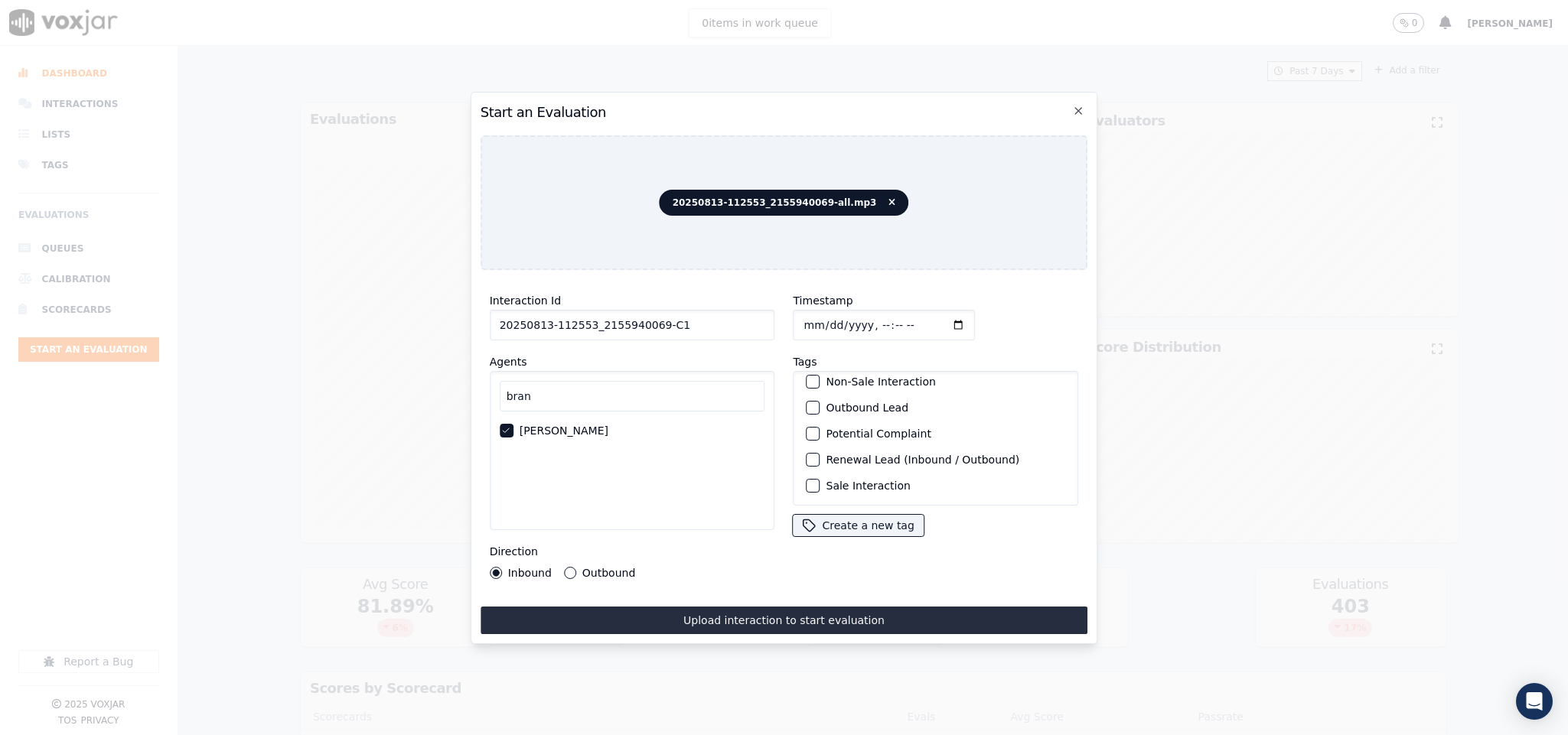
click at [807, 480] on div "button" at bounding box center [812, 485] width 10 height 10
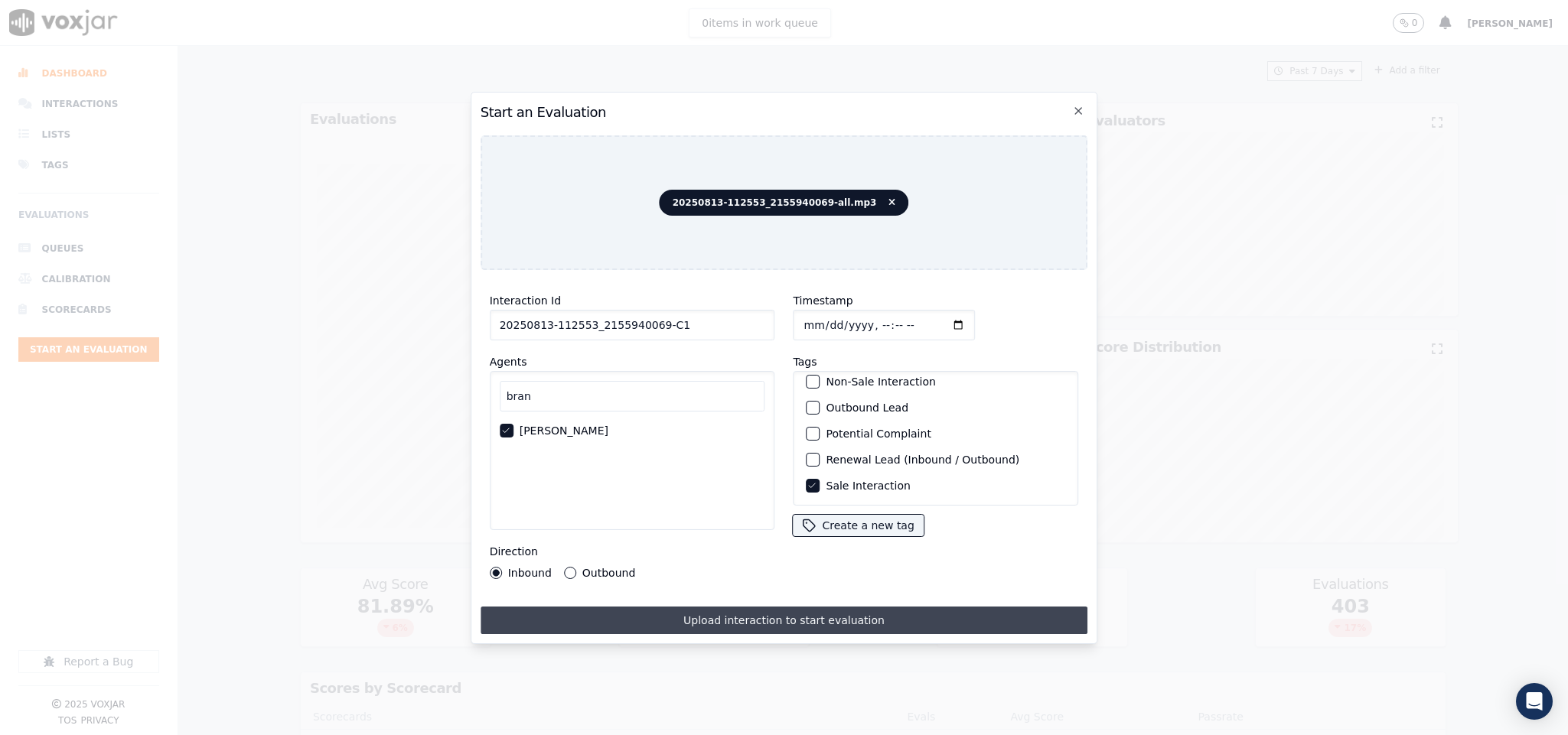
click at [760, 620] on button "Upload interaction to start evaluation" at bounding box center [784, 620] width 608 height 28
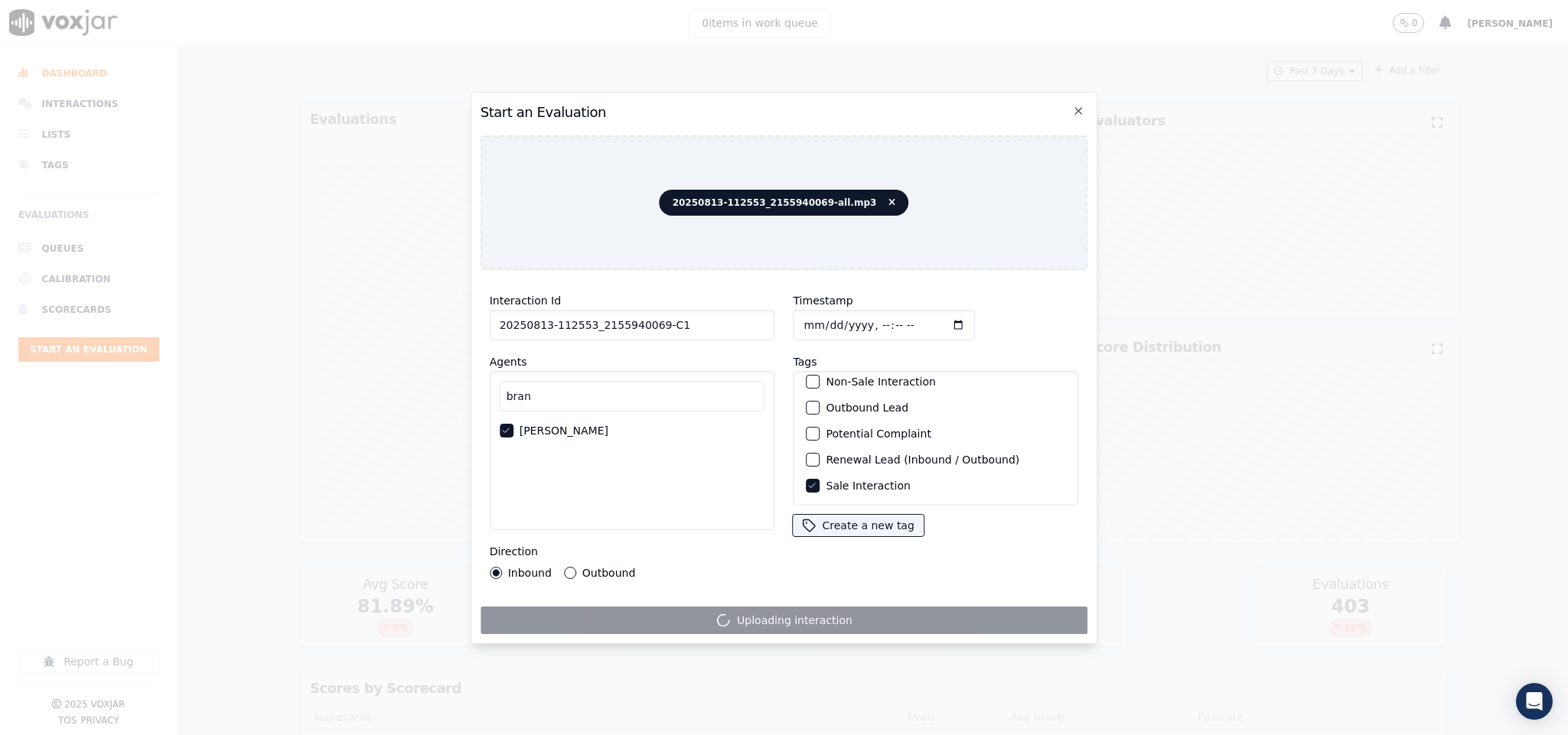
click at [809, 310] on input "Timestamp" at bounding box center [884, 325] width 182 height 30
type input "[DATE]T15:48"
click at [1049, 352] on div "Tags Closer present Complaint Feedback Shared Inbound Lead Non-Sale Interaction…" at bounding box center [936, 445] width 286 height 185
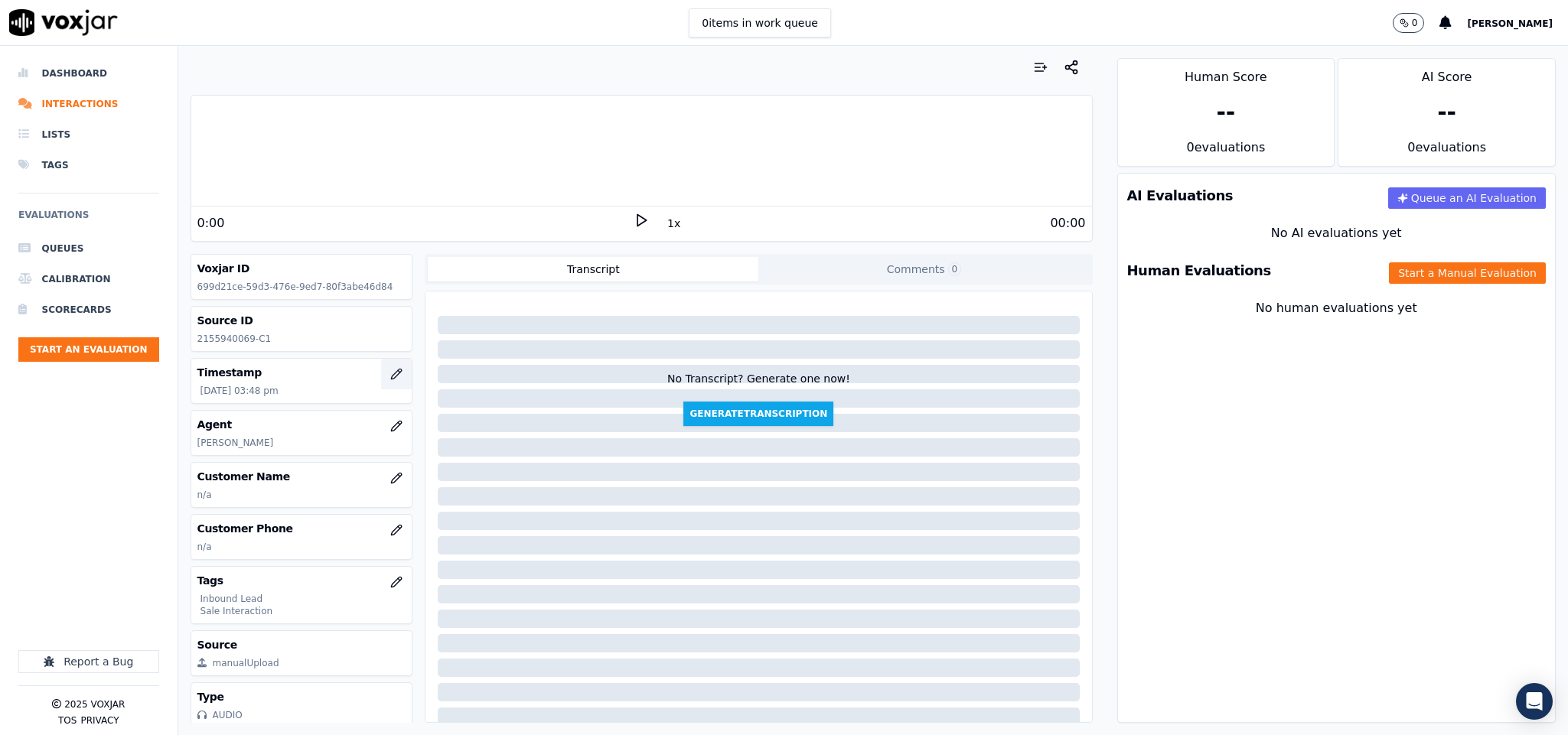
click at [390, 379] on icon "button" at bounding box center [396, 373] width 12 height 12
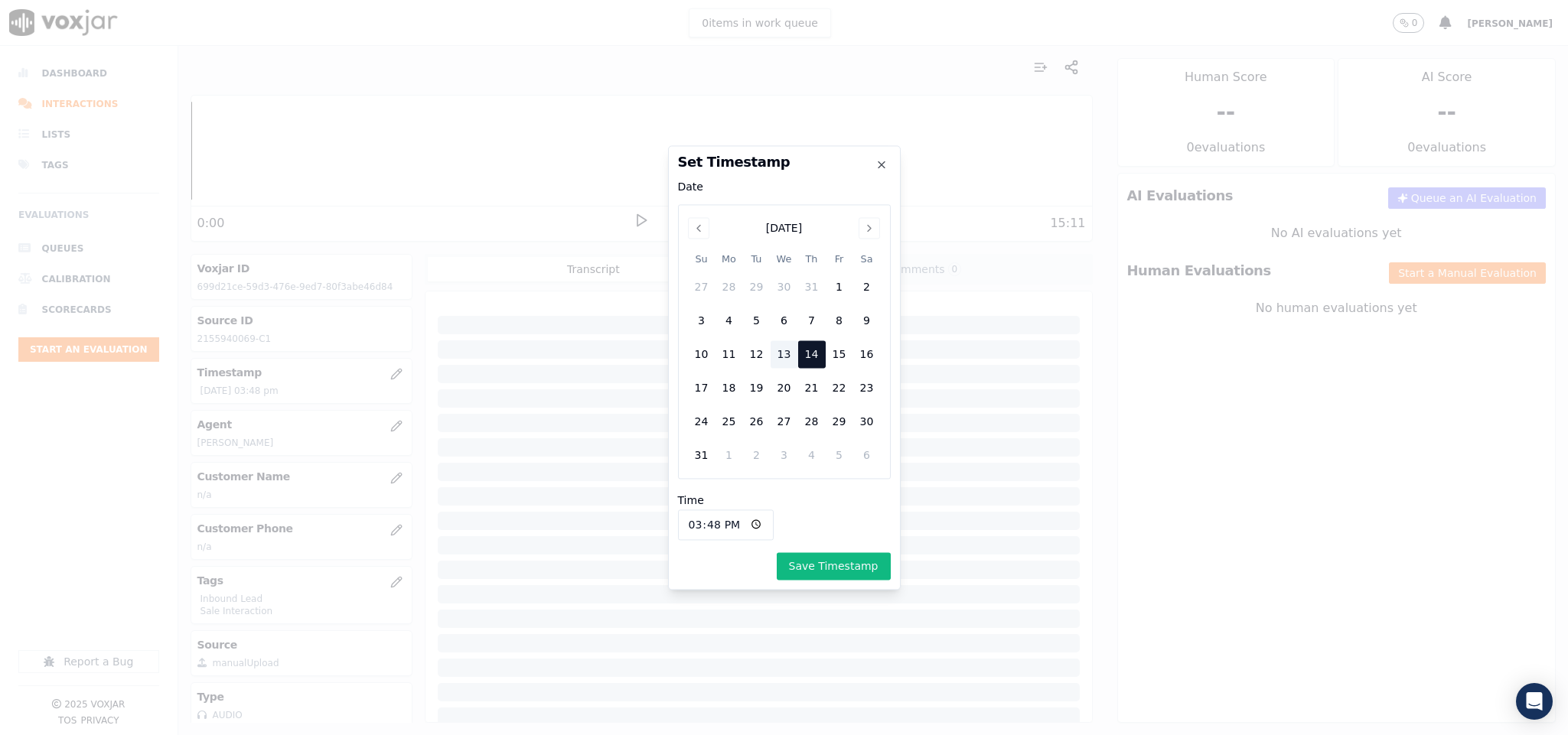
click at [779, 356] on div "13" at bounding box center [784, 354] width 28 height 28
click at [833, 568] on button "Save Timestamp" at bounding box center [833, 566] width 114 height 28
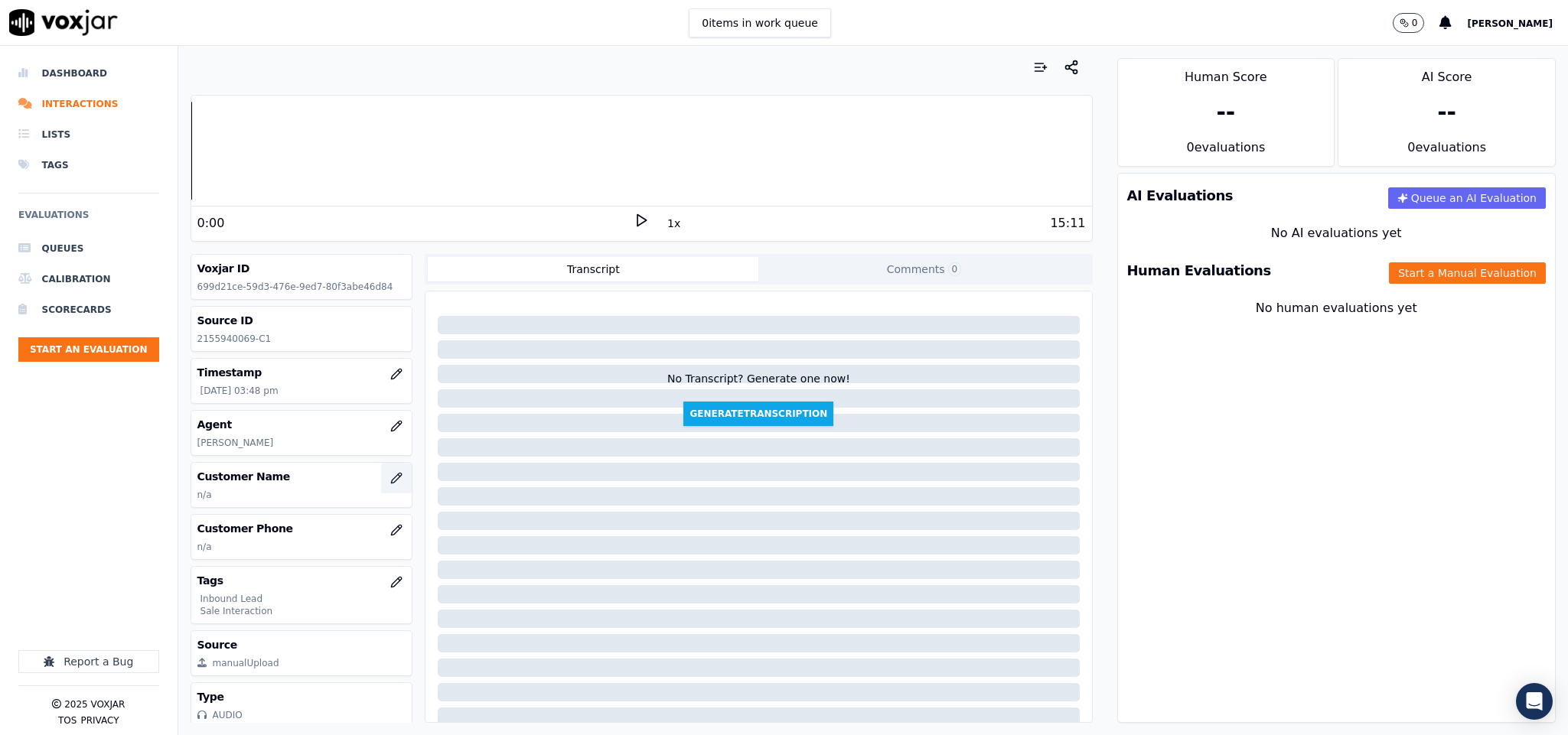
click at [390, 481] on icon "button" at bounding box center [396, 478] width 12 height 12
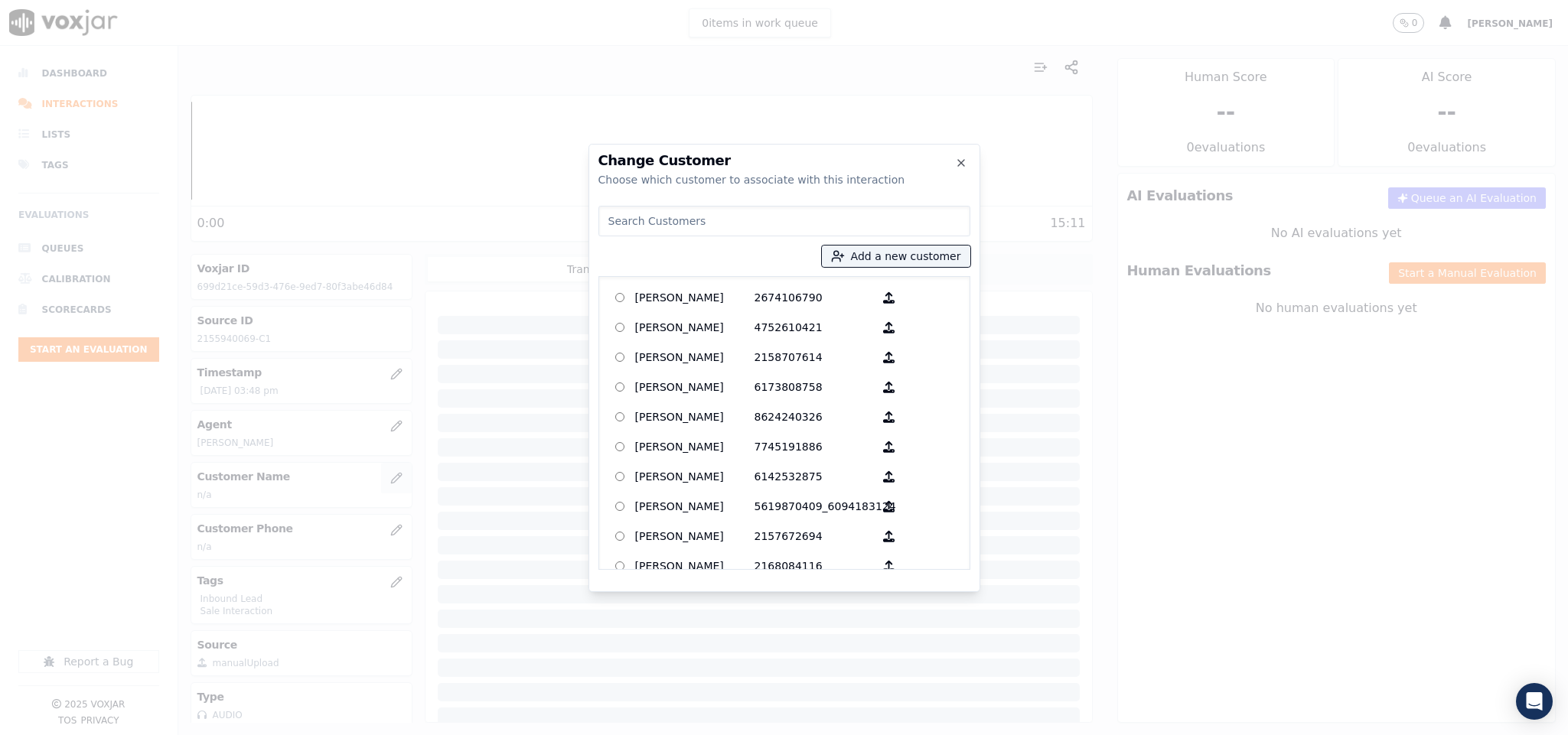
paste input "PATIENCE TUKPAH"
type input "PATIENCE TUKPAH"
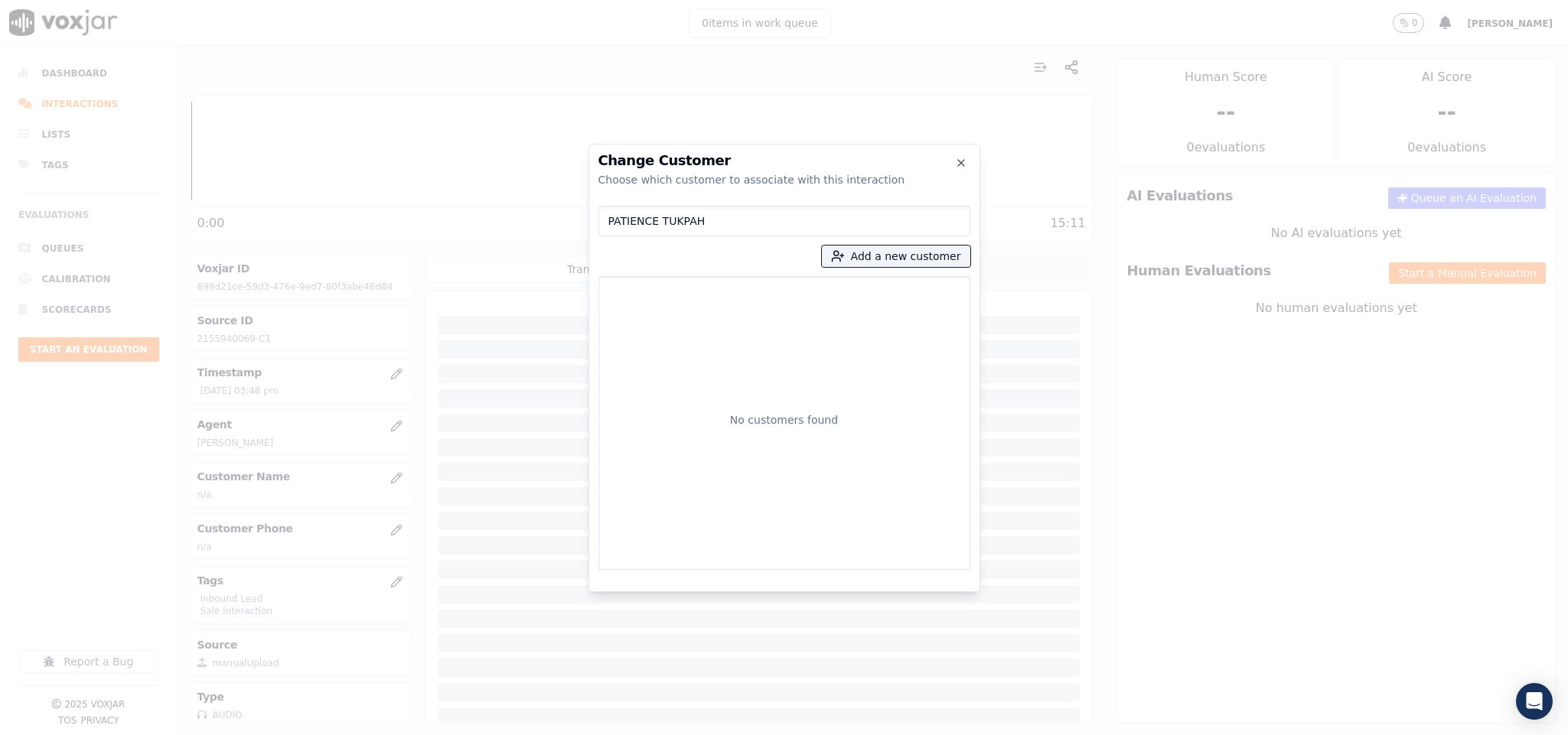
drag, startPoint x: 703, startPoint y: 218, endPoint x: 463, endPoint y: 269, distance: 245.4
click at [463, 734] on div "Change Customer Choose which customer to associate with this interaction PATIEN…" at bounding box center [784, 735] width 1568 height 0
click at [892, 257] on button "Add a new customer" at bounding box center [896, 256] width 148 height 22
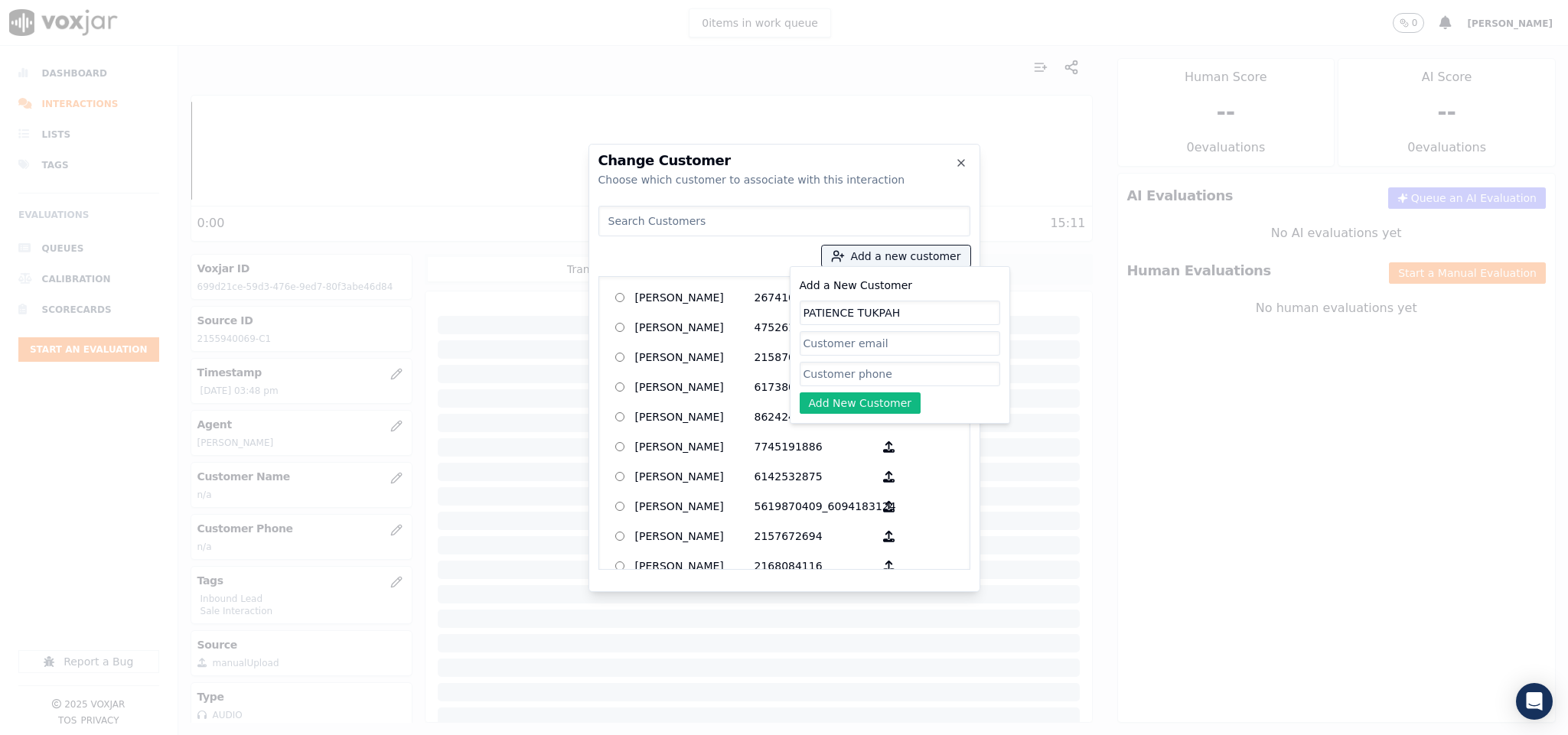
type input "PATIENCE TUKPAH"
click at [824, 375] on input "Add a New Customer" at bounding box center [899, 374] width 200 height 25
paste input "2155940069"
paste input "3194041672"
type input "2155940069_3194041672"
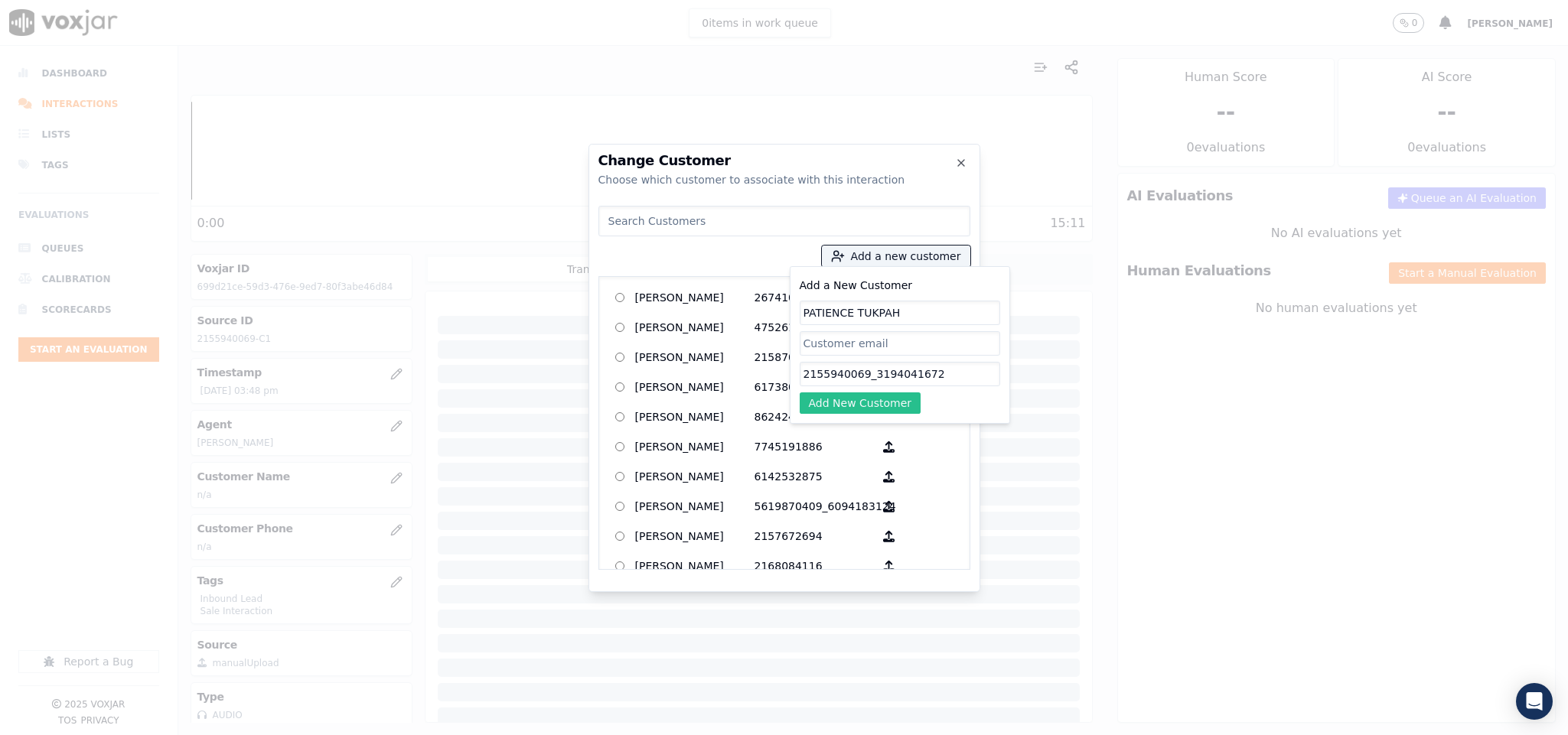
click at [865, 404] on button "Add New Customer" at bounding box center [860, 403] width 122 height 22
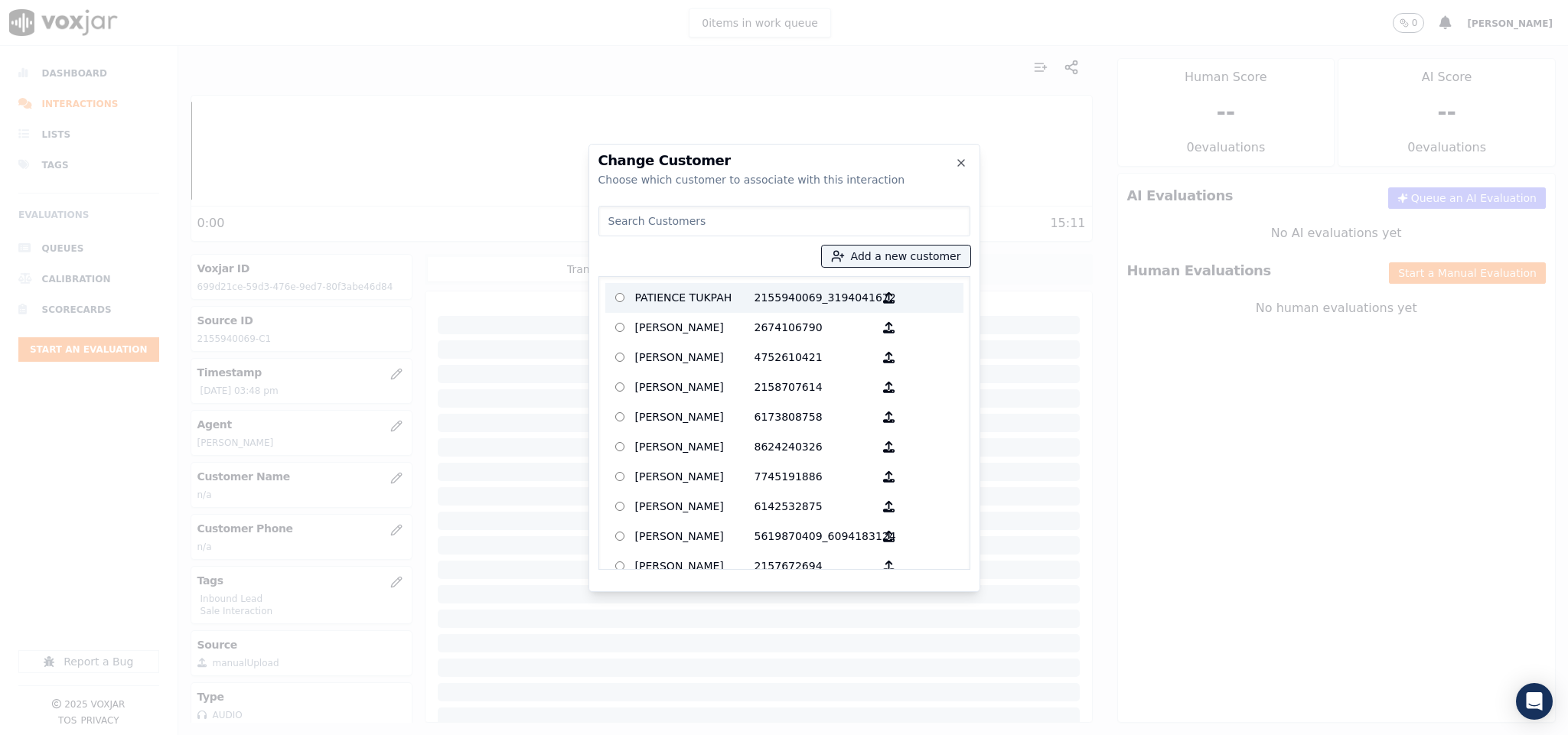
click at [730, 298] on p "PATIENCE TUKPAH" at bounding box center [695, 298] width 120 height 24
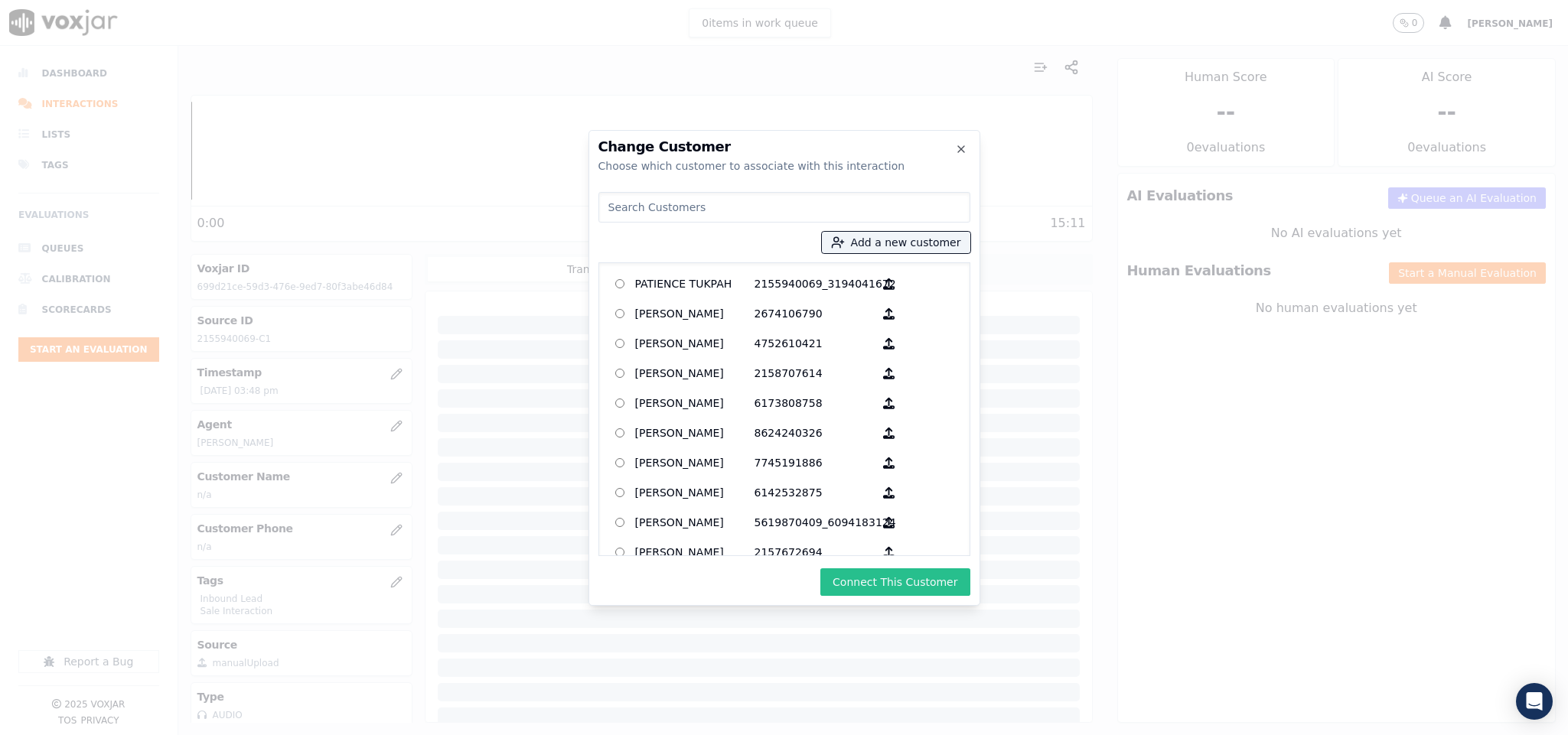
click at [886, 588] on button "Connect This Customer" at bounding box center [894, 582] width 149 height 28
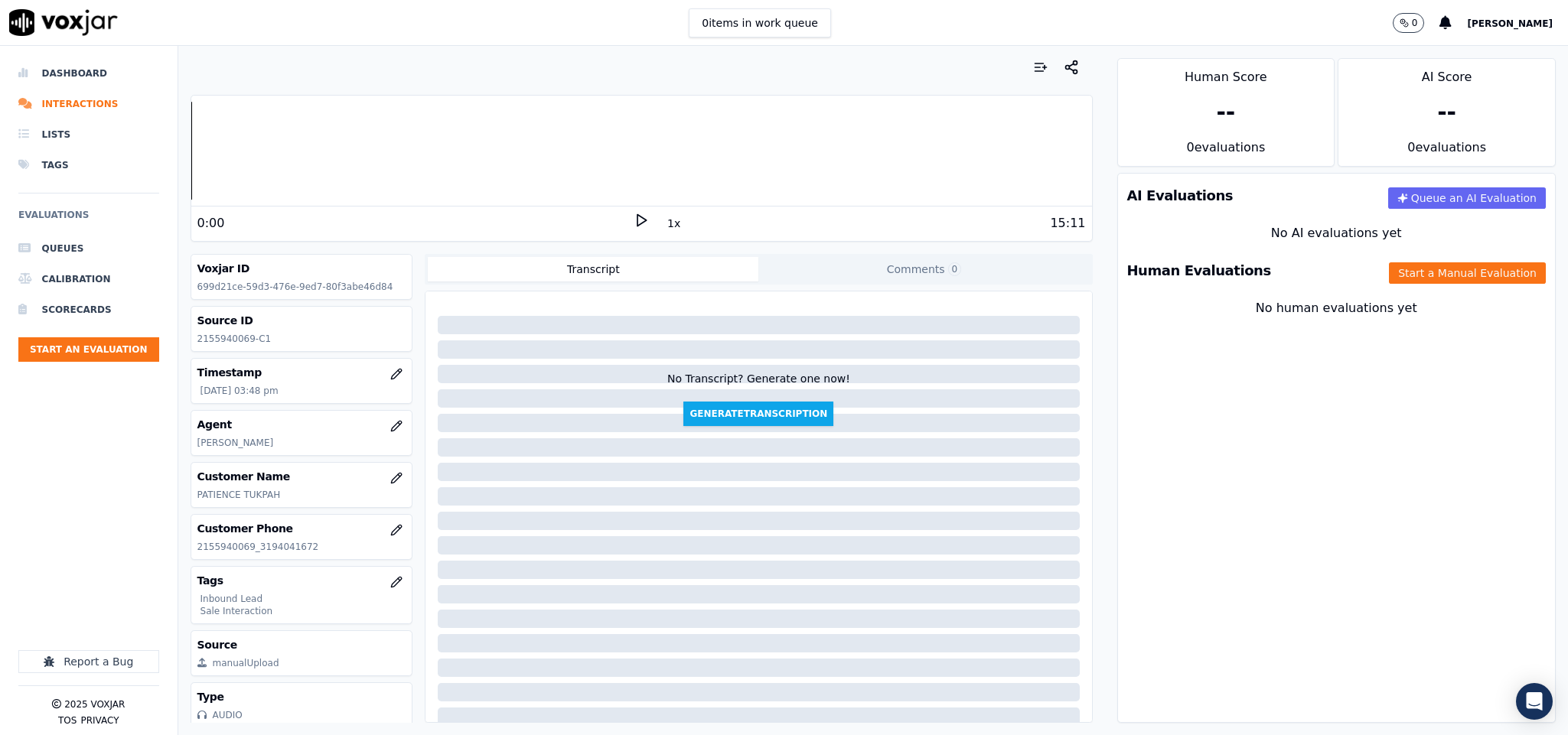
click at [1361, 261] on div "Human Evaluations Start a Manual Evaluation" at bounding box center [1337, 271] width 438 height 45
click at [1389, 278] on button "Start a Manual Evaluation" at bounding box center [1467, 273] width 157 height 22
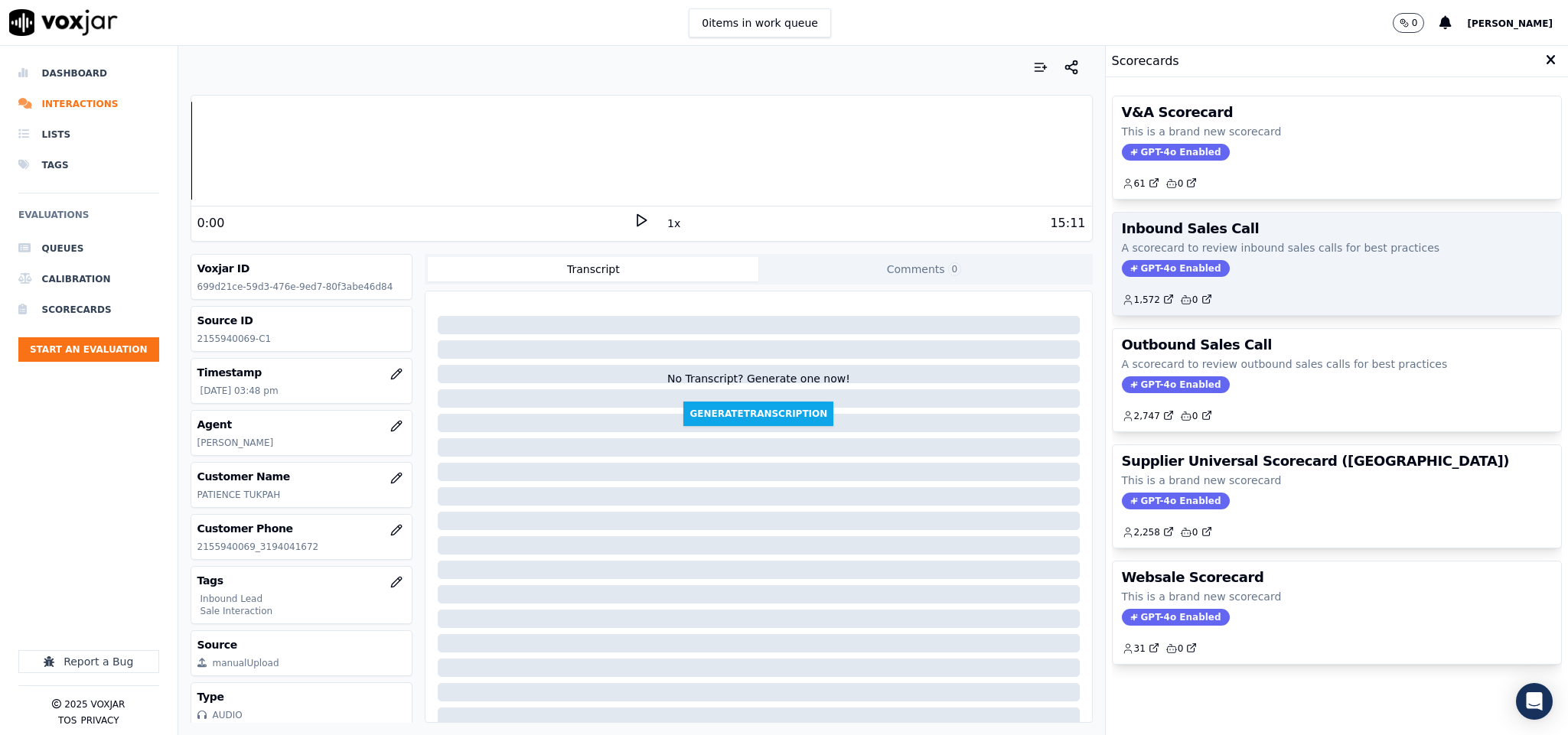
click at [1150, 264] on span "GPT-4o Enabled" at bounding box center [1175, 268] width 108 height 17
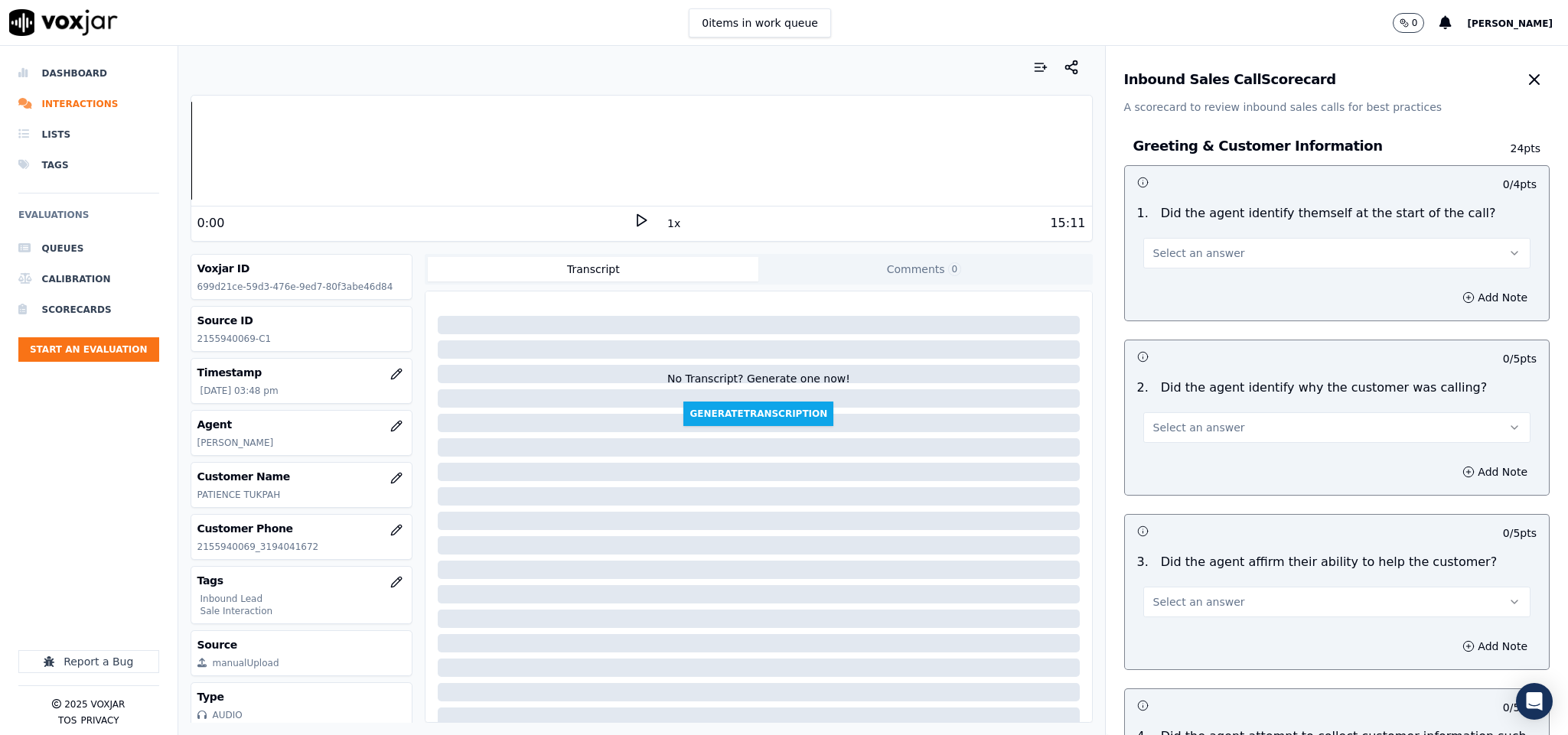
click at [1194, 248] on span "Select an answer" at bounding box center [1199, 253] width 92 height 15
click at [1178, 288] on div "Yes" at bounding box center [1298, 288] width 350 height 25
click at [1237, 427] on button "Select an answer" at bounding box center [1337, 427] width 388 height 30
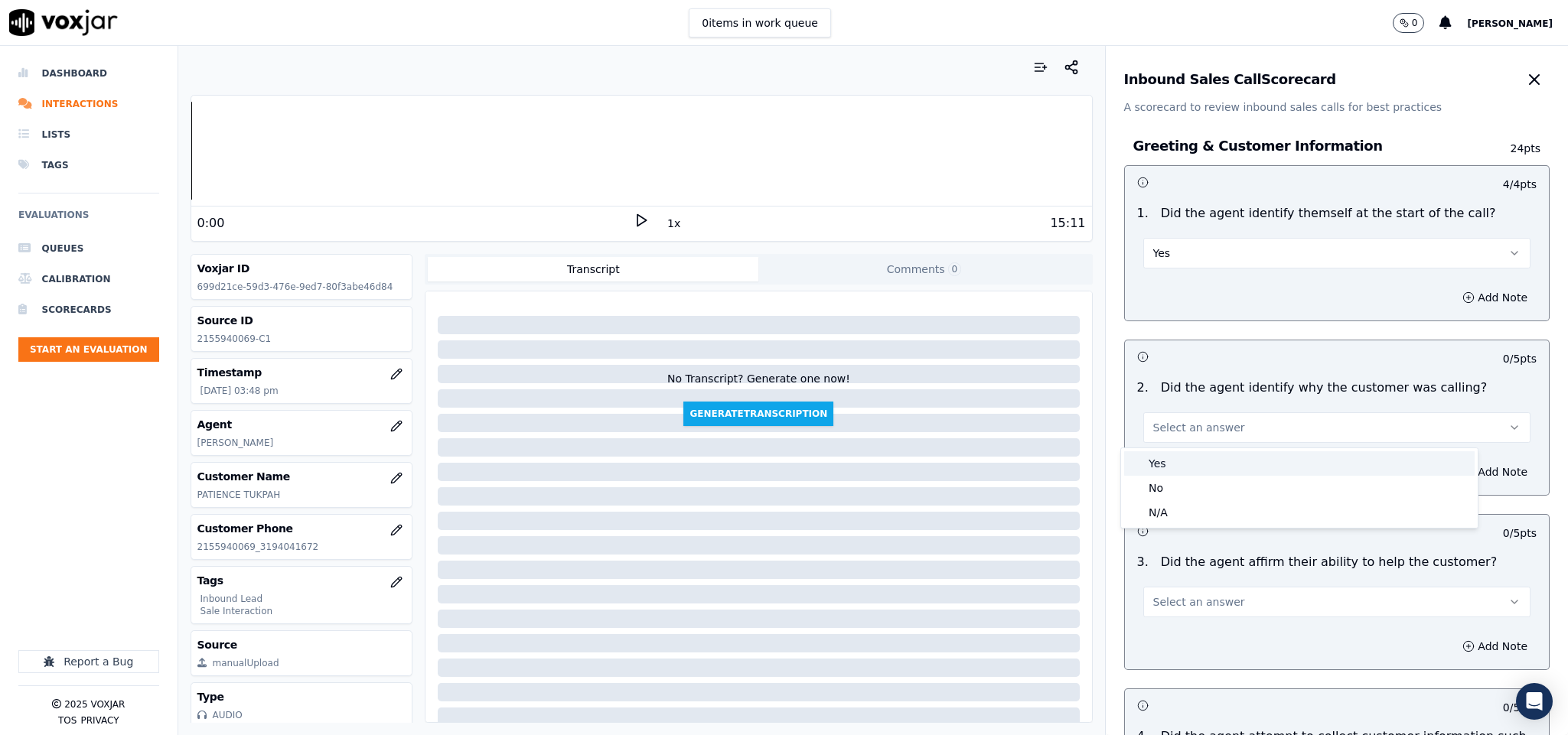
drag, startPoint x: 1219, startPoint y: 461, endPoint x: 1219, endPoint y: 399, distance: 62.0
click at [1219, 462] on div "Yes" at bounding box center [1298, 463] width 350 height 25
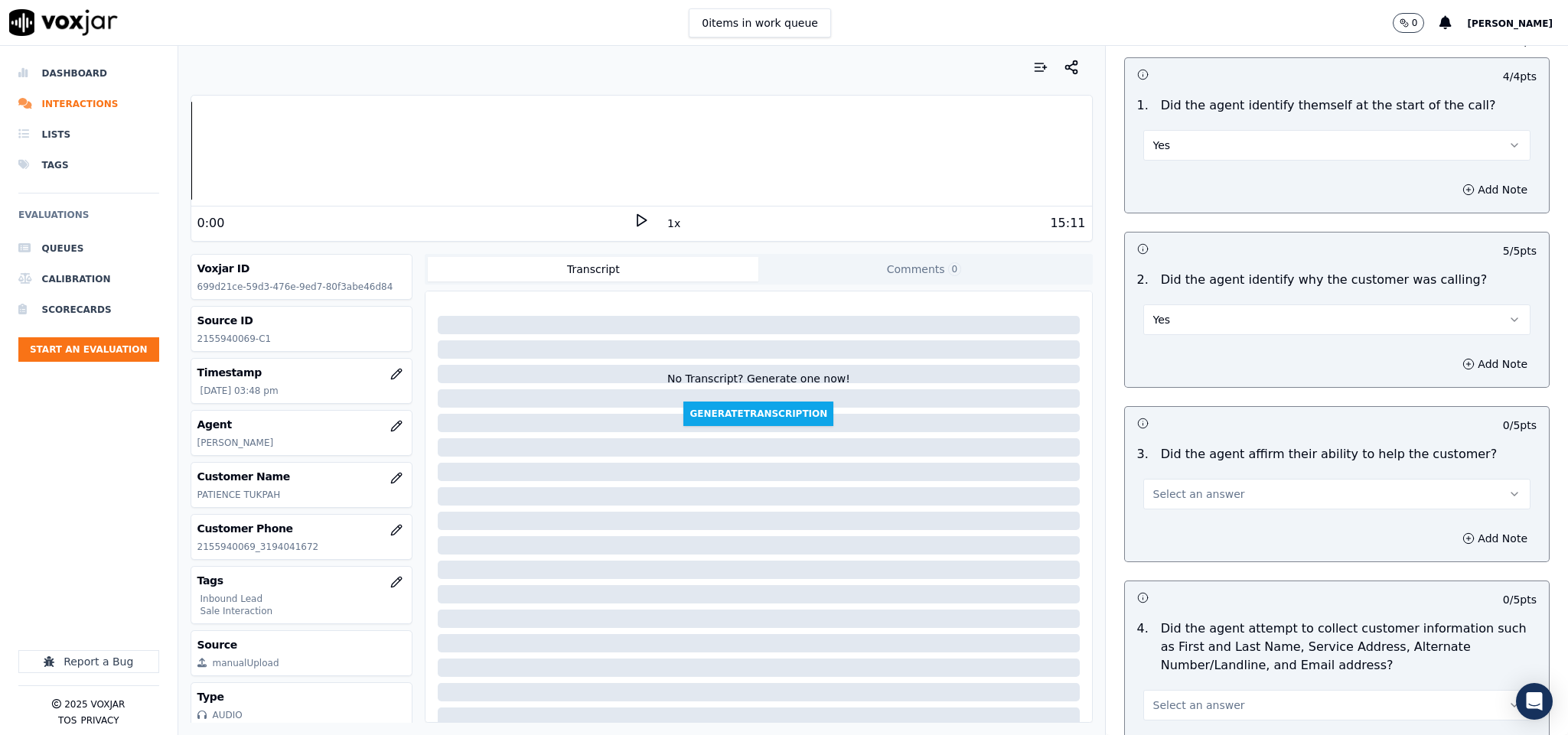
scroll to position [230, 0]
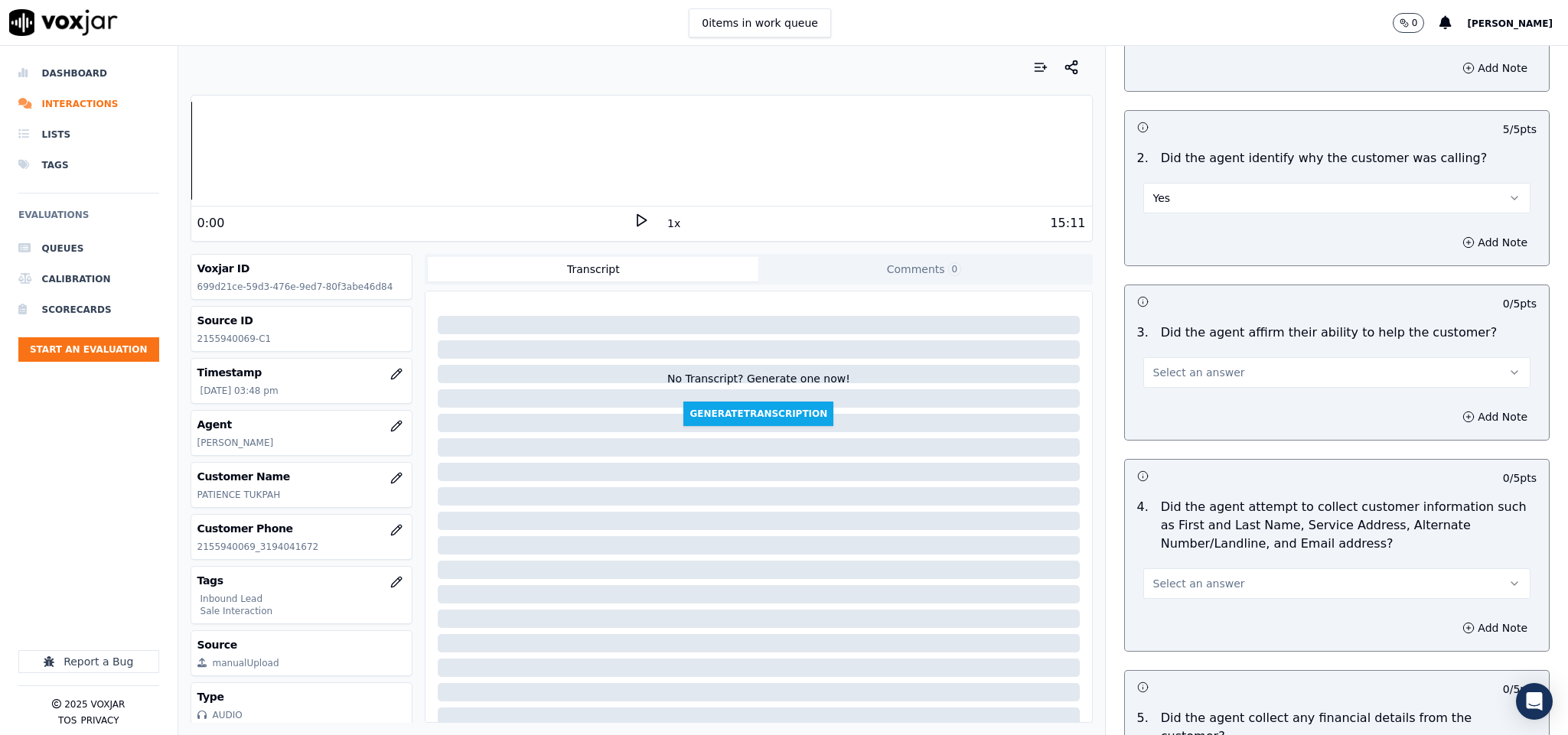
click at [1211, 374] on button "Select an answer" at bounding box center [1337, 372] width 388 height 30
click at [1201, 418] on div "Yes" at bounding box center [1298, 409] width 350 height 25
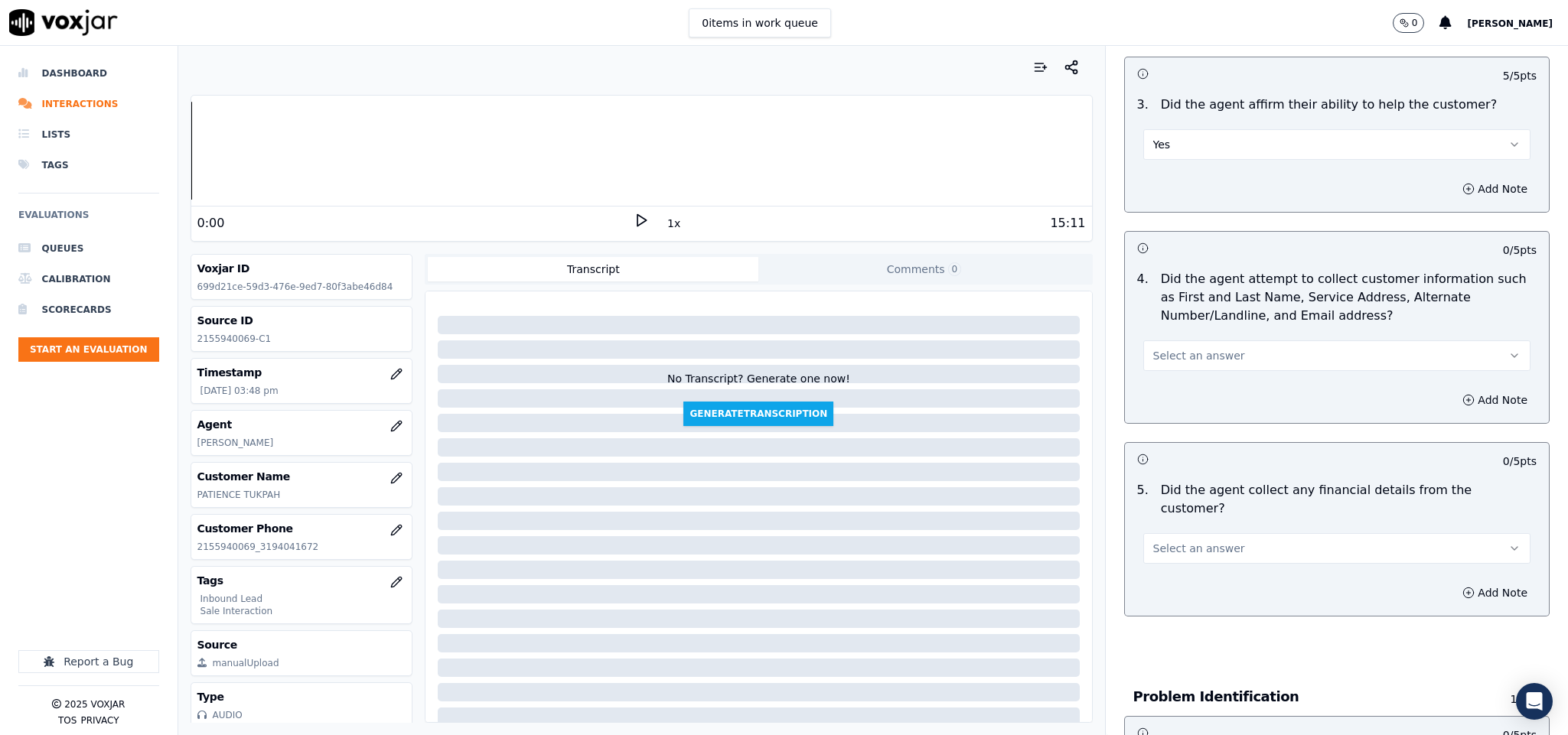
scroll to position [459, 0]
click at [1208, 353] on span "Select an answer" at bounding box center [1199, 354] width 92 height 15
click at [1198, 388] on div "Yes" at bounding box center [1298, 391] width 350 height 25
